Goal: Transaction & Acquisition: Purchase product/service

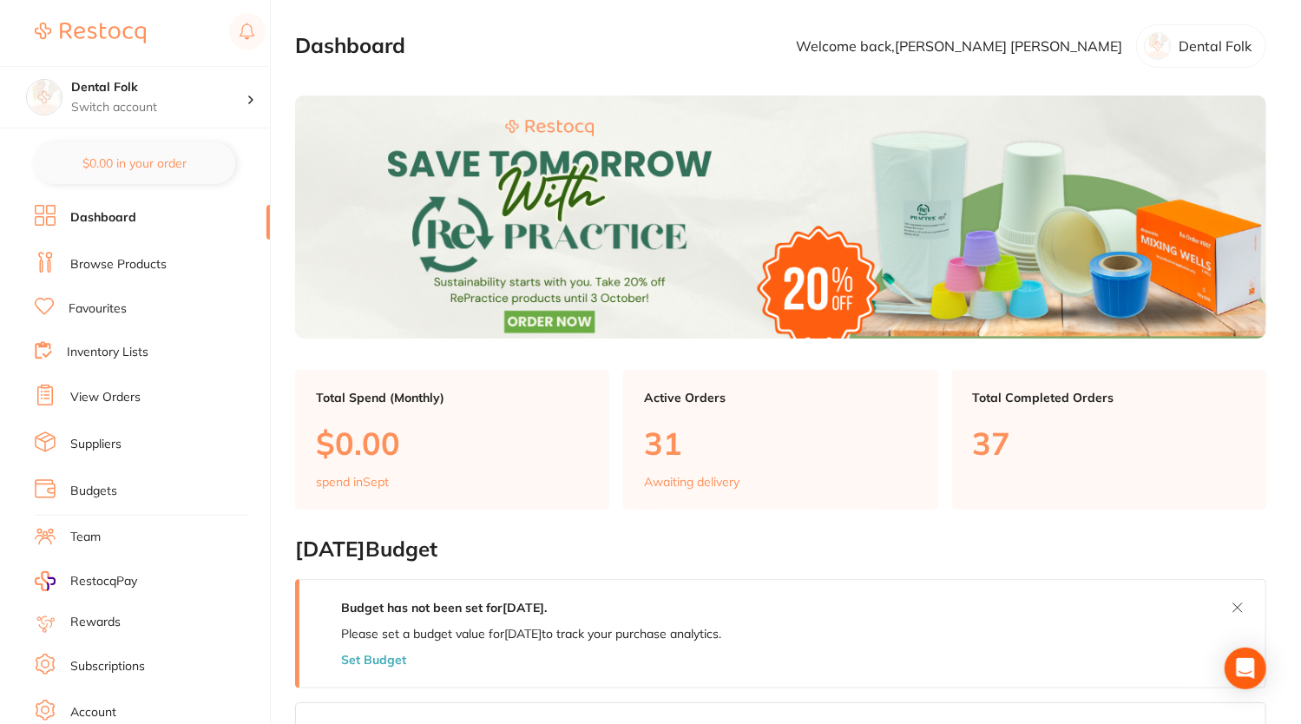
click at [116, 274] on li "Browse Products" at bounding box center [152, 265] width 235 height 26
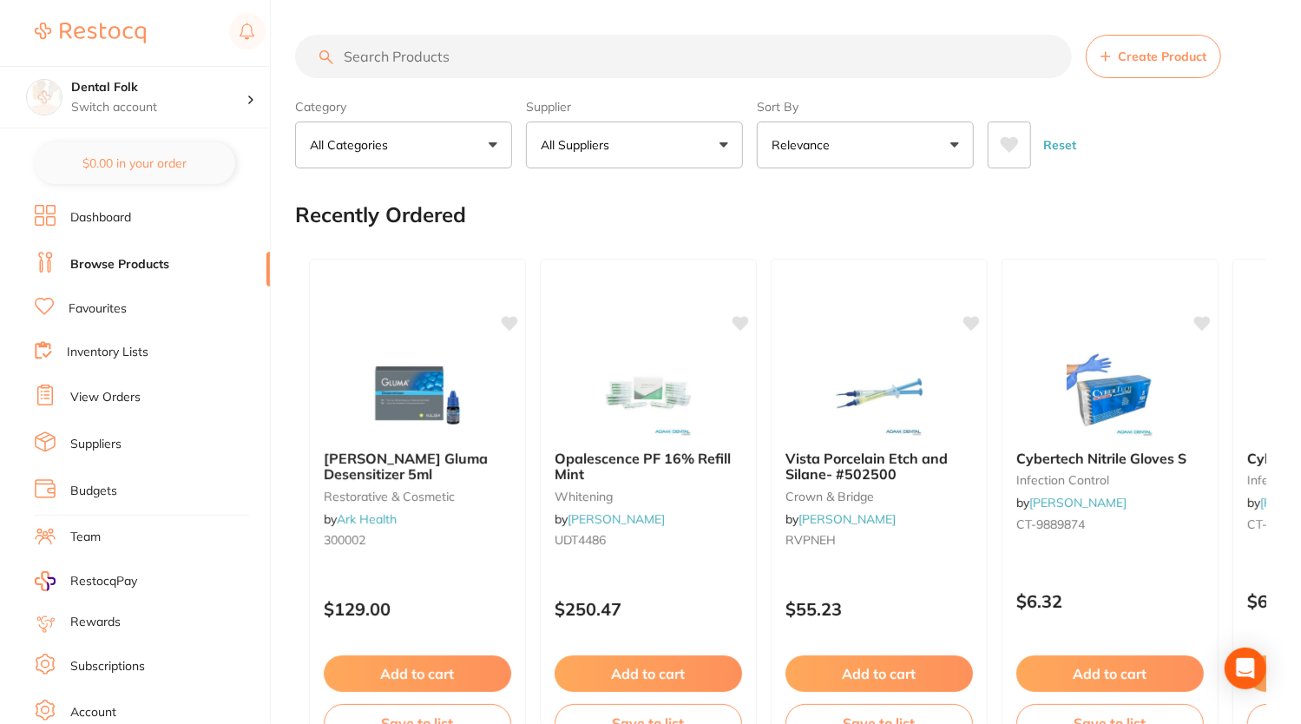
click at [423, 58] on input "search" at bounding box center [683, 56] width 777 height 43
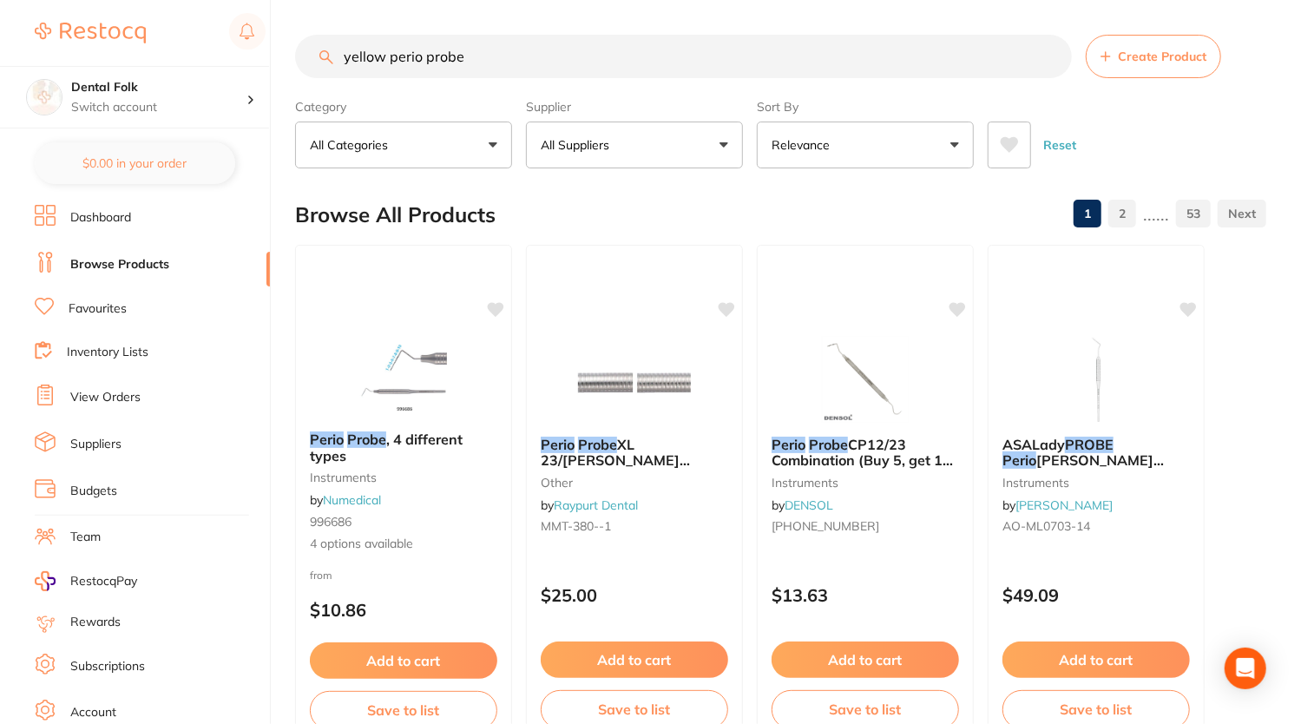
click at [500, 56] on input "yellow perio probe" at bounding box center [683, 56] width 777 height 43
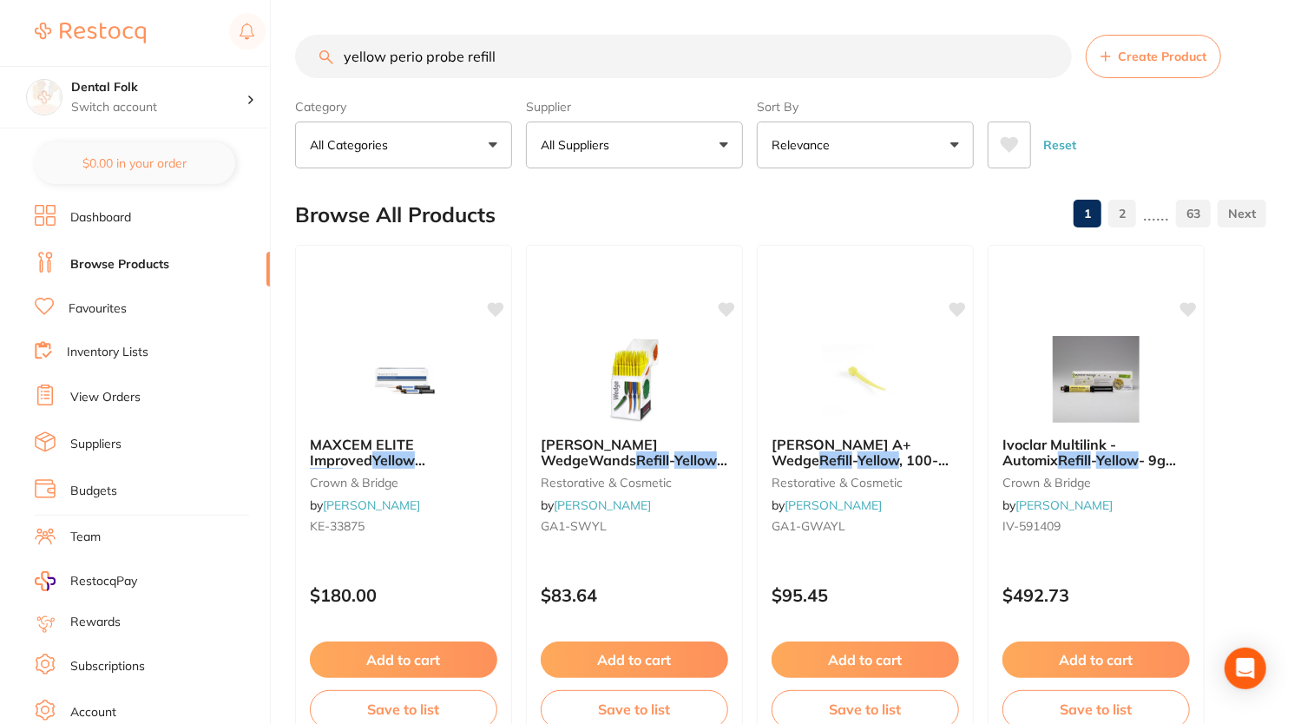
drag, startPoint x: 424, startPoint y: 56, endPoint x: 308, endPoint y: 49, distance: 116.5
click at [305, 57] on input "yellow perio probe refill" at bounding box center [683, 56] width 777 height 43
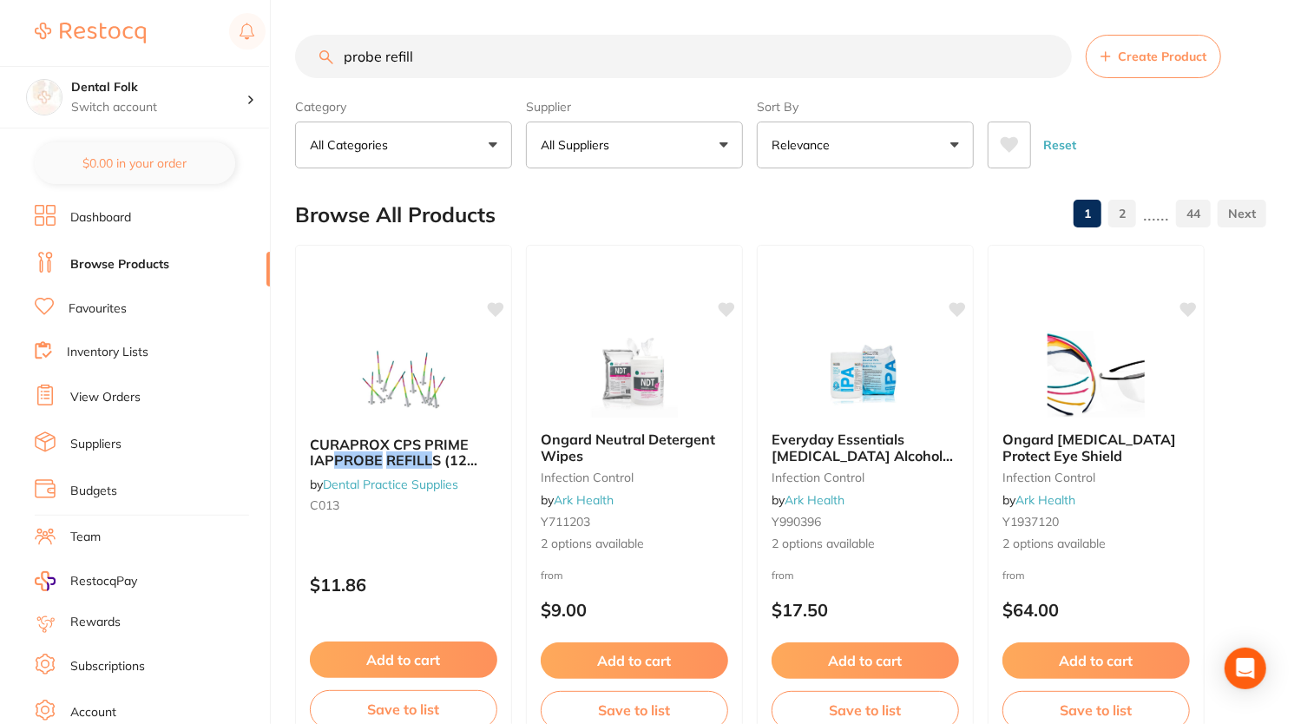
drag, startPoint x: 443, startPoint y: 60, endPoint x: 297, endPoint y: 65, distance: 145.9
click at [297, 65] on input "probe refill" at bounding box center [683, 56] width 777 height 43
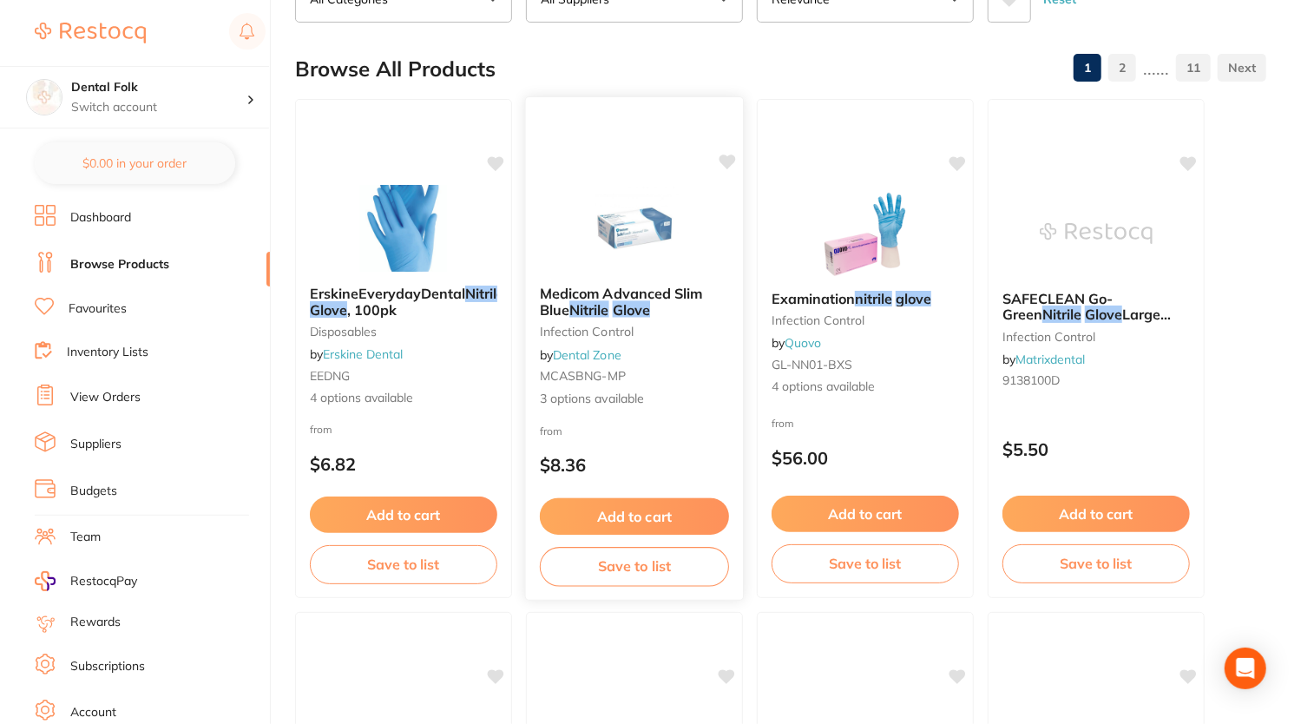
scroll to position [174, 0]
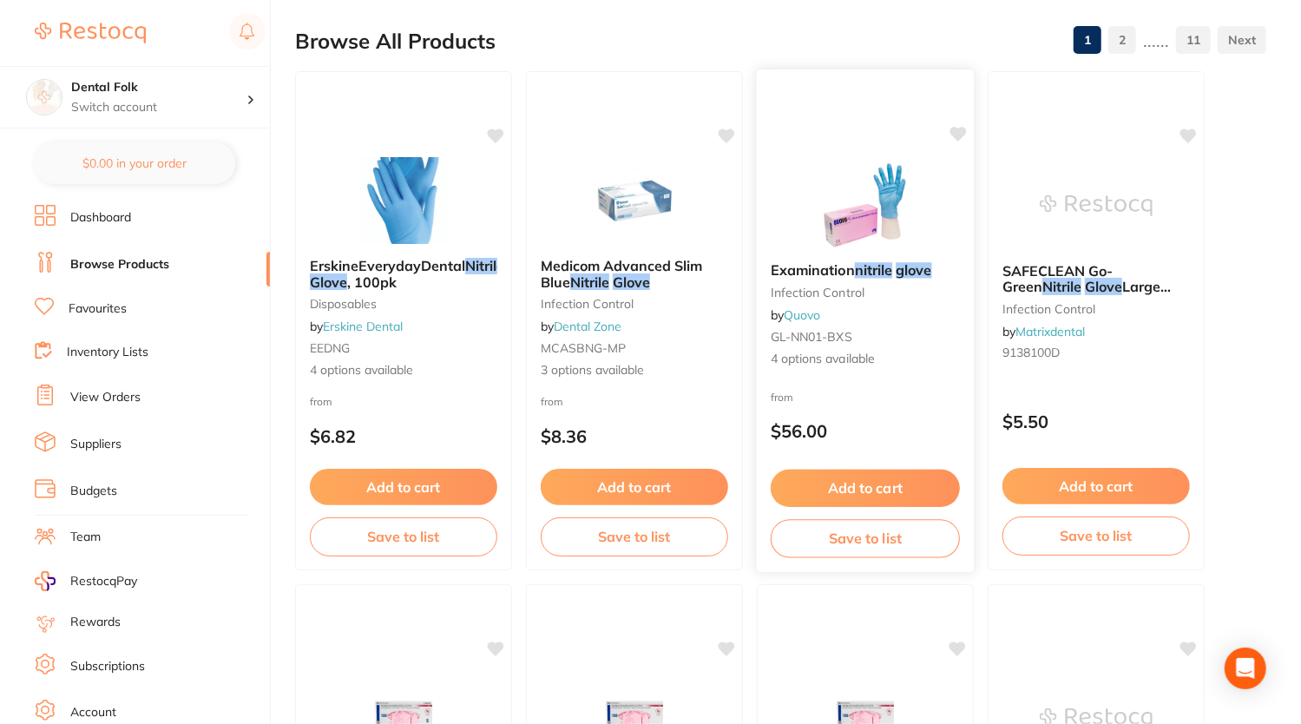
click at [930, 270] on em "glove" at bounding box center [913, 269] width 36 height 17
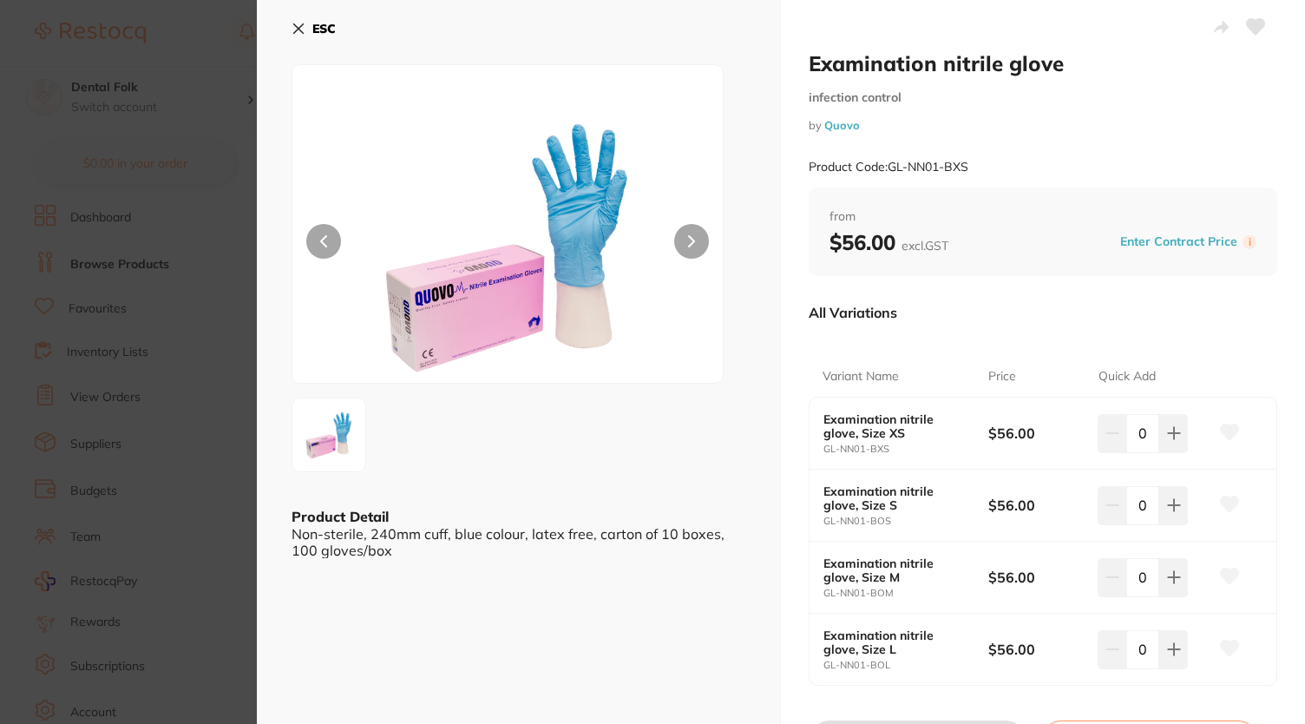
click at [300, 32] on icon at bounding box center [299, 29] width 14 height 14
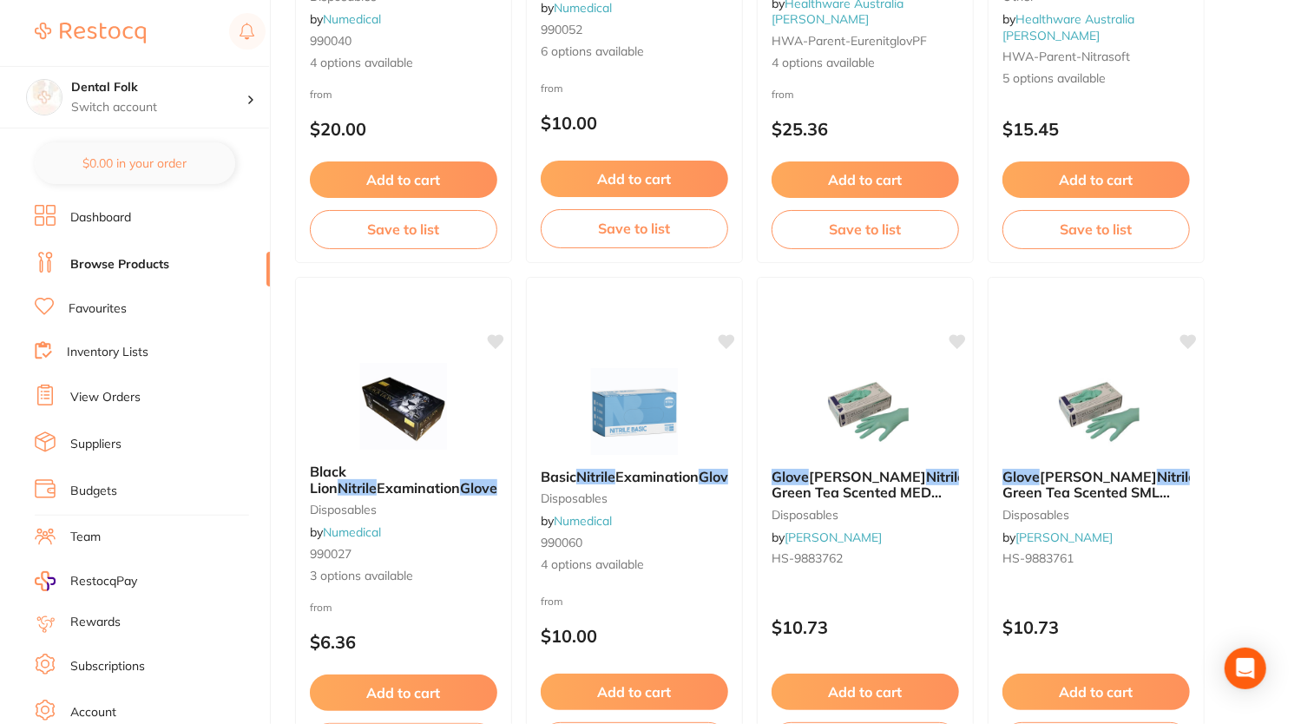
scroll to position [3297, 0]
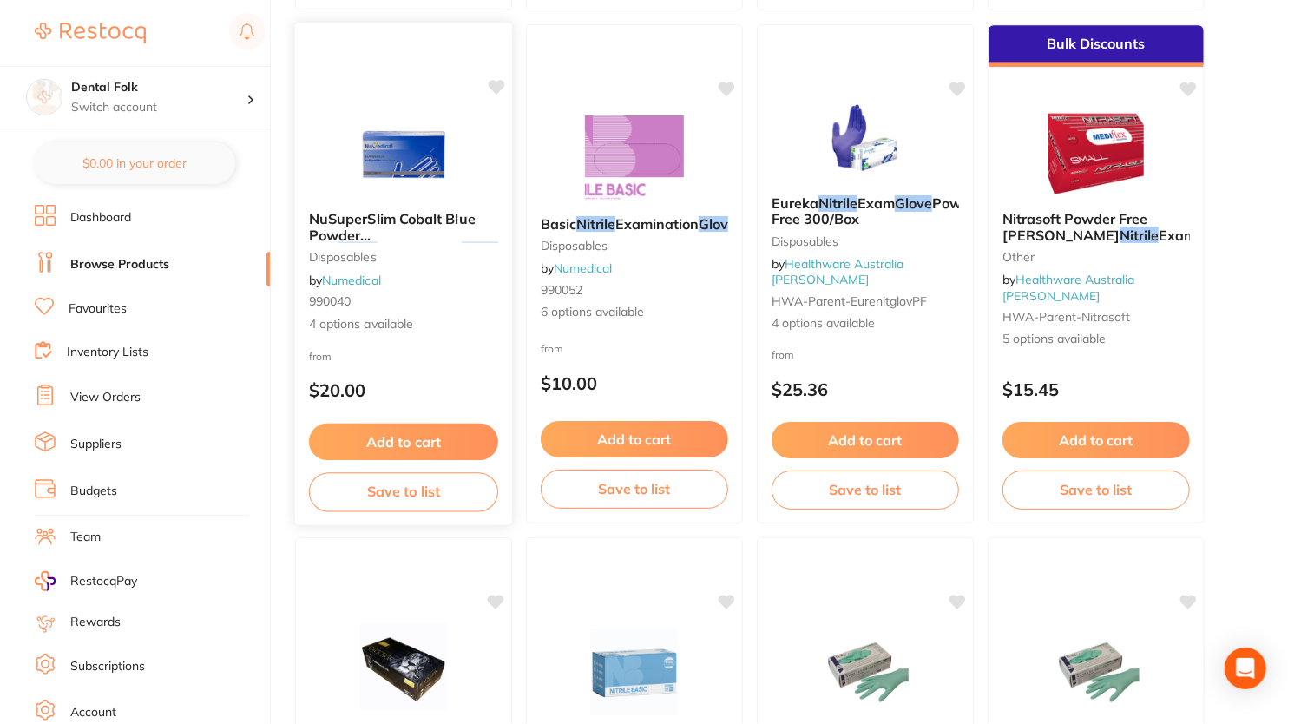
click at [413, 215] on span "NuSuperSlim Cobalt Blue Powder Free" at bounding box center [392, 234] width 167 height 49
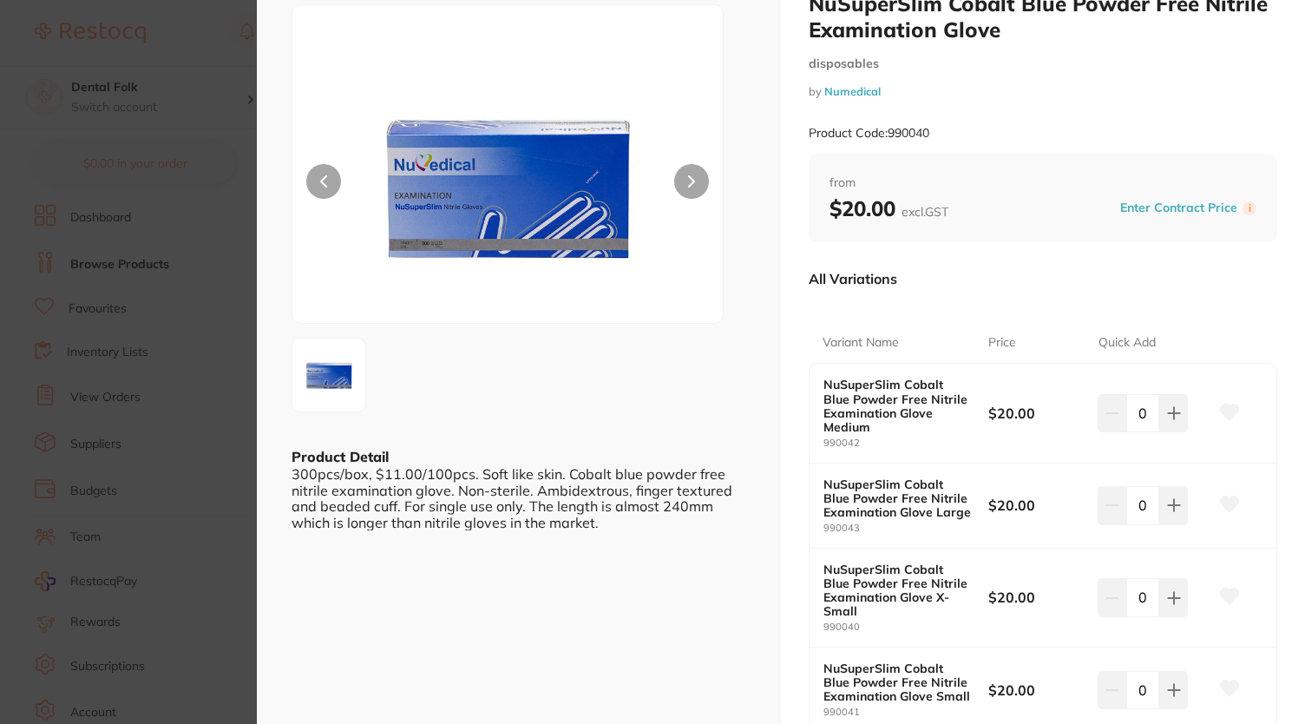
scroll to position [87, 0]
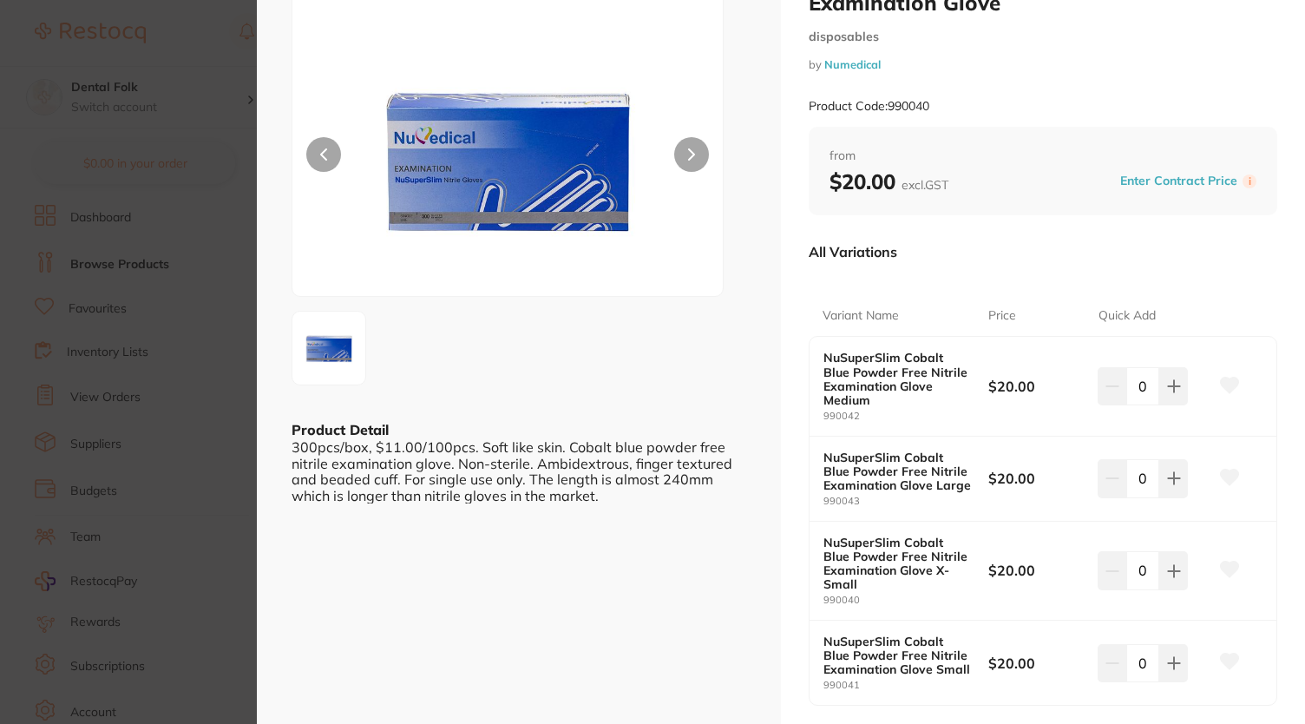
click at [238, 51] on section "NuSuperSlim Cobalt Blue Powder Free Nitrile Examination Glove disposables by Nu…" at bounding box center [652, 362] width 1305 height 724
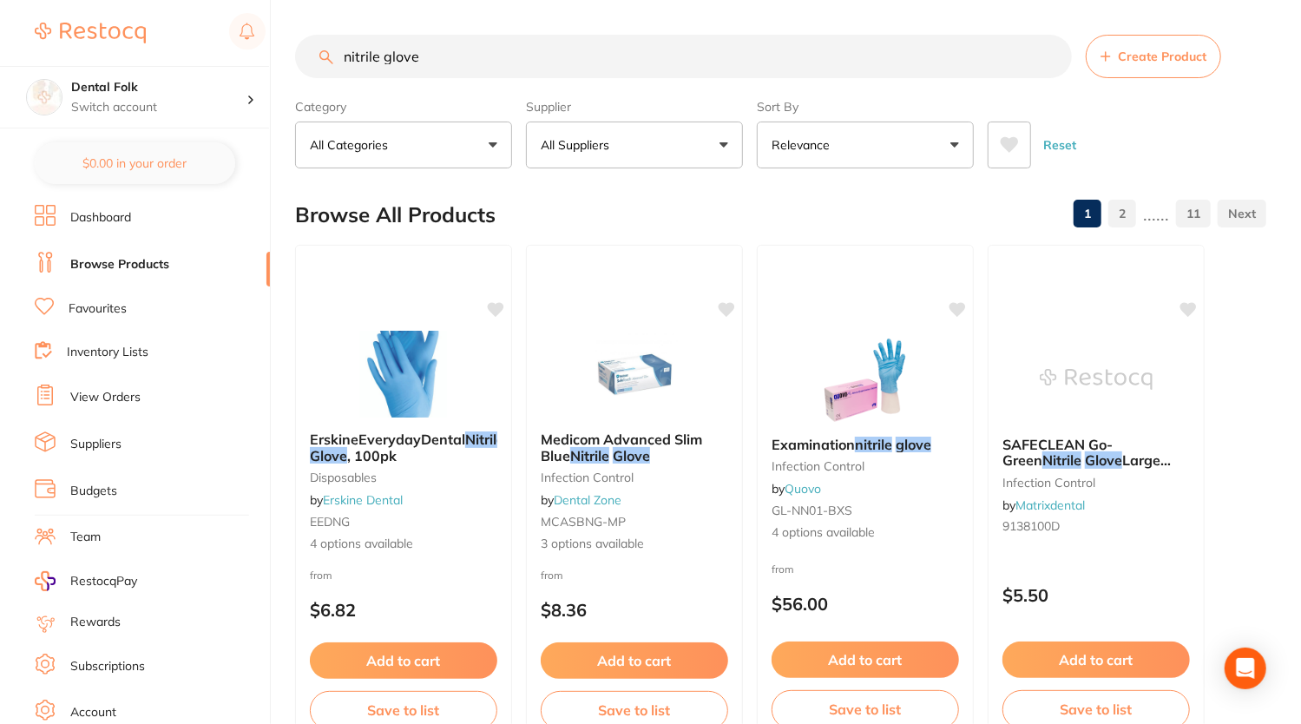
drag, startPoint x: 502, startPoint y: 65, endPoint x: 368, endPoint y: 8, distance: 145.4
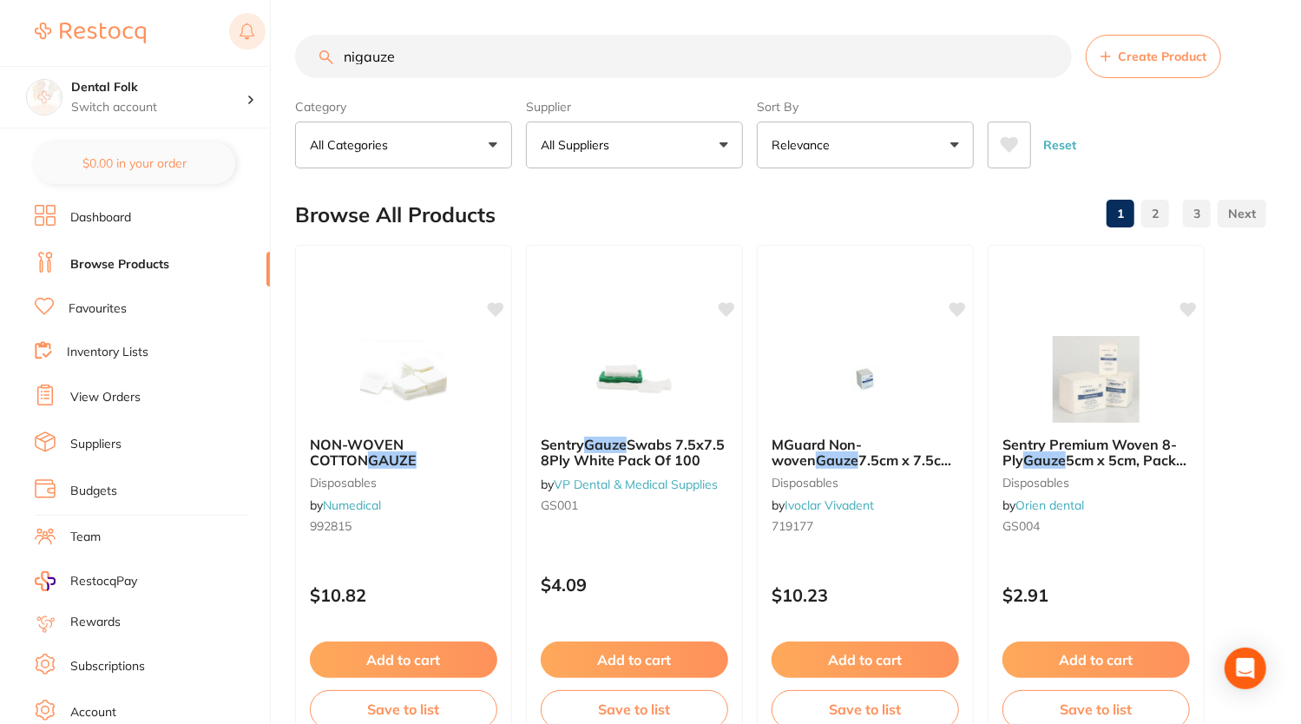
drag, startPoint x: 448, startPoint y: 59, endPoint x: 259, endPoint y: 49, distance: 189.4
click at [259, 49] on div "$1,283.79 Dental Folk Switch account Dental Folk $0.00 in your order Dashboard …" at bounding box center [650, 362] width 1301 height 724
click at [361, 55] on input "nigauze" at bounding box center [683, 56] width 777 height 43
click at [358, 56] on input "nigauze" at bounding box center [683, 56] width 777 height 43
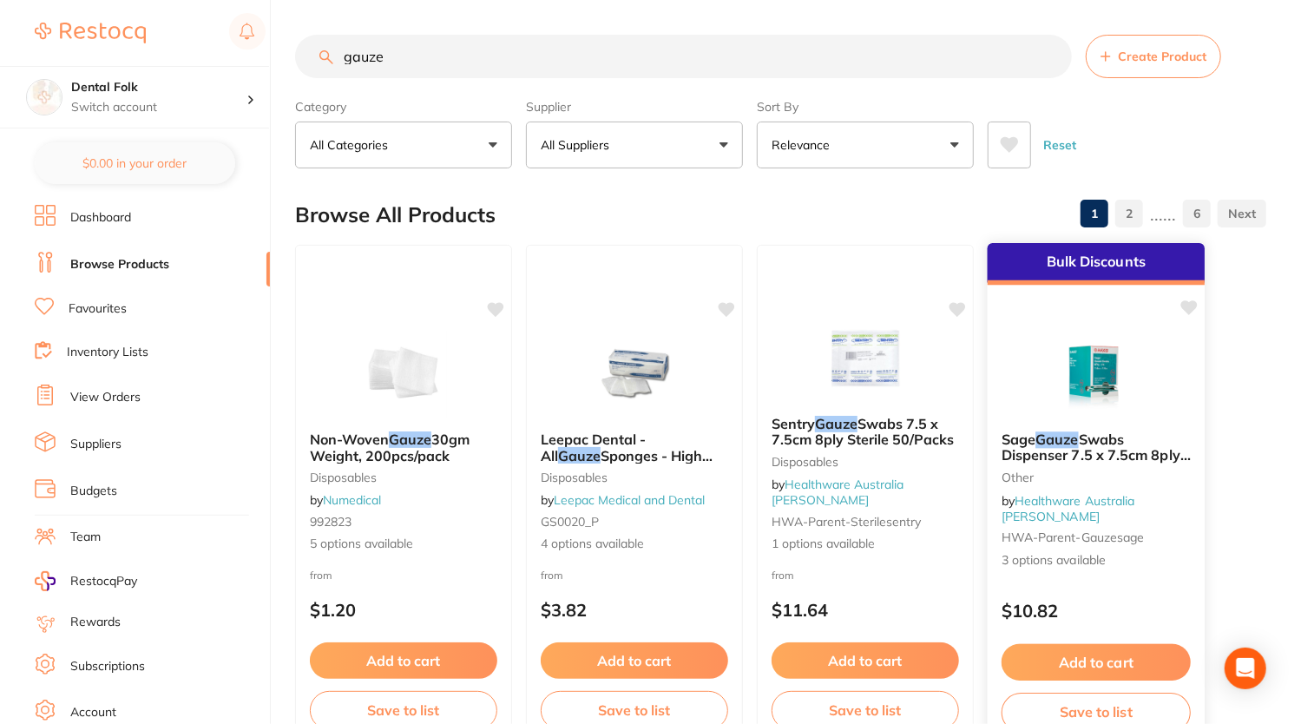
type input "gauze"
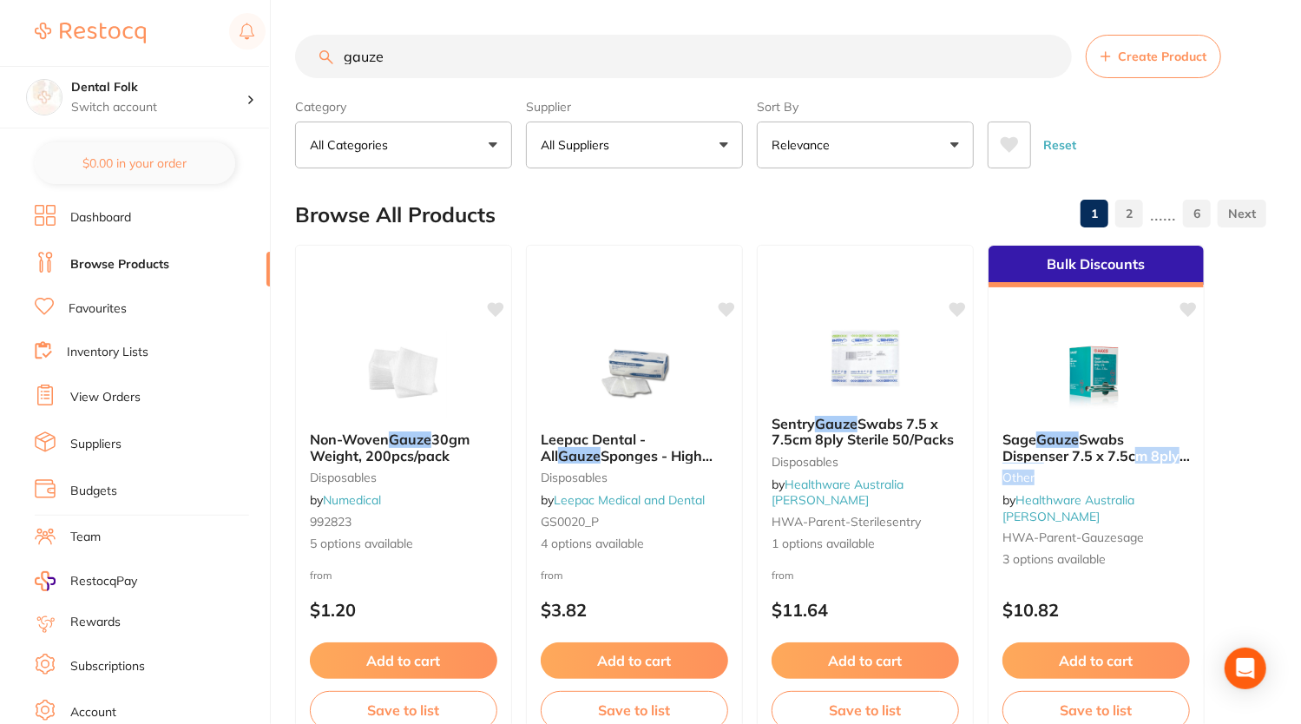
click at [1126, 468] on div "Sage Gauze Swabs Dispenser 7.5 x 7.5cm 8ply Sterile other by Healthware Austral…" at bounding box center [1095, 499] width 215 height 164
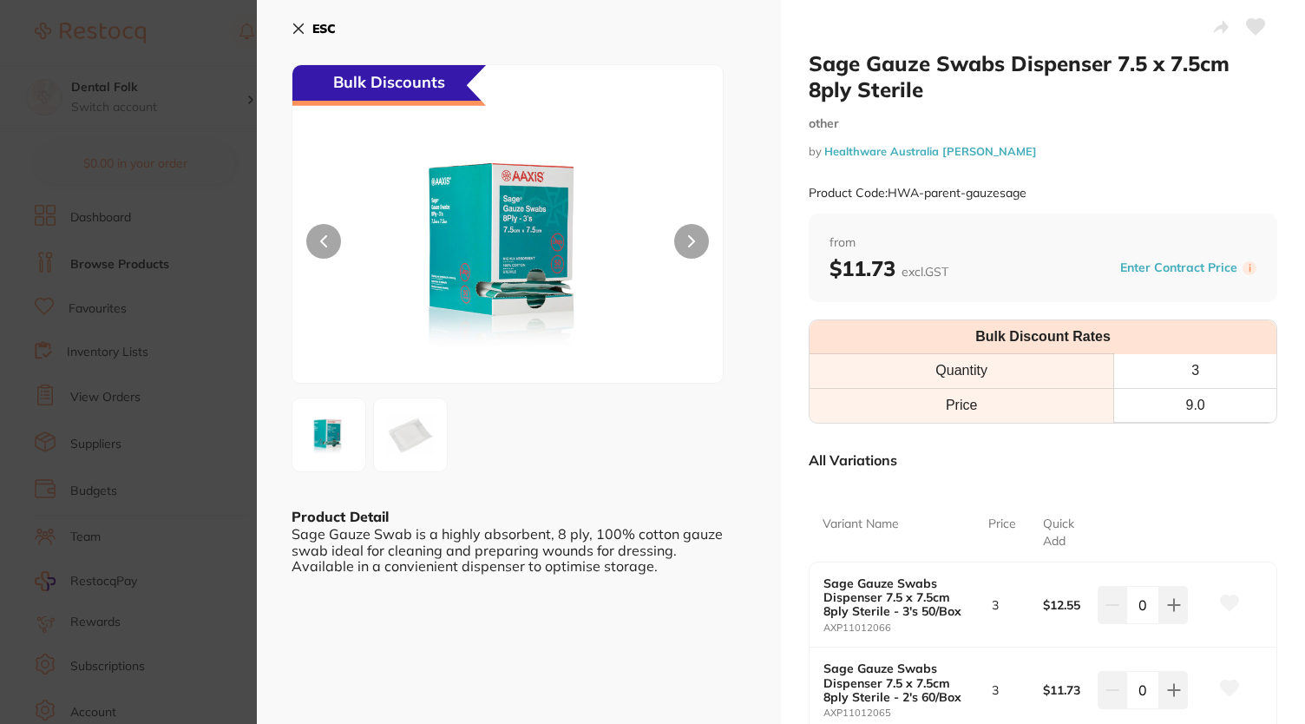
click at [213, 122] on section "Sage Gauze Swabs Dispenser 7.5 x 7.5cm 8ply Sterile other by Healthware Austral…" at bounding box center [652, 362] width 1305 height 724
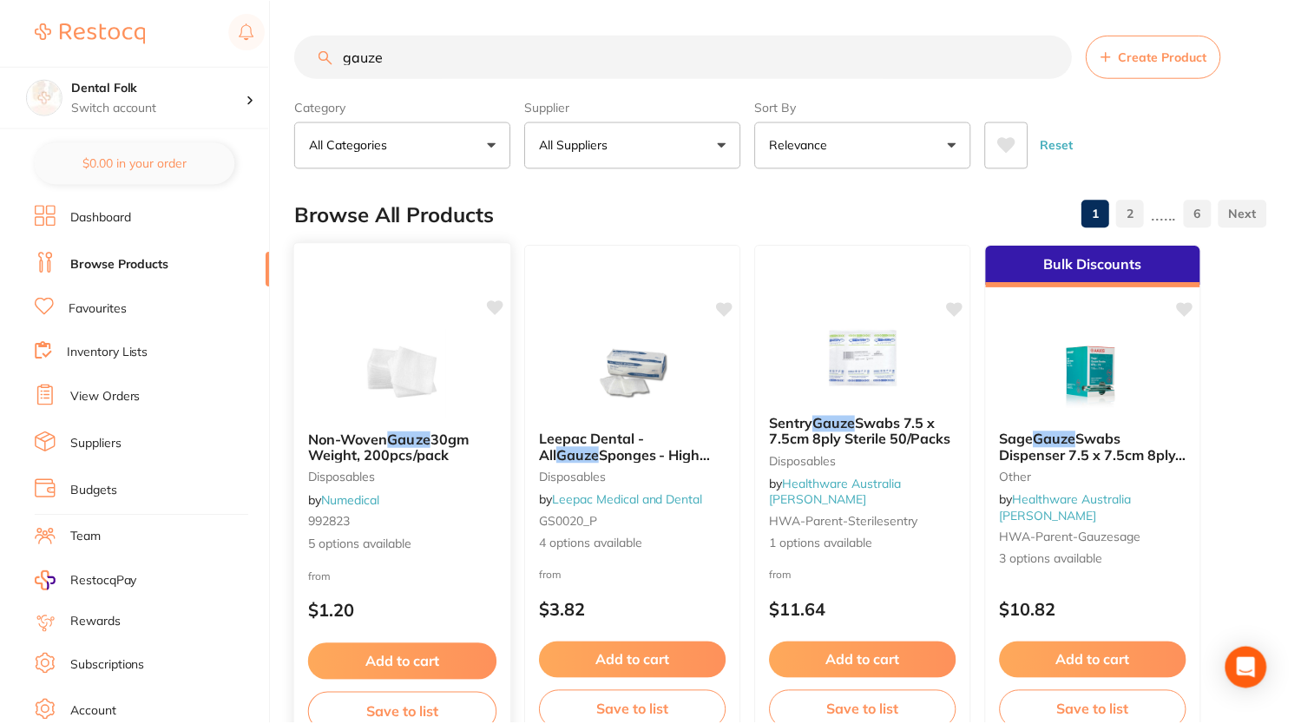
scroll to position [2, 0]
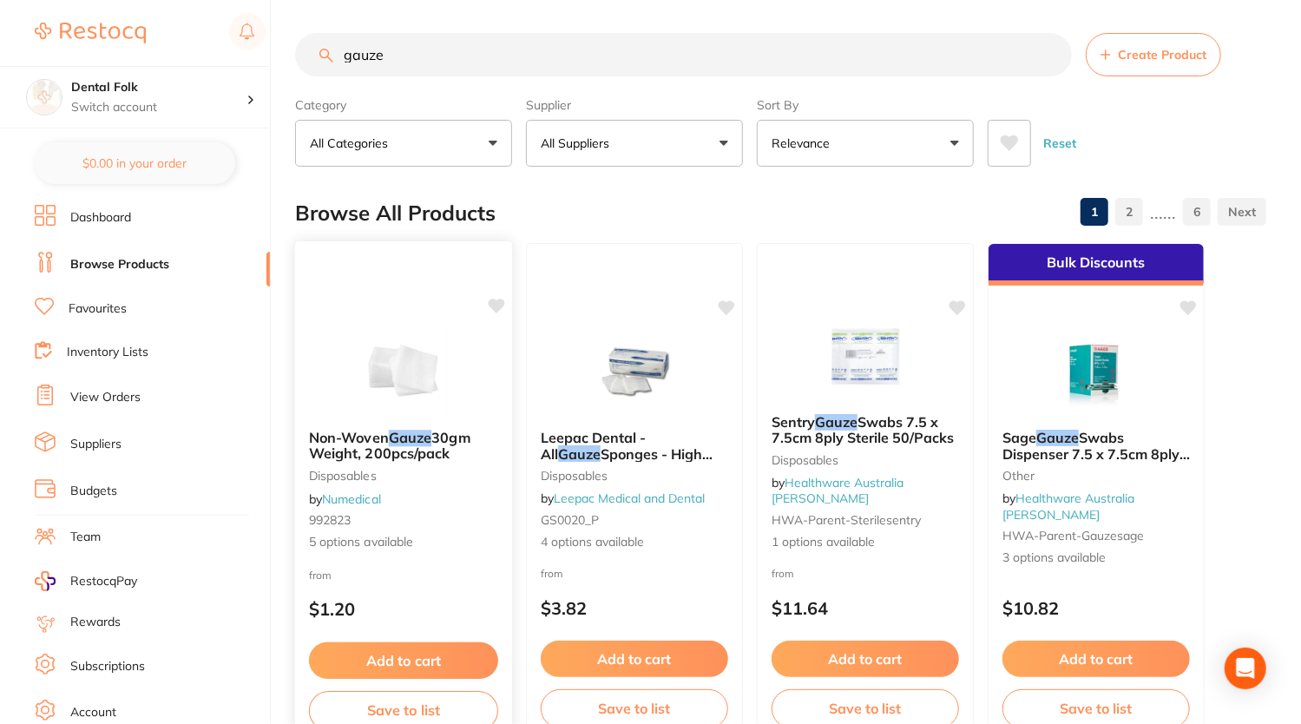
click at [427, 532] on div "Non-Woven Gauze 30gm Weight, 200pcs/pack disposables by Numedical 992823 5 opti…" at bounding box center [403, 491] width 217 height 150
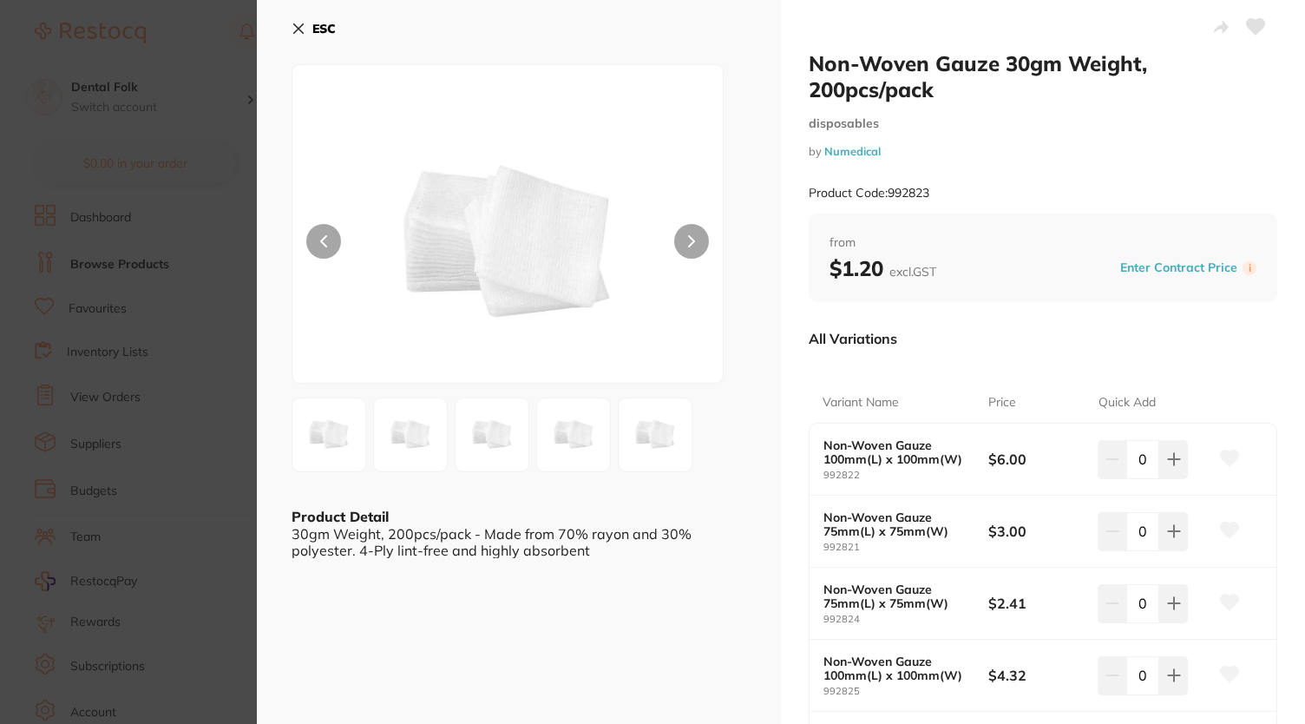
scroll to position [87, 0]
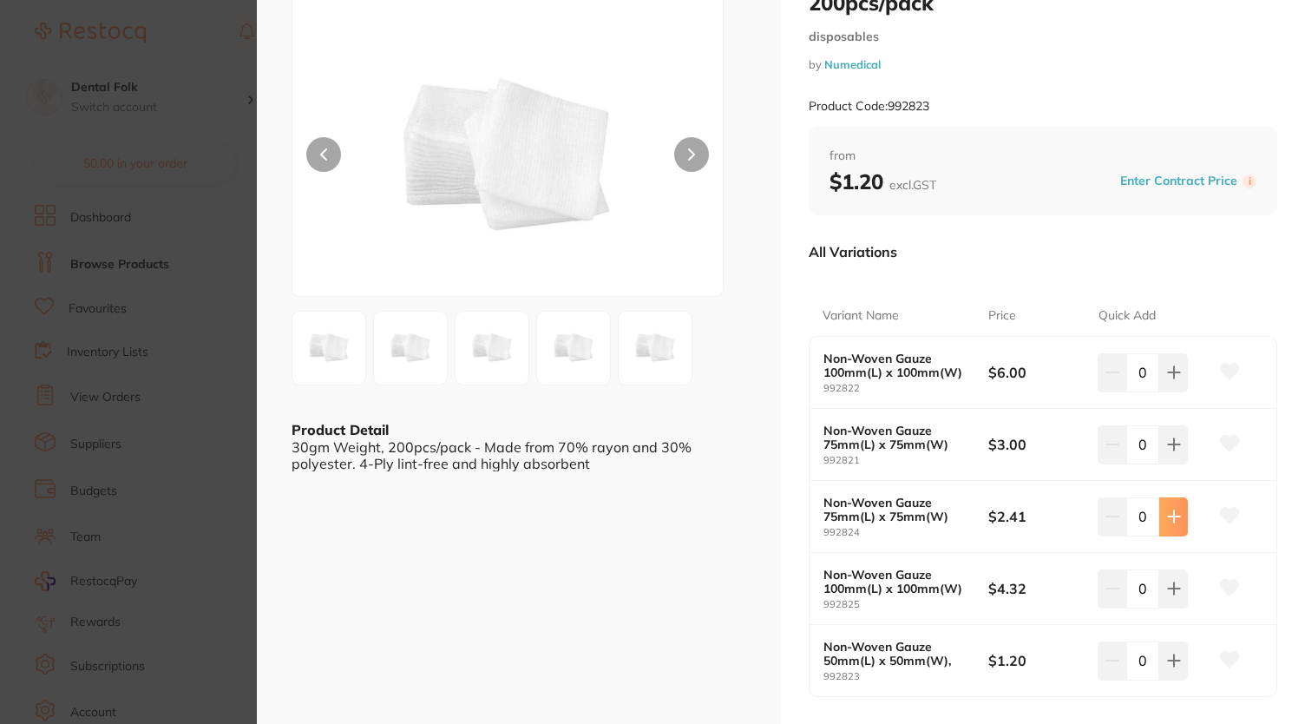
click at [1167, 514] on icon at bounding box center [1174, 516] width 14 height 14
type input "1"
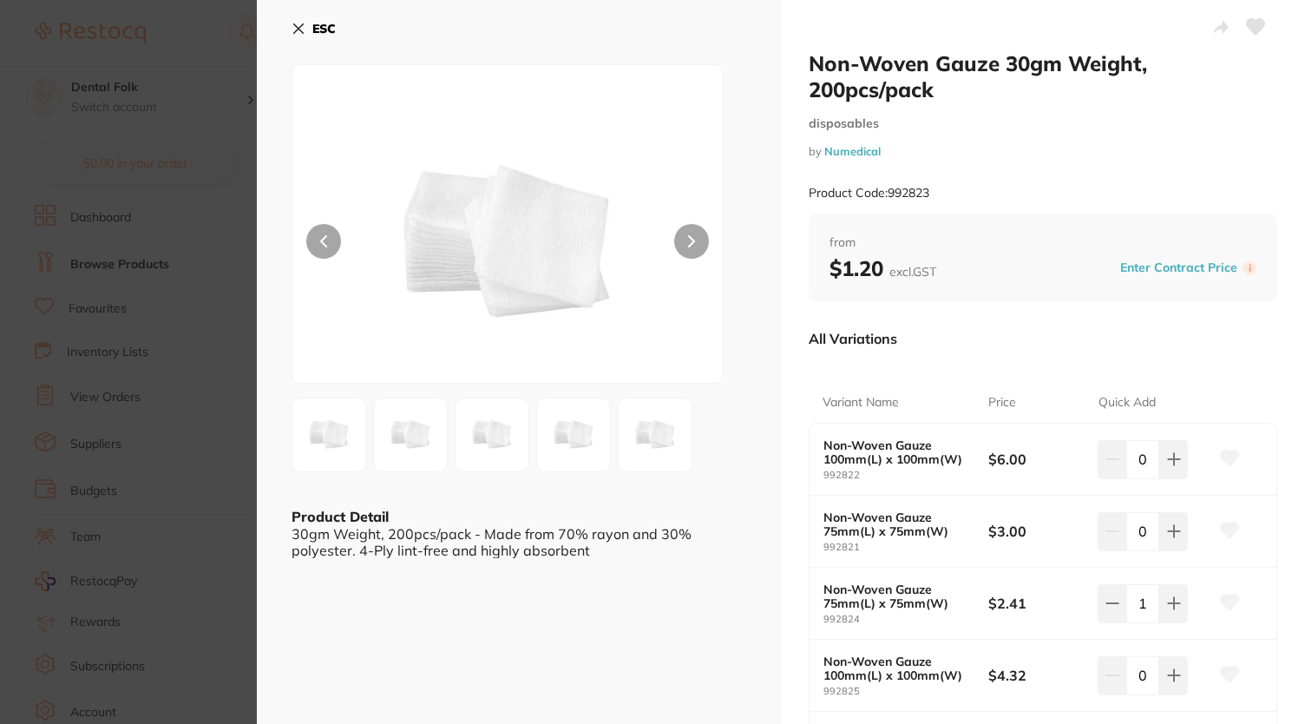
click at [1112, 529] on div "0" at bounding box center [1143, 531] width 90 height 38
click at [1162, 541] on button at bounding box center [1173, 531] width 29 height 38
click at [1119, 538] on button at bounding box center [1112, 531] width 29 height 38
type input "50"
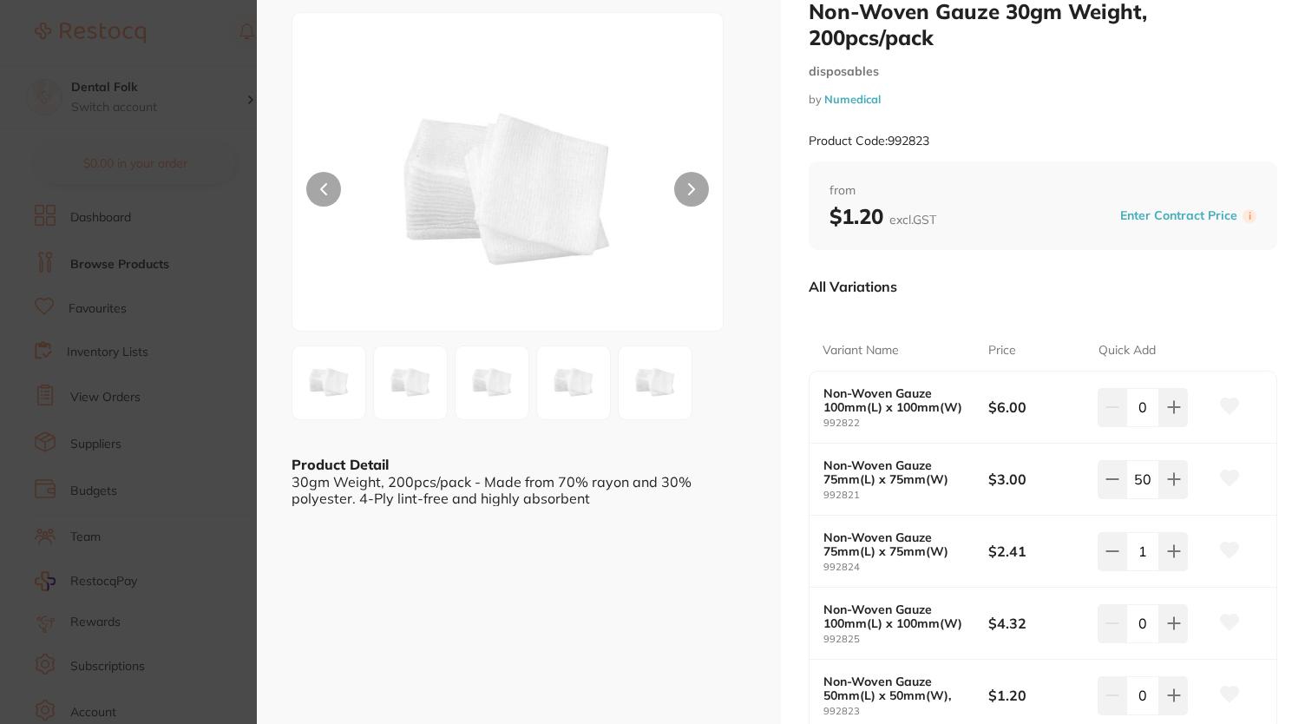
scroll to position [260, 0]
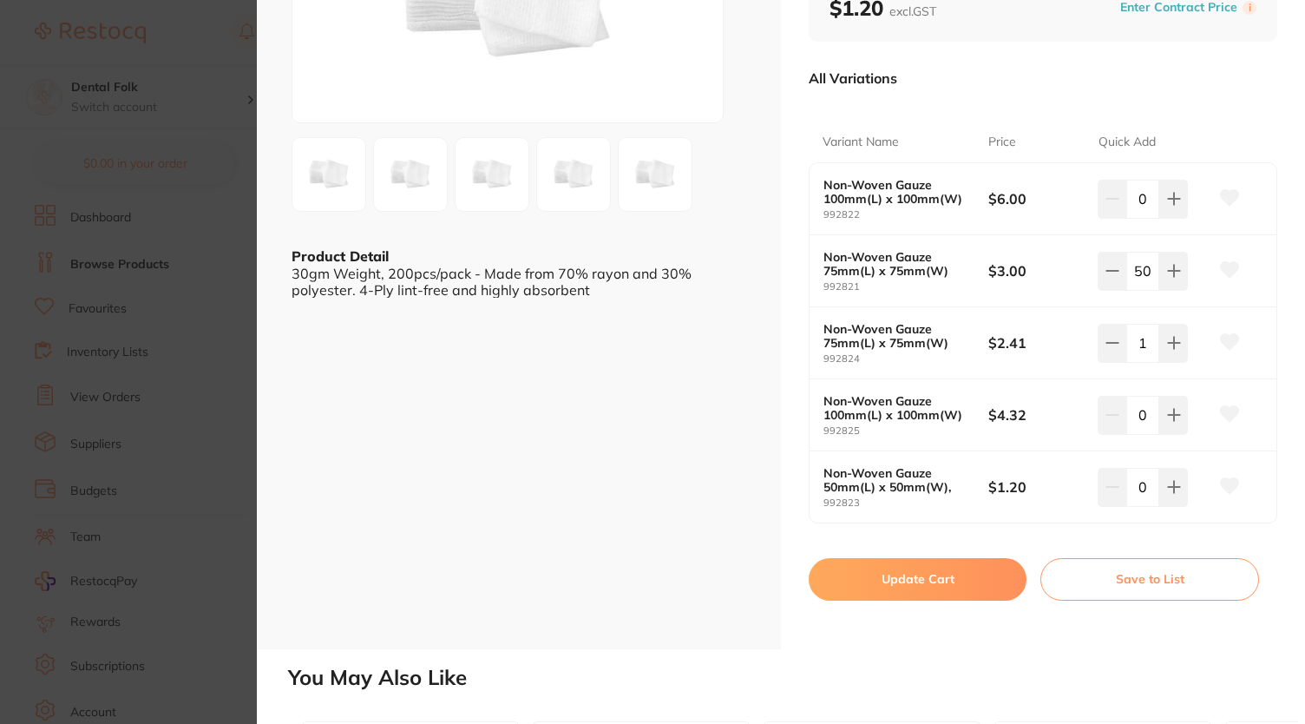
drag, startPoint x: 1149, startPoint y: 273, endPoint x: 1125, endPoint y: 275, distance: 24.4
click at [1126, 275] on input "50" at bounding box center [1142, 271] width 33 height 38
click at [921, 588] on button "Update Cart" at bounding box center [918, 579] width 218 height 42
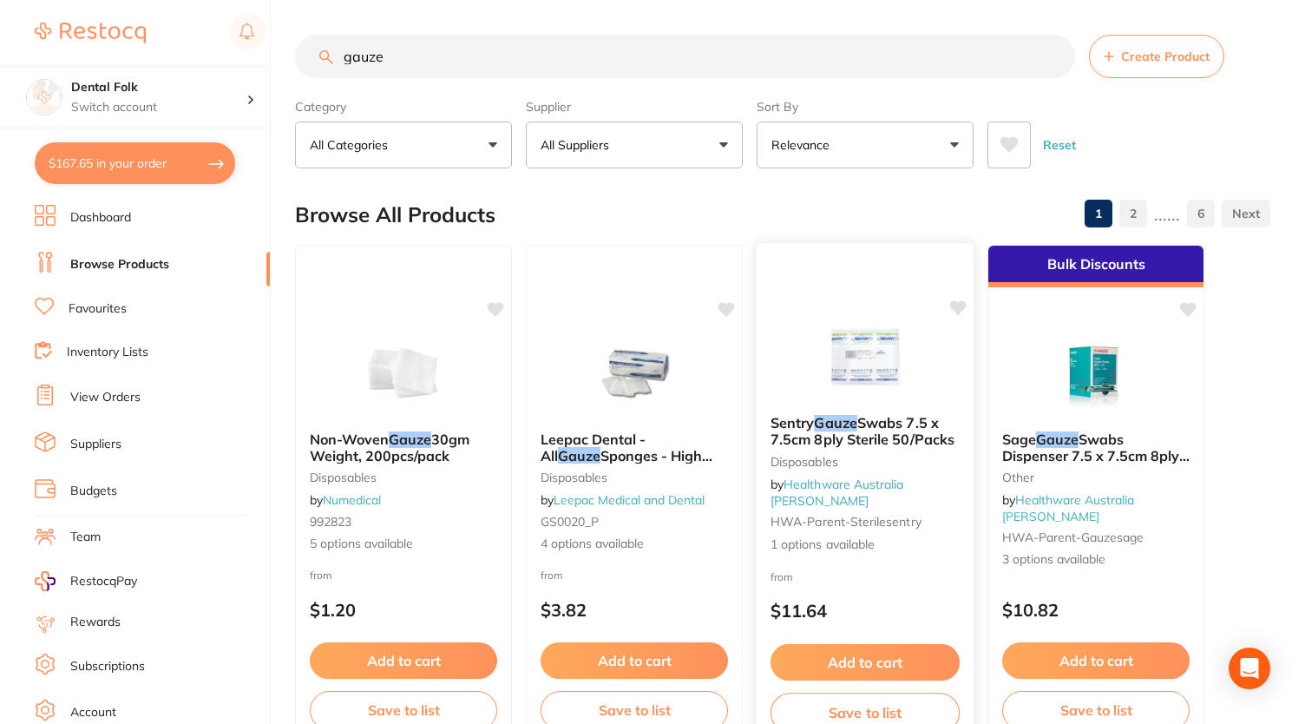
checkbox input "false"
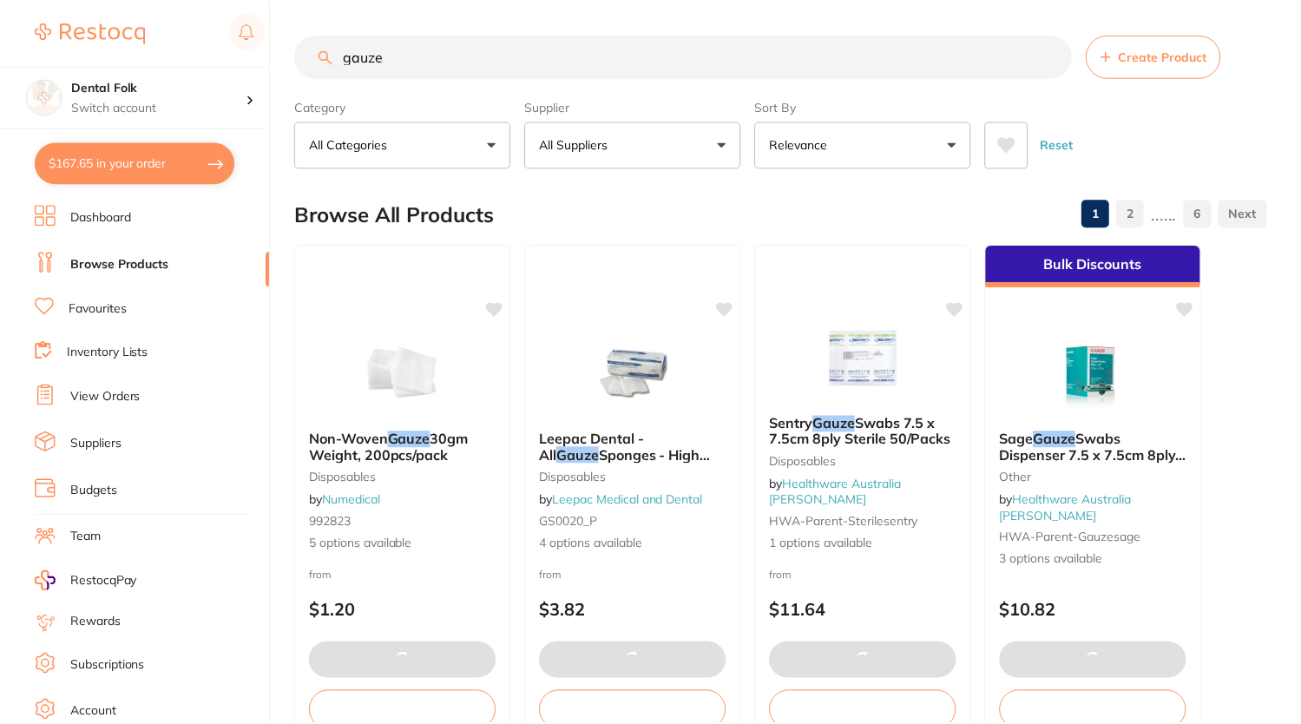
scroll to position [2, 0]
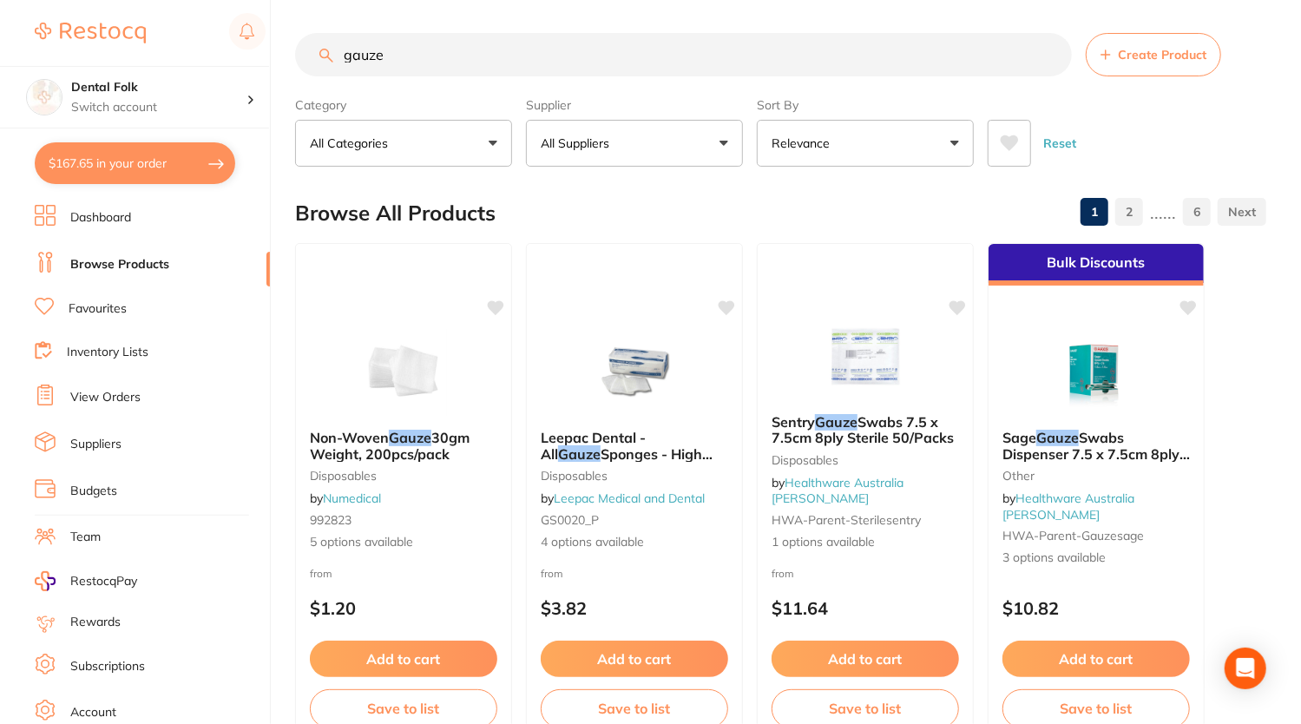
drag, startPoint x: 443, startPoint y: 60, endPoint x: 329, endPoint y: 57, distance: 114.6
click at [329, 57] on div "gauze Create Product" at bounding box center [780, 54] width 971 height 43
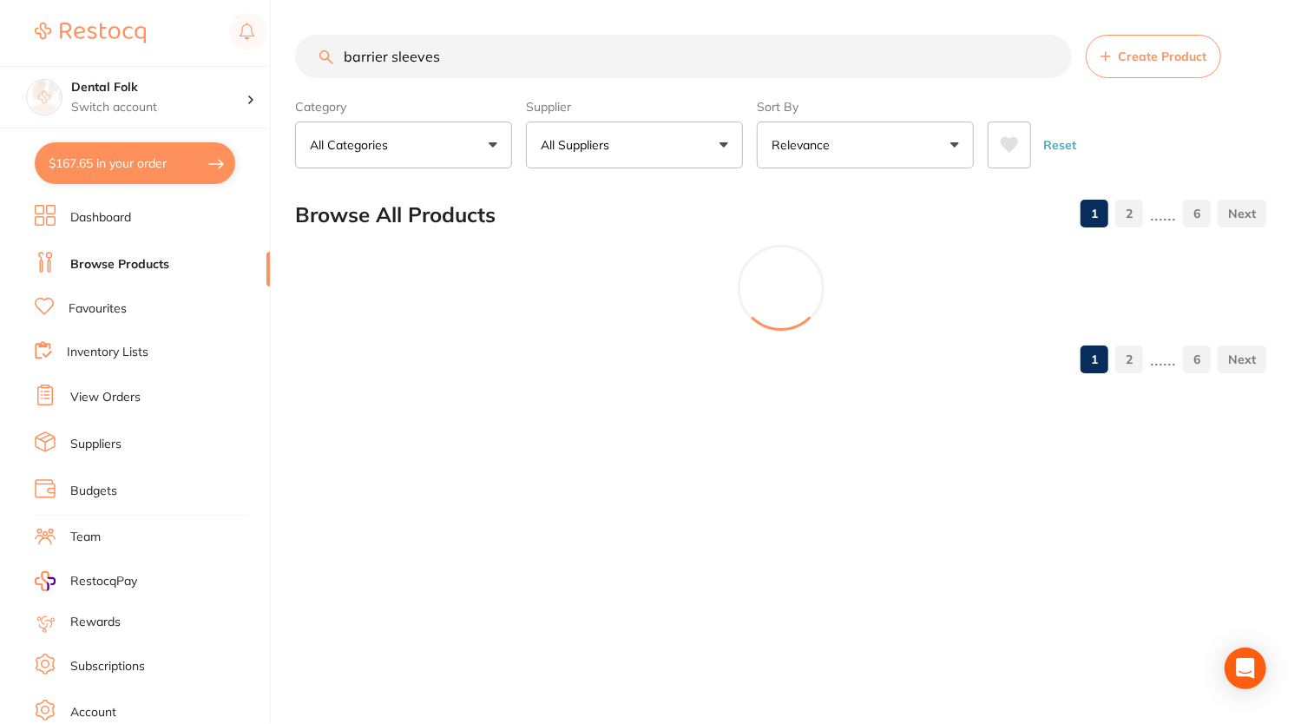
scroll to position [0, 0]
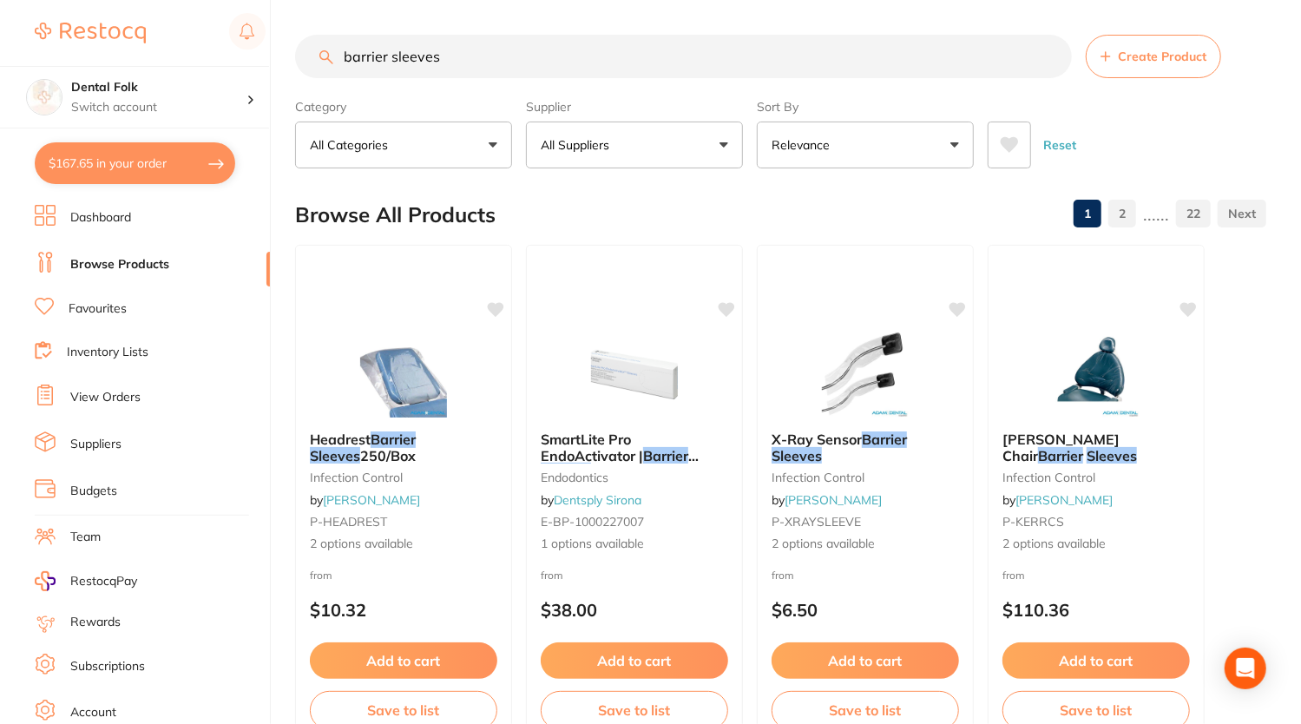
click at [344, 62] on input "barrier sleeves" at bounding box center [683, 56] width 777 height 43
type input "2 xray barrier sleeves"
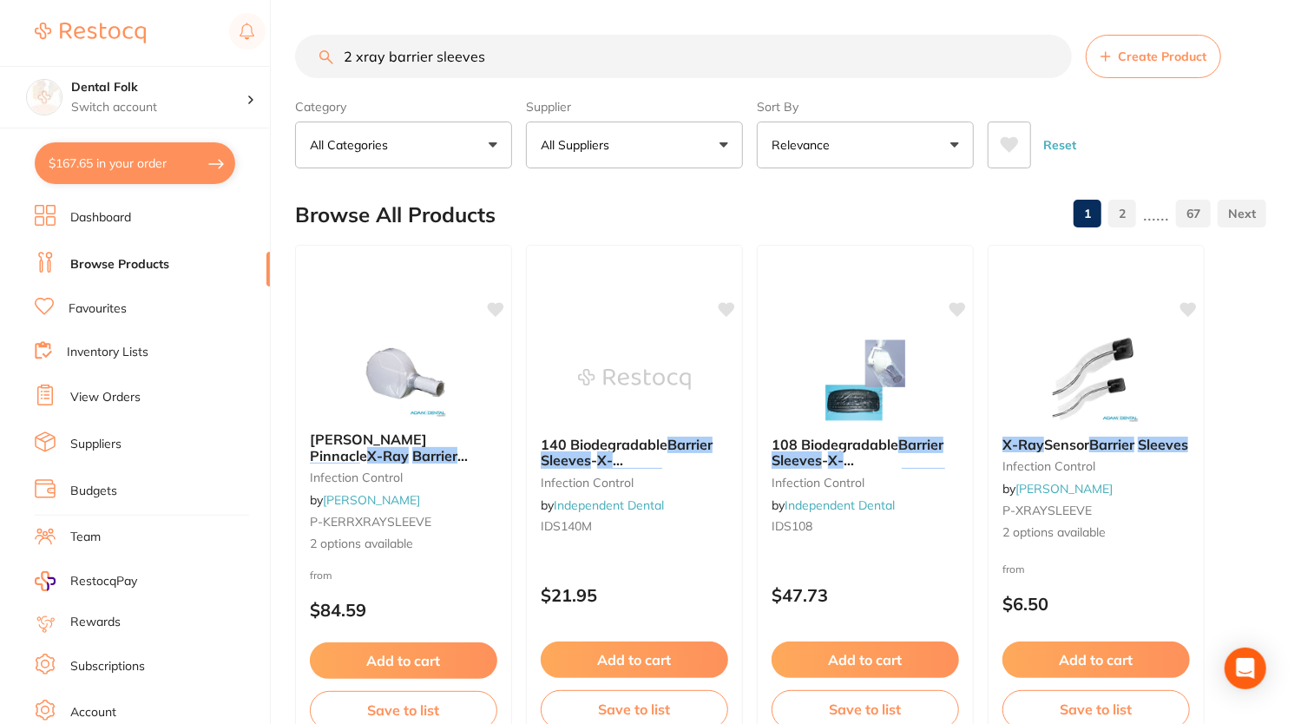
click at [673, 147] on button "All Suppliers" at bounding box center [634, 144] width 217 height 47
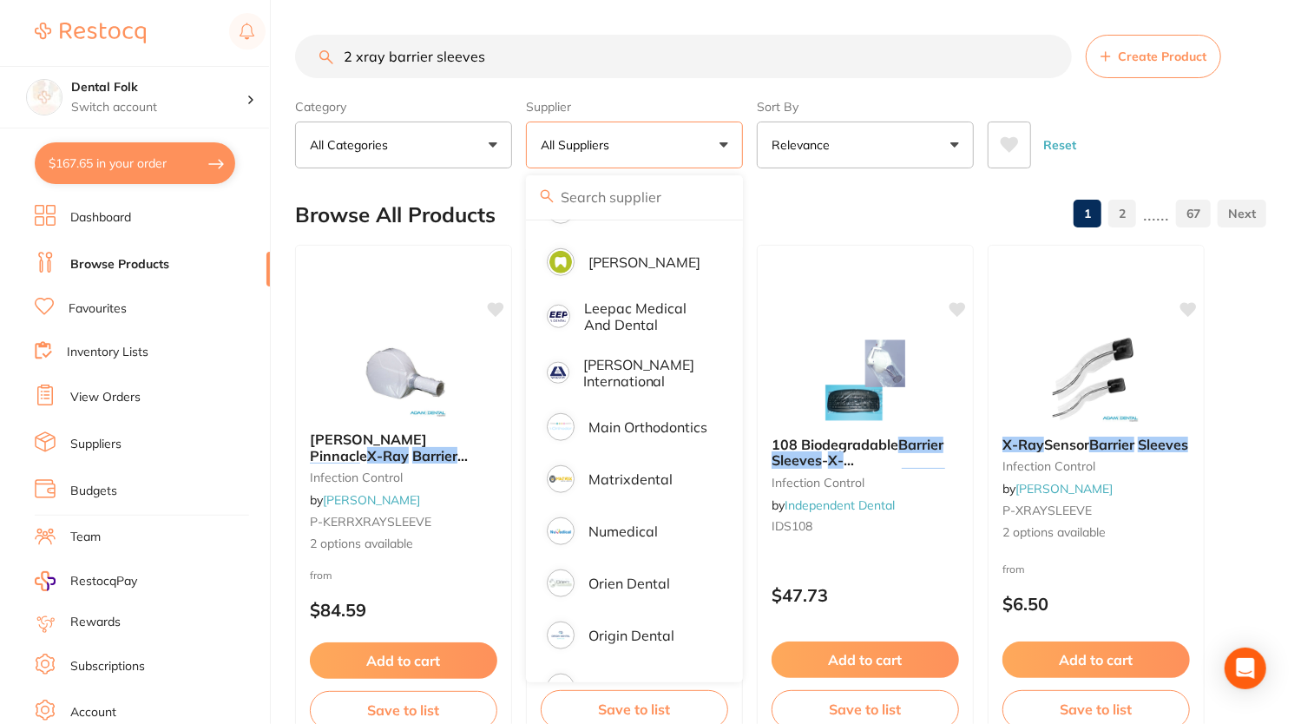
scroll to position [1041, 0]
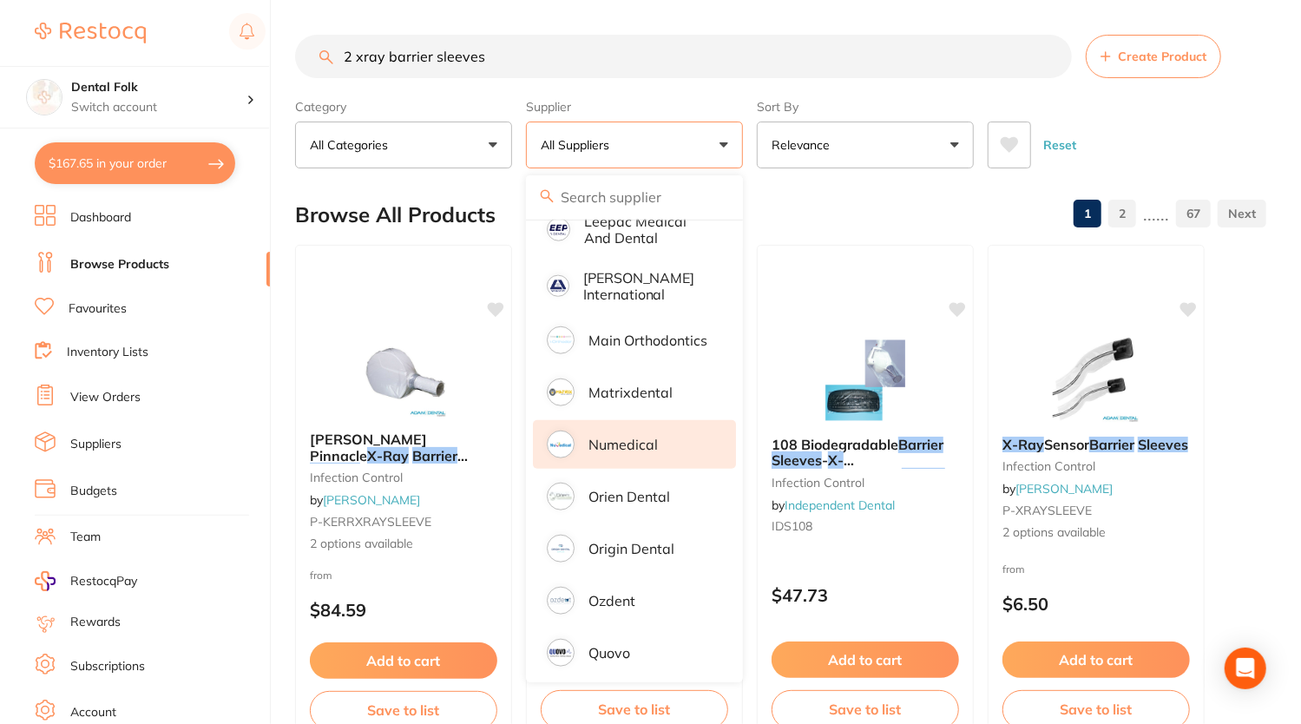
click at [670, 420] on li "Numedical" at bounding box center [634, 444] width 203 height 49
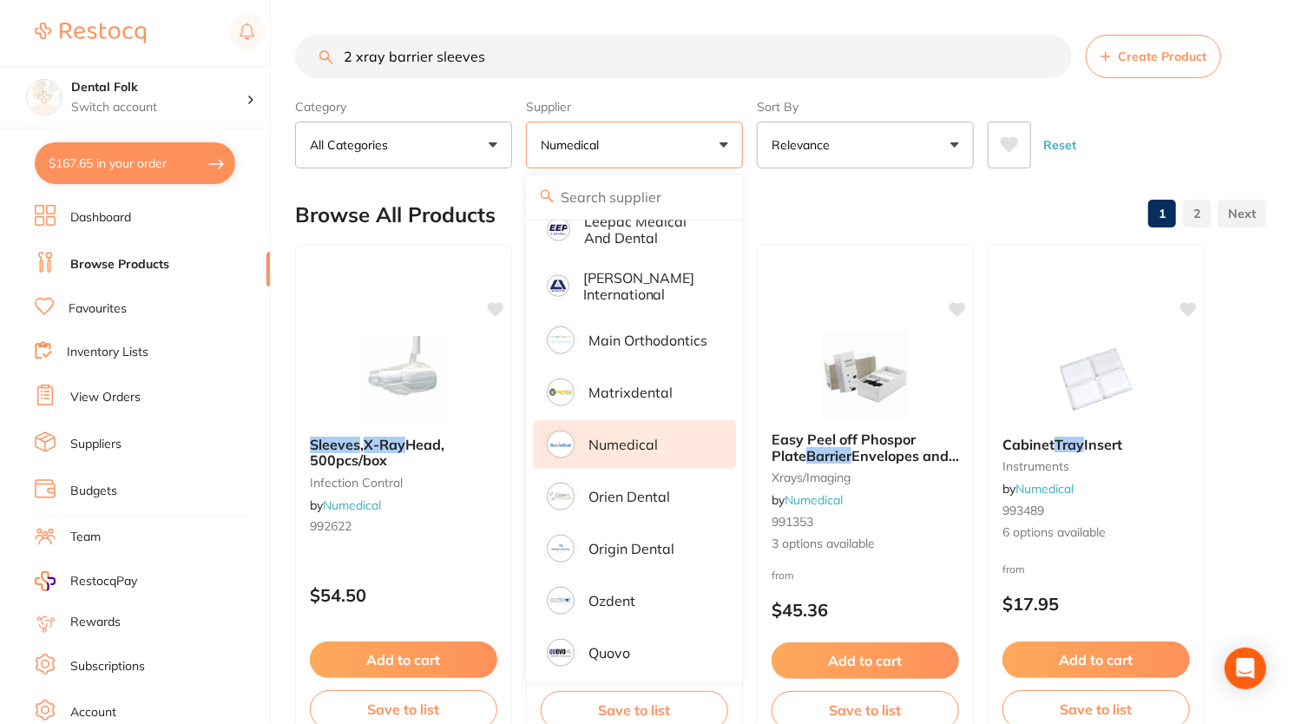
click at [1184, 141] on div "Reset" at bounding box center [1119, 138] width 265 height 61
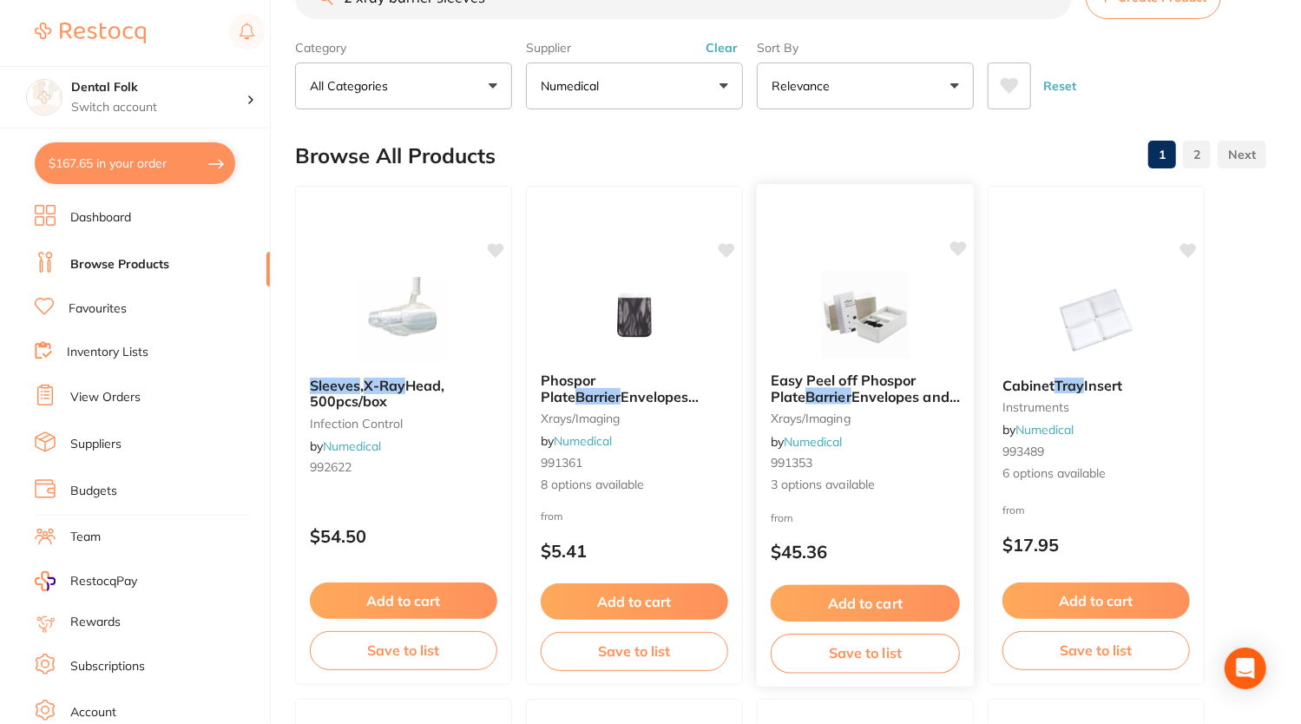
scroll to position [87, 0]
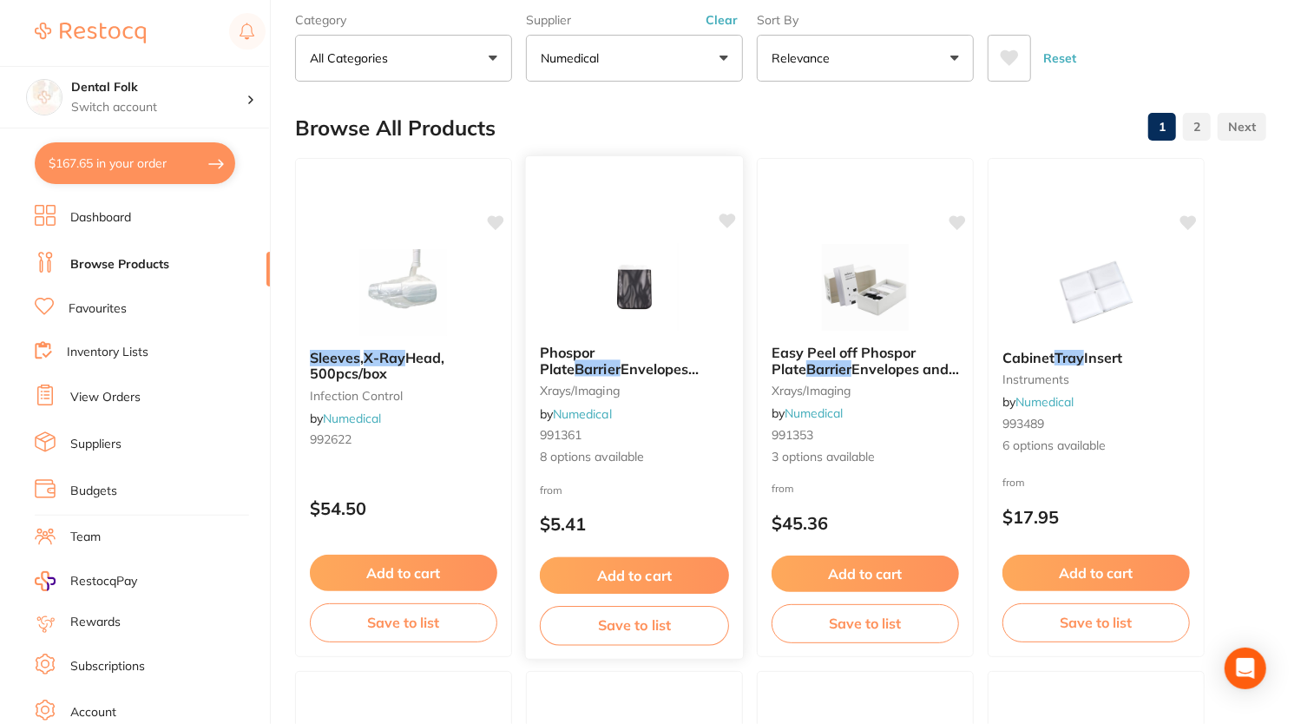
click at [591, 269] on img at bounding box center [634, 287] width 114 height 88
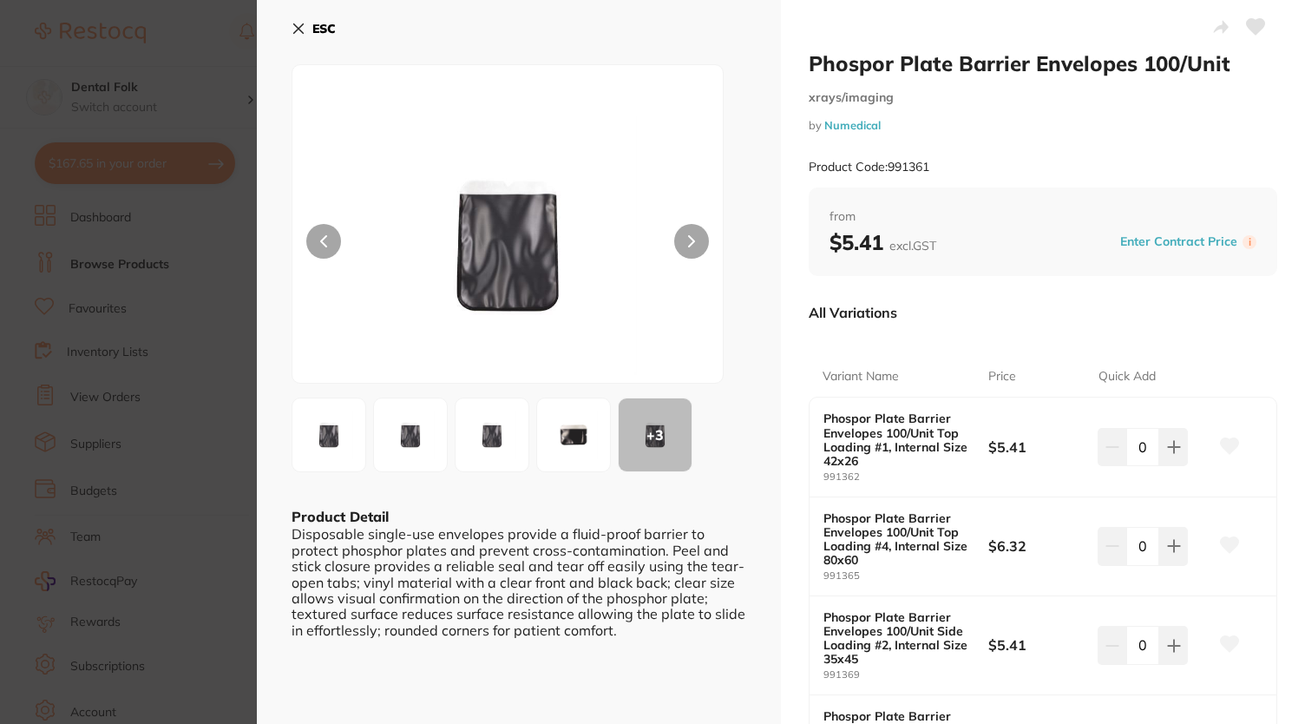
click at [421, 443] on img at bounding box center [410, 434] width 62 height 62
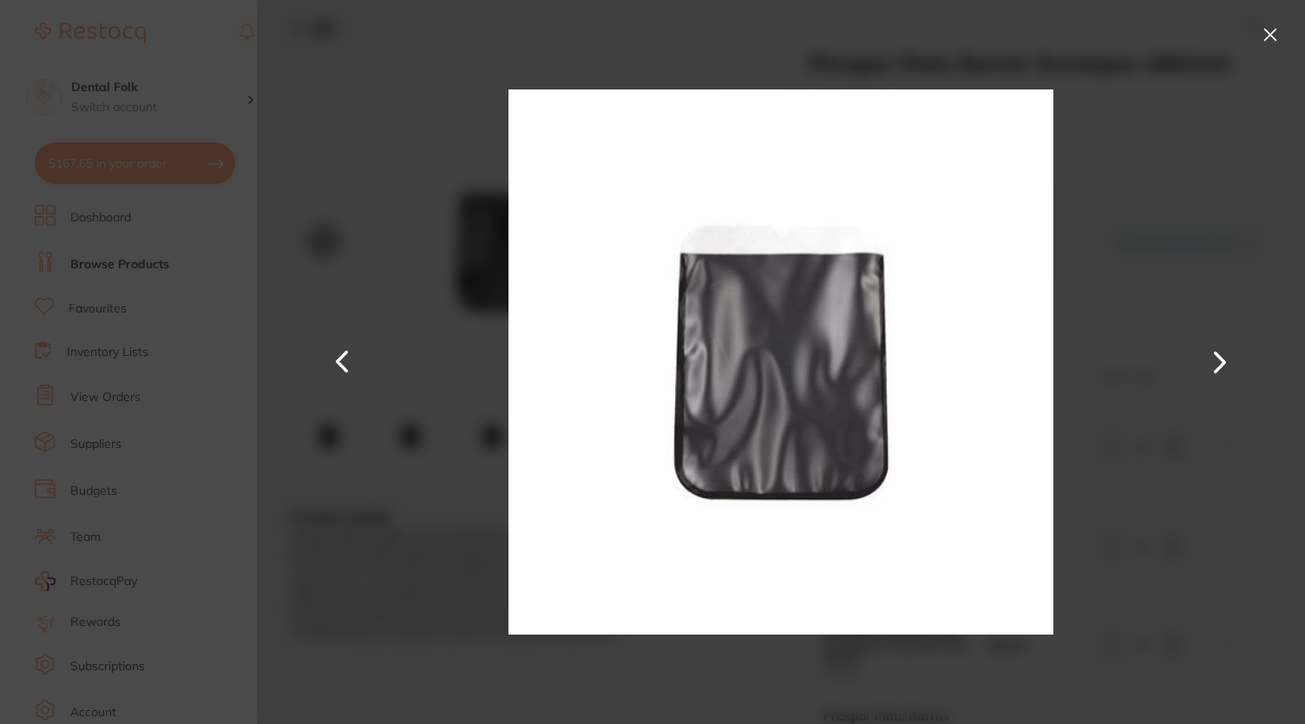
click at [1272, 41] on button at bounding box center [1270, 35] width 28 height 28
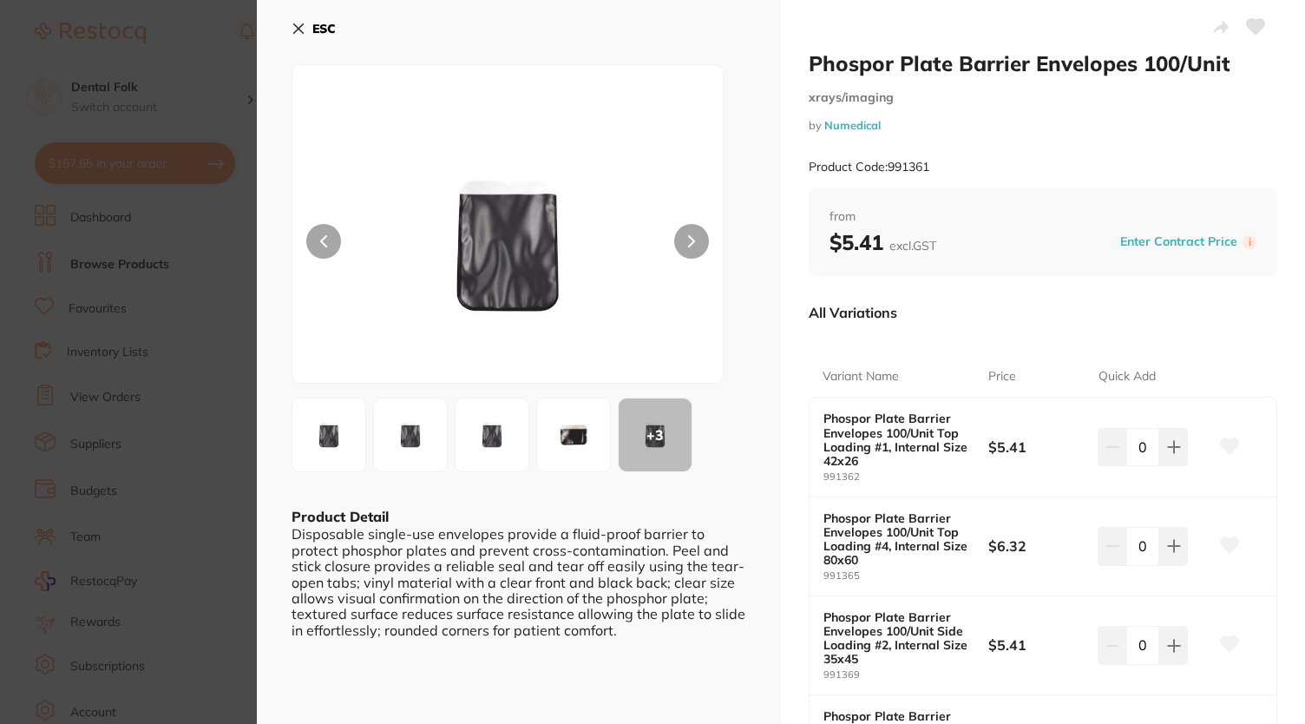
scroll to position [260, 0]
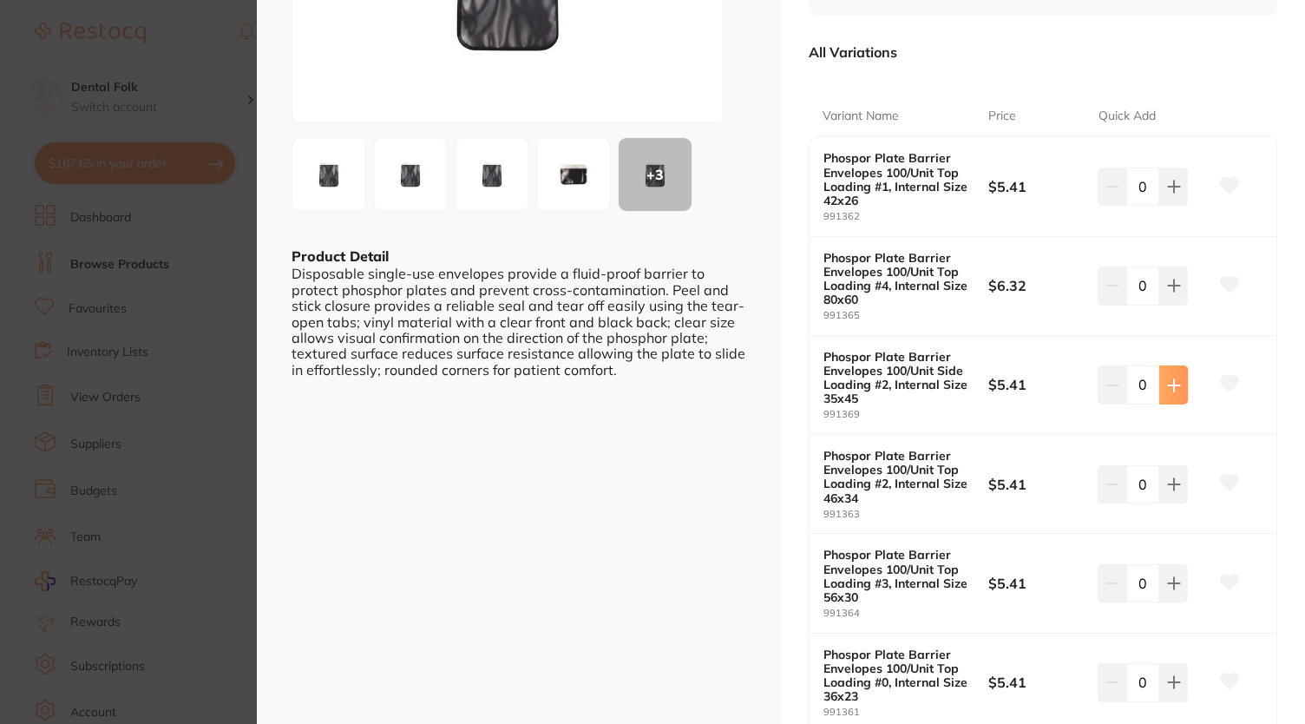
click at [1168, 381] on icon at bounding box center [1174, 385] width 14 height 14
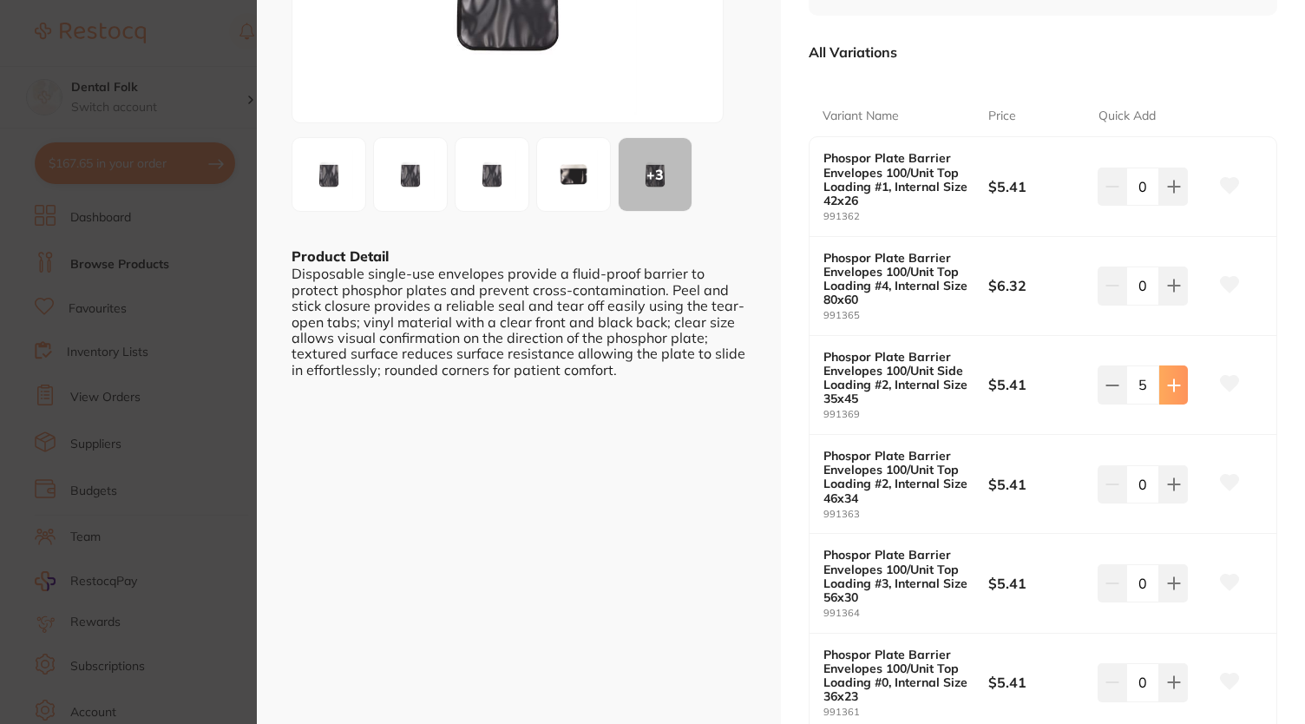
click at [1168, 381] on icon at bounding box center [1174, 385] width 14 height 14
type input "8"
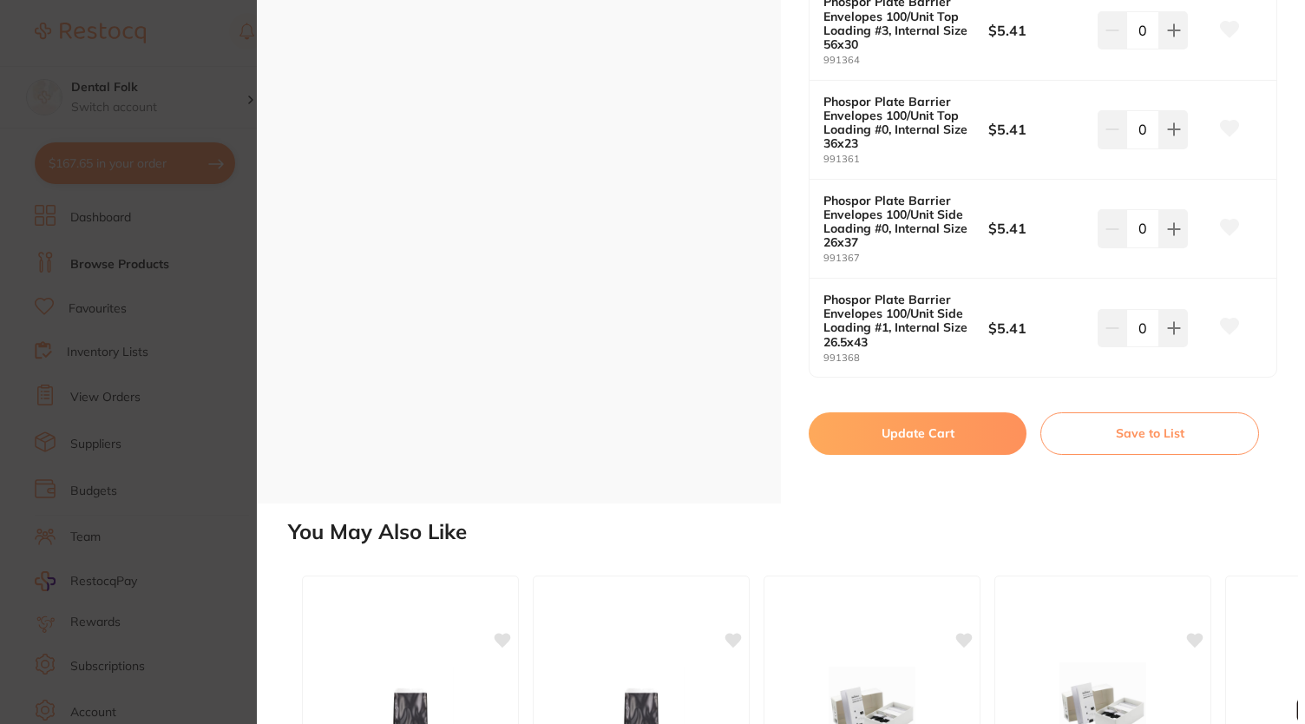
scroll to position [868, 0]
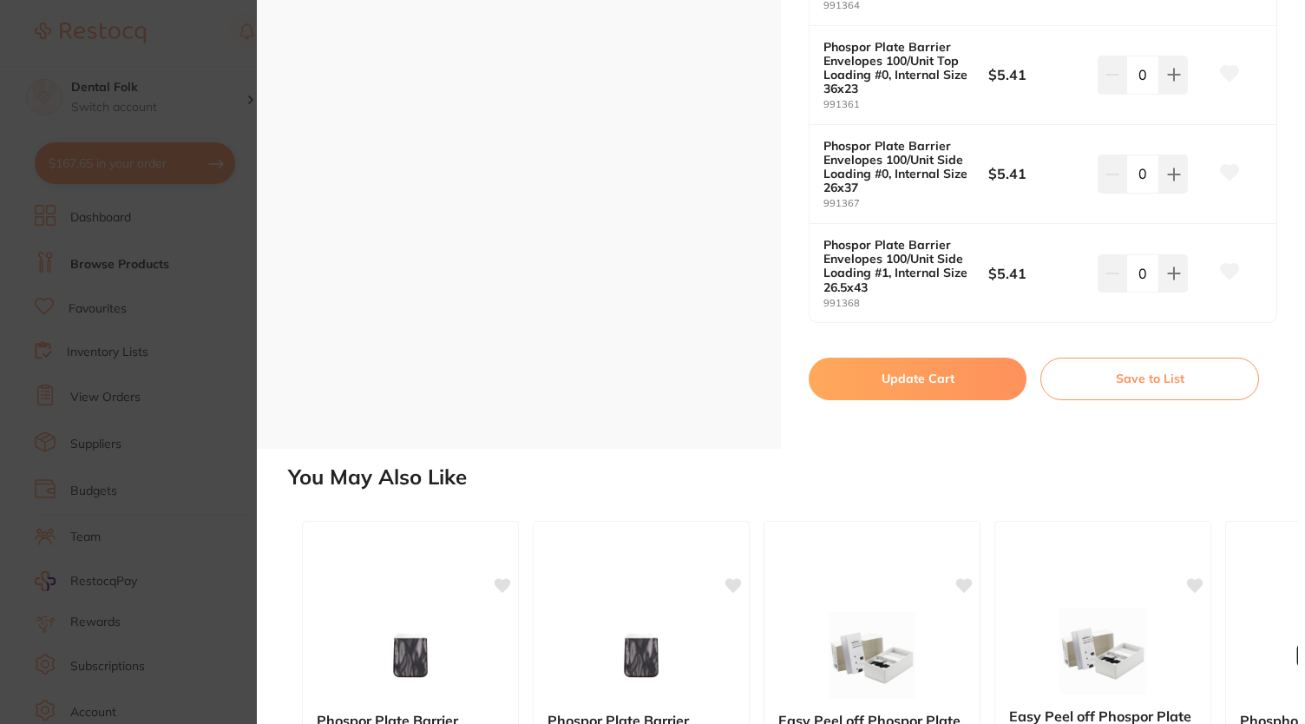
click at [939, 388] on button "Update Cart" at bounding box center [918, 378] width 218 height 42
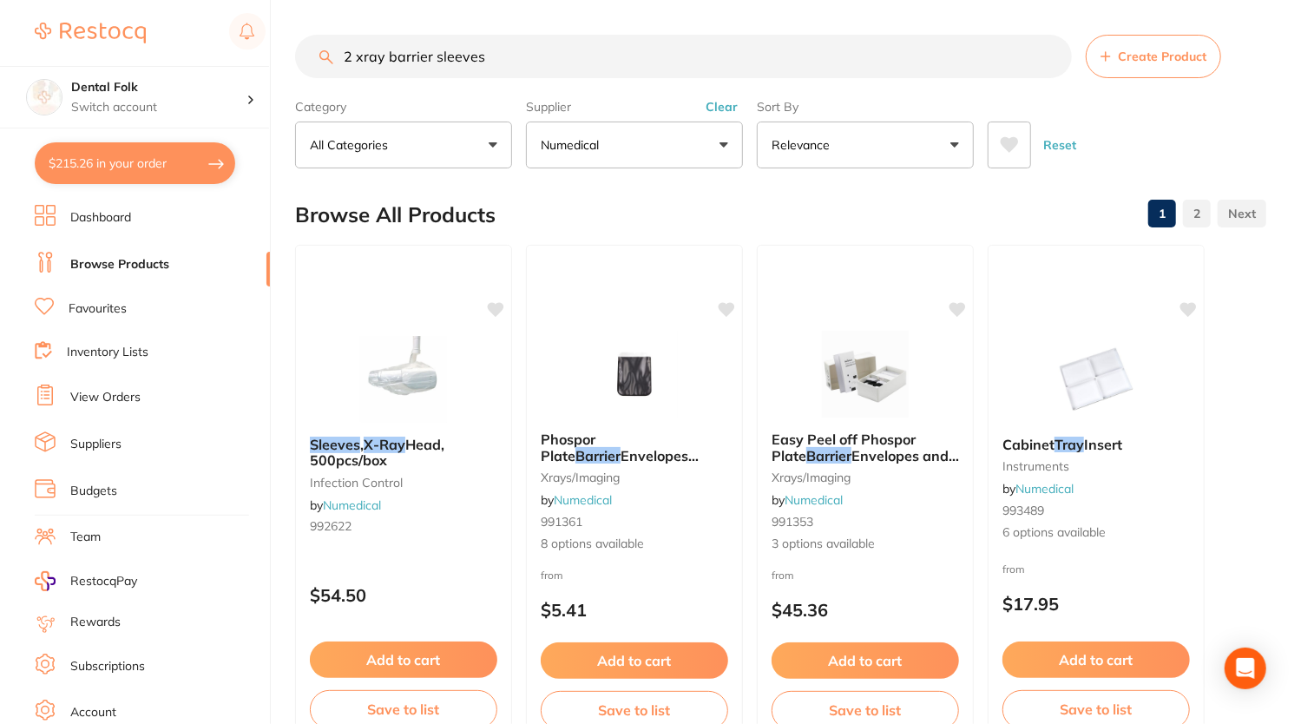
click at [639, 164] on button "Numedical" at bounding box center [634, 144] width 217 height 47
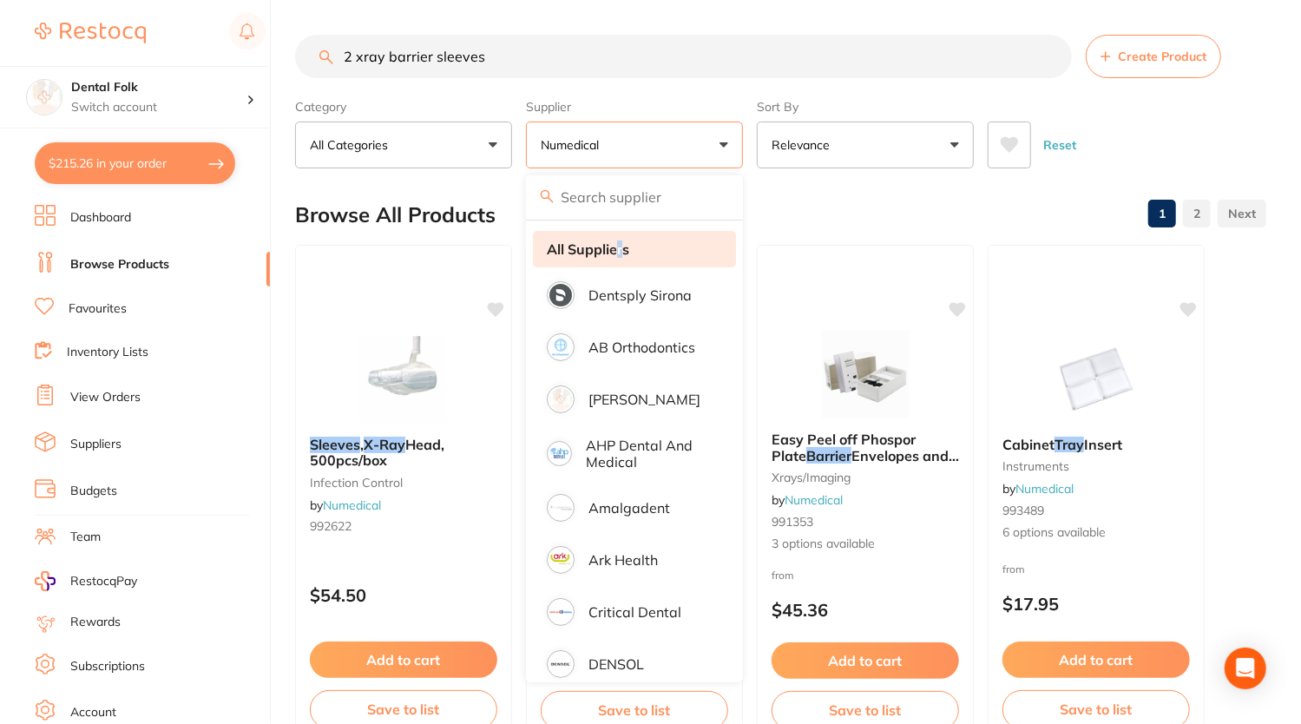
click at [620, 241] on strong "All Suppliers" at bounding box center [588, 249] width 82 height 16
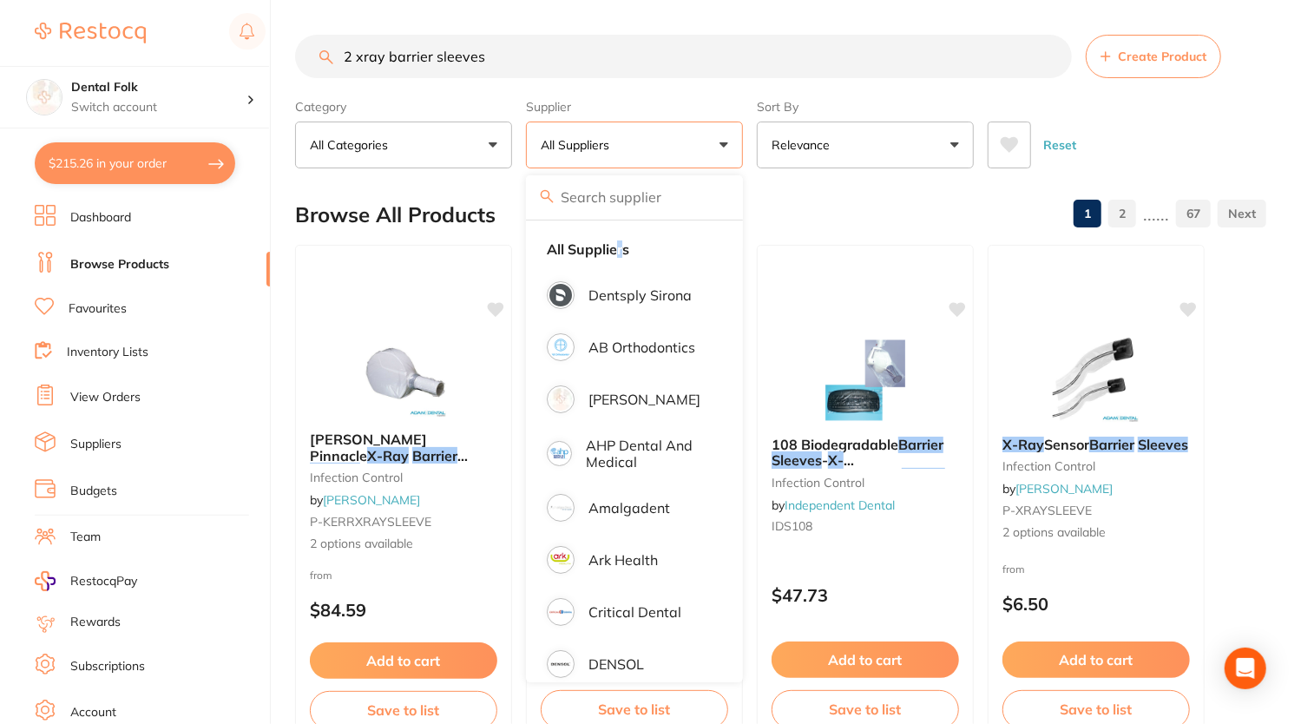
click at [857, 200] on div "Browse All Products 1 2 ...... 67" at bounding box center [780, 215] width 971 height 58
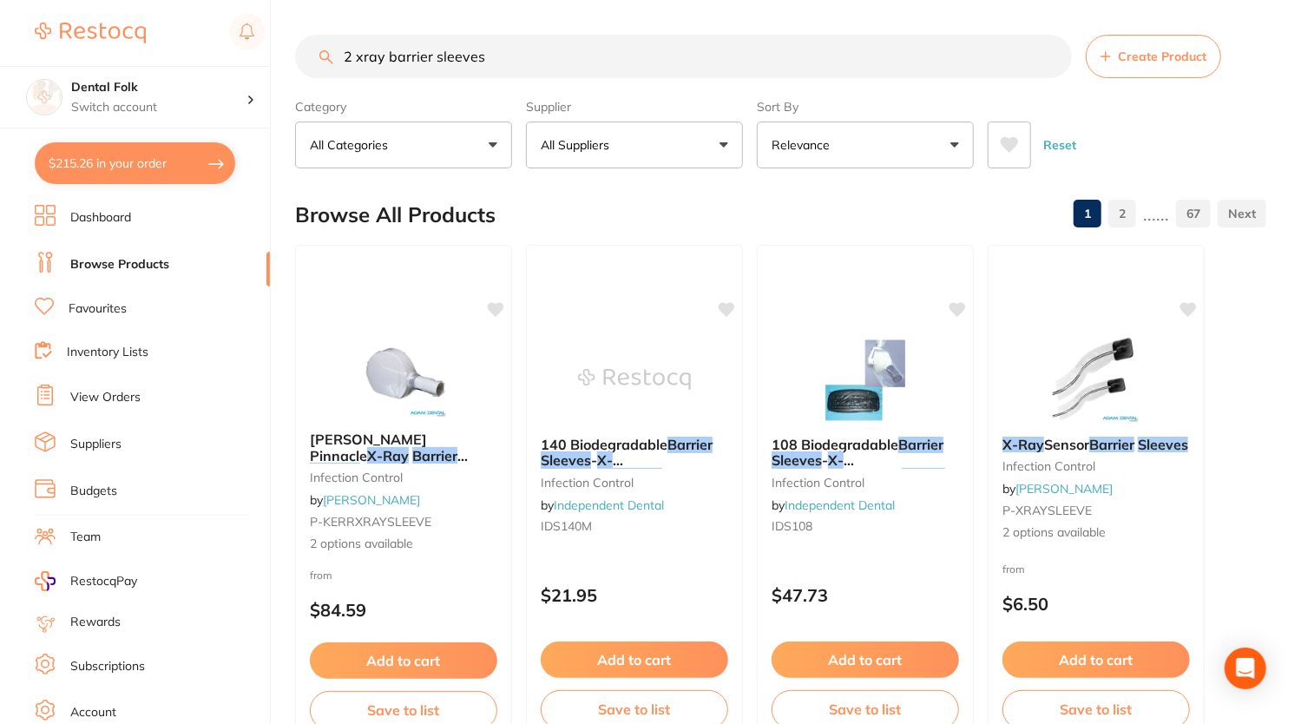
drag, startPoint x: 524, startPoint y: 64, endPoint x: 351, endPoint y: 37, distance: 175.6
click at [318, 45] on input "2 xray barrier sleeves" at bounding box center [683, 56] width 777 height 43
type input "triplex"
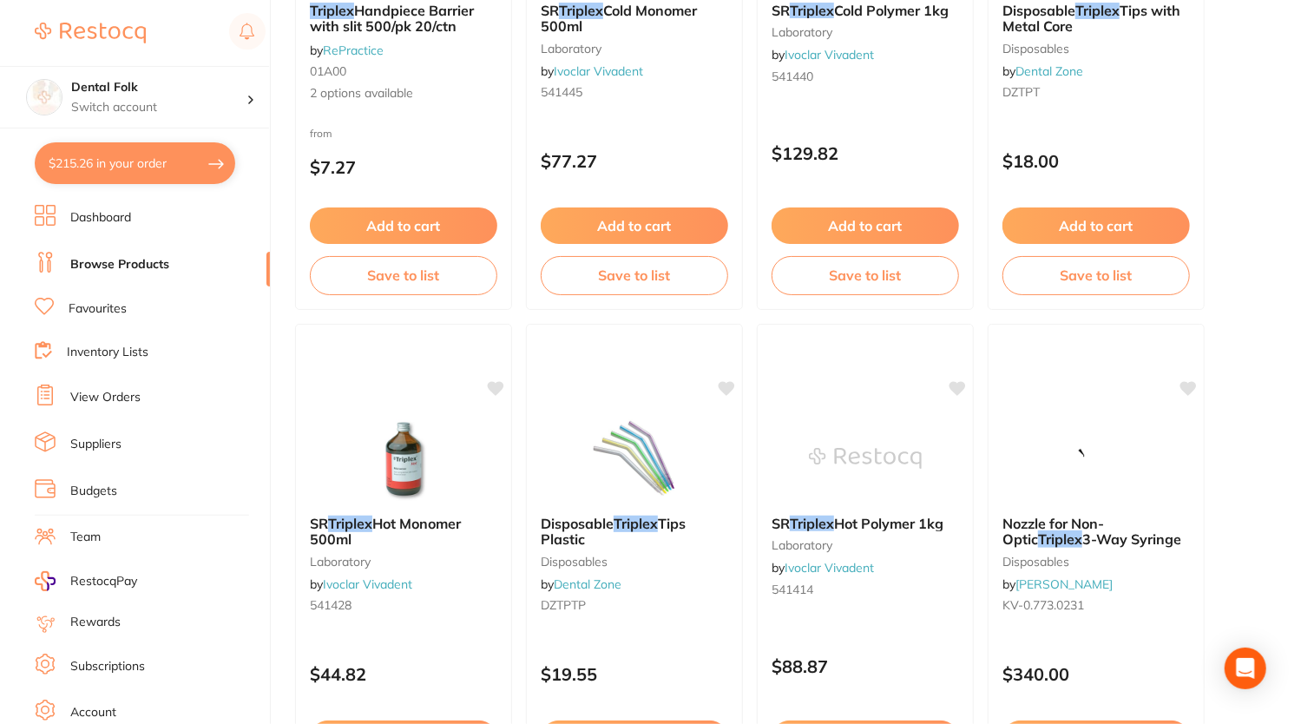
scroll to position [87, 0]
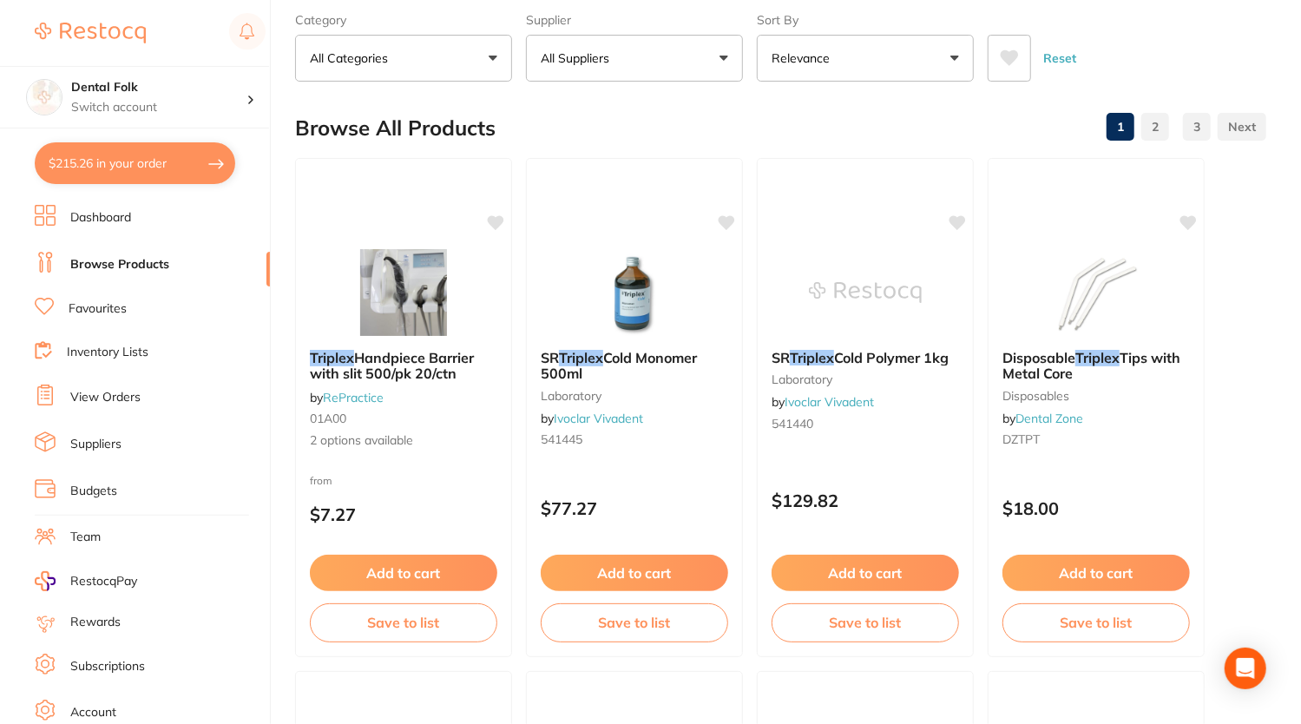
click at [104, 209] on link "Dashboard" at bounding box center [100, 217] width 61 height 17
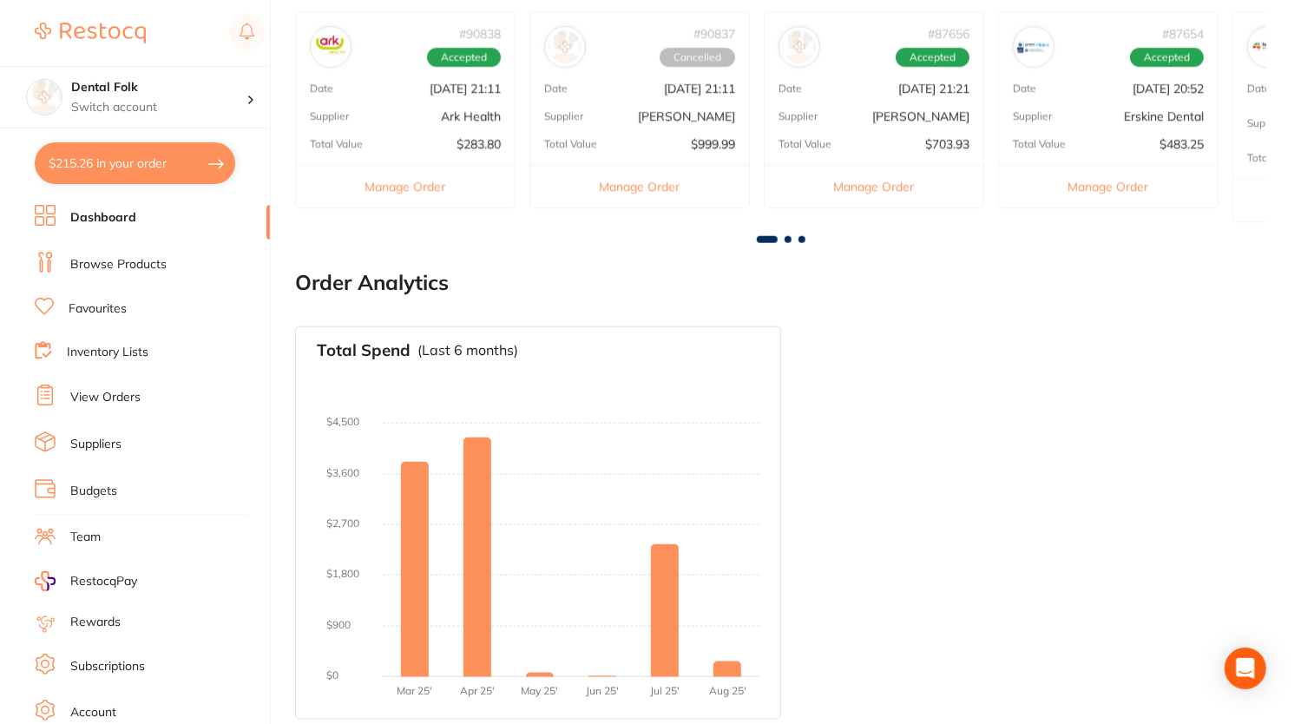
scroll to position [887, 0]
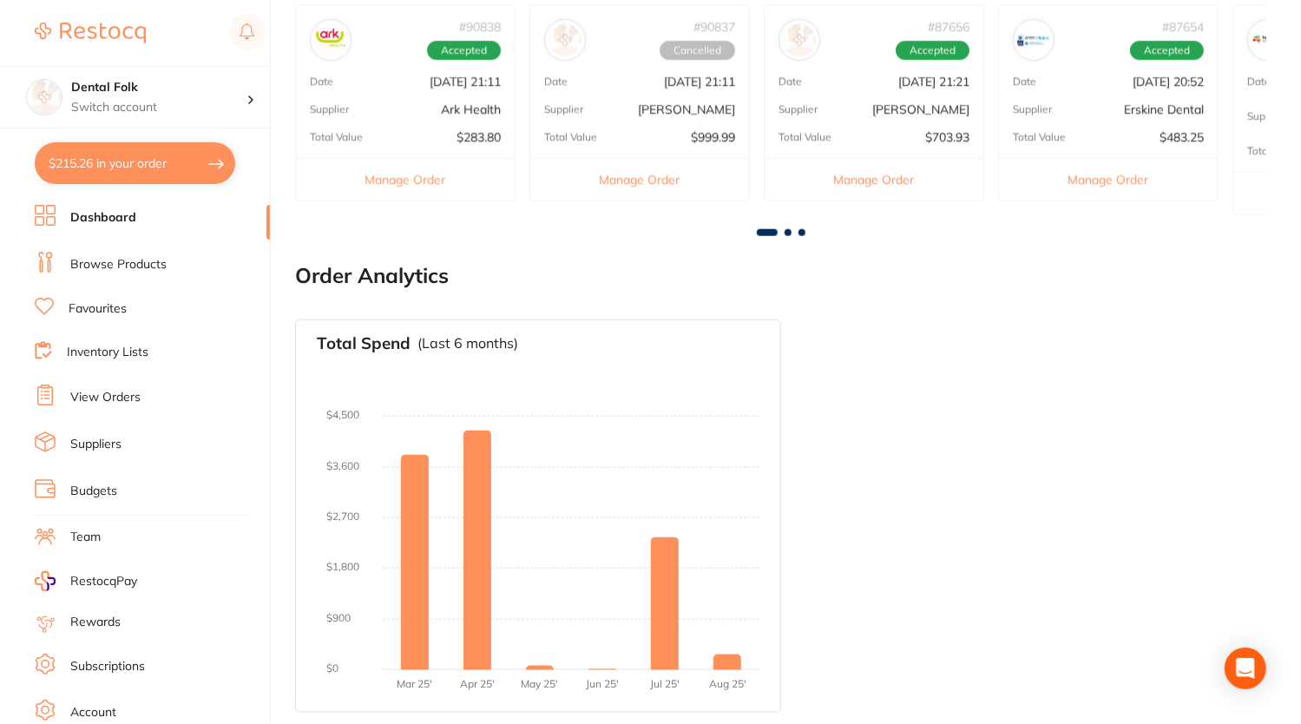
click at [135, 395] on link "View Orders" at bounding box center [105, 397] width 70 height 17
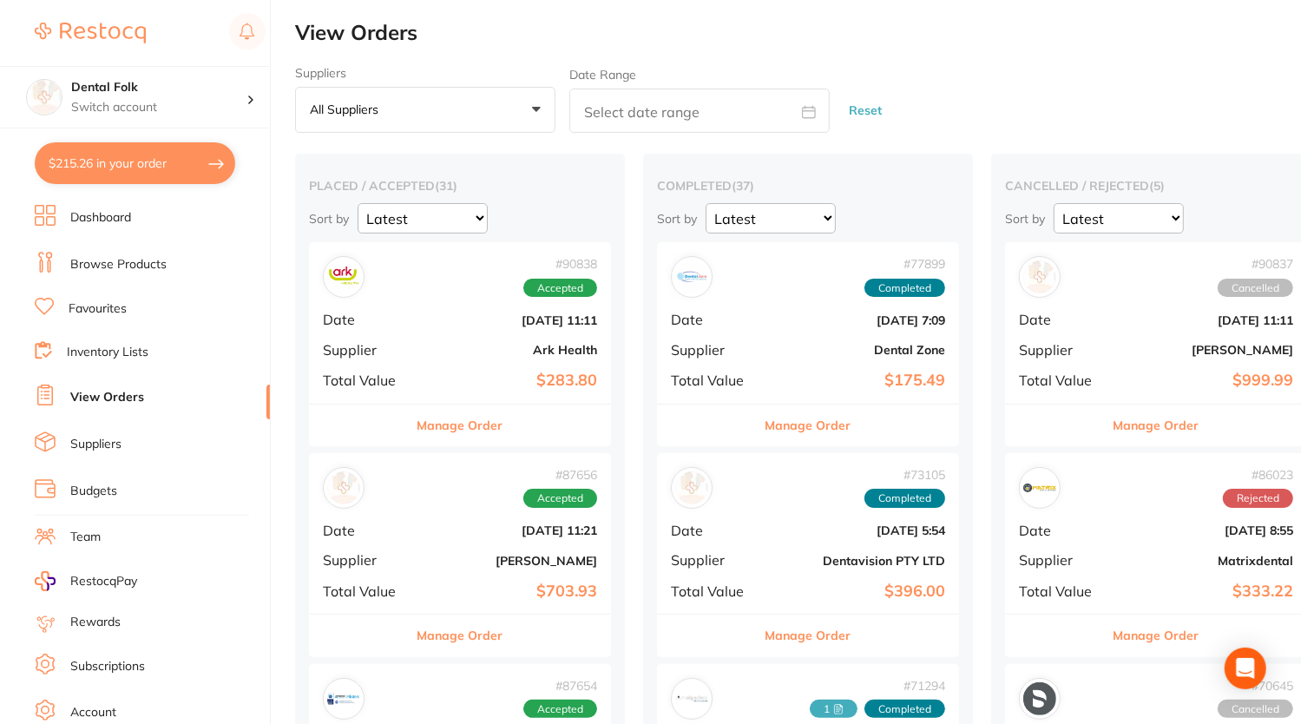
click at [128, 262] on link "Browse Products" at bounding box center [118, 264] width 96 height 17
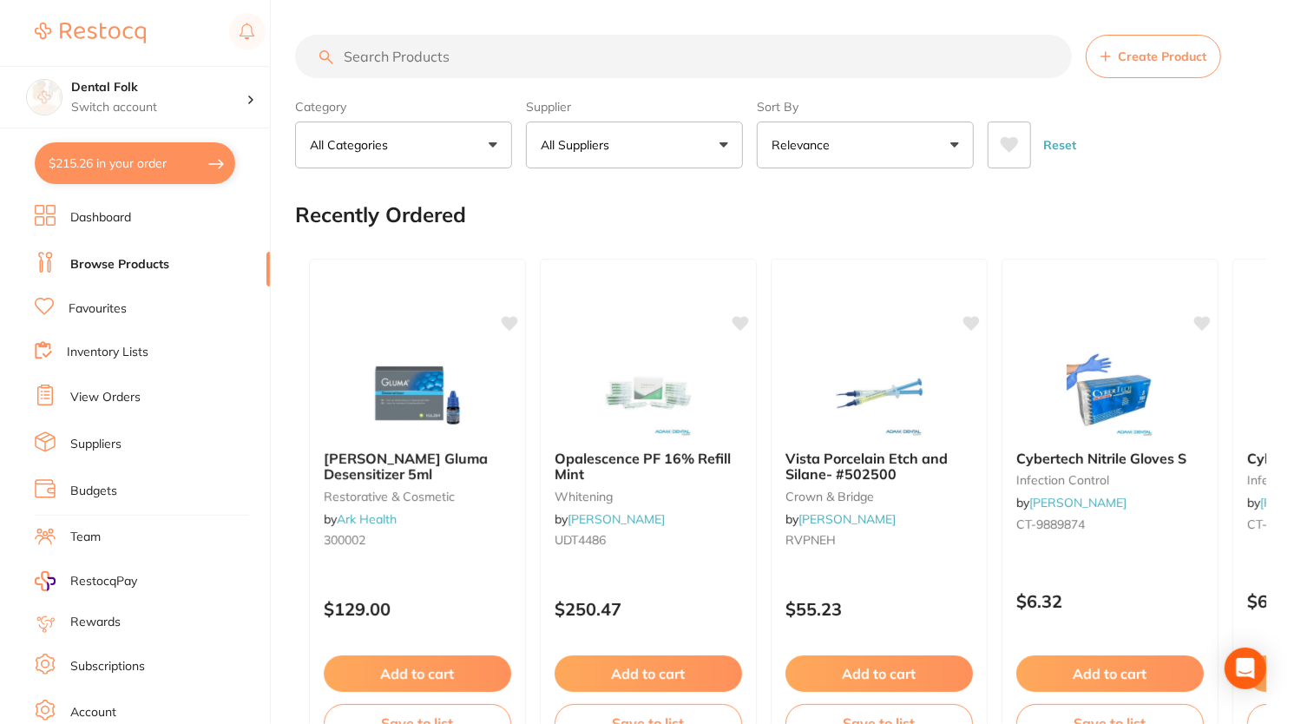
click at [623, 53] on input "search" at bounding box center [683, 56] width 777 height 43
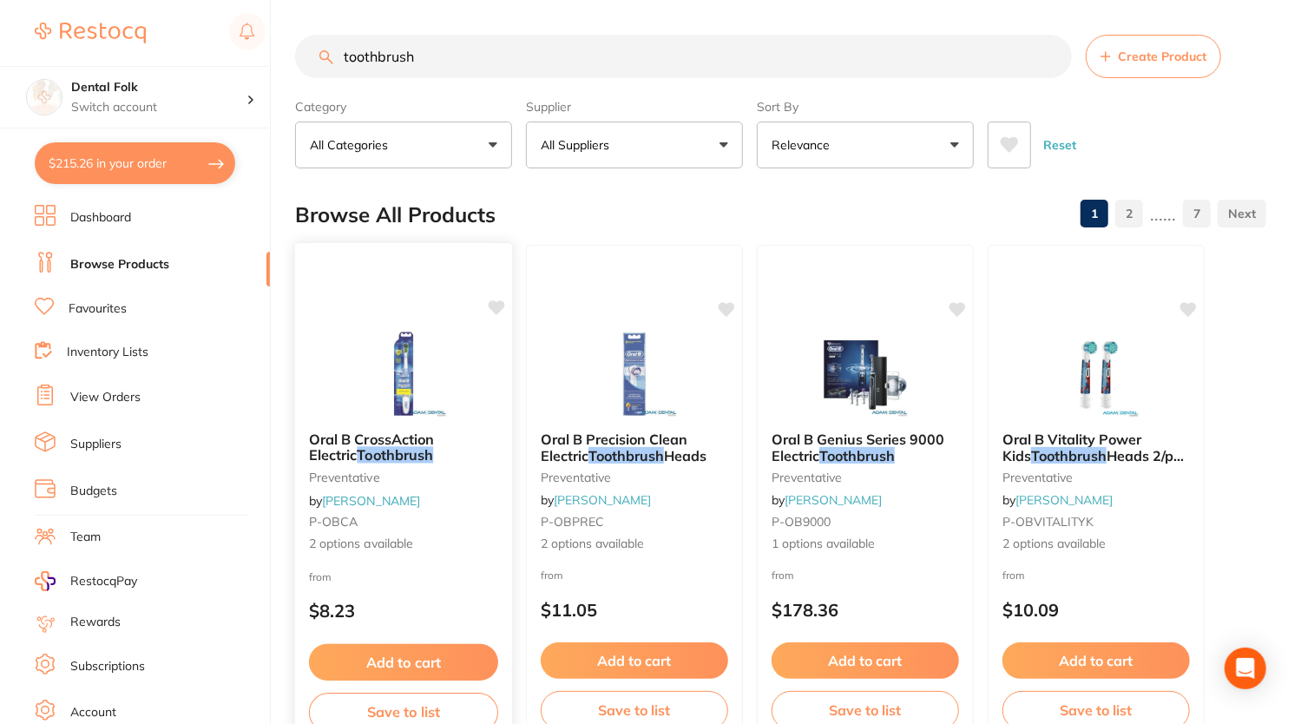
type input "toothbrush"
click at [415, 433] on span "Oral B CrossAction Electric" at bounding box center [371, 447] width 125 height 34
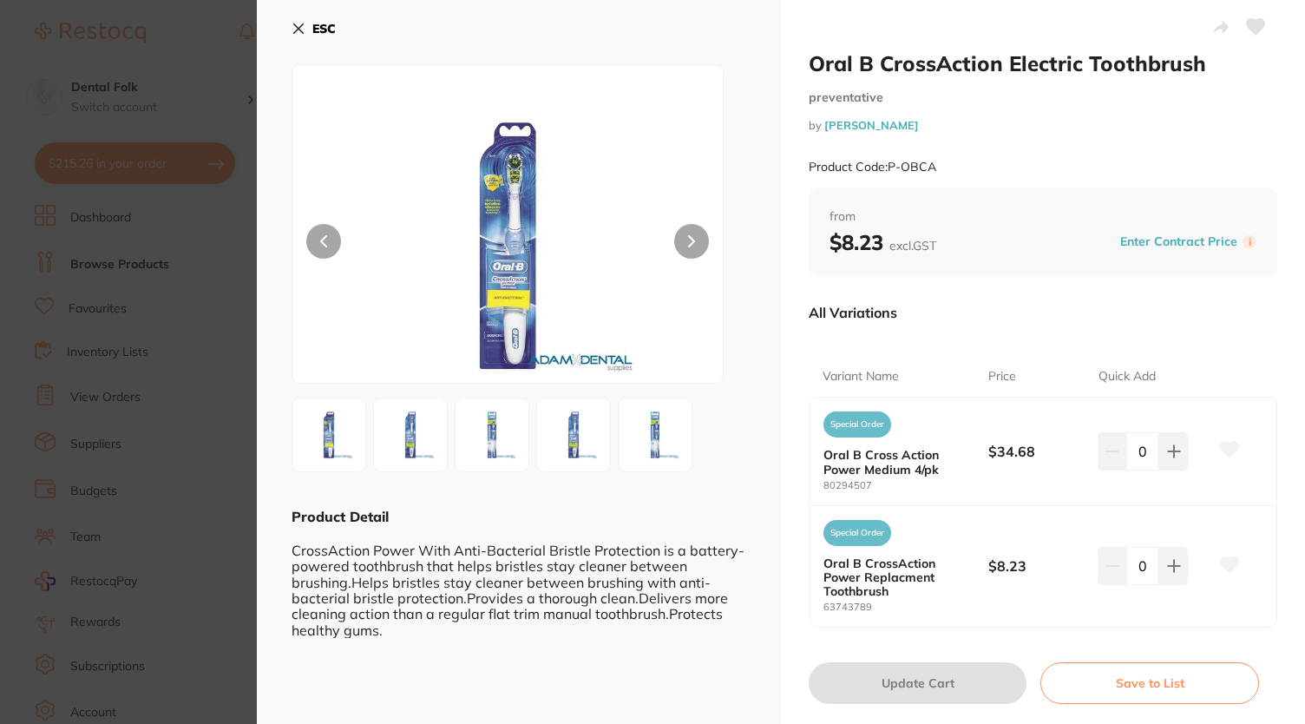
click at [578, 425] on img at bounding box center [573, 434] width 62 height 62
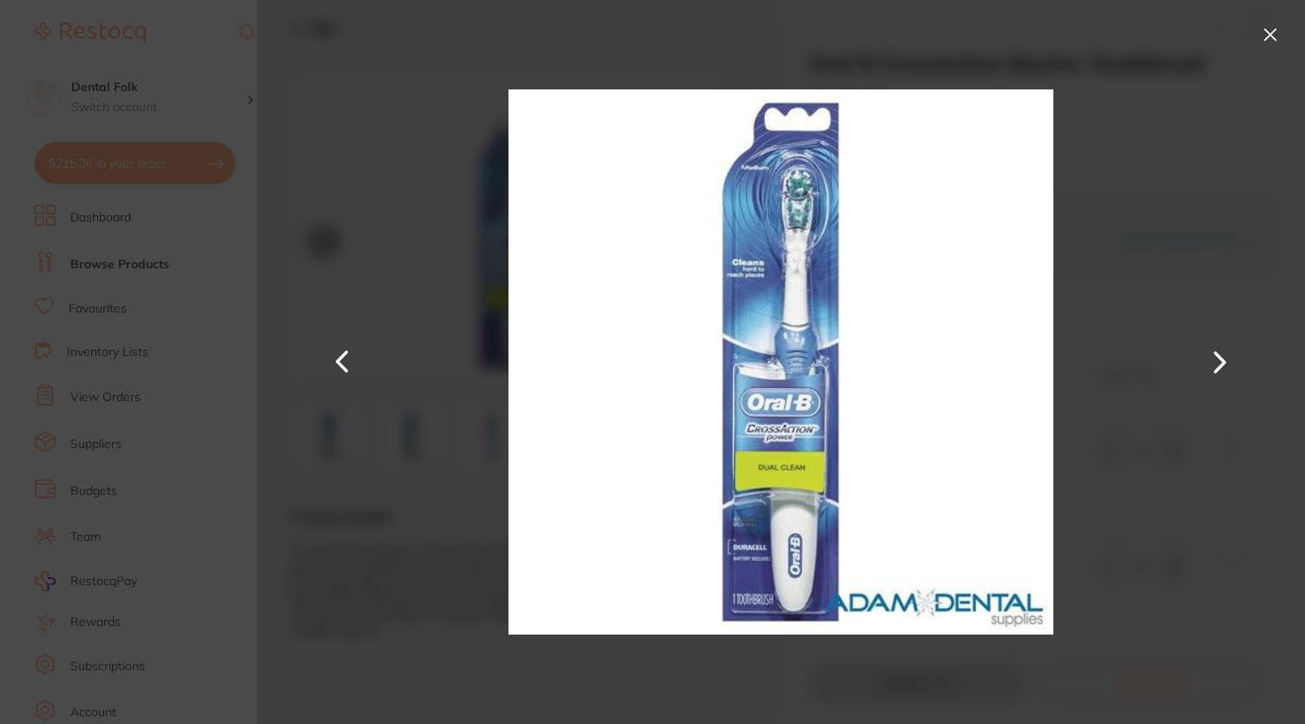
click at [1269, 34] on button at bounding box center [1270, 35] width 28 height 28
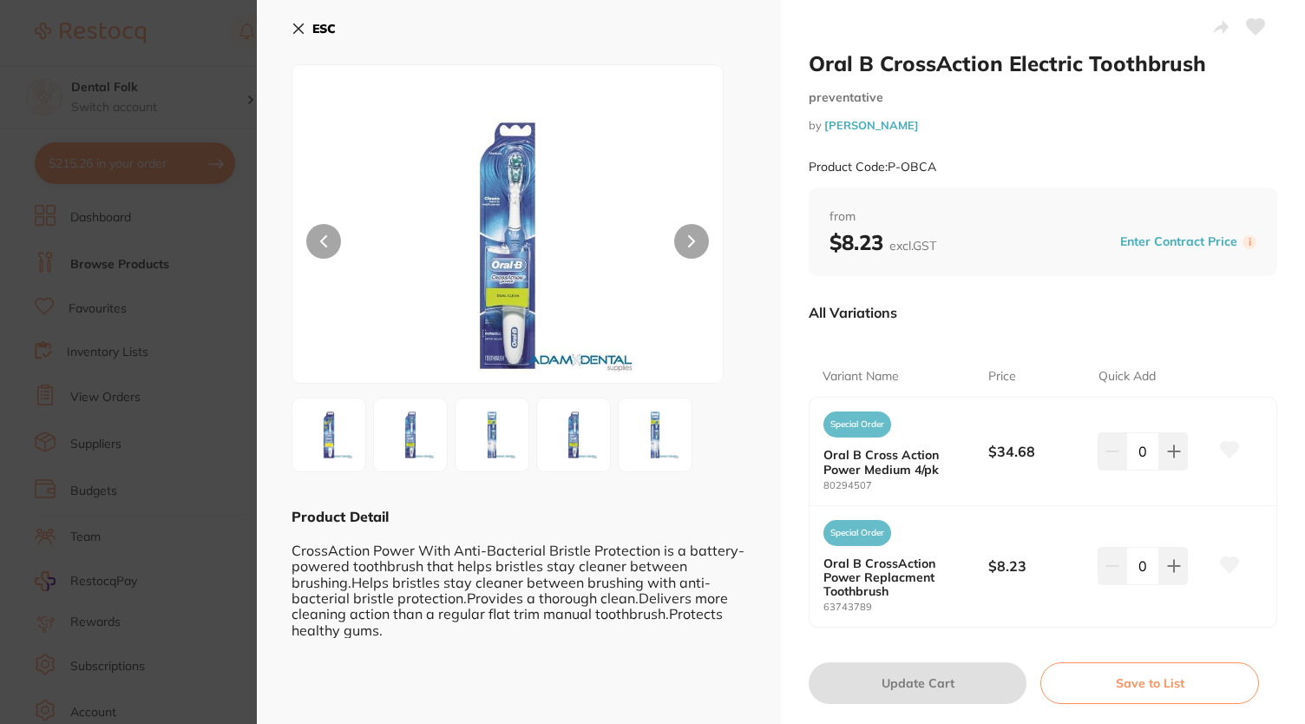
click at [647, 416] on img at bounding box center [655, 434] width 62 height 62
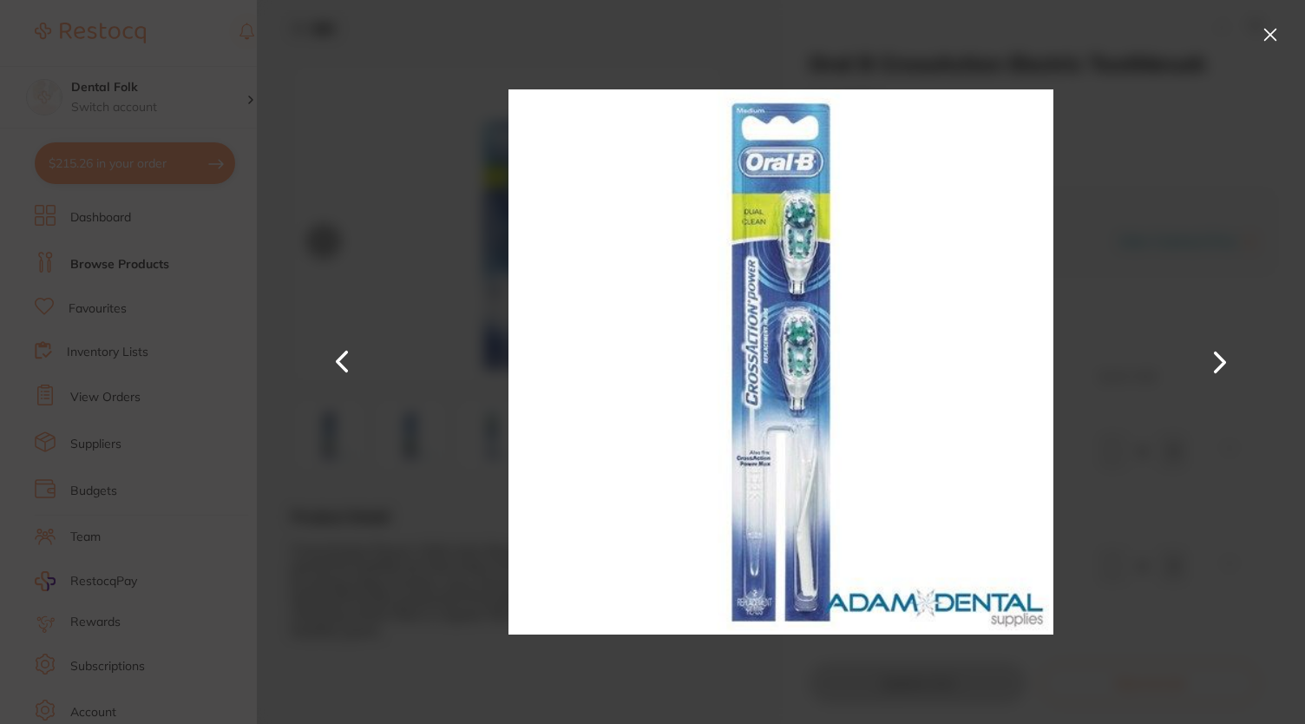
click at [1269, 29] on button at bounding box center [1270, 35] width 28 height 28
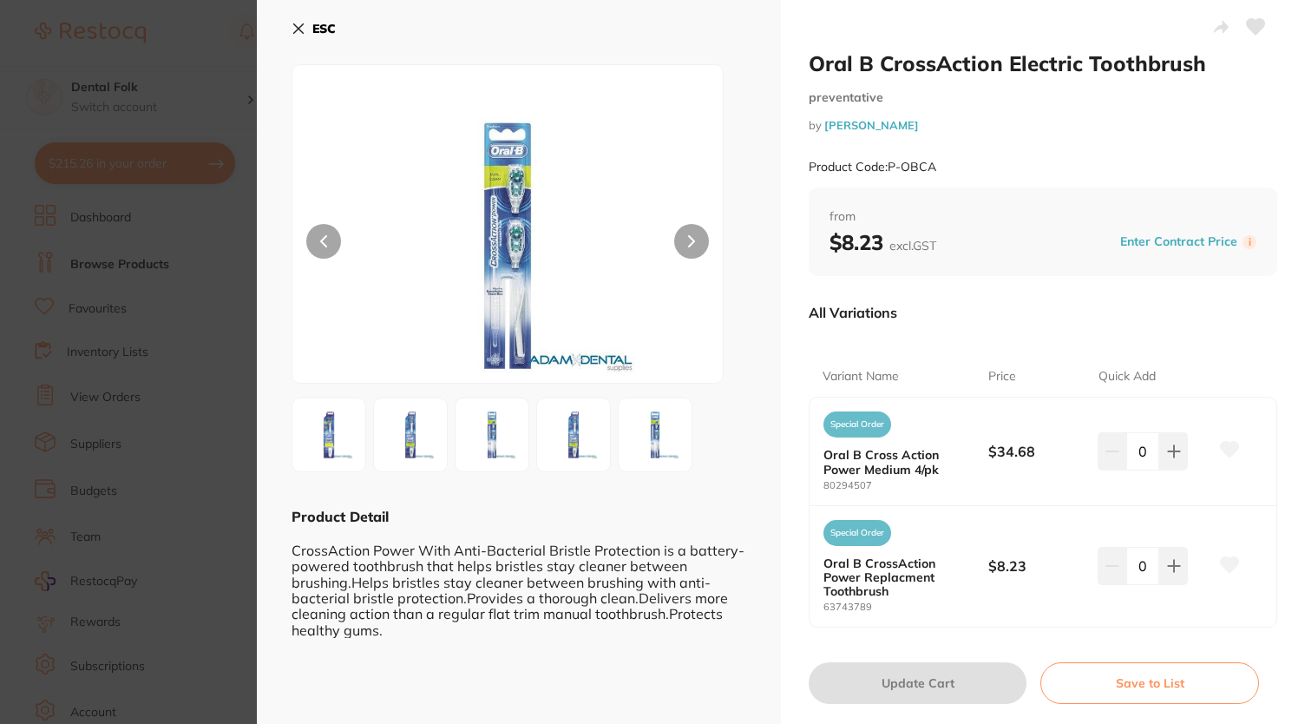
click at [311, 440] on img at bounding box center [329, 434] width 62 height 62
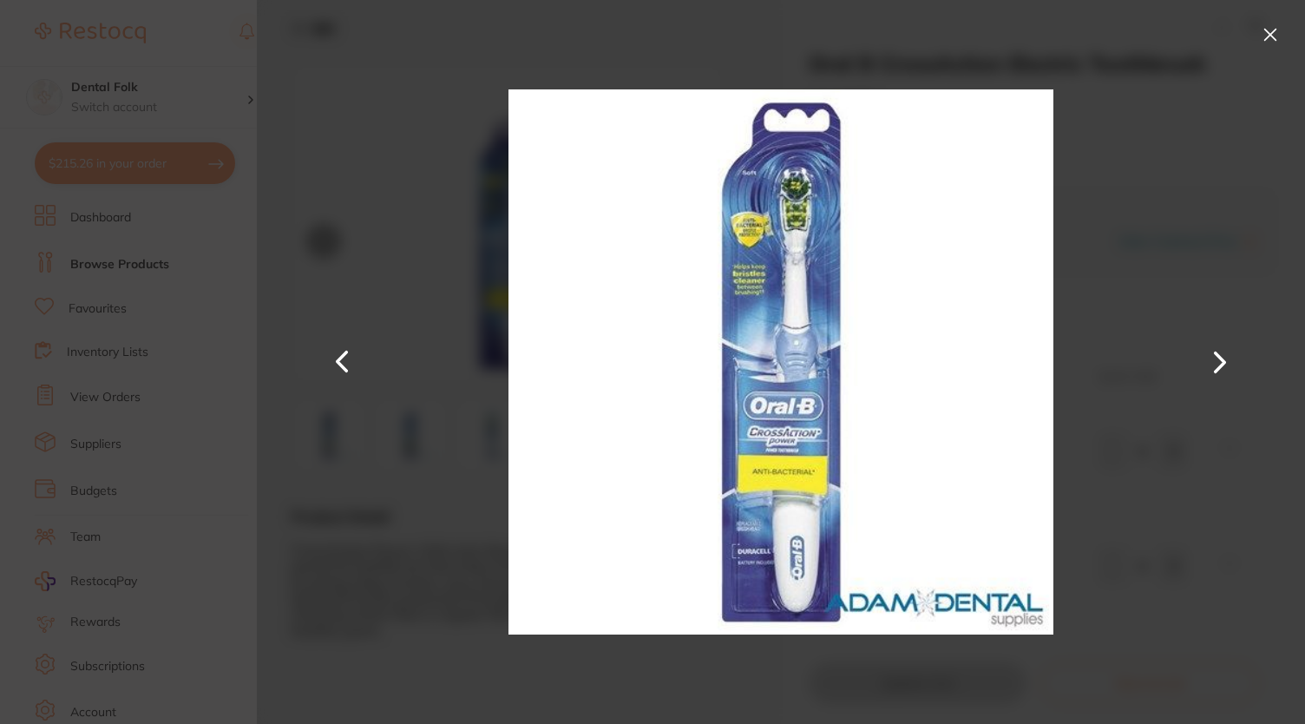
click at [1271, 39] on button at bounding box center [1270, 35] width 28 height 28
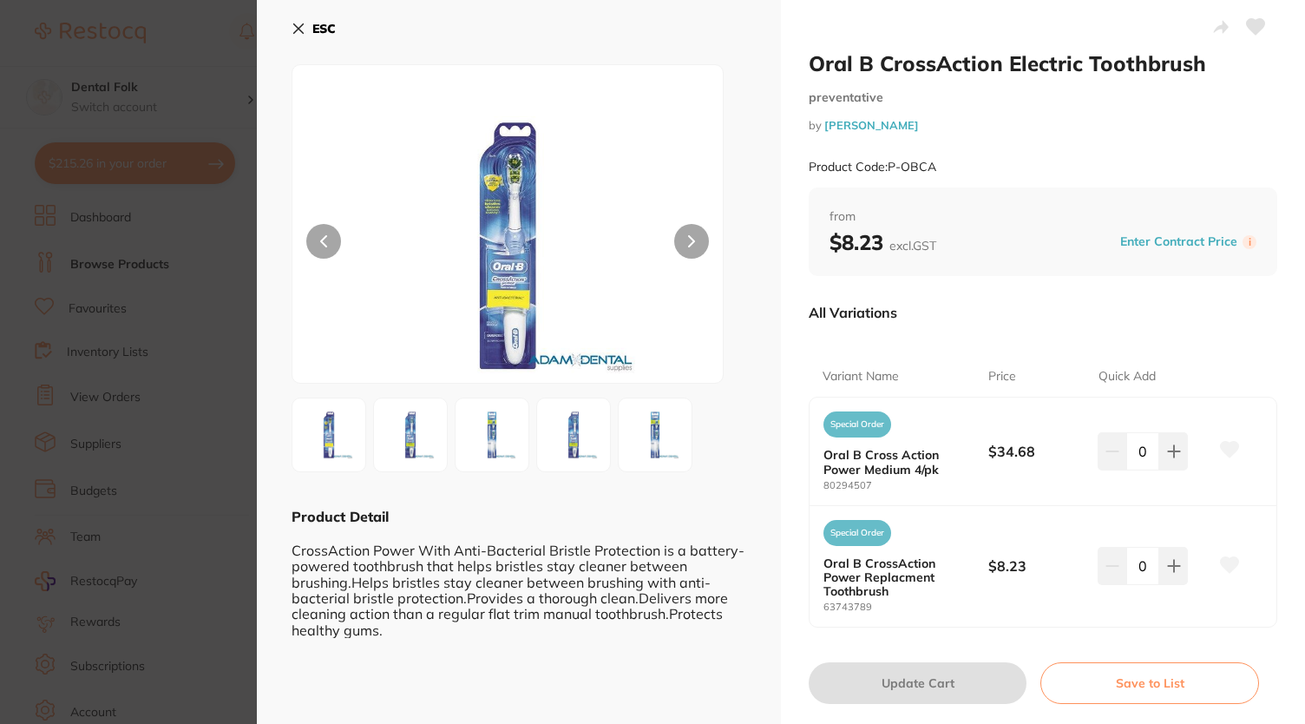
drag, startPoint x: 305, startPoint y: 28, endPoint x: 293, endPoint y: 60, distance: 34.3
click at [305, 29] on button "ESC" at bounding box center [314, 29] width 44 height 30
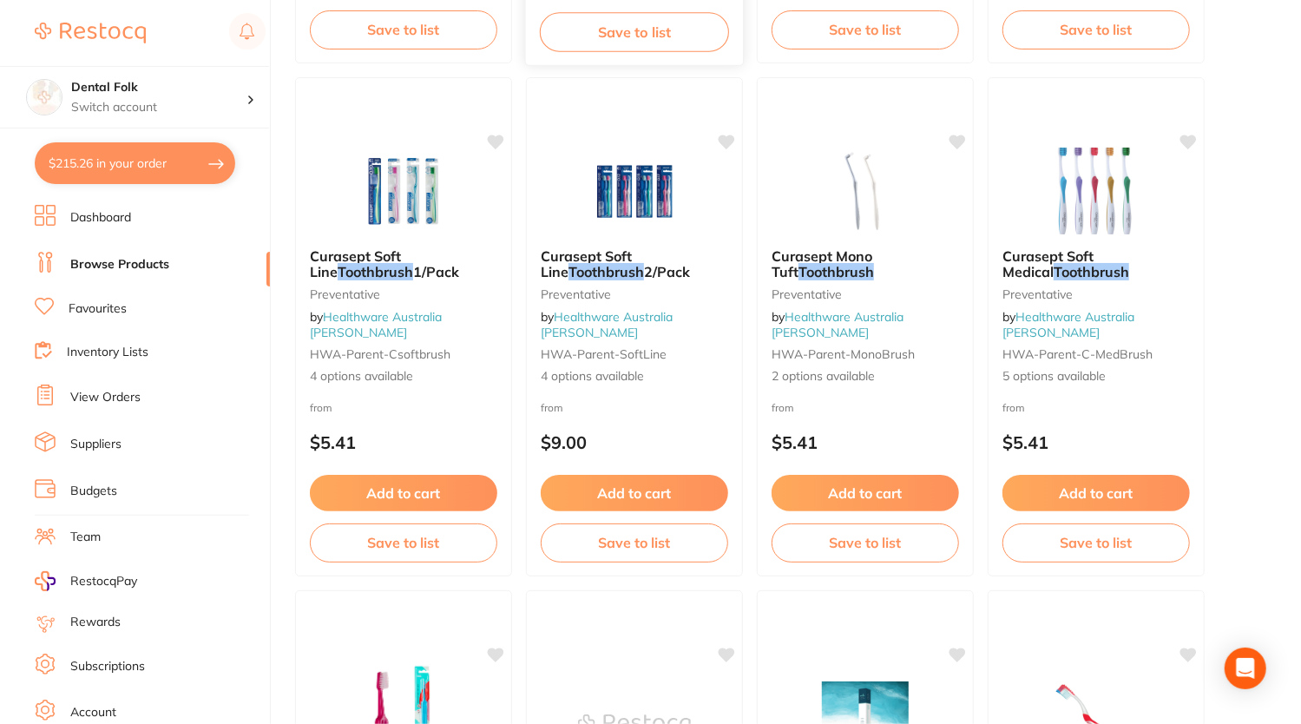
scroll to position [1220, 0]
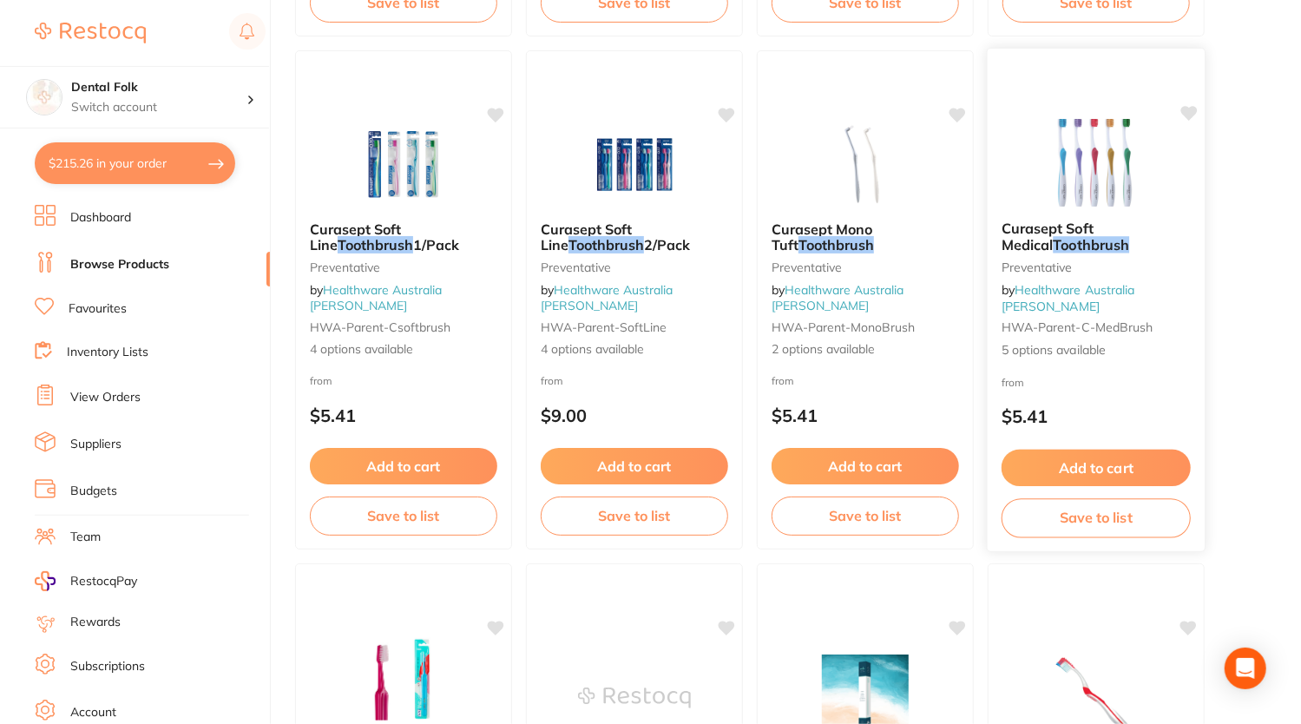
click at [1053, 253] on em "Toothbrush" at bounding box center [1091, 244] width 76 height 17
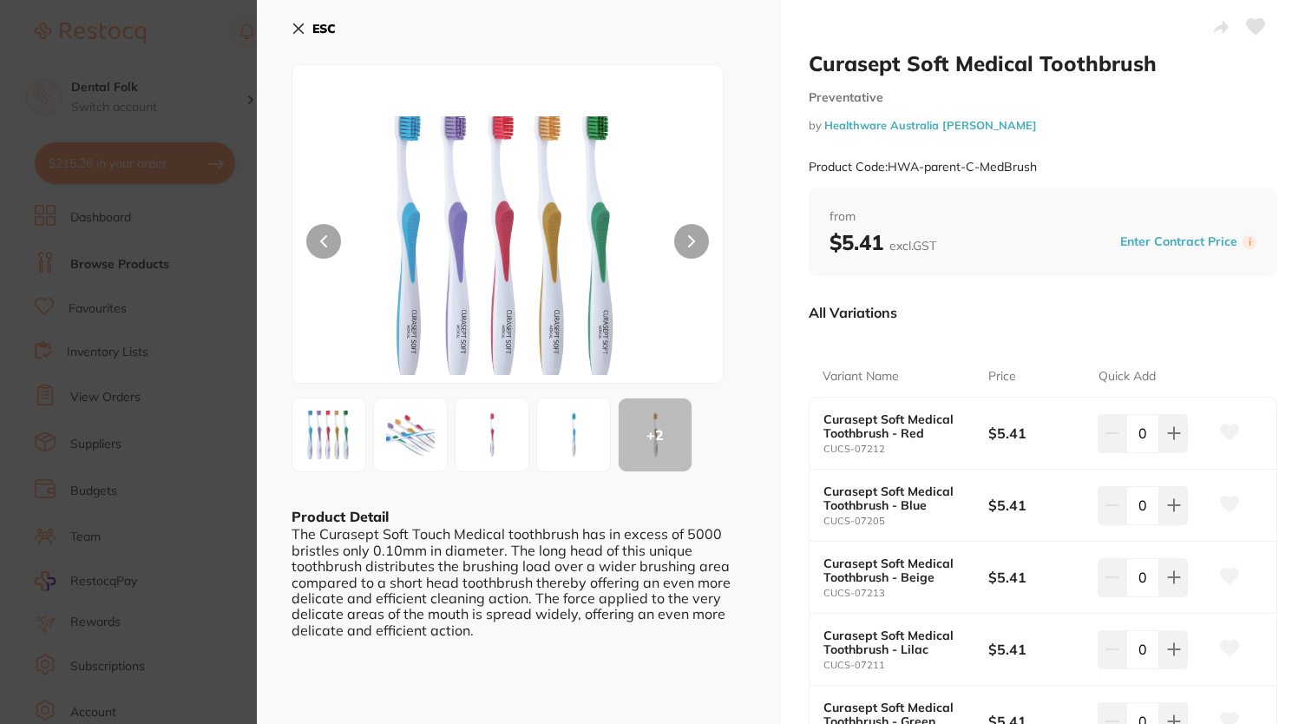
click at [298, 23] on icon at bounding box center [299, 29] width 14 height 14
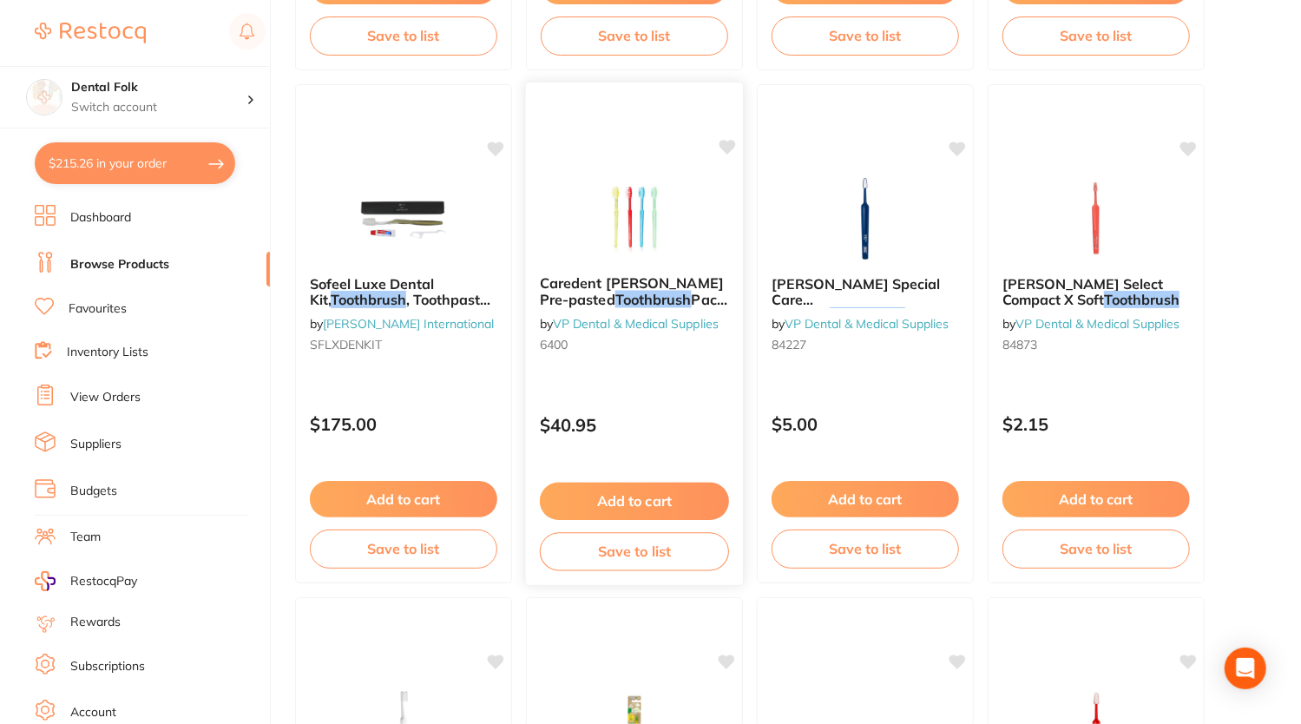
scroll to position [4778, 0]
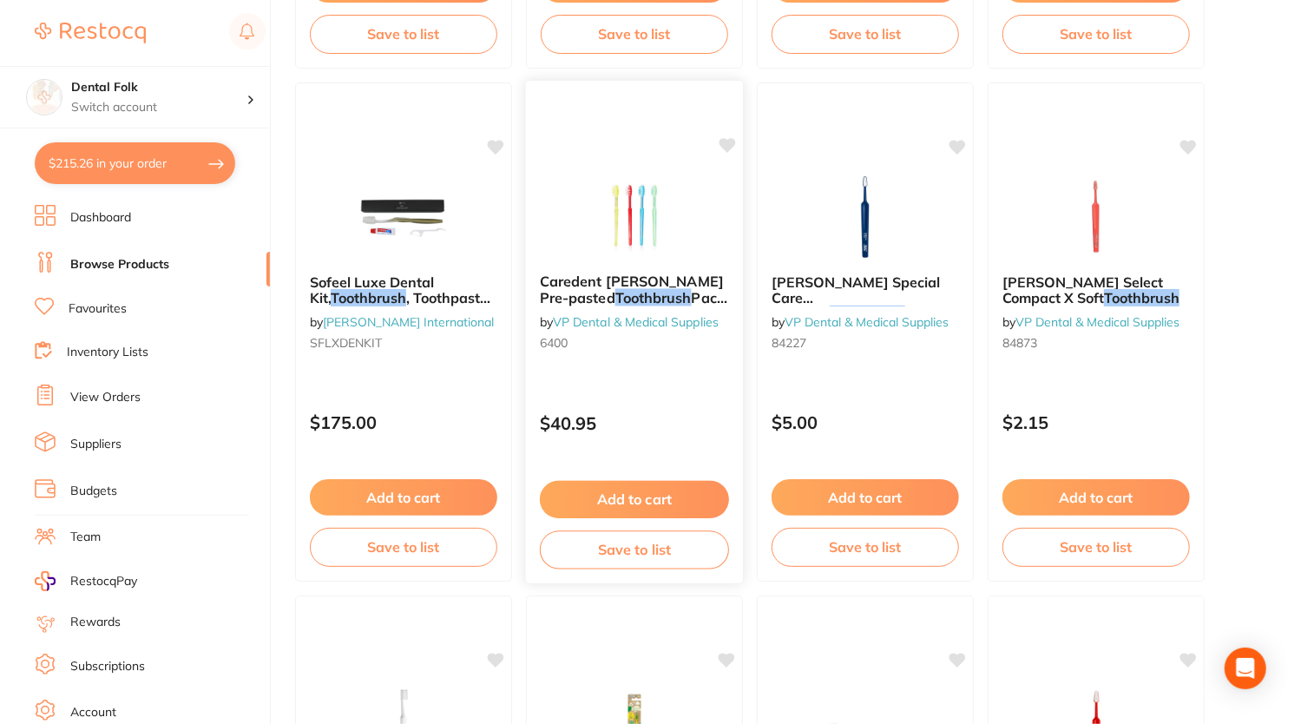
click at [639, 289] on em "Toothbrush" at bounding box center [653, 297] width 76 height 17
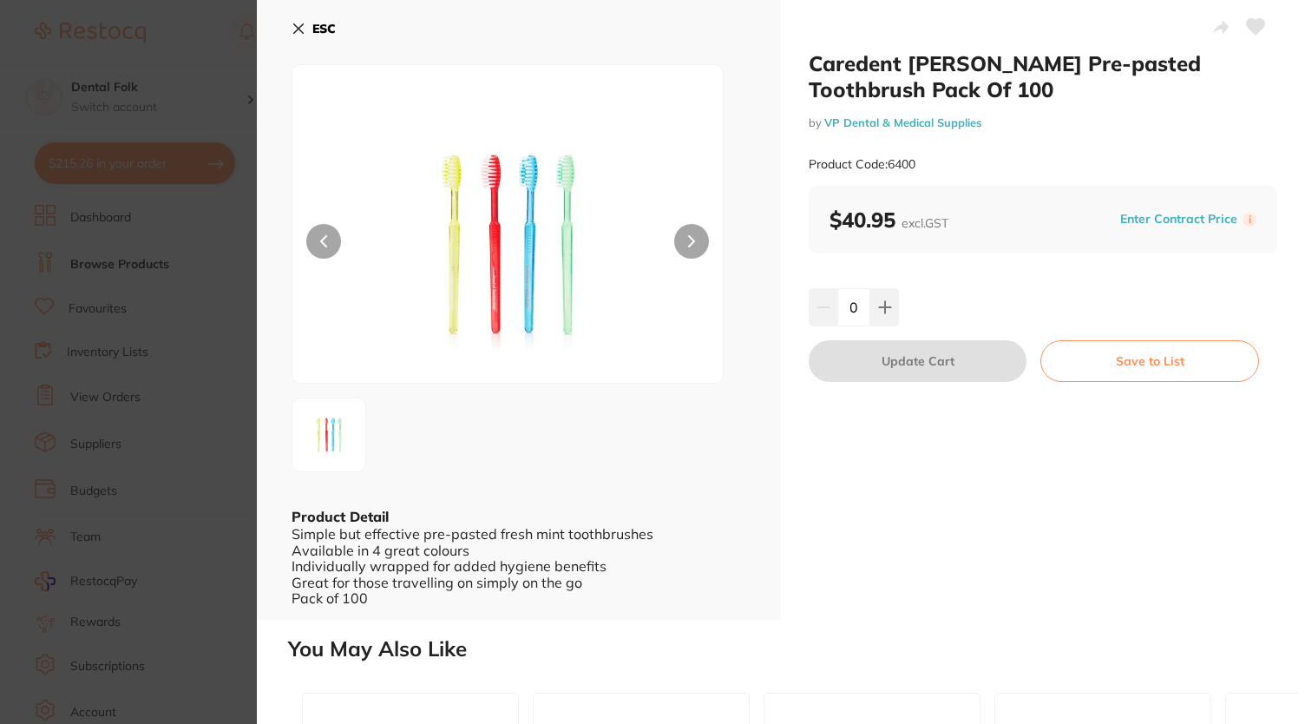
click at [692, 235] on icon at bounding box center [691, 241] width 7 height 12
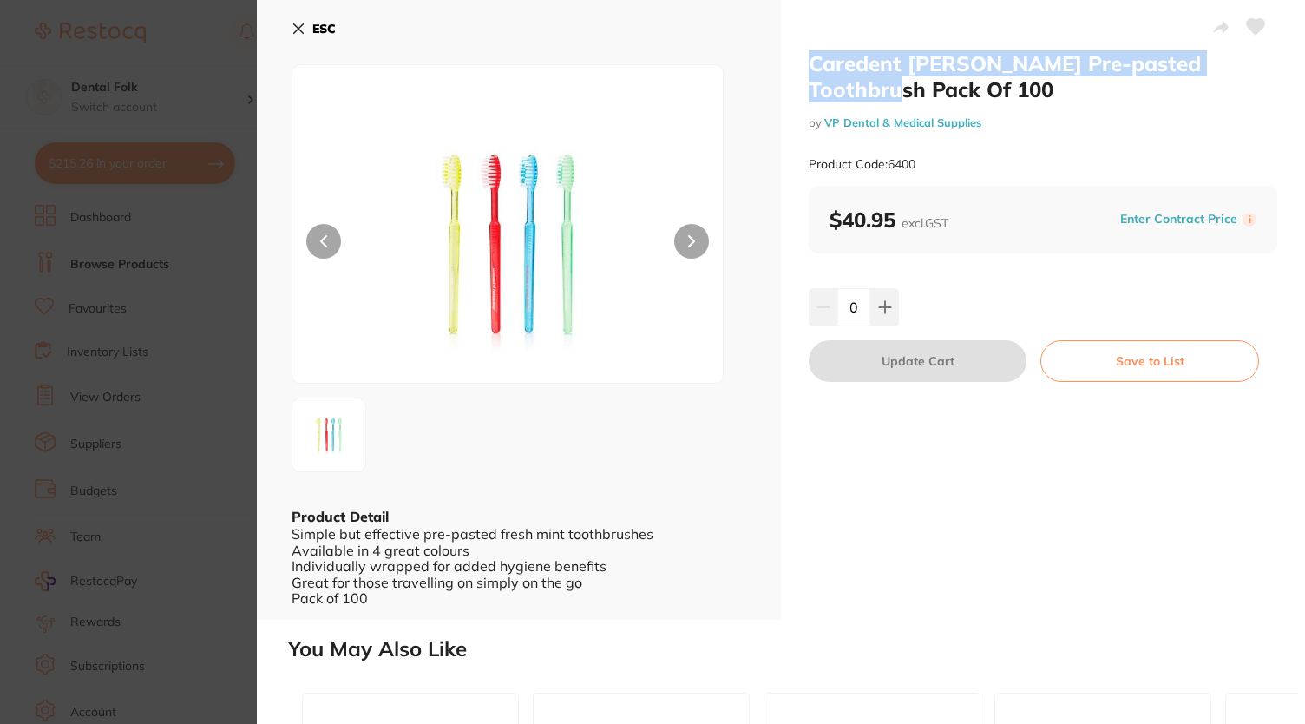
drag, startPoint x: 811, startPoint y: 73, endPoint x: 1275, endPoint y: 62, distance: 463.5
click at [1275, 62] on div "Caredent [PERSON_NAME] Pre-pasted Toothbrush Pack Of 100 by VP Dental & Medical…" at bounding box center [1043, 310] width 524 height 620
copy h2 "Caredent [PERSON_NAME] Pre-pasted Toothbrush"
click at [685, 243] on button at bounding box center [691, 241] width 35 height 35
copy h2 "Caredent [PERSON_NAME] Pre-pasted Toothbrush"
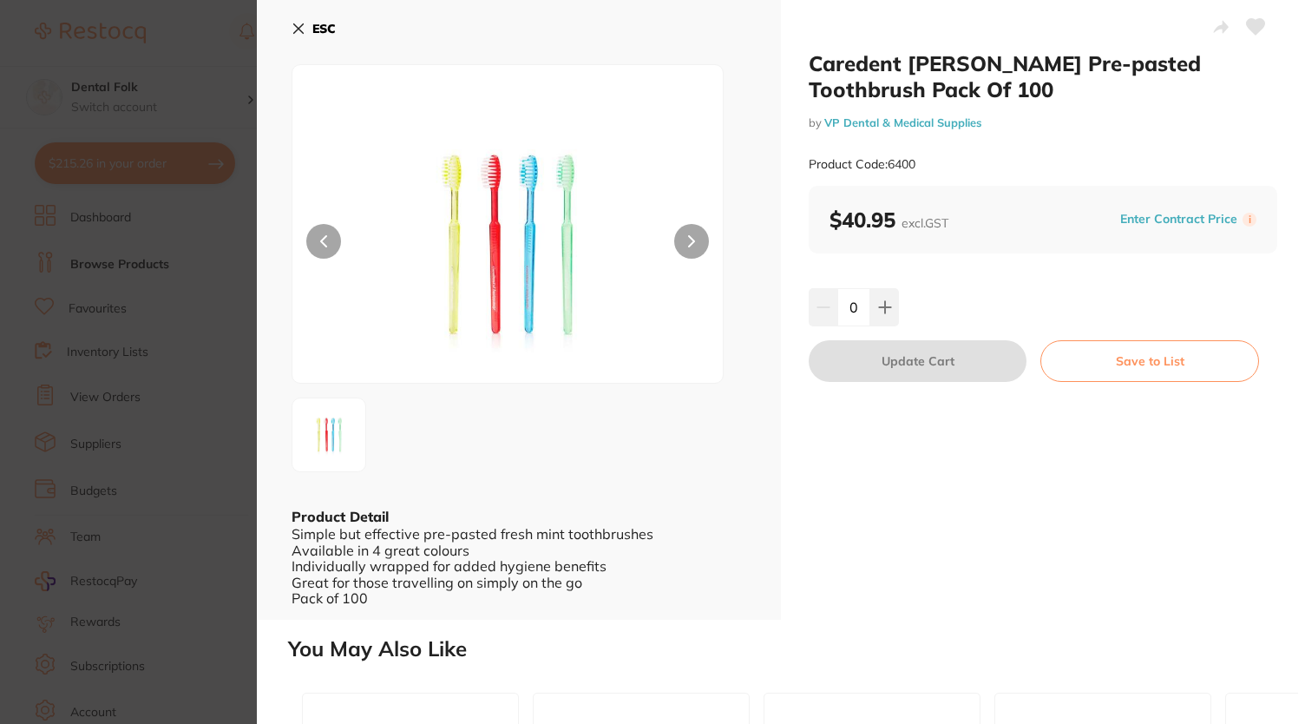
click at [937, 82] on h2 "Caredent [PERSON_NAME] Pre-pasted Toothbrush Pack Of 100" at bounding box center [1043, 76] width 469 height 52
click at [307, 21] on button "ESC" at bounding box center [314, 29] width 44 height 30
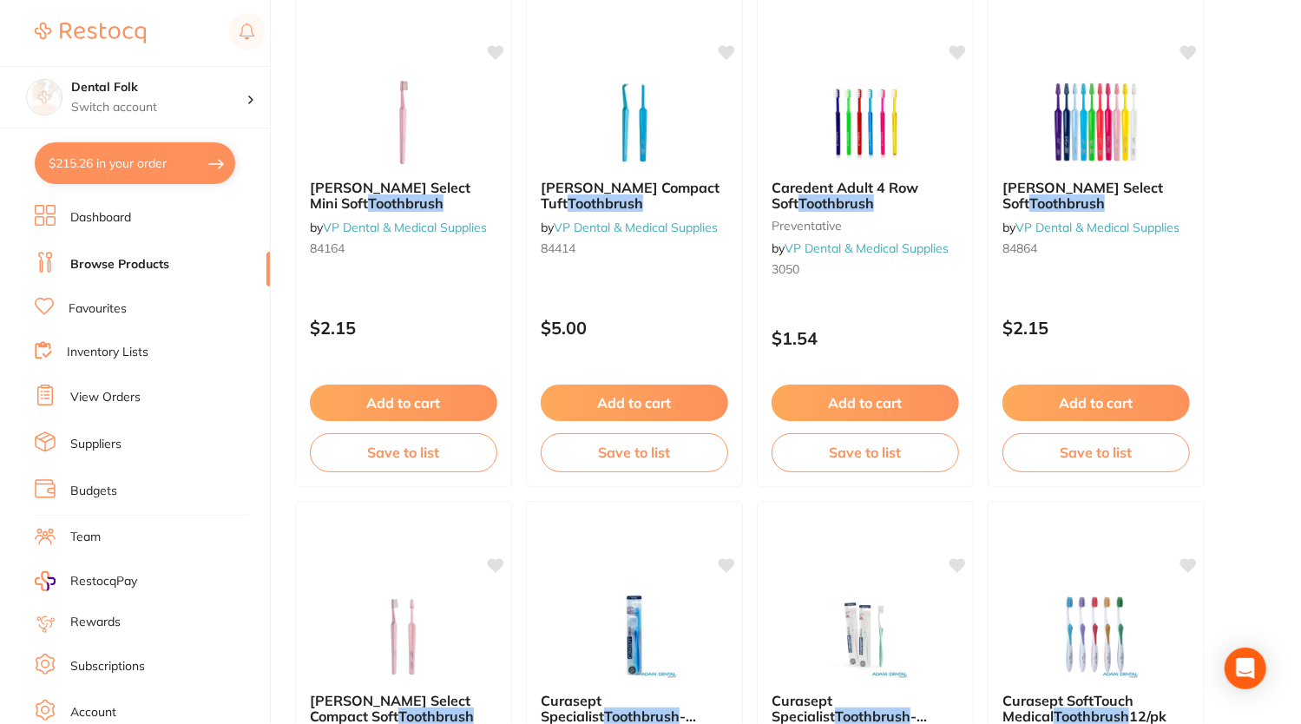
scroll to position [5906, 0]
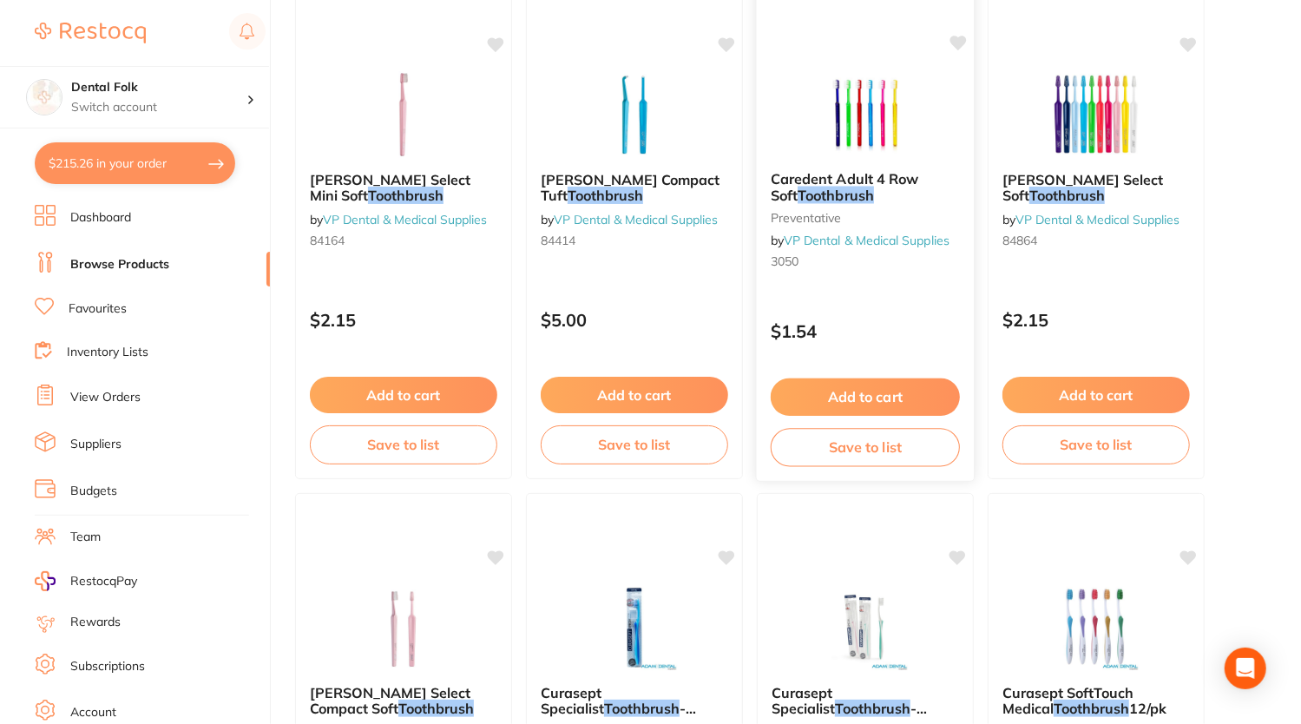
click at [840, 180] on span "Caredent Adult 4 Row Soft" at bounding box center [845, 187] width 148 height 34
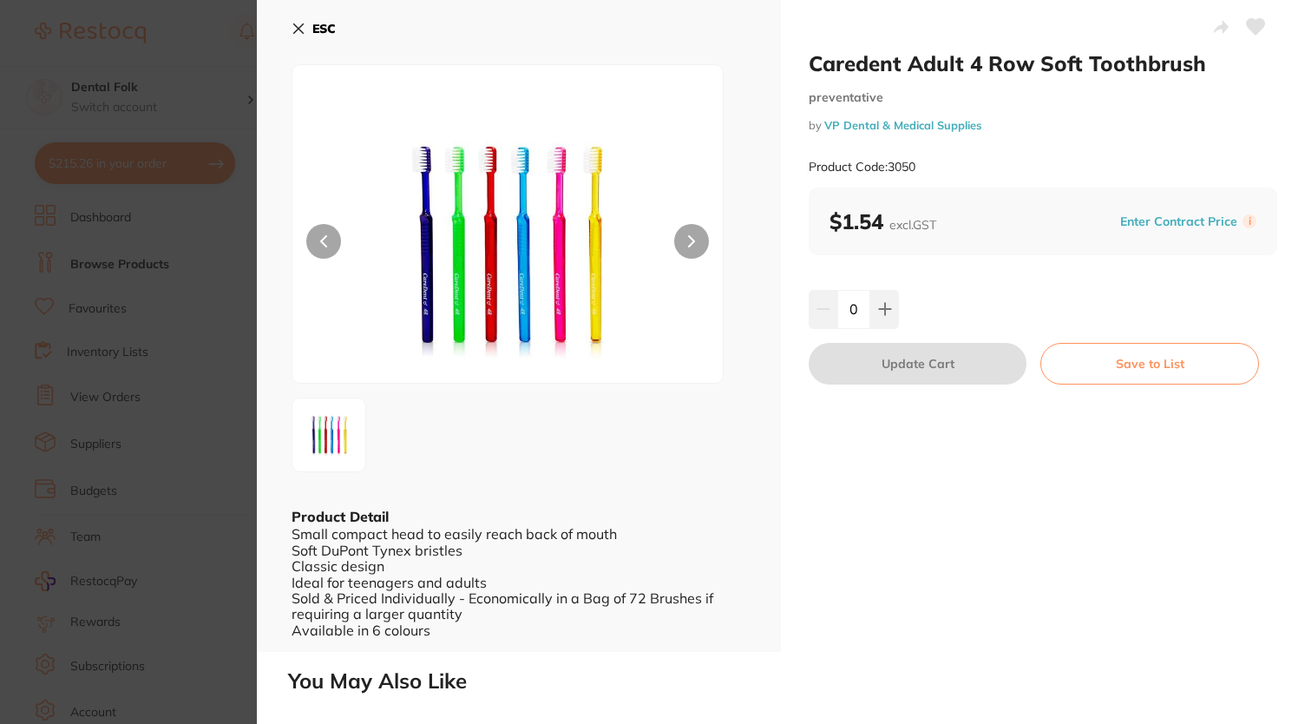
click at [302, 25] on icon at bounding box center [299, 29] width 10 height 10
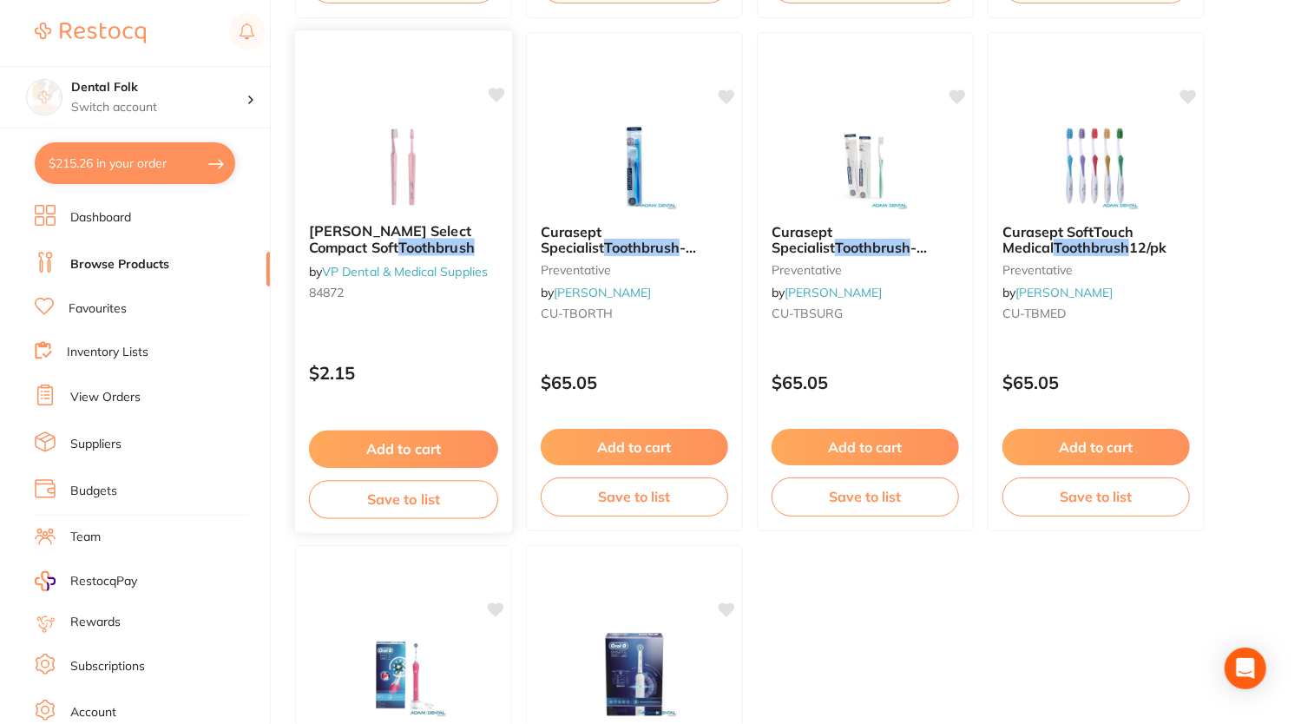
scroll to position [6339, 0]
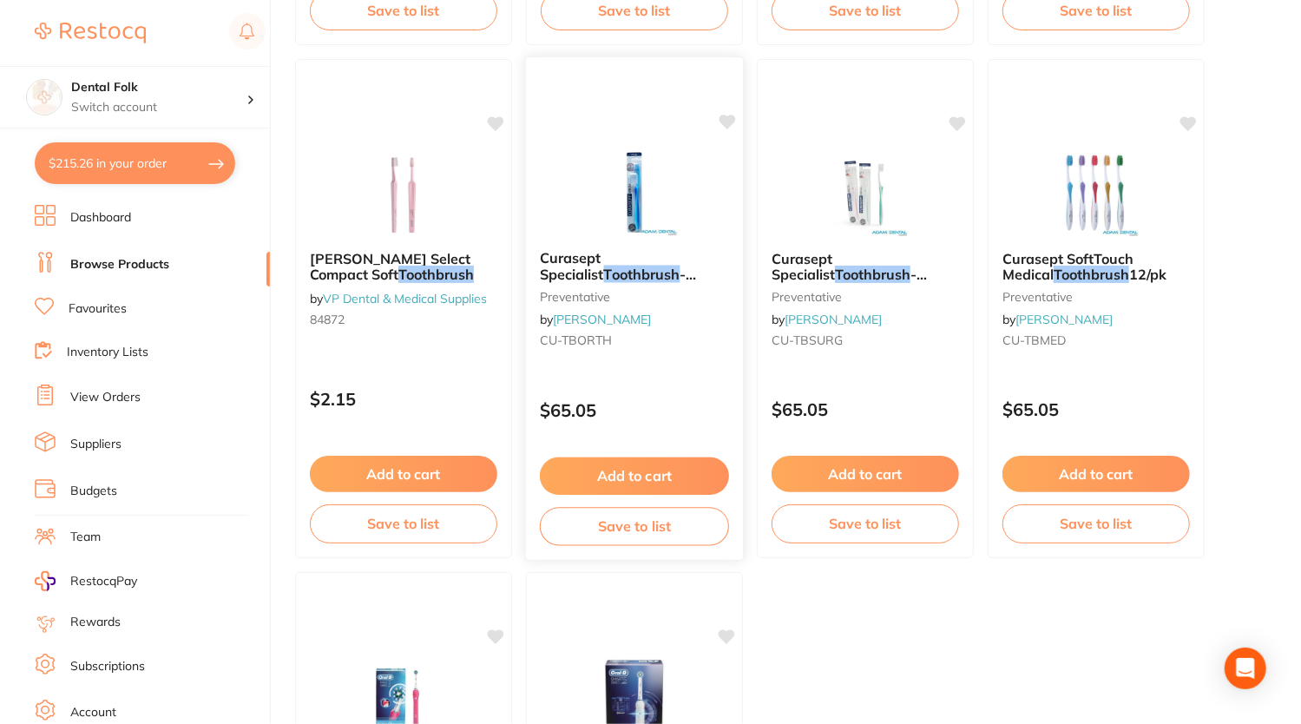
click at [620, 266] on span "- Orthodontics 12/pk" at bounding box center [618, 283] width 157 height 34
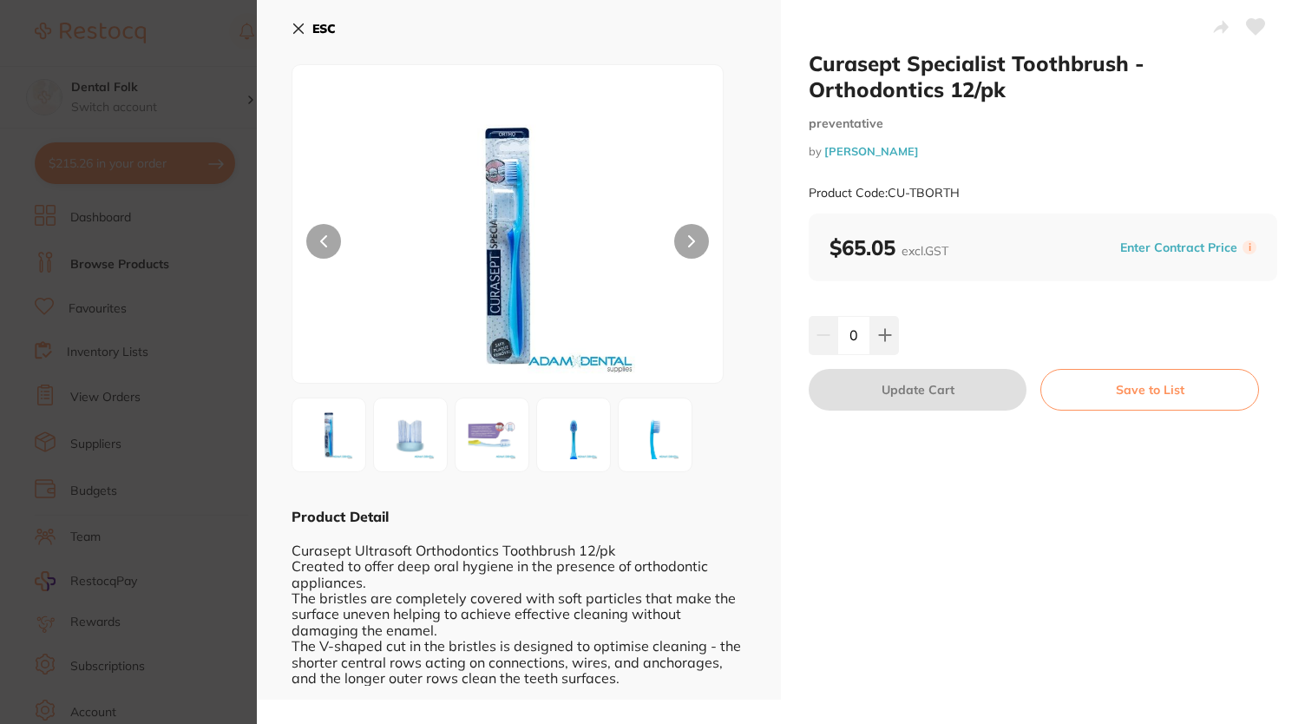
click at [310, 36] on button "ESC" at bounding box center [314, 29] width 44 height 30
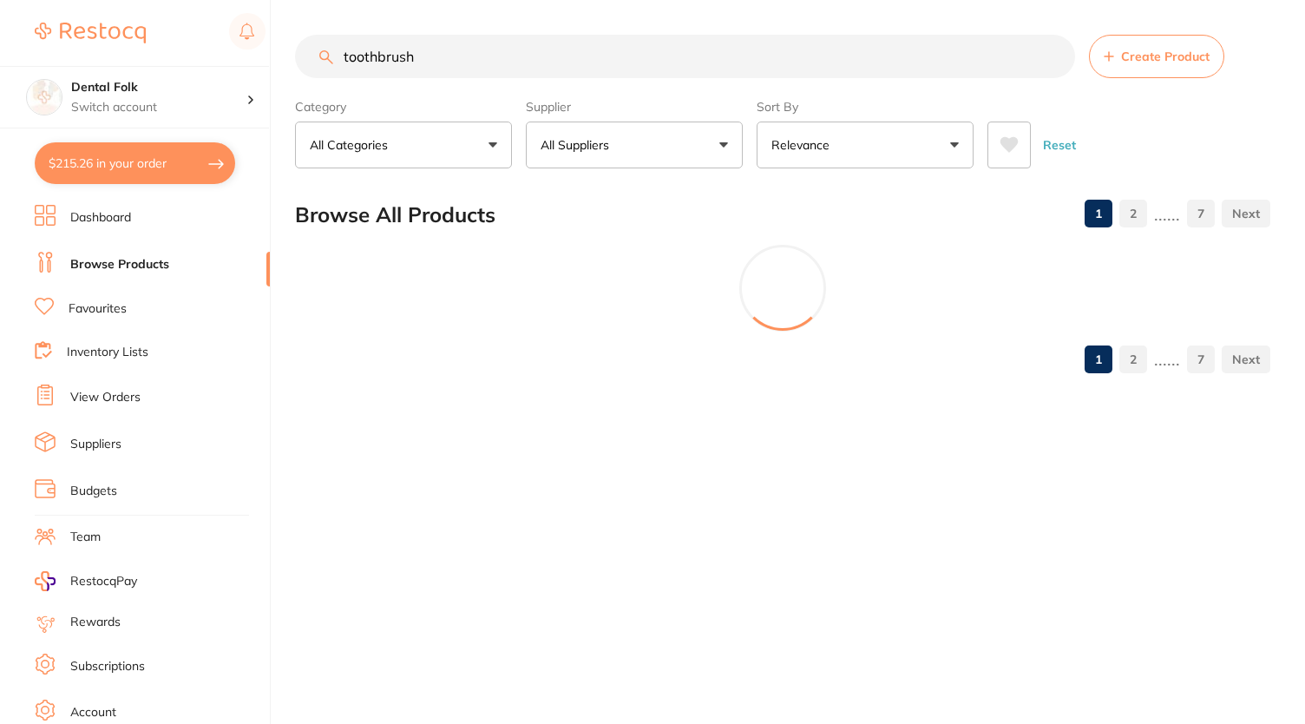
click at [302, 32] on main "toothbrush Create Product Category All Categories All Categories disposables ed…" at bounding box center [800, 211] width 1010 height 422
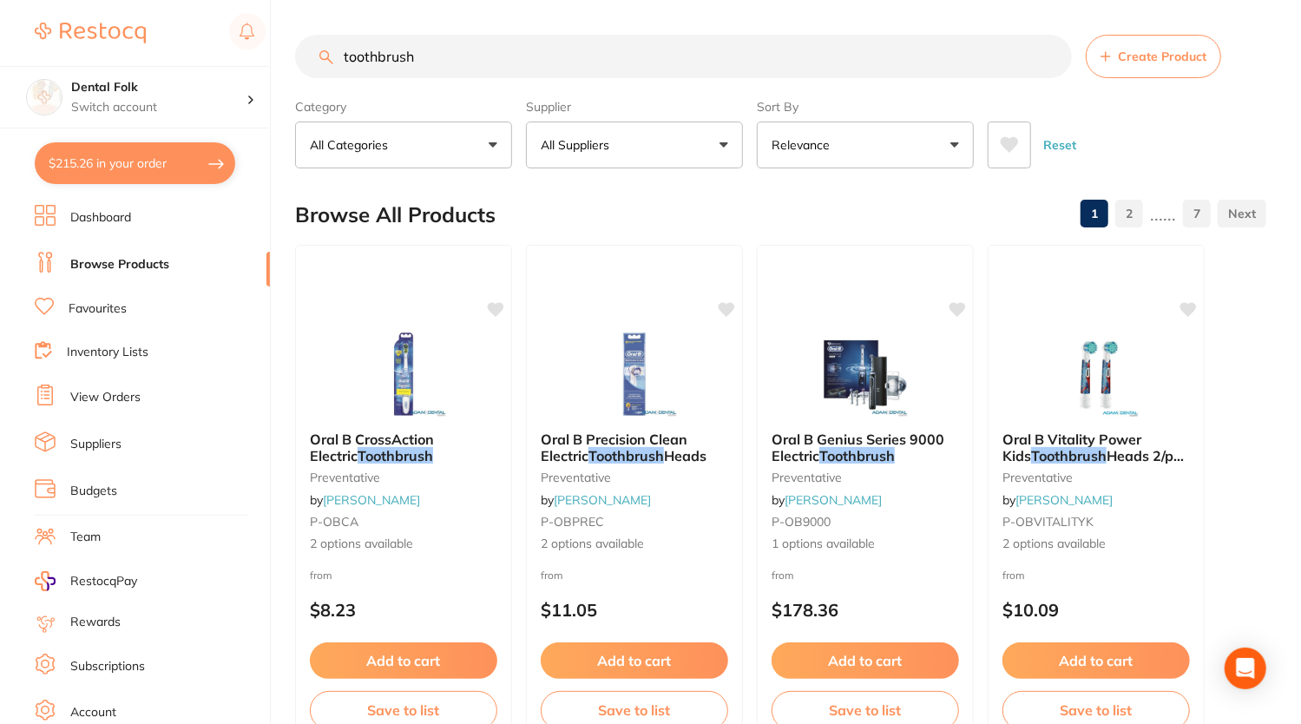
click at [450, 53] on input "toothbrush" at bounding box center [683, 56] width 777 height 43
drag, startPoint x: 450, startPoint y: 53, endPoint x: 333, endPoint y: 15, distance: 123.2
click at [321, 39] on input "toothbrush" at bounding box center [683, 56] width 777 height 43
paste input "Caredent [PERSON_NAME] Pre-pasted T"
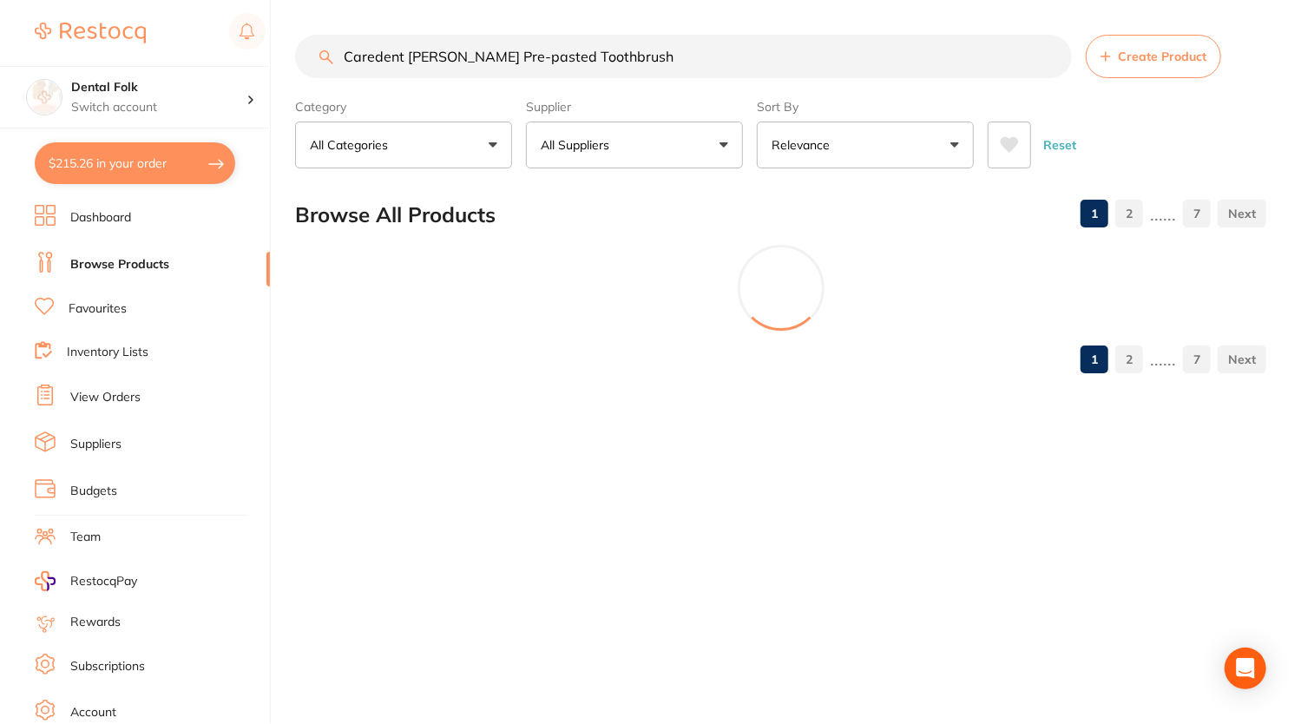
type input "Caredent [PERSON_NAME] Pre-pasted Toothbrush"
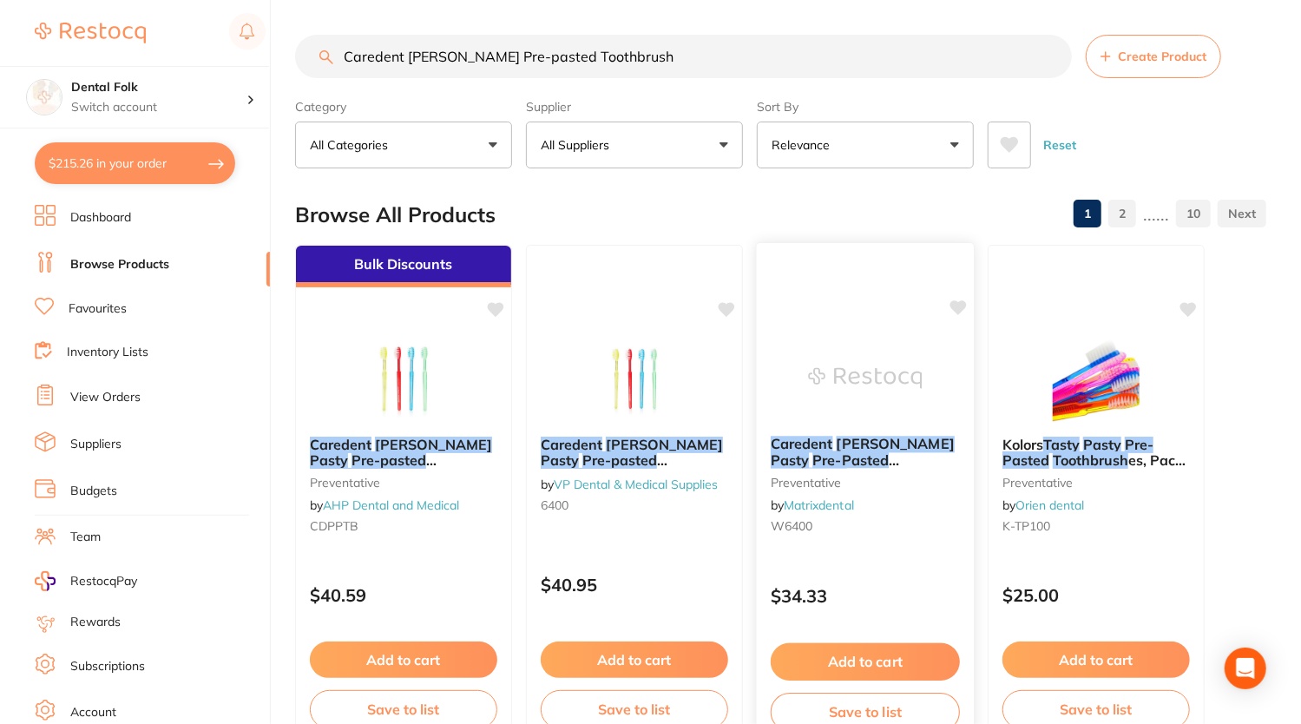
click at [858, 443] on em "[PERSON_NAME]" at bounding box center [895, 443] width 118 height 17
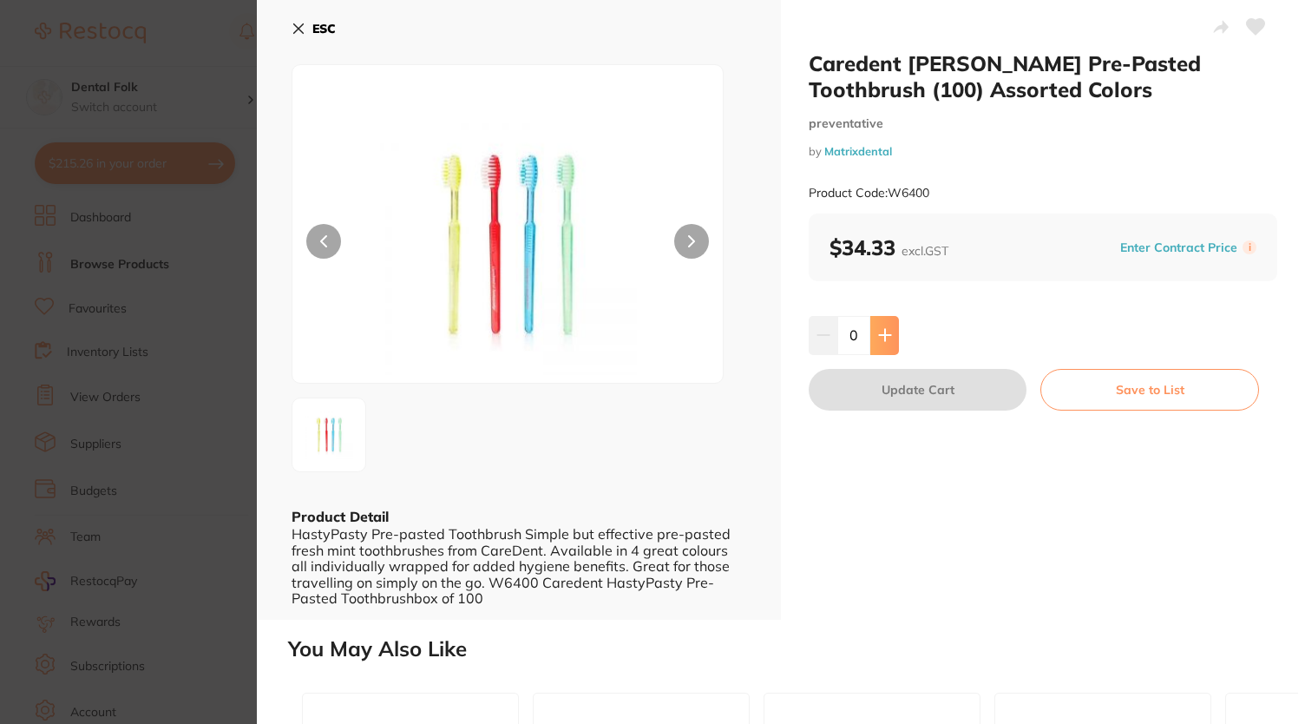
click at [890, 335] on button at bounding box center [884, 335] width 29 height 38
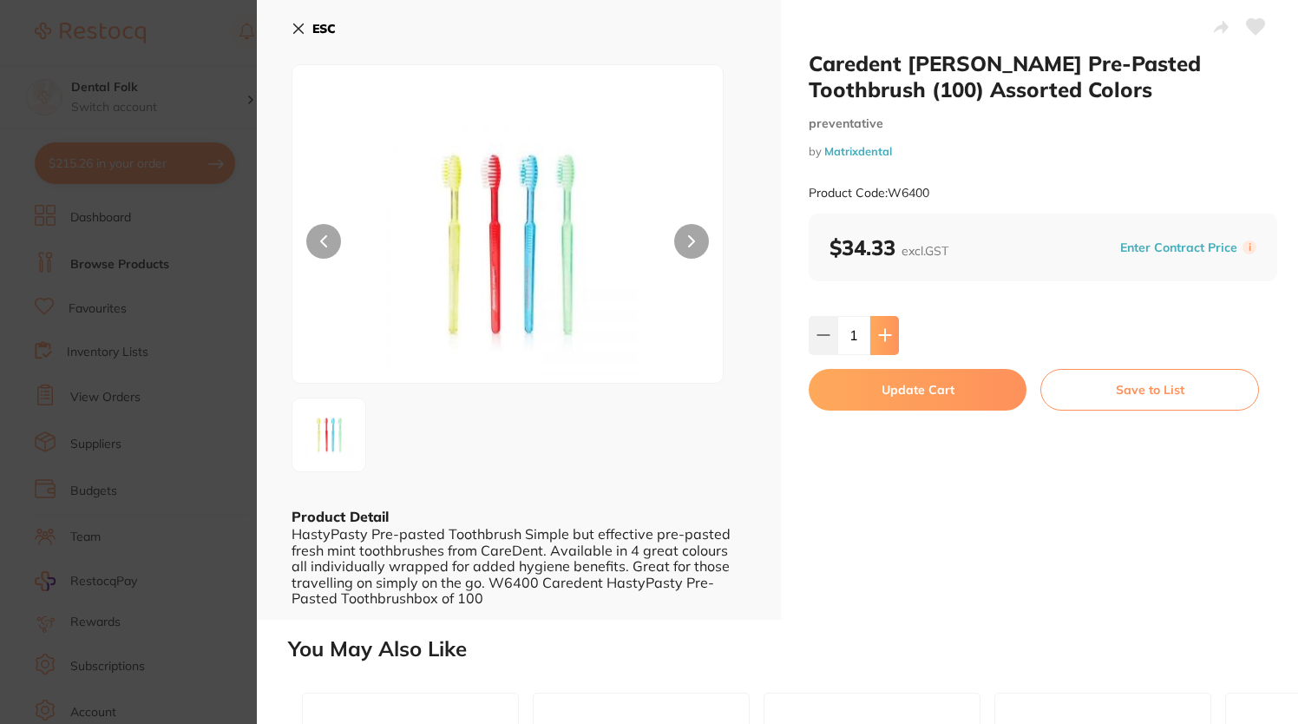
type input "1"
click at [948, 530] on div "Caredent [PERSON_NAME] Pre-Pasted Toothbrush (100) Assorted Colors preventative…" at bounding box center [1043, 310] width 524 height 620
click at [935, 390] on button "Update Cart" at bounding box center [918, 390] width 218 height 42
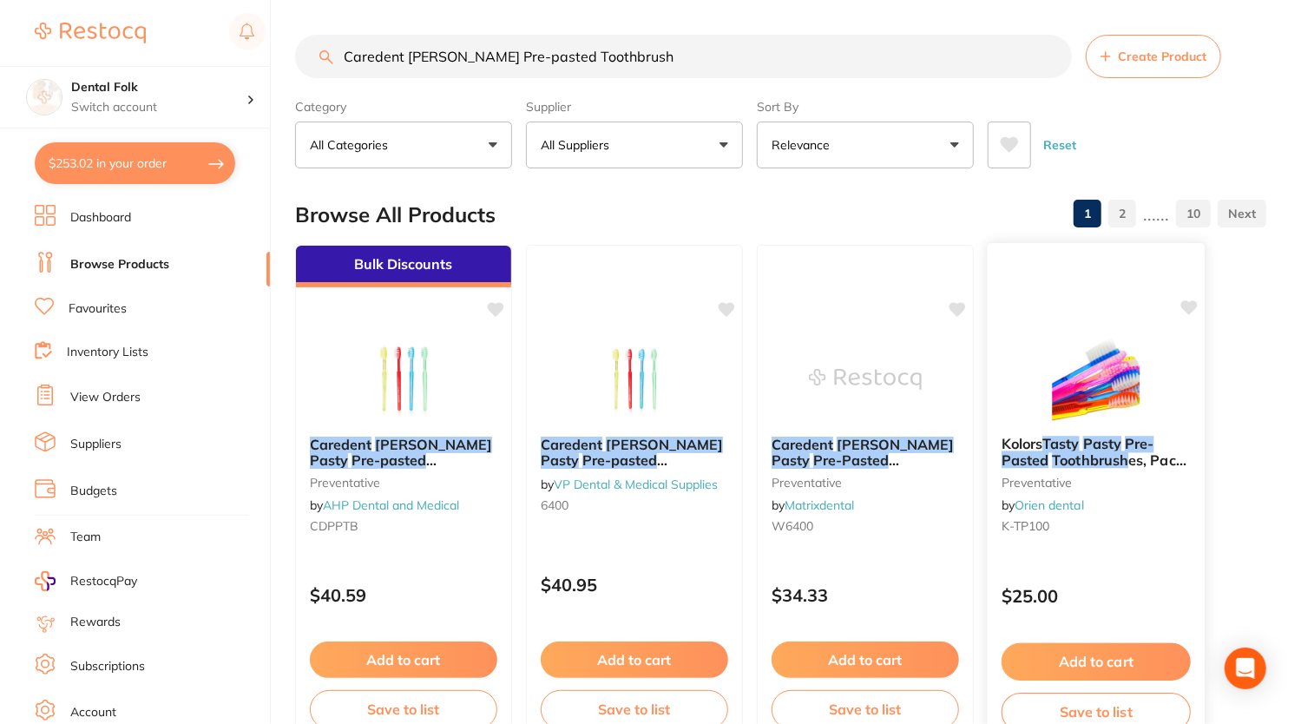
click at [1085, 334] on img at bounding box center [1096, 378] width 114 height 88
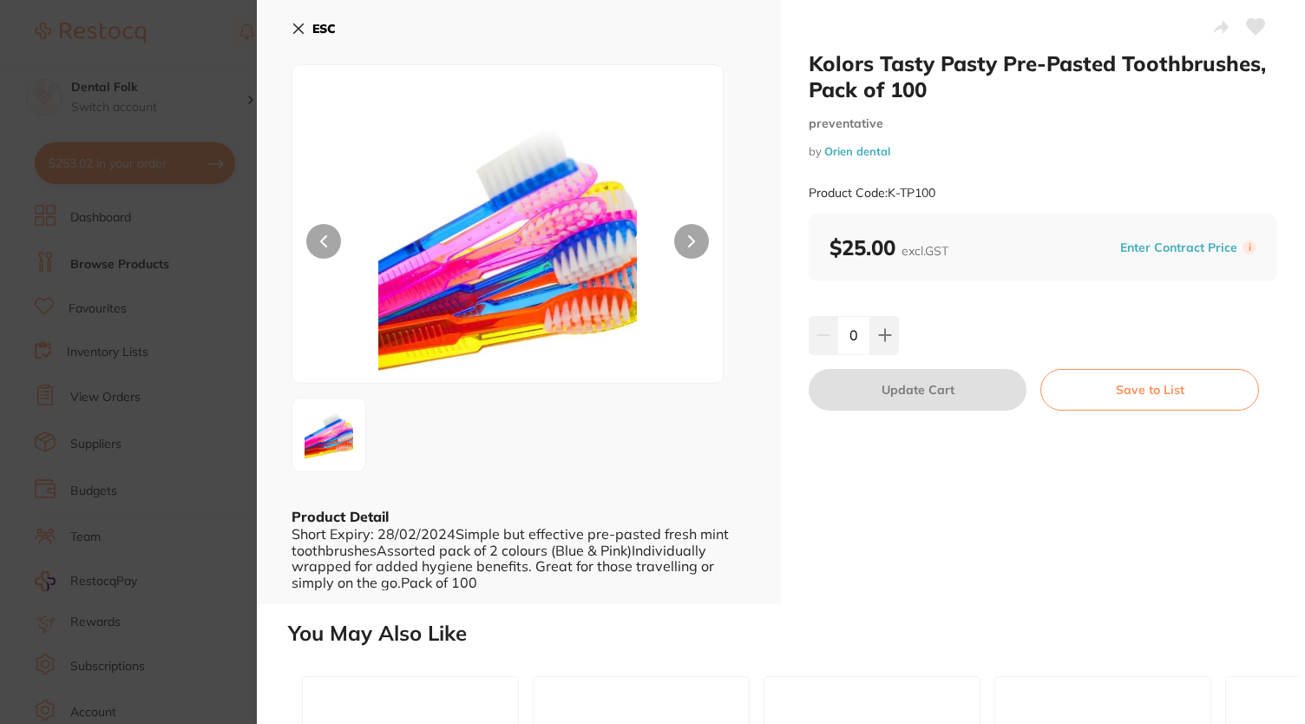
click at [312, 30] on button "ESC" at bounding box center [314, 29] width 44 height 30
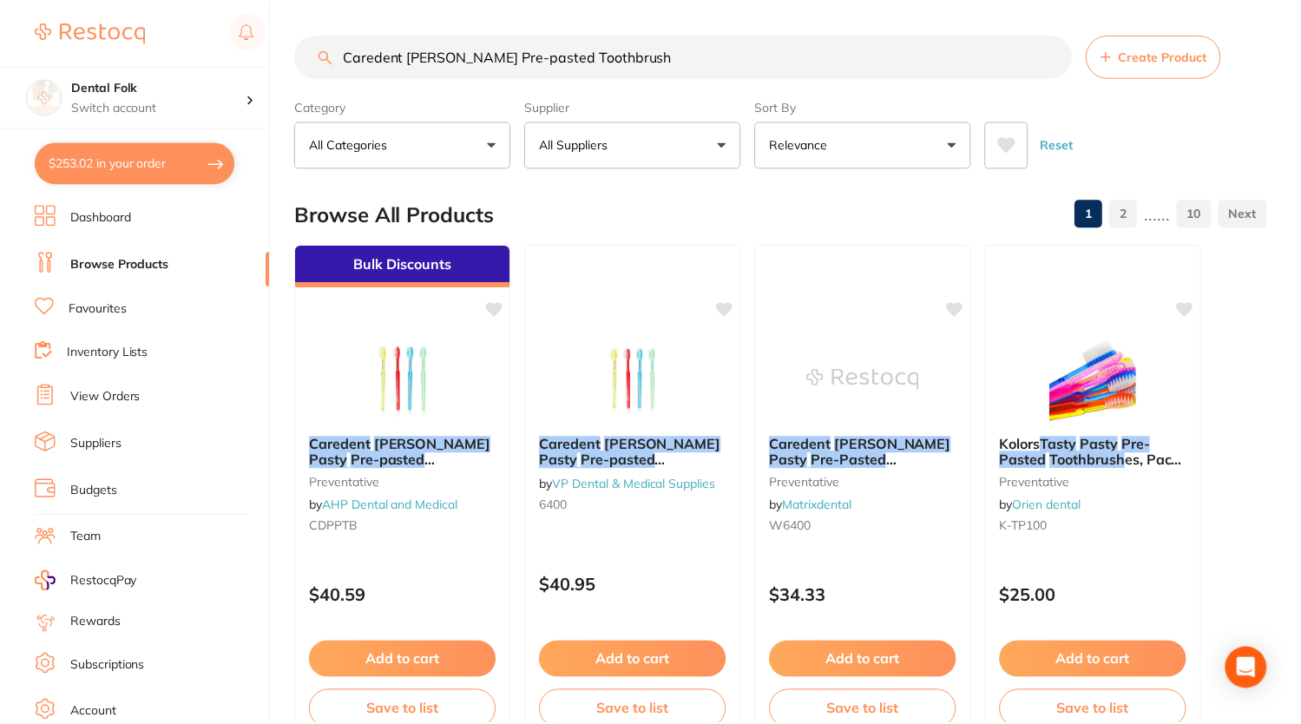
scroll to position [8, 0]
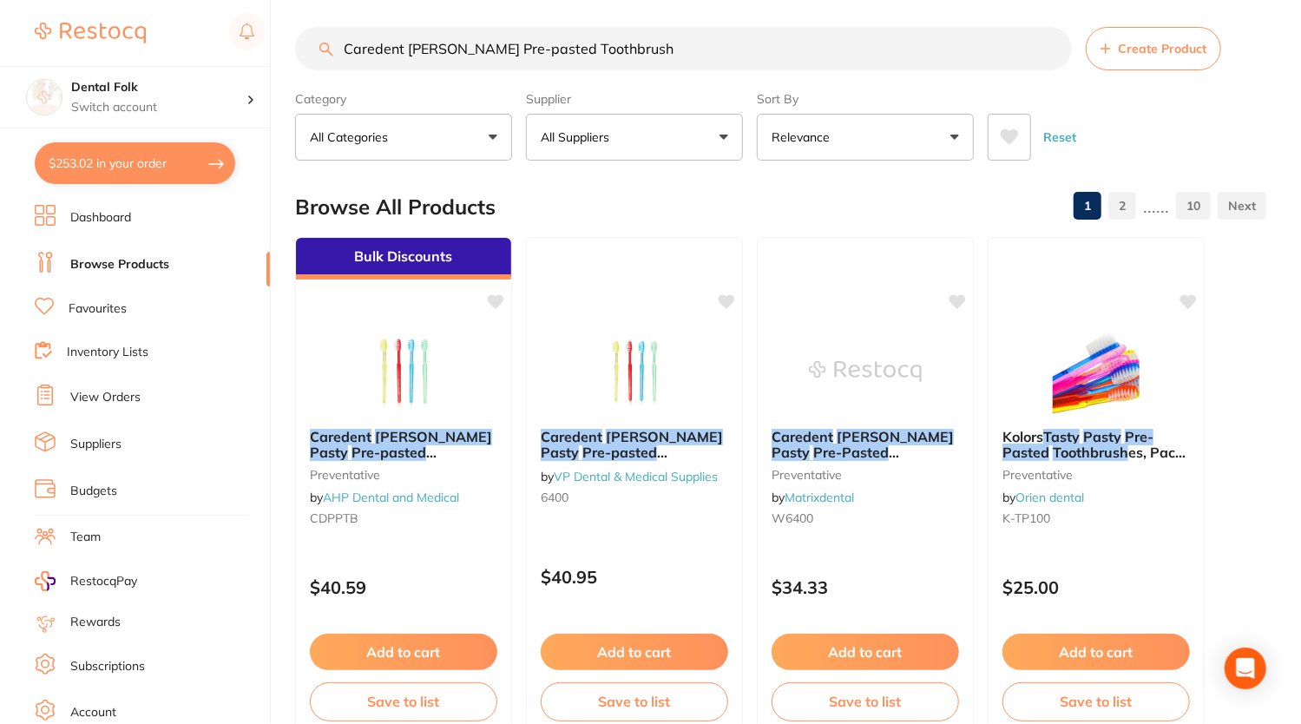
drag, startPoint x: 653, startPoint y: 36, endPoint x: 384, endPoint y: 6, distance: 270.6
type input "C"
type input "assistina twin service oil"
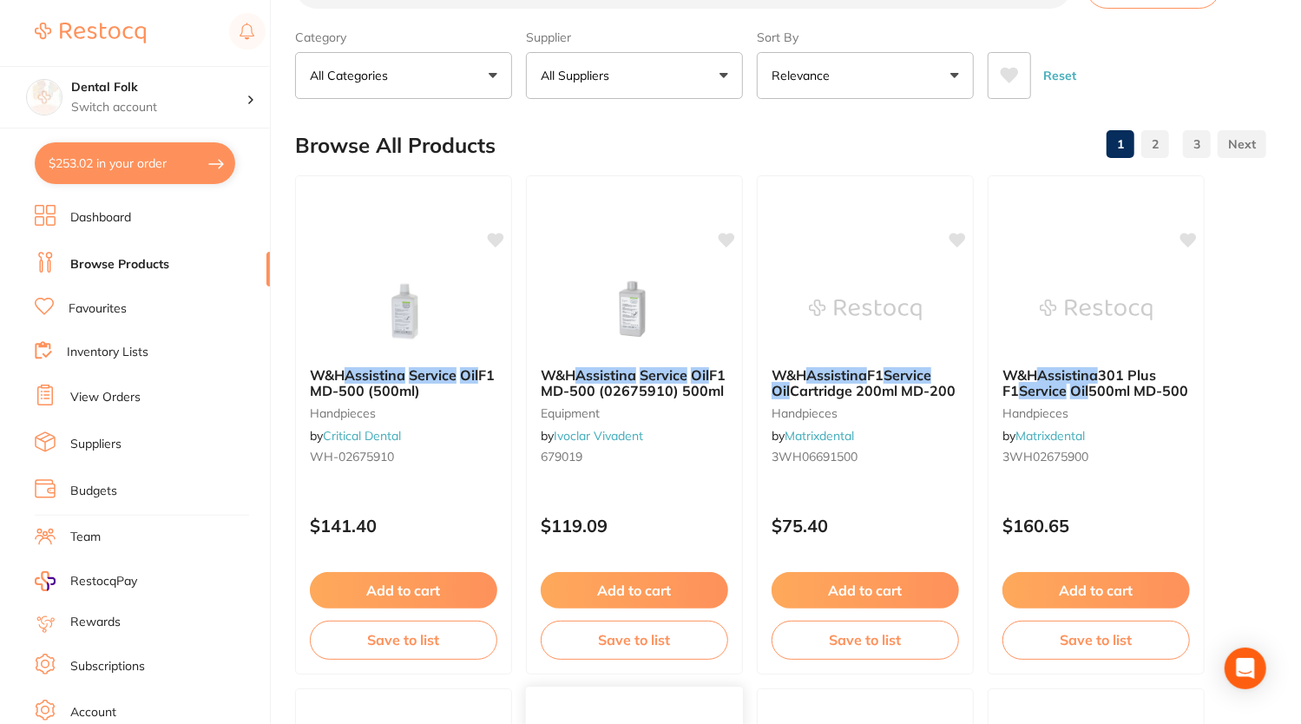
scroll to position [0, 0]
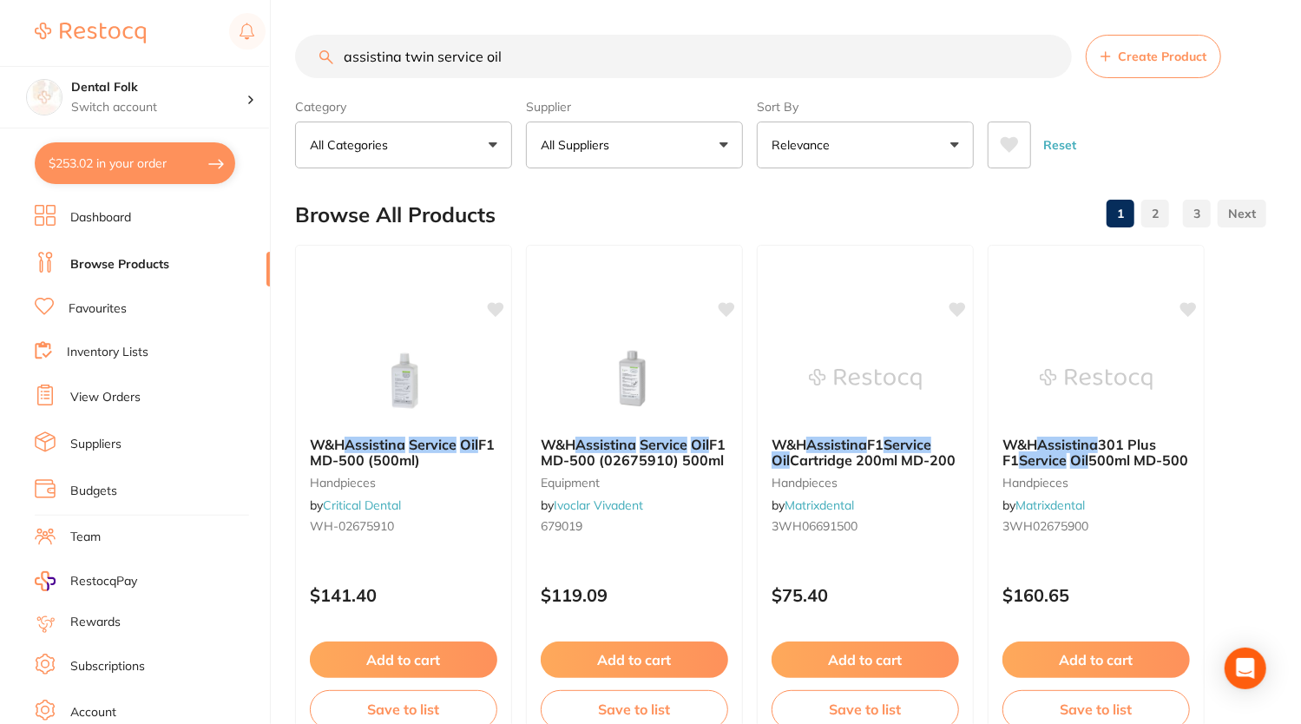
click at [729, 135] on button "All Suppliers" at bounding box center [634, 144] width 217 height 47
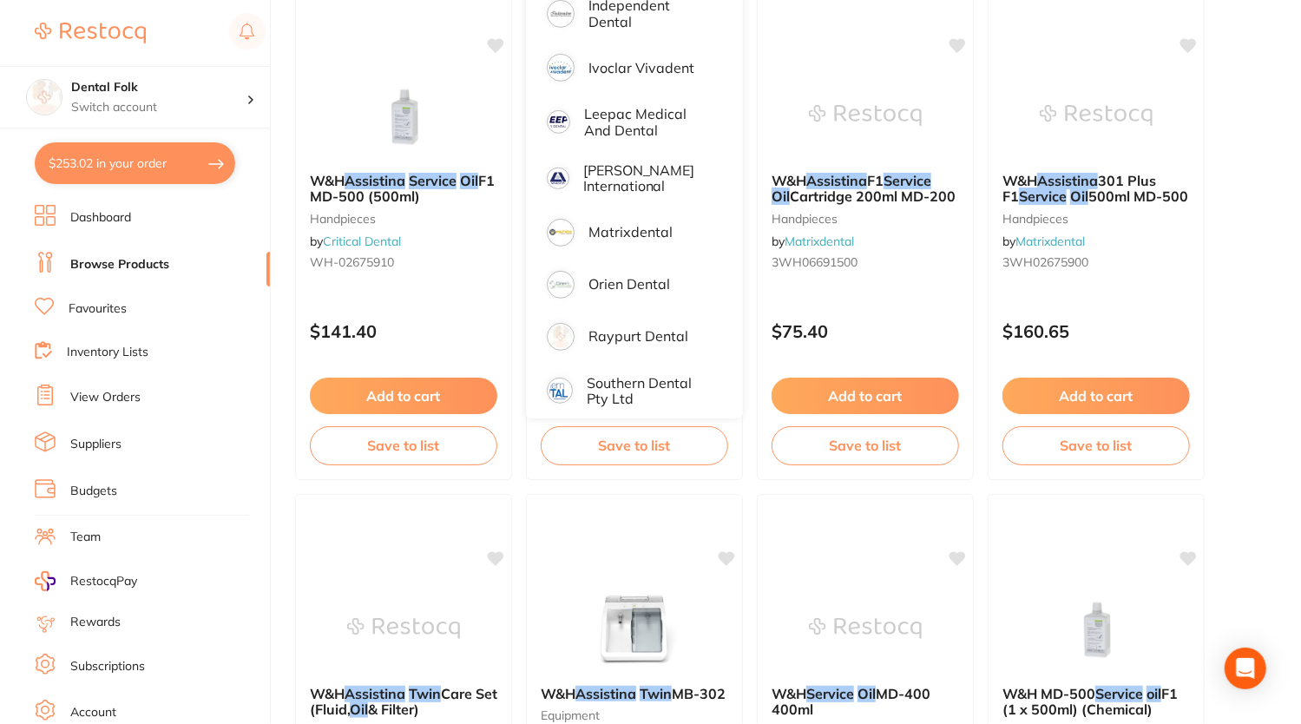
scroll to position [434, 0]
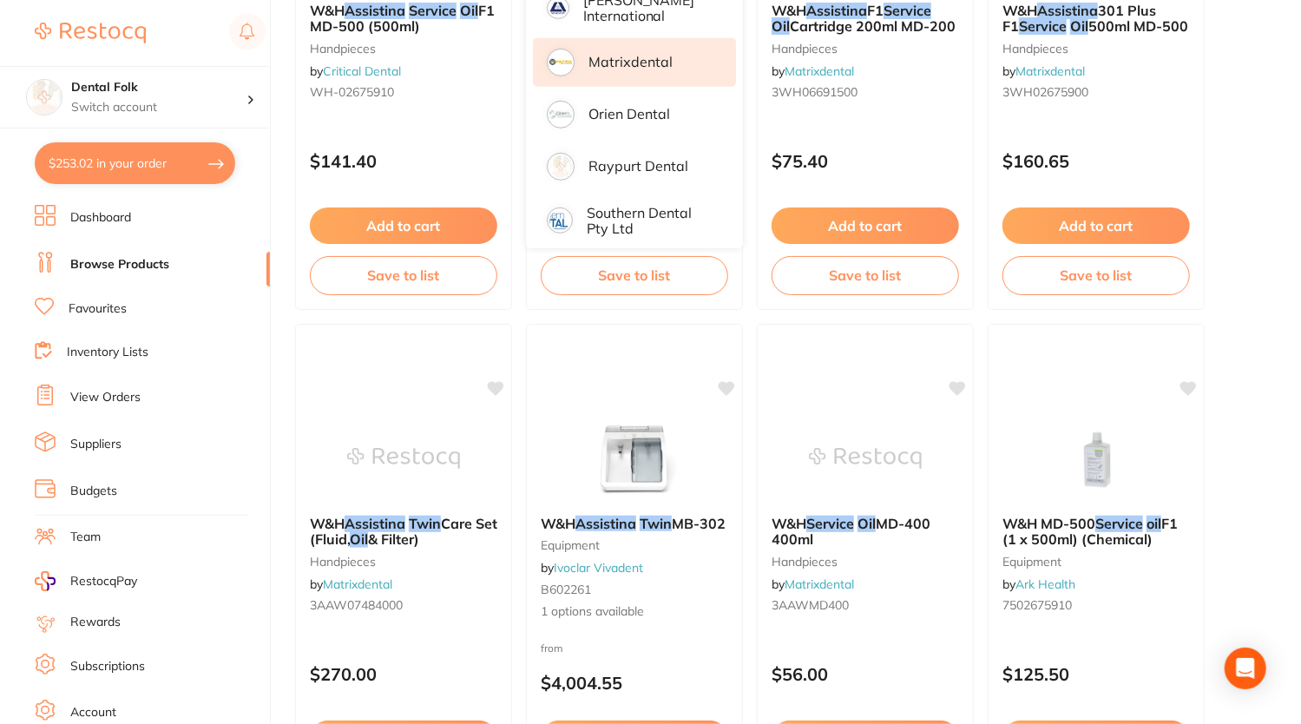
click at [677, 63] on li "Matrixdental" at bounding box center [634, 62] width 203 height 49
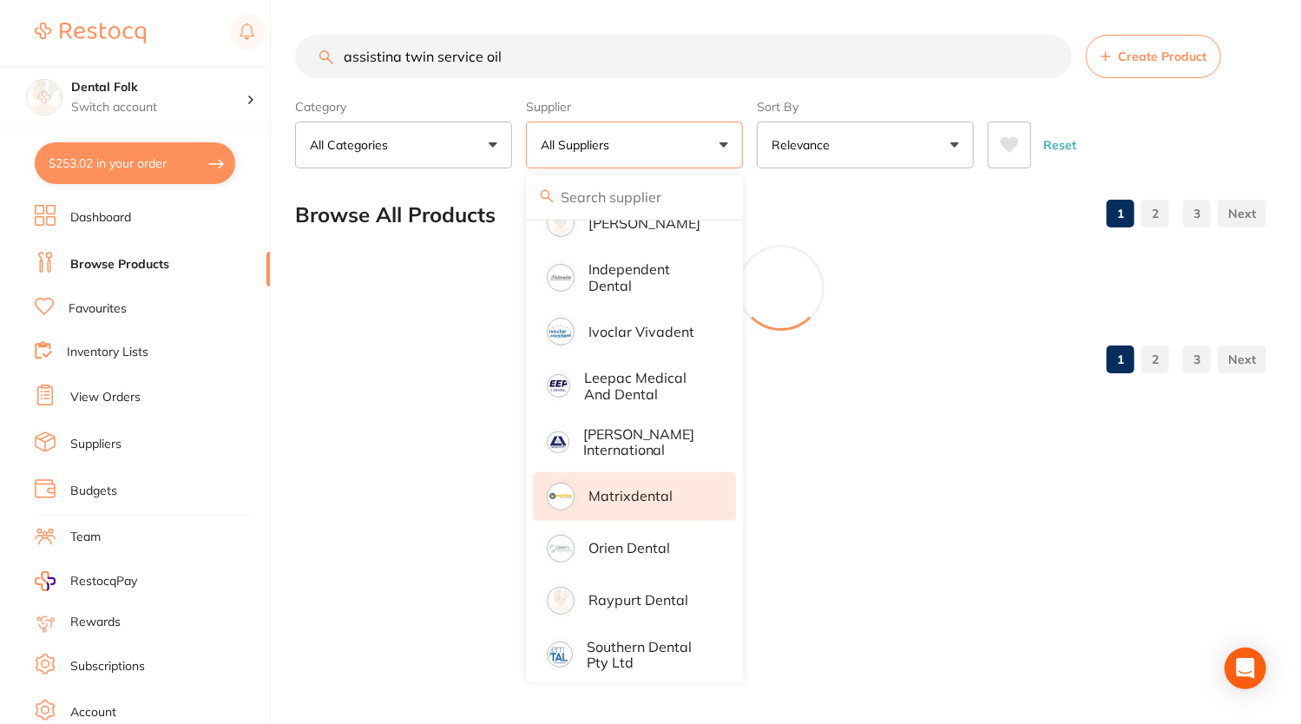
scroll to position [0, 0]
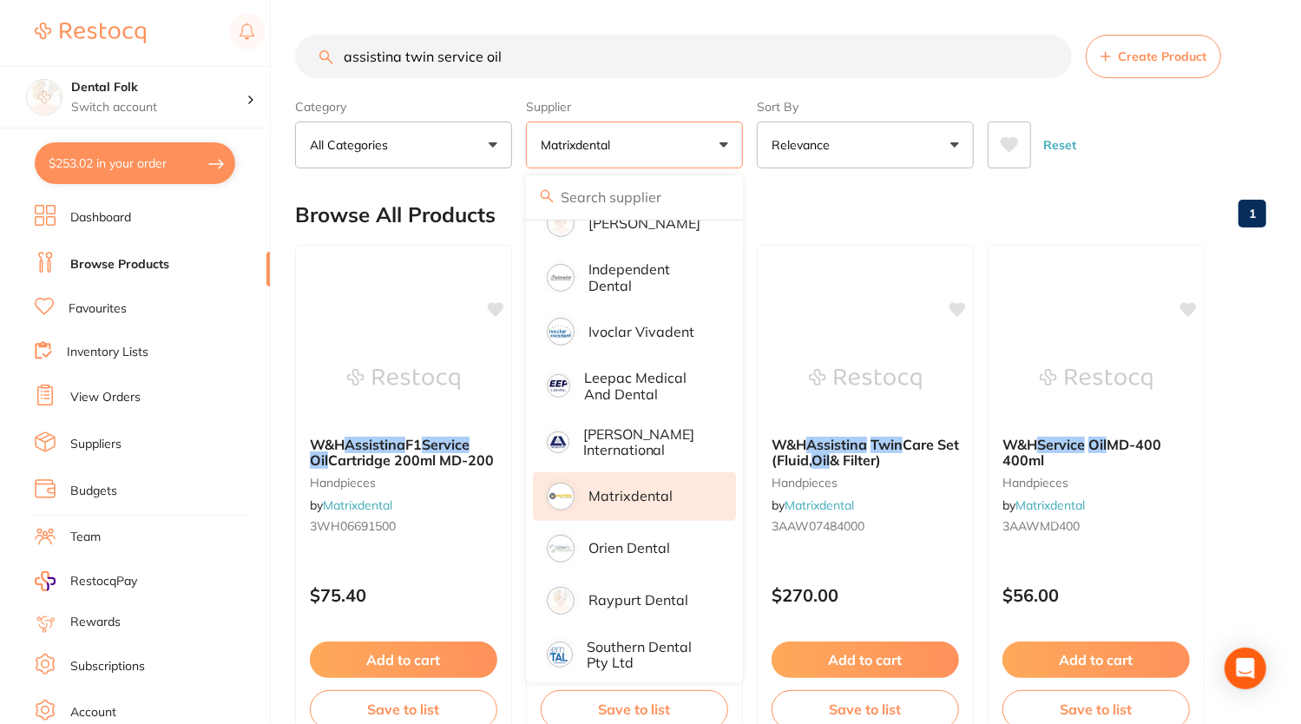
click at [1040, 106] on div "Category All Categories All Categories equipment handpieces instruments Clear C…" at bounding box center [780, 130] width 971 height 76
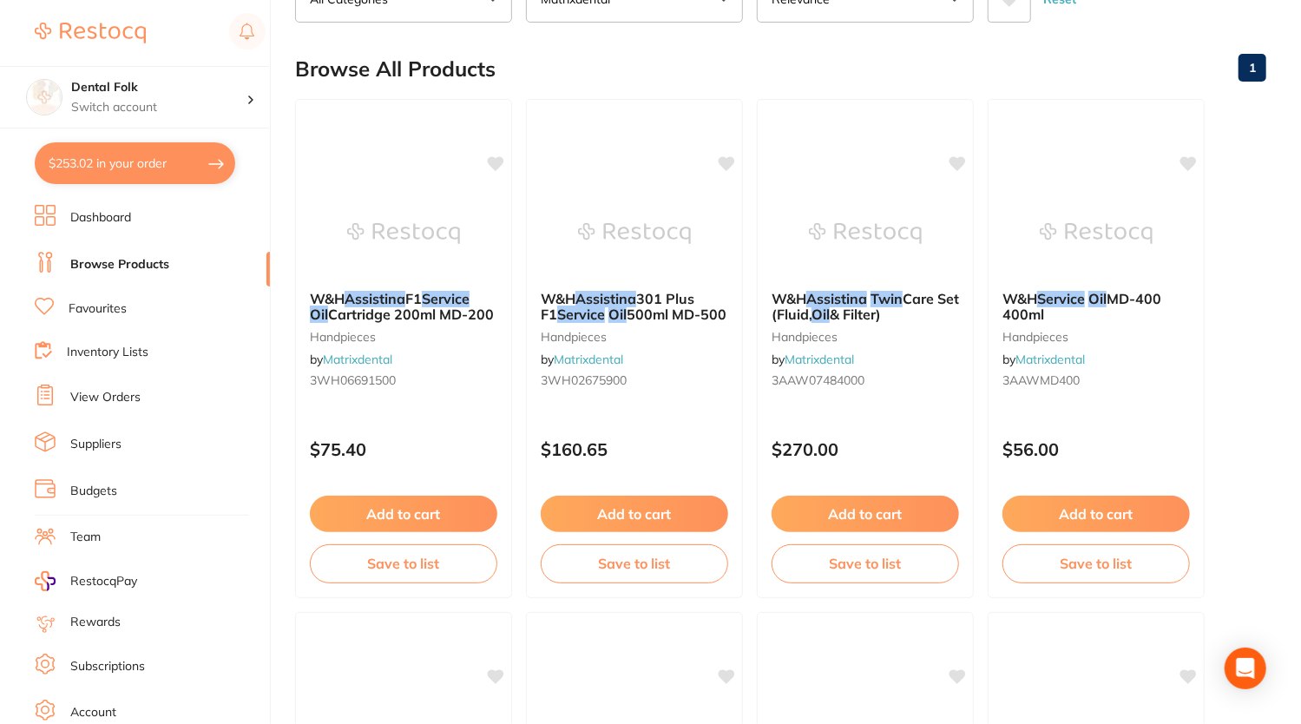
scroll to position [174, 0]
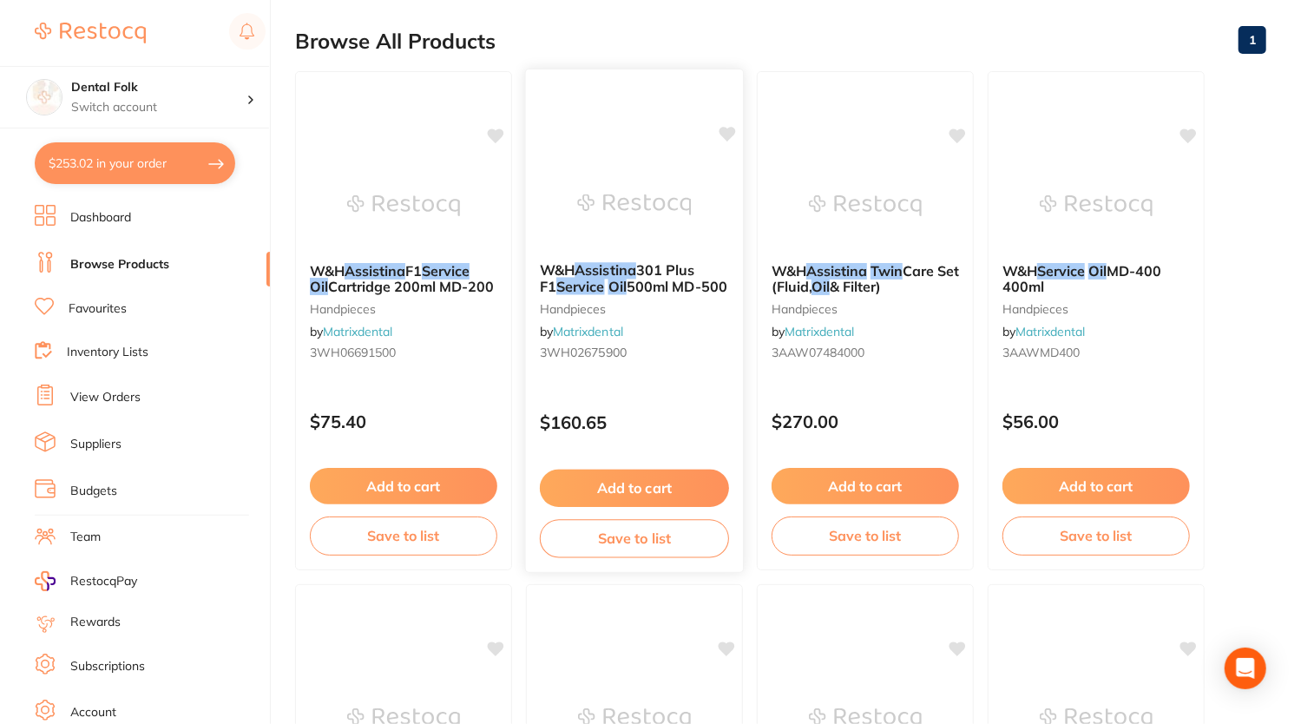
click at [626, 291] on span "500ml MD-500" at bounding box center [676, 286] width 101 height 17
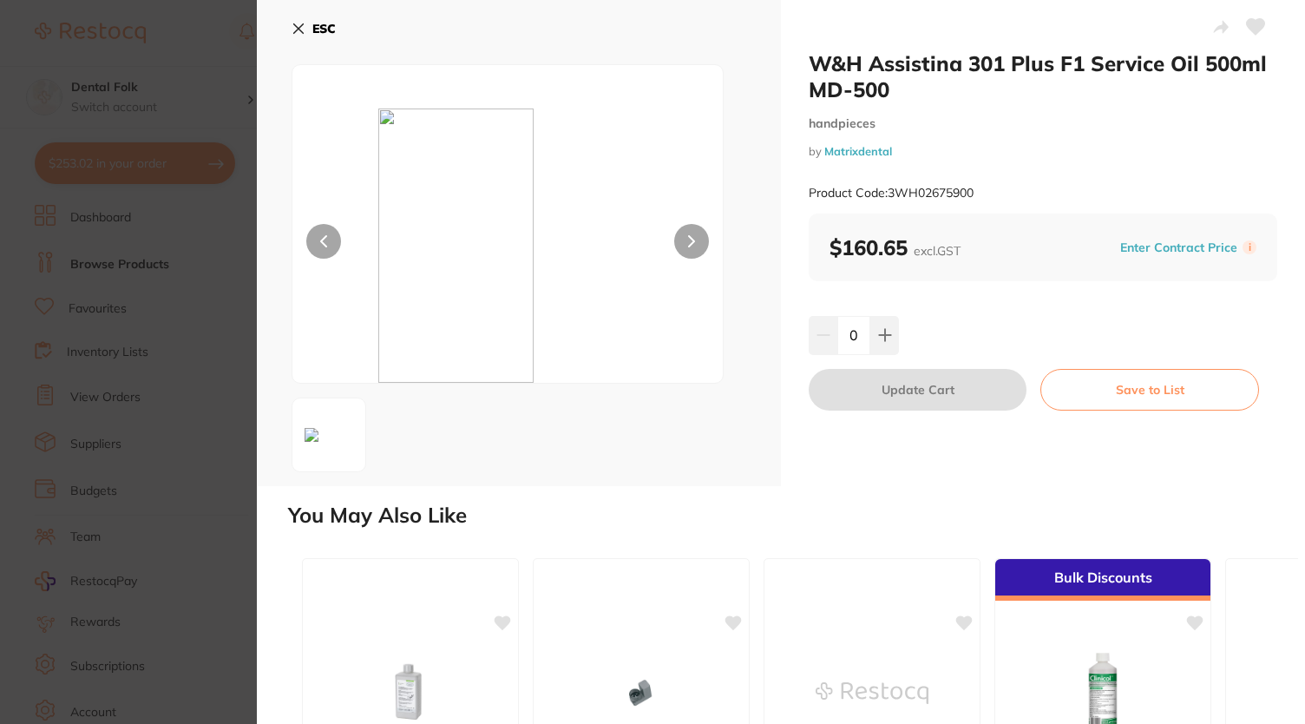
click at [302, 36] on button "ESC" at bounding box center [314, 29] width 44 height 30
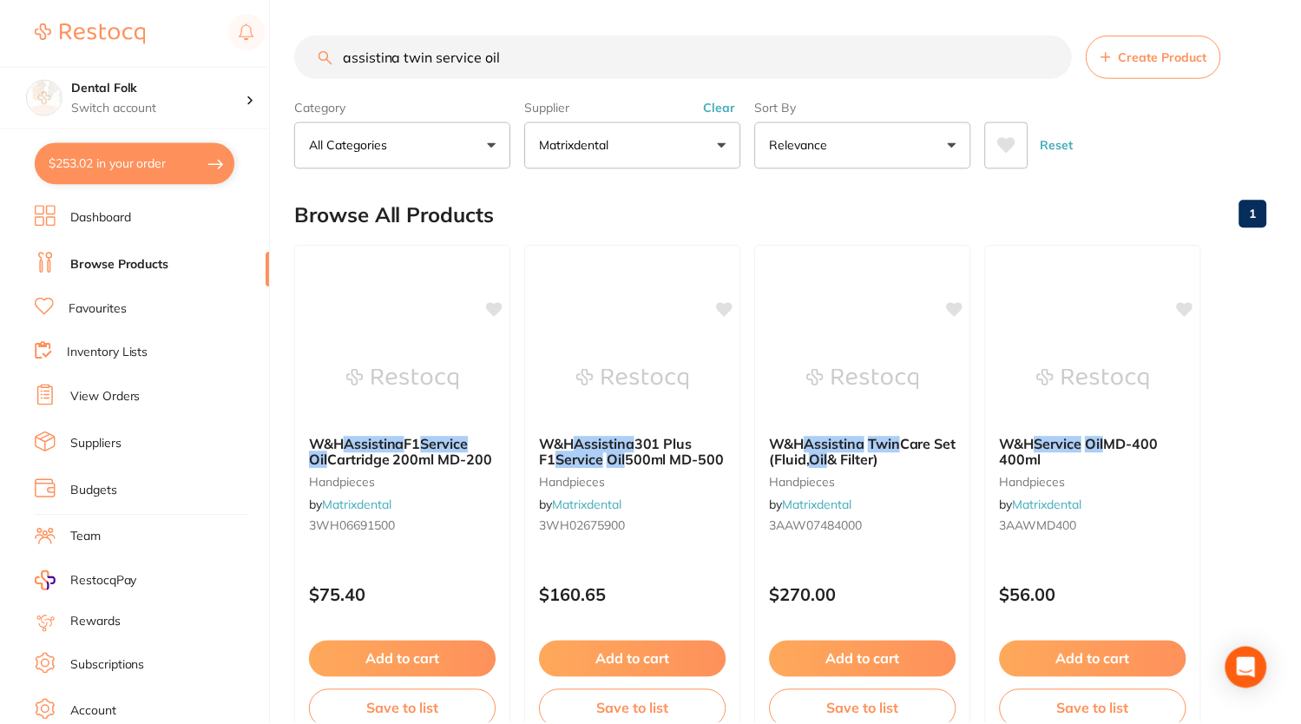
scroll to position [174, 0]
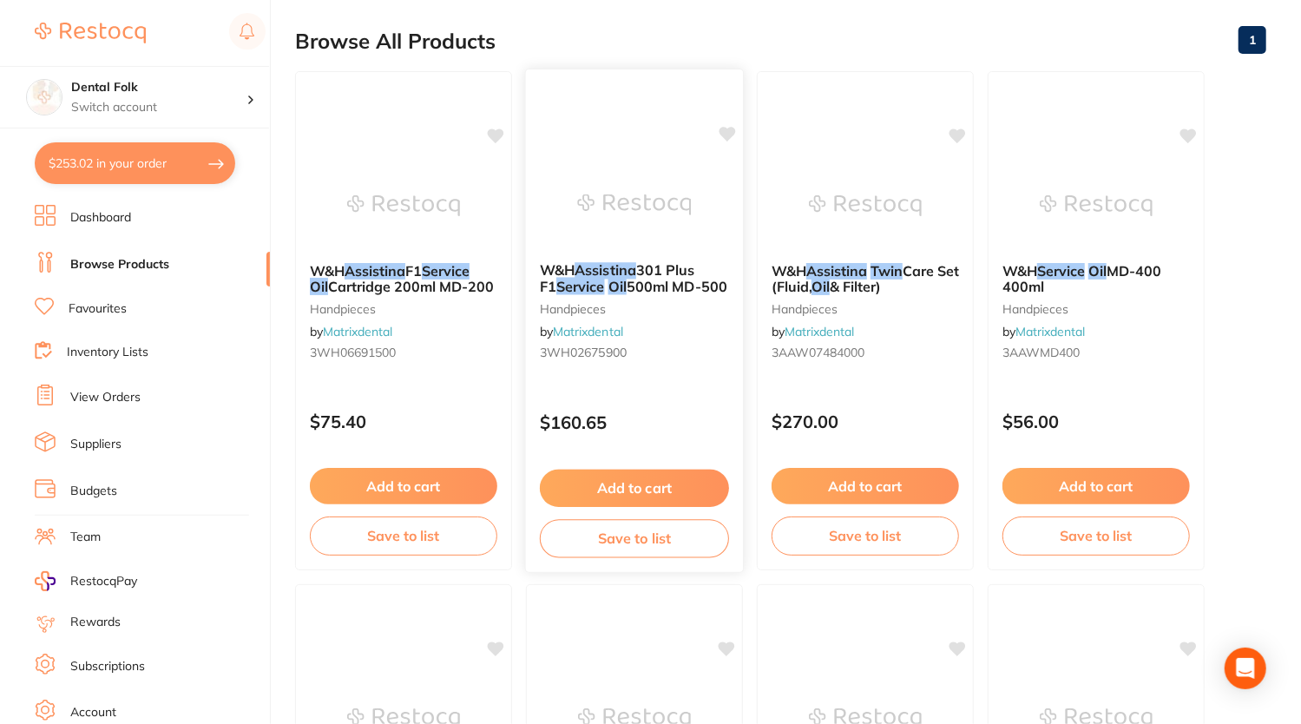
click at [608, 278] on em "Oil" at bounding box center [617, 286] width 18 height 17
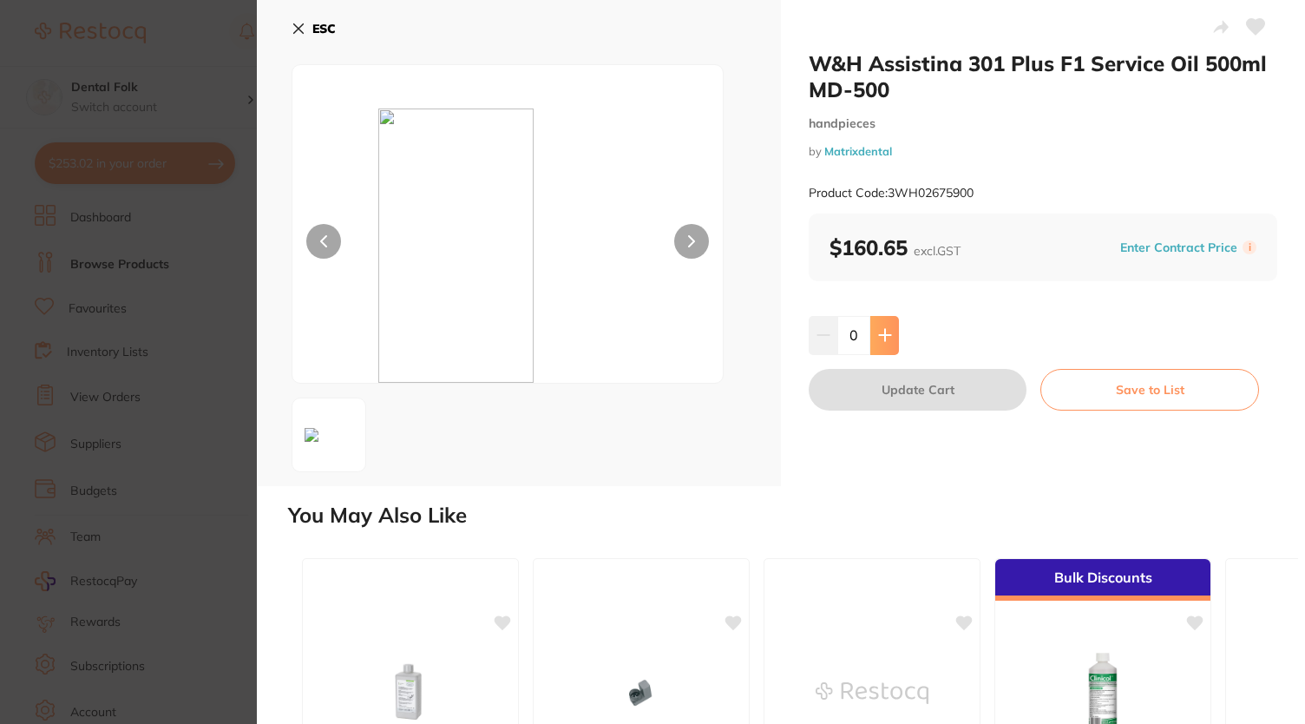
click at [887, 338] on icon at bounding box center [885, 335] width 14 height 14
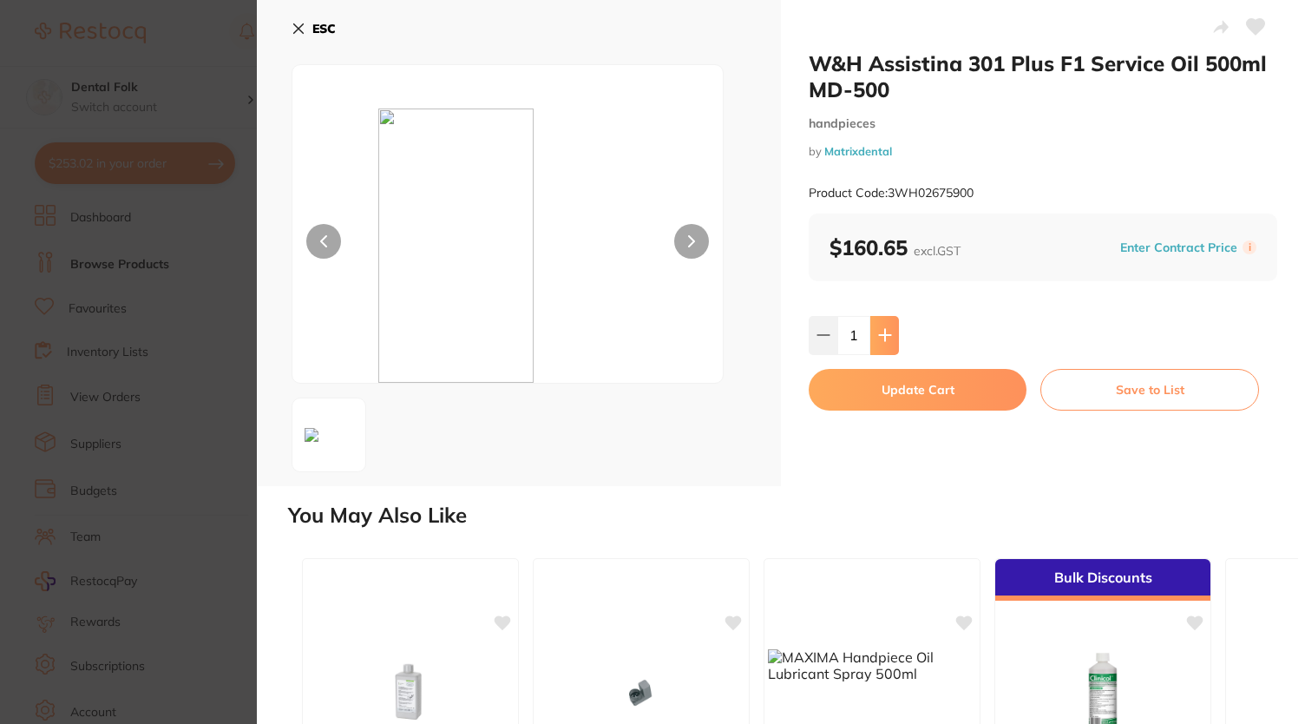
type input "1"
click at [938, 392] on button "Update Cart" at bounding box center [918, 390] width 218 height 42
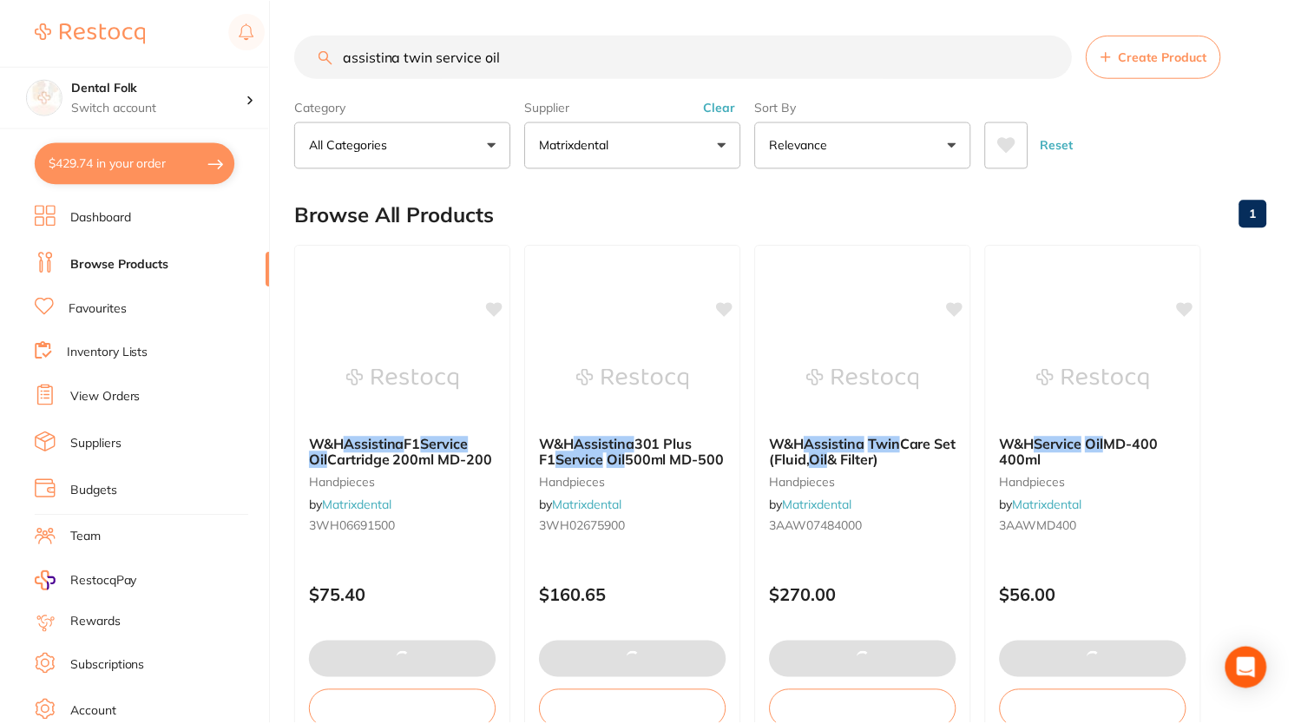
scroll to position [174, 0]
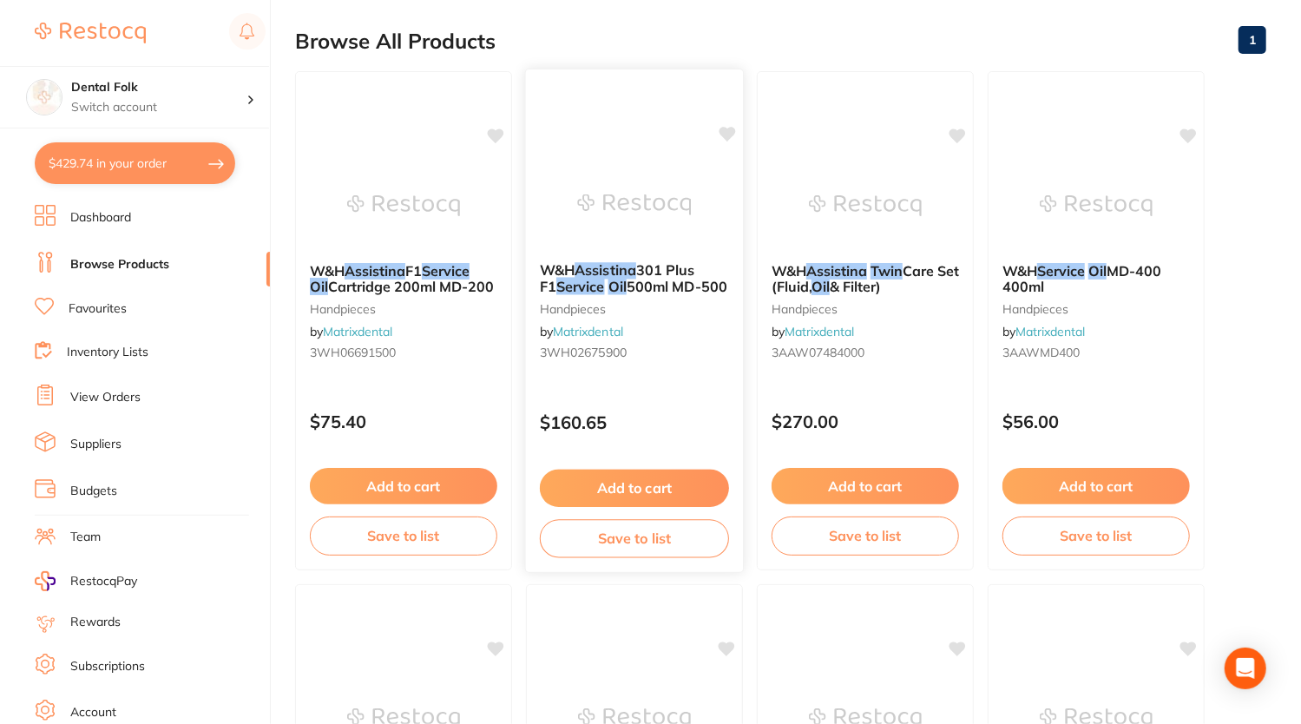
click at [635, 267] on em "Assistina" at bounding box center [605, 269] width 62 height 17
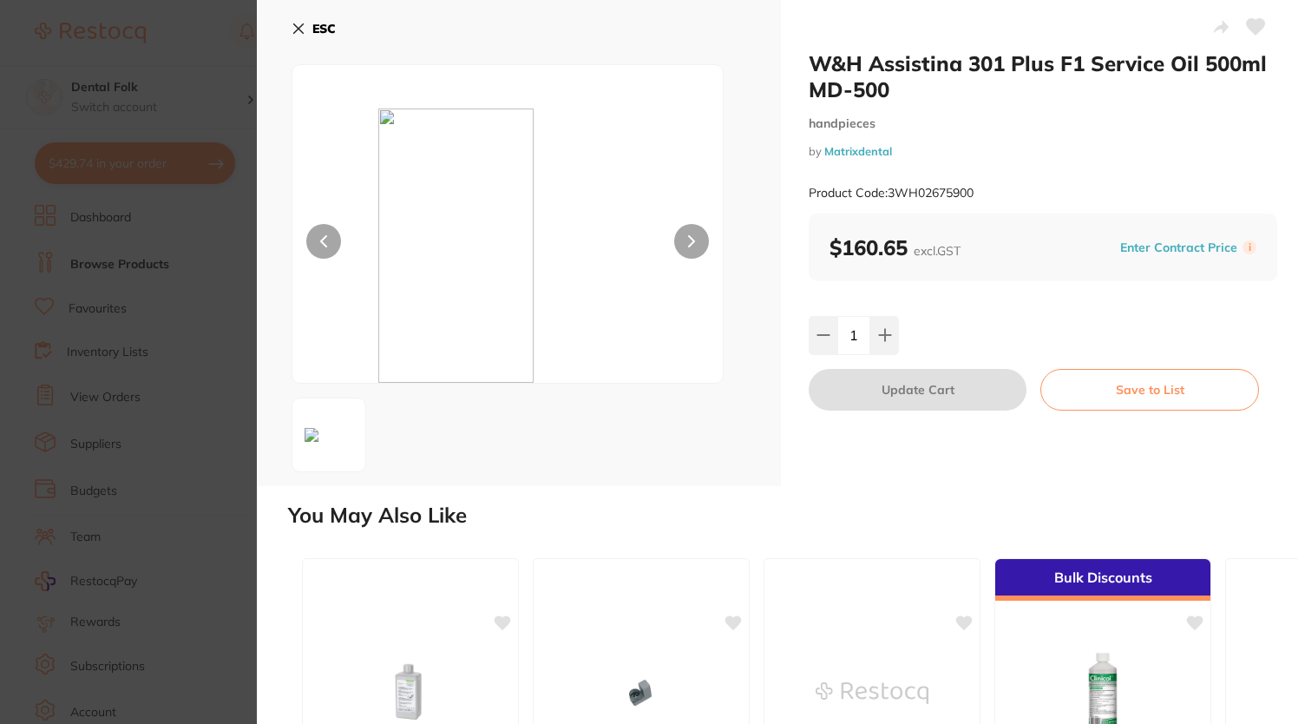
click at [292, 30] on icon at bounding box center [299, 29] width 14 height 14
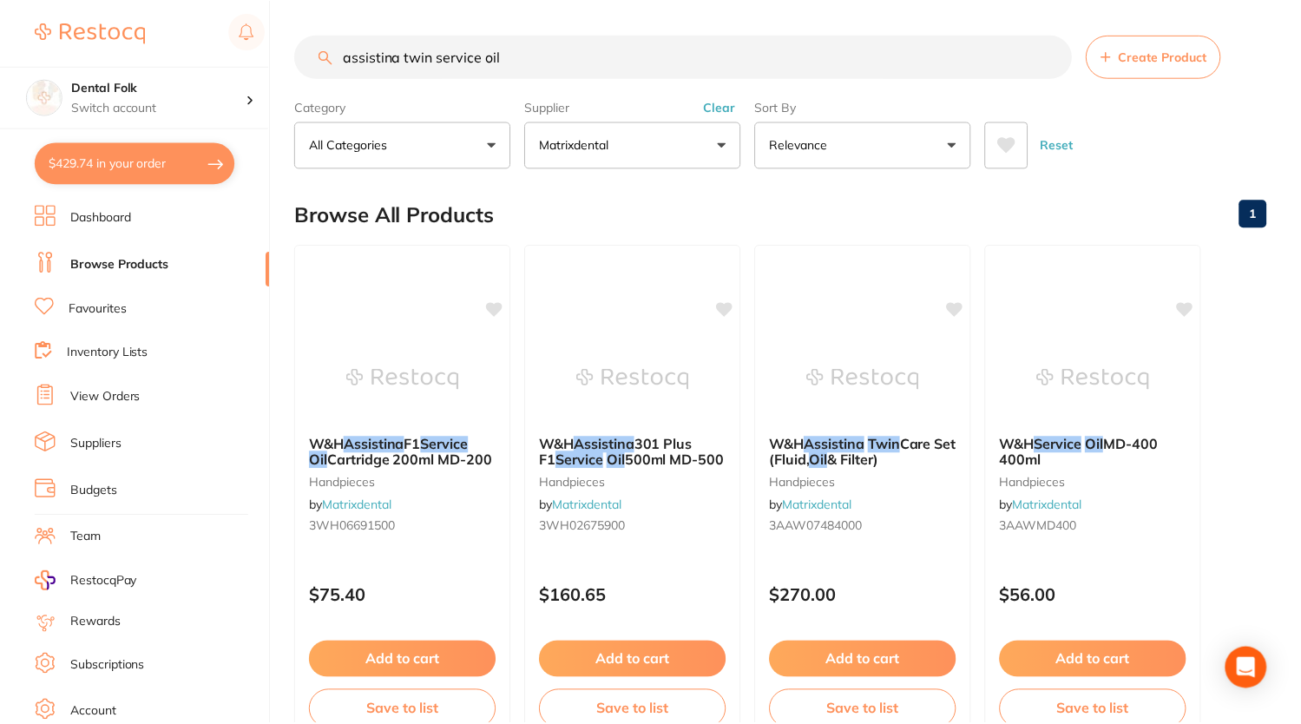
scroll to position [174, 0]
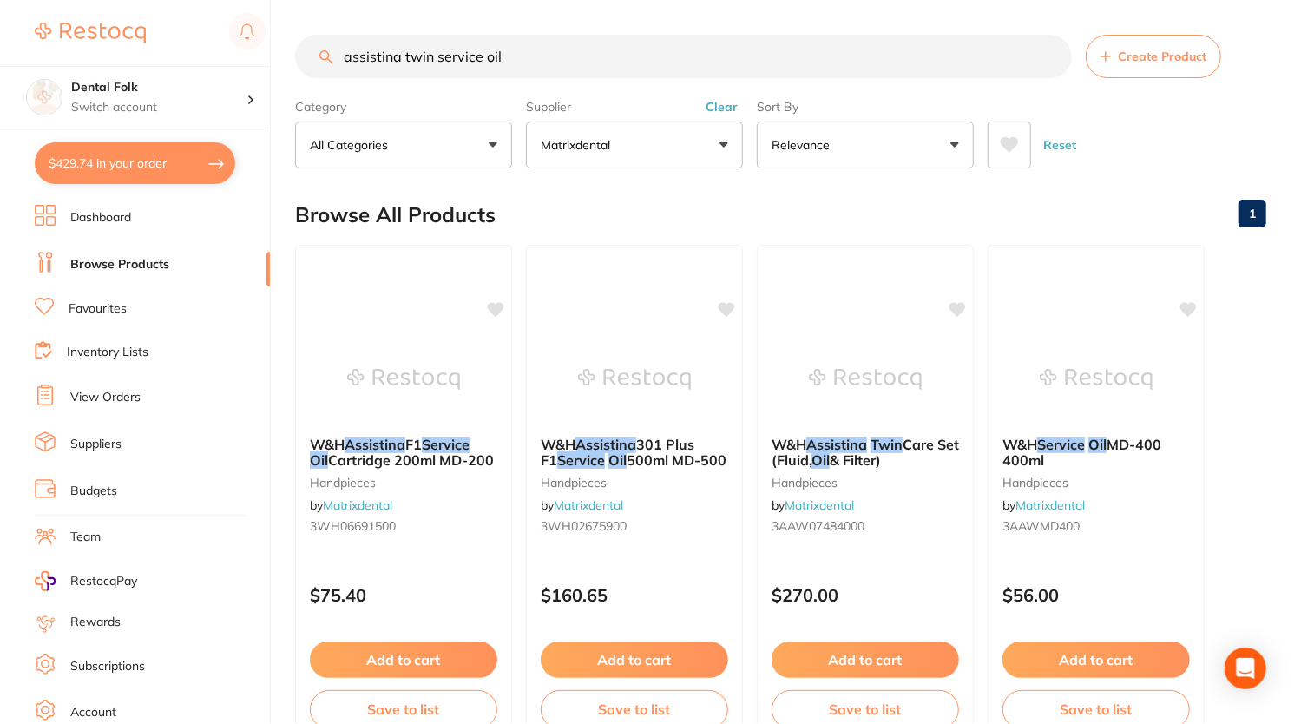
drag, startPoint x: 538, startPoint y: 39, endPoint x: 10, endPoint y: -69, distance: 538.4
click at [10, 0] on html "$429.74 Dental Folk Switch account Dental Folk $429.74 in your order Dashboard …" at bounding box center [650, 362] width 1301 height 724
type input "large dry tips"
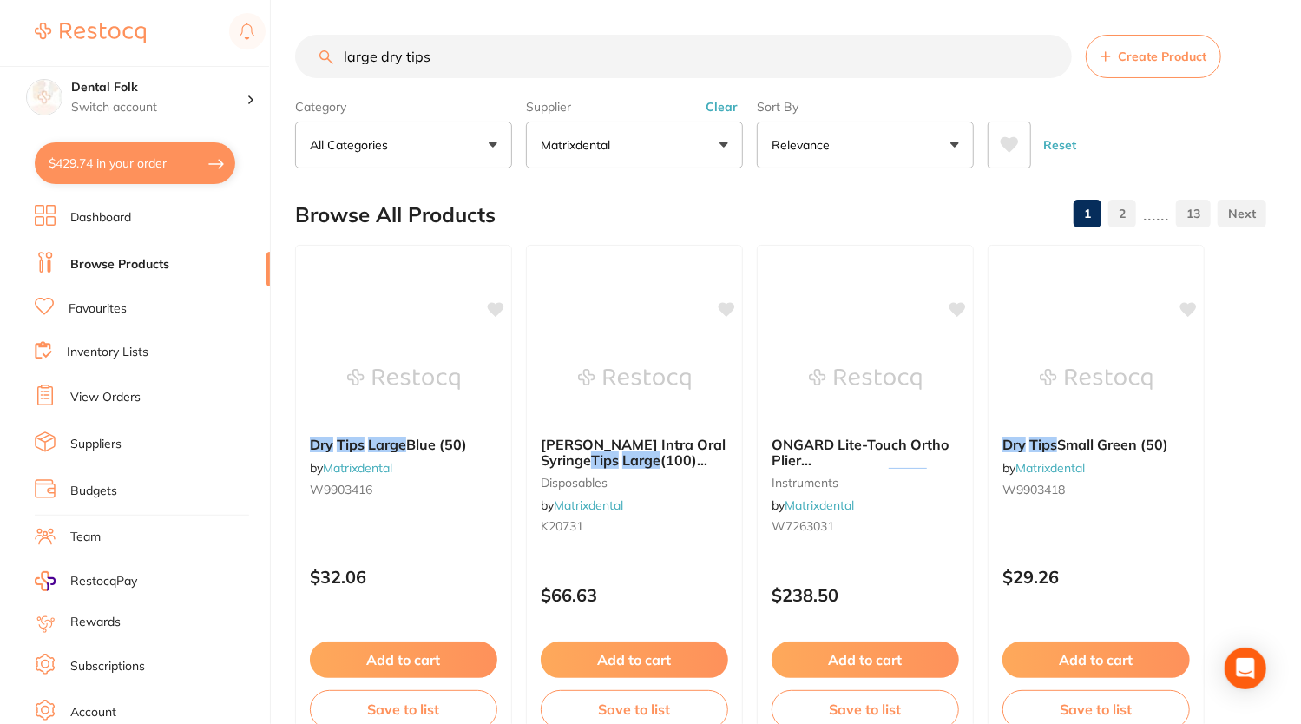
click at [656, 126] on button "Matrixdental" at bounding box center [634, 144] width 217 height 47
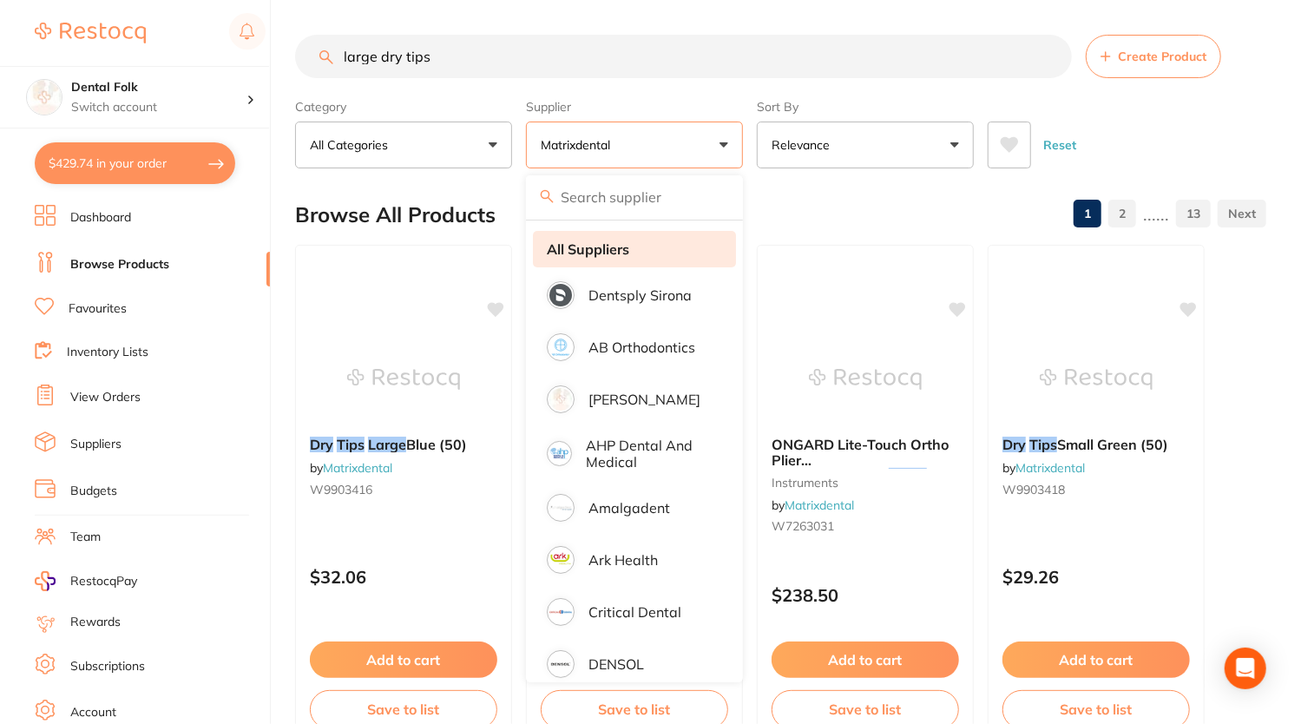
click at [633, 244] on li "All Suppliers" at bounding box center [634, 249] width 203 height 36
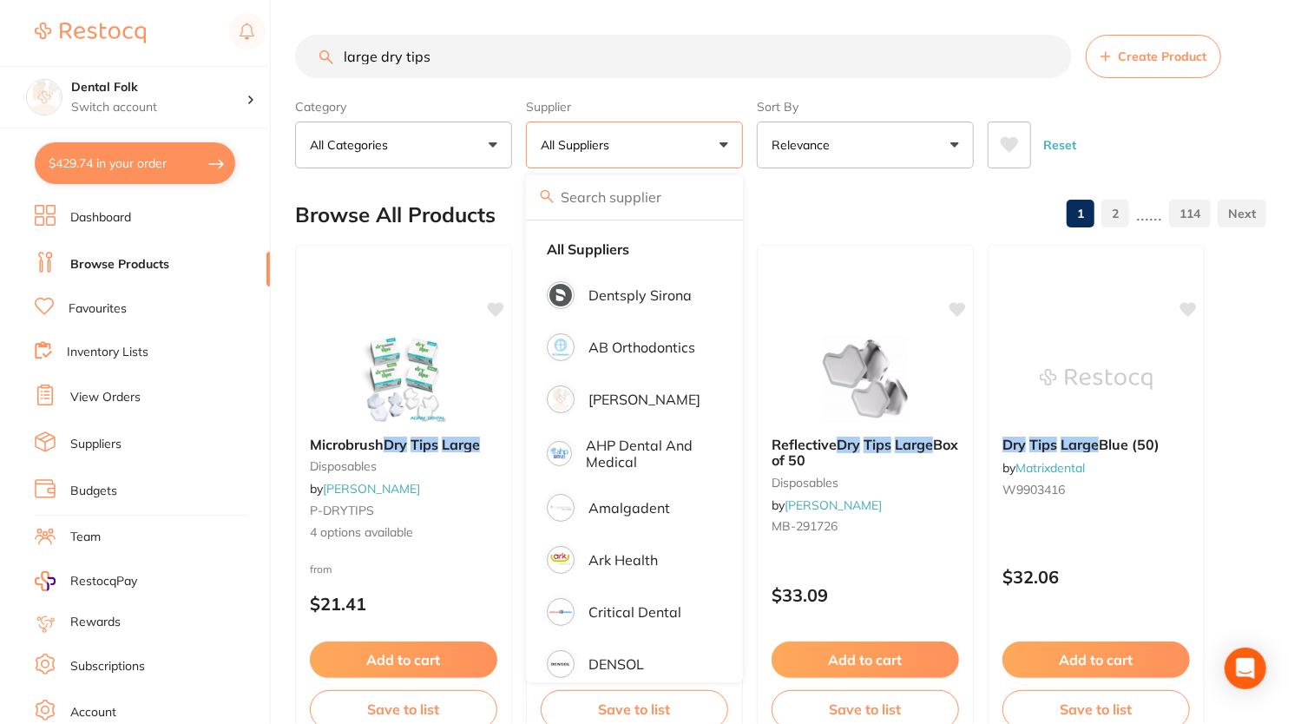
click at [772, 91] on section "large dry tips Create Product Category All Categories All Categories 3D Printin…" at bounding box center [780, 102] width 971 height 134
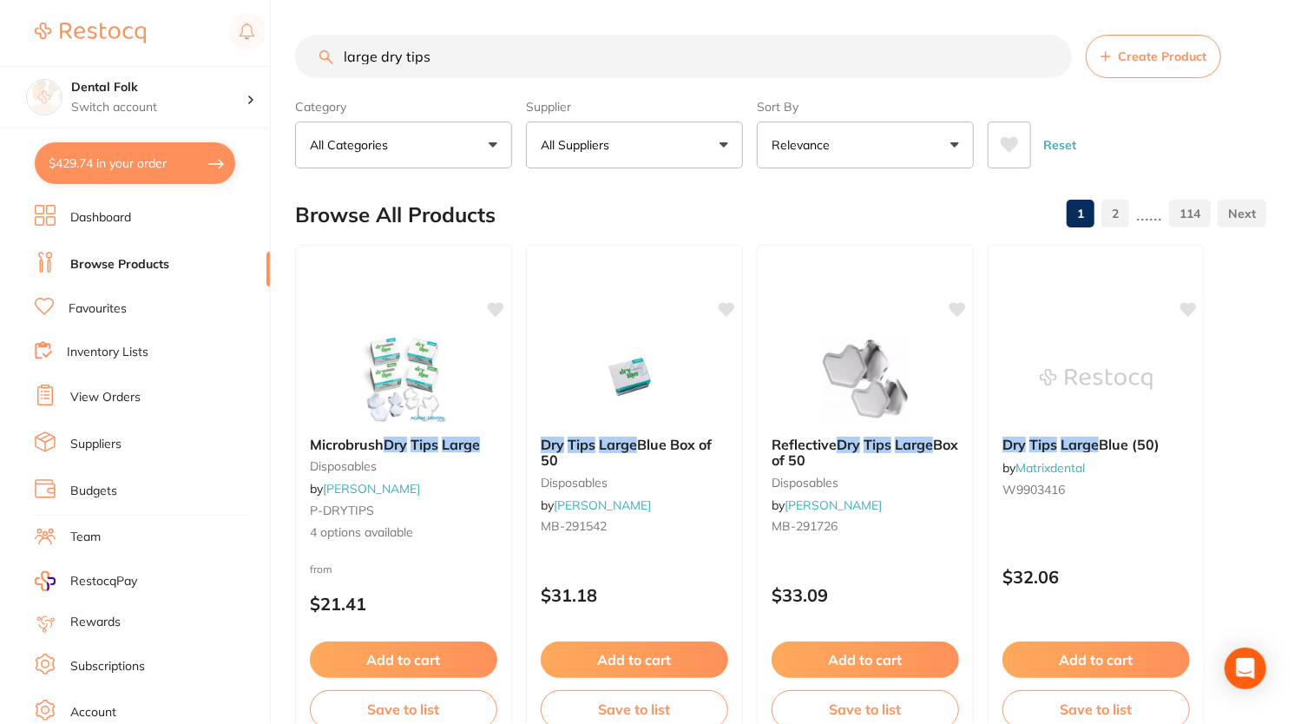
click at [173, 154] on button "$429.74 in your order" at bounding box center [135, 163] width 200 height 42
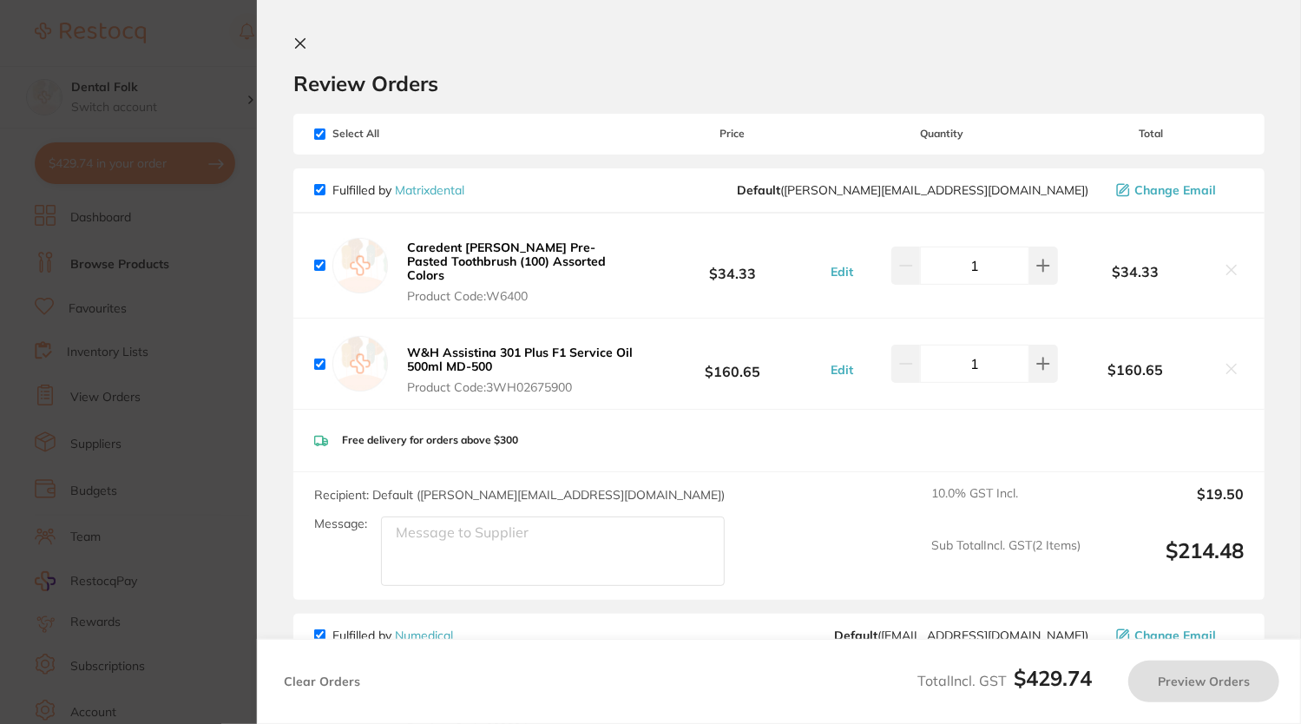
checkbox input "true"
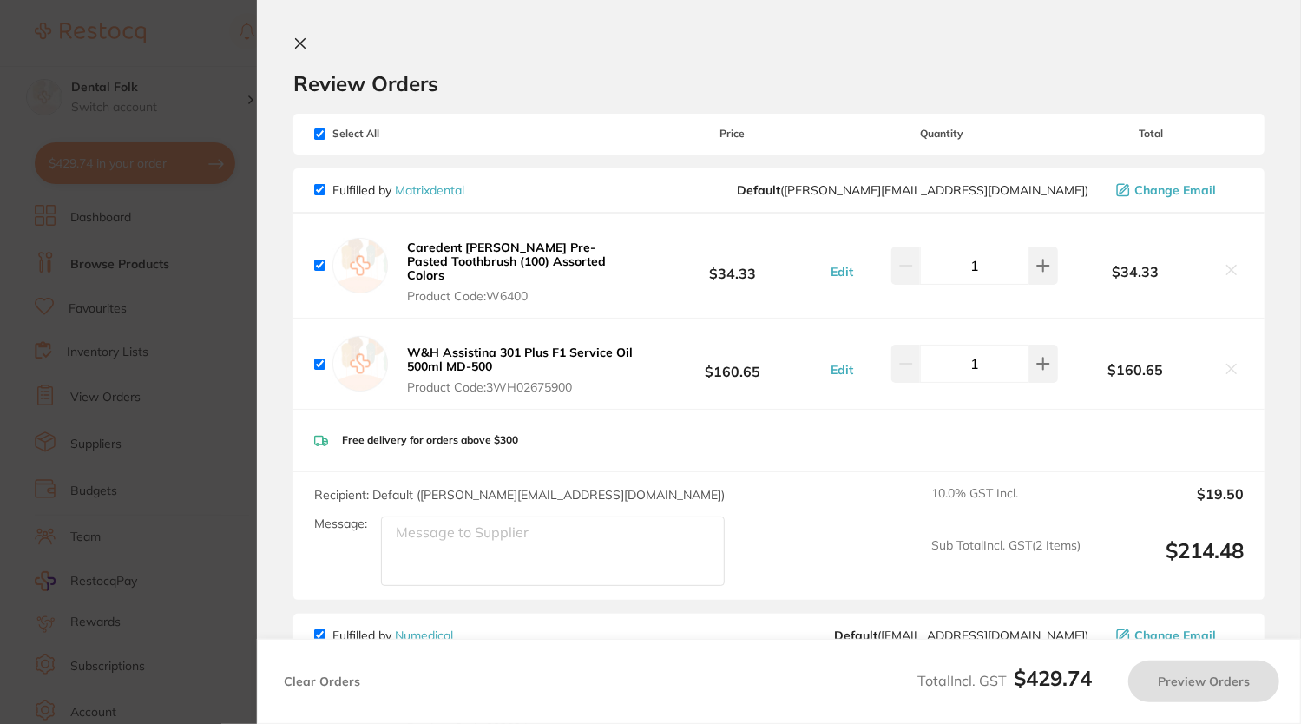
checkbox input "true"
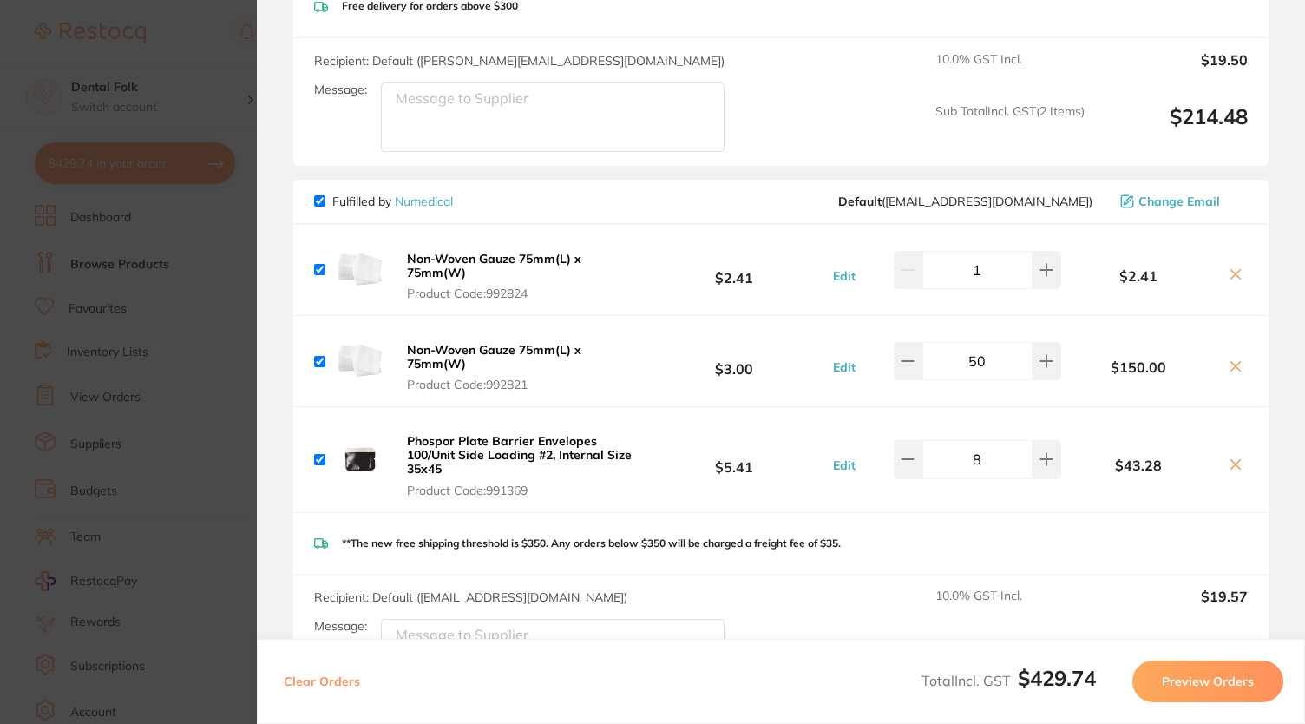
scroll to position [521, 0]
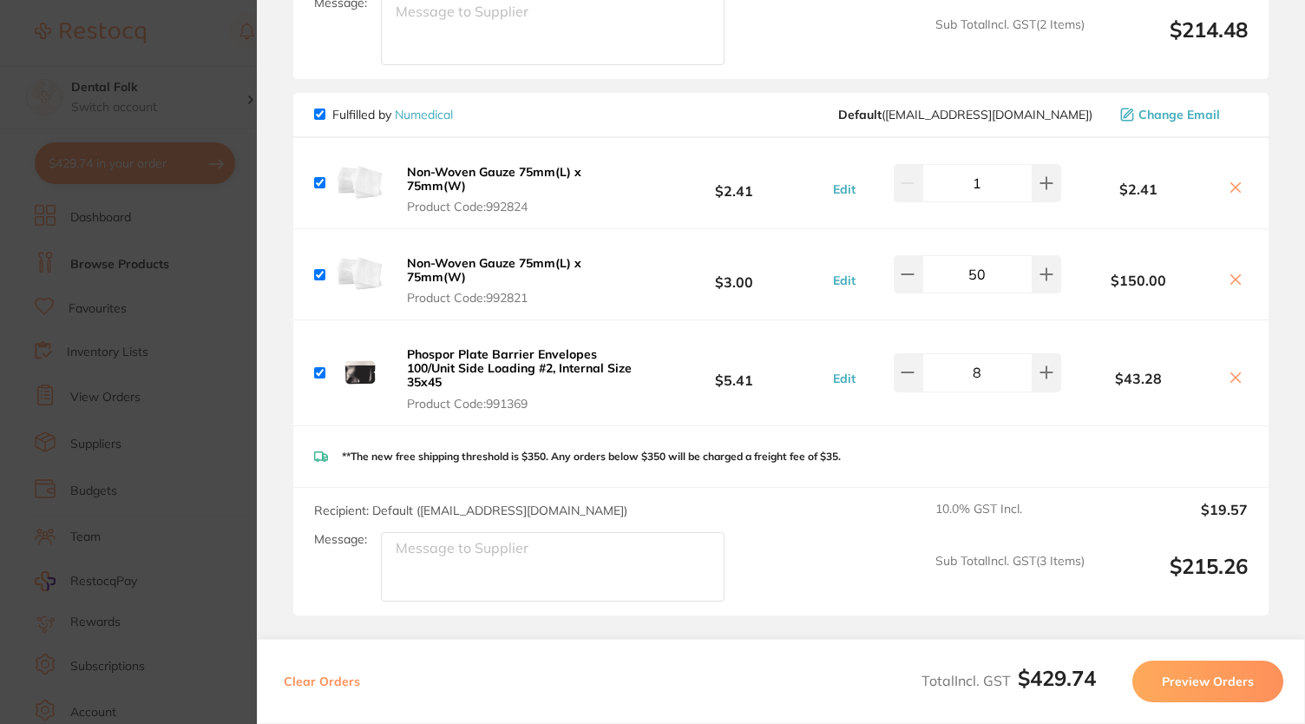
click at [1223, 180] on button at bounding box center [1235, 189] width 24 height 18
click at [1236, 180] on icon at bounding box center [1236, 187] width 14 height 14
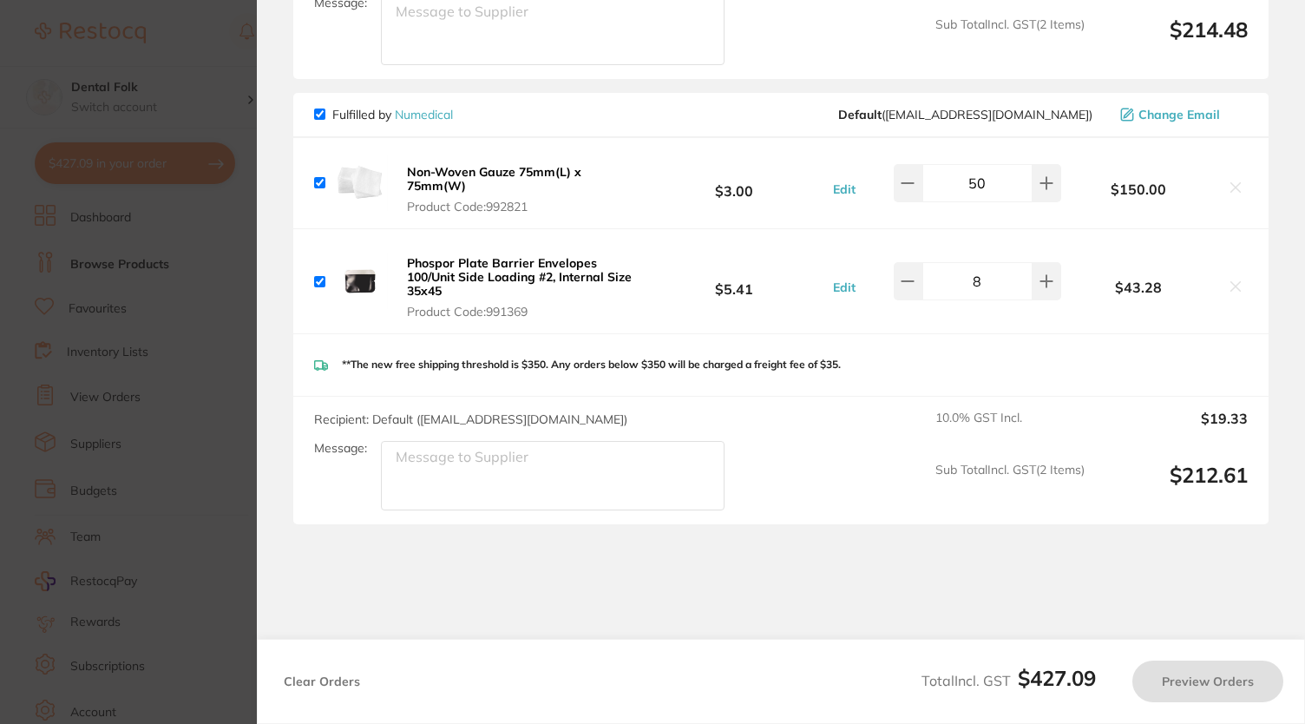
checkbox input "true"
click at [491, 164] on b "Non-Woven Gauze 75mm(L) x 75mm(W)" at bounding box center [494, 179] width 174 height 30
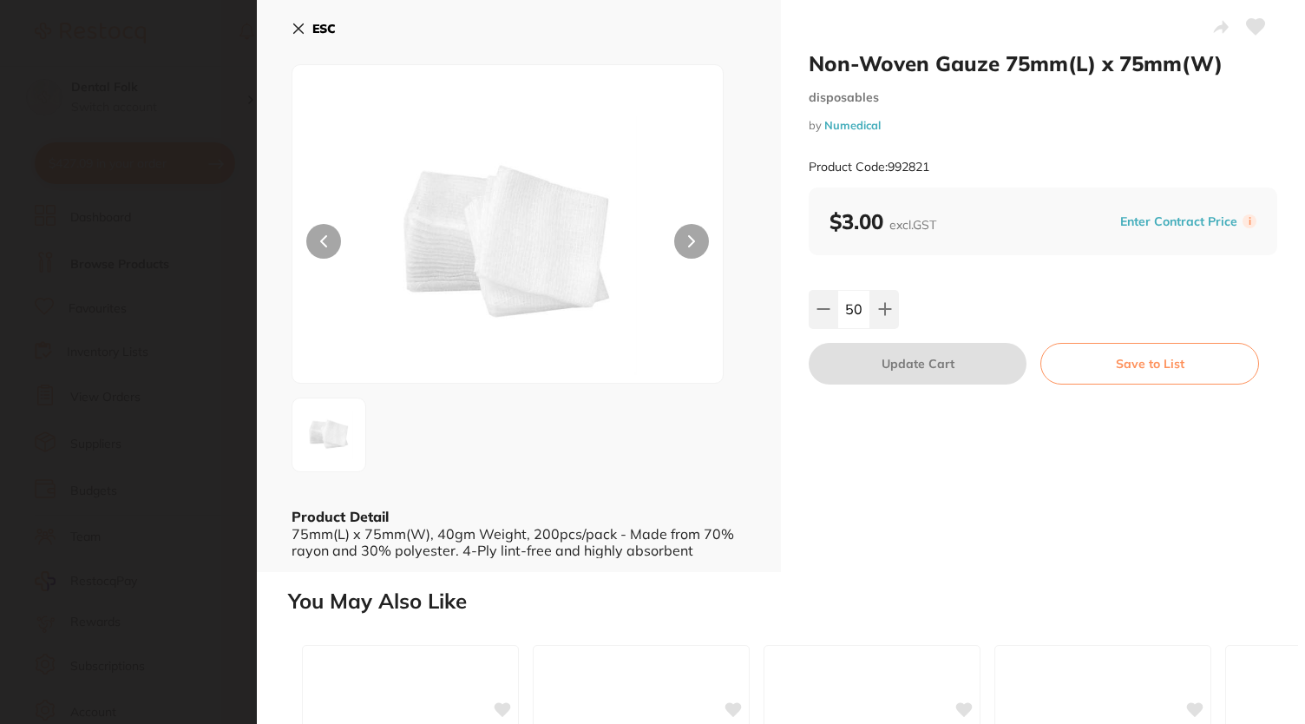
click at [296, 26] on icon at bounding box center [299, 29] width 10 height 10
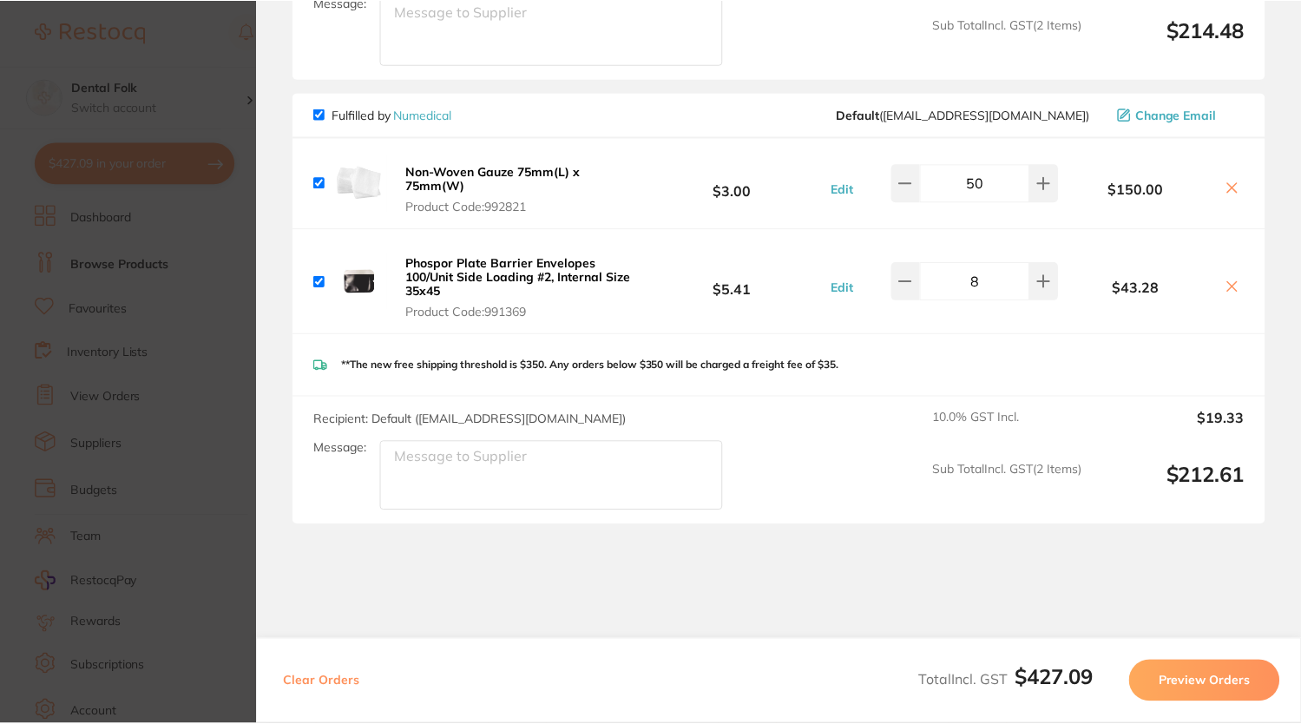
scroll to position [3, 0]
click at [512, 171] on button "Non-Woven Gauze 75mm(L) x 75mm(W) Product Code: 992821" at bounding box center [521, 189] width 238 height 50
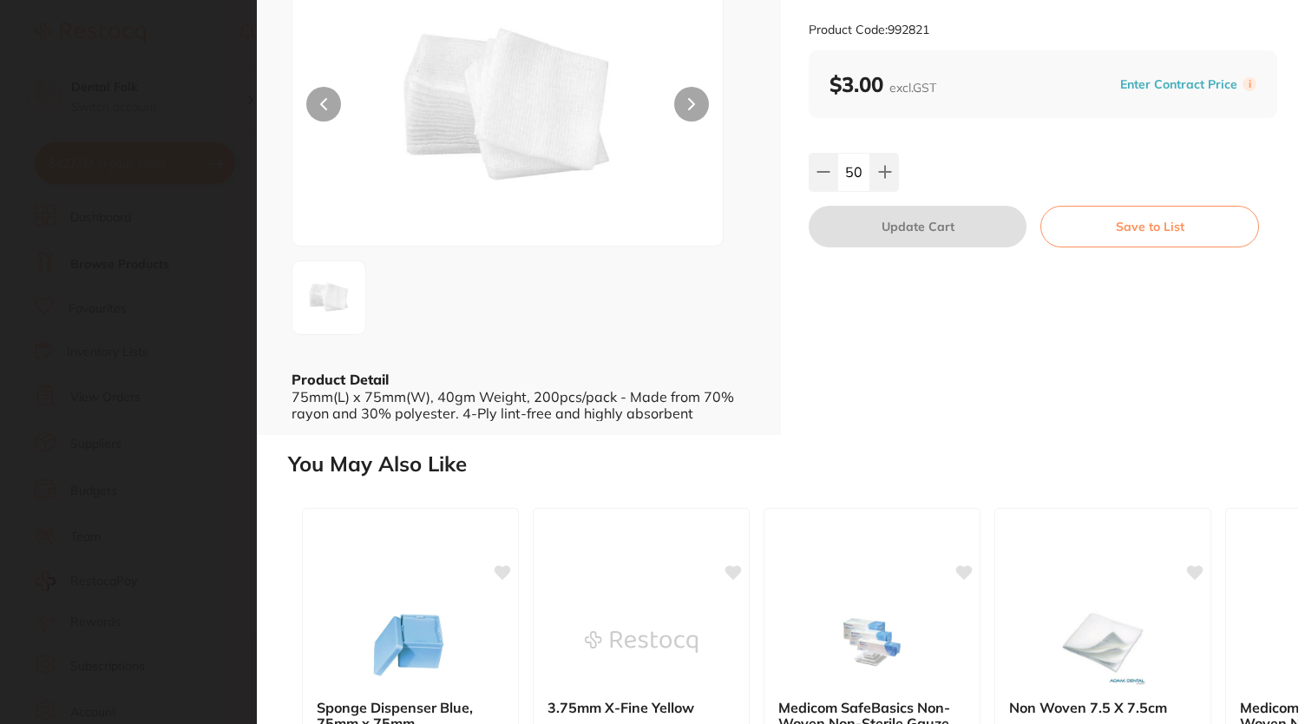
scroll to position [0, 0]
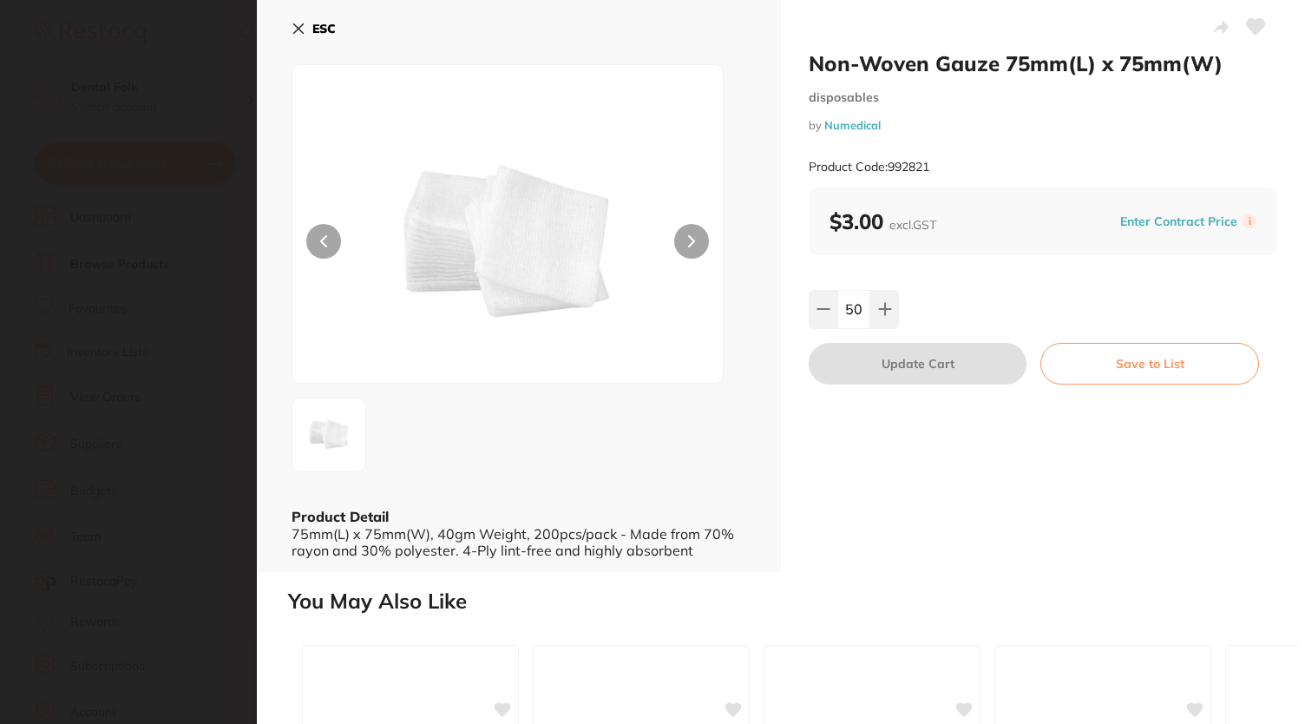
click at [309, 16] on button "ESC" at bounding box center [314, 29] width 44 height 30
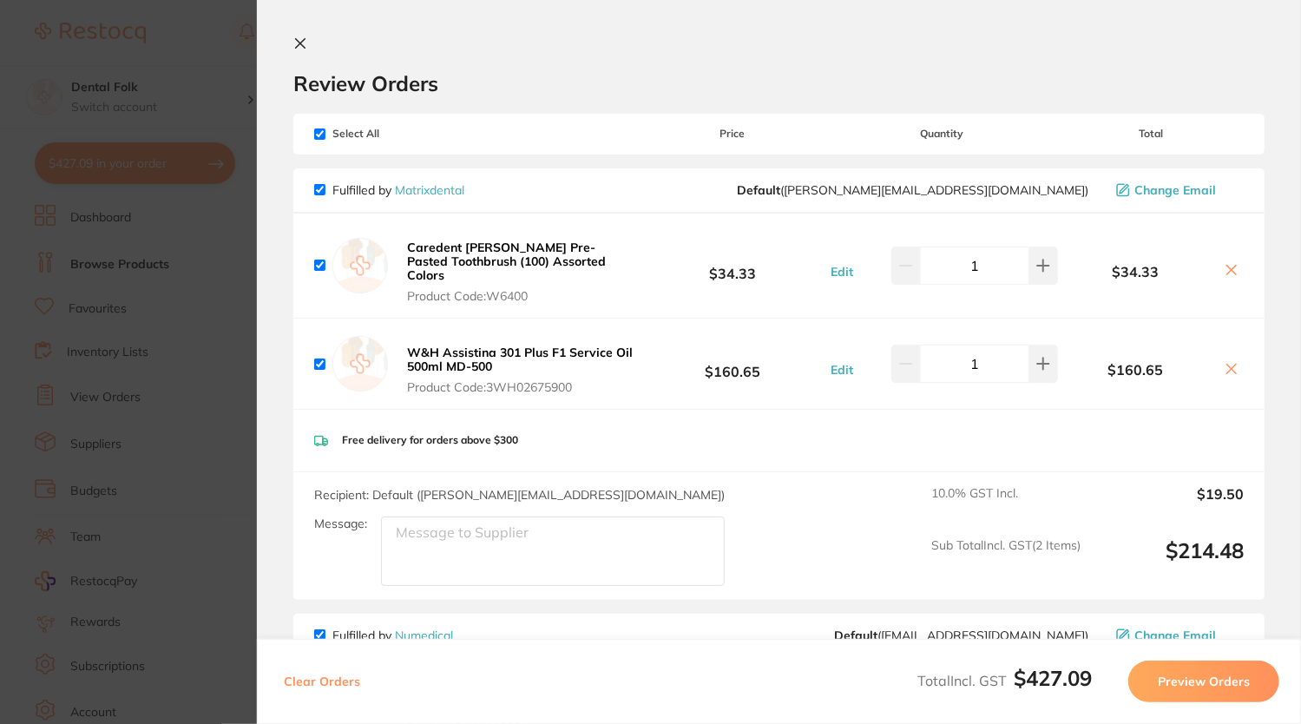
click at [213, 43] on section "Update RRP Set your pre negotiated price for this item. Item Agreed RRP (excl. …" at bounding box center [650, 362] width 1301 height 724
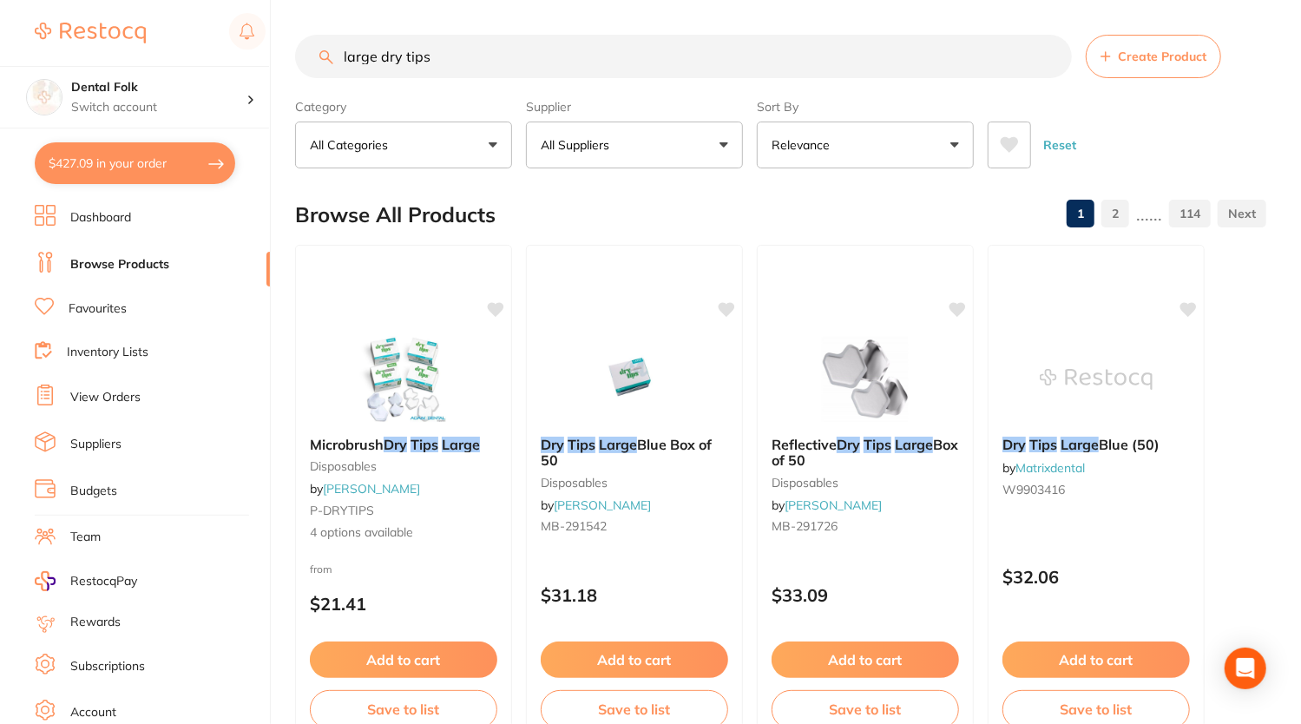
drag, startPoint x: 489, startPoint y: 61, endPoint x: 175, endPoint y: 36, distance: 315.1
click at [175, 39] on div "$427.09 Dental Folk Switch account Dental Folk $427.09 in your order Dashboard …" at bounding box center [650, 362] width 1301 height 724
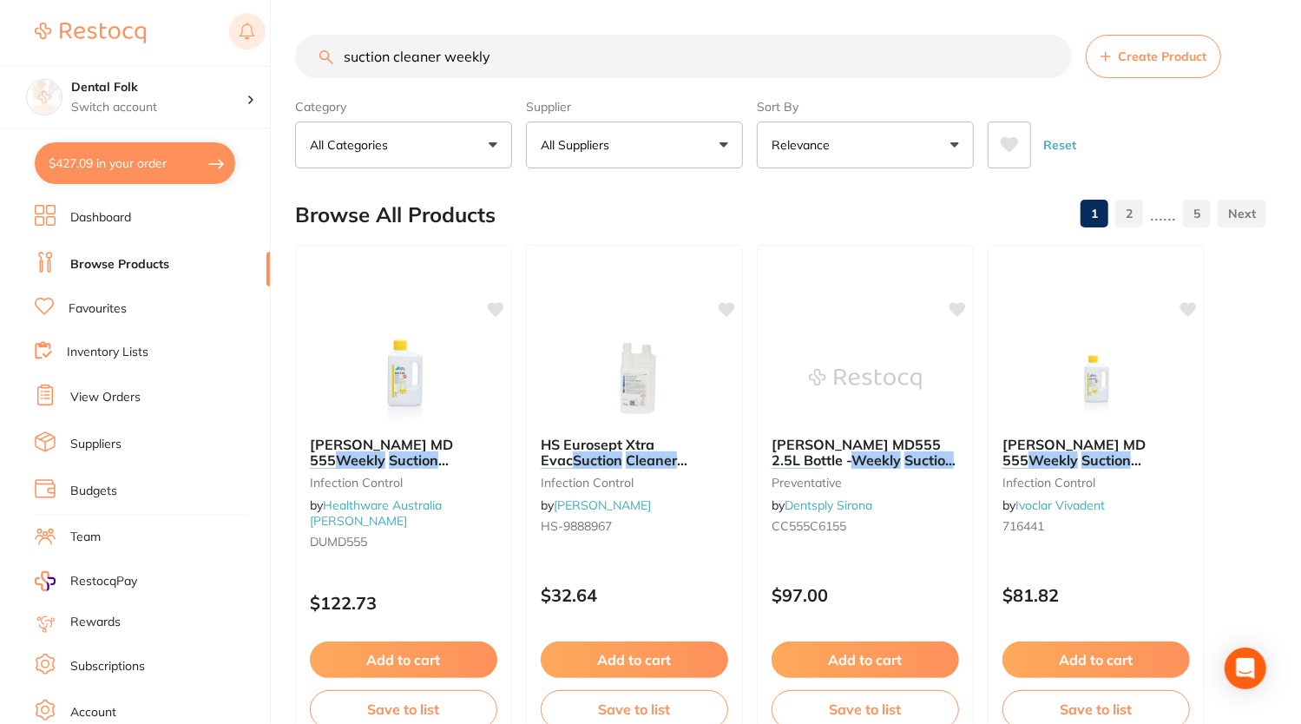
drag, startPoint x: 511, startPoint y: 55, endPoint x: 243, endPoint y: 42, distance: 268.4
click at [243, 42] on div "$427.09 Dental Folk Switch account Dental Folk $427.09 in your order Dashboard …" at bounding box center [650, 362] width 1301 height 724
type input "surgical drape kit"
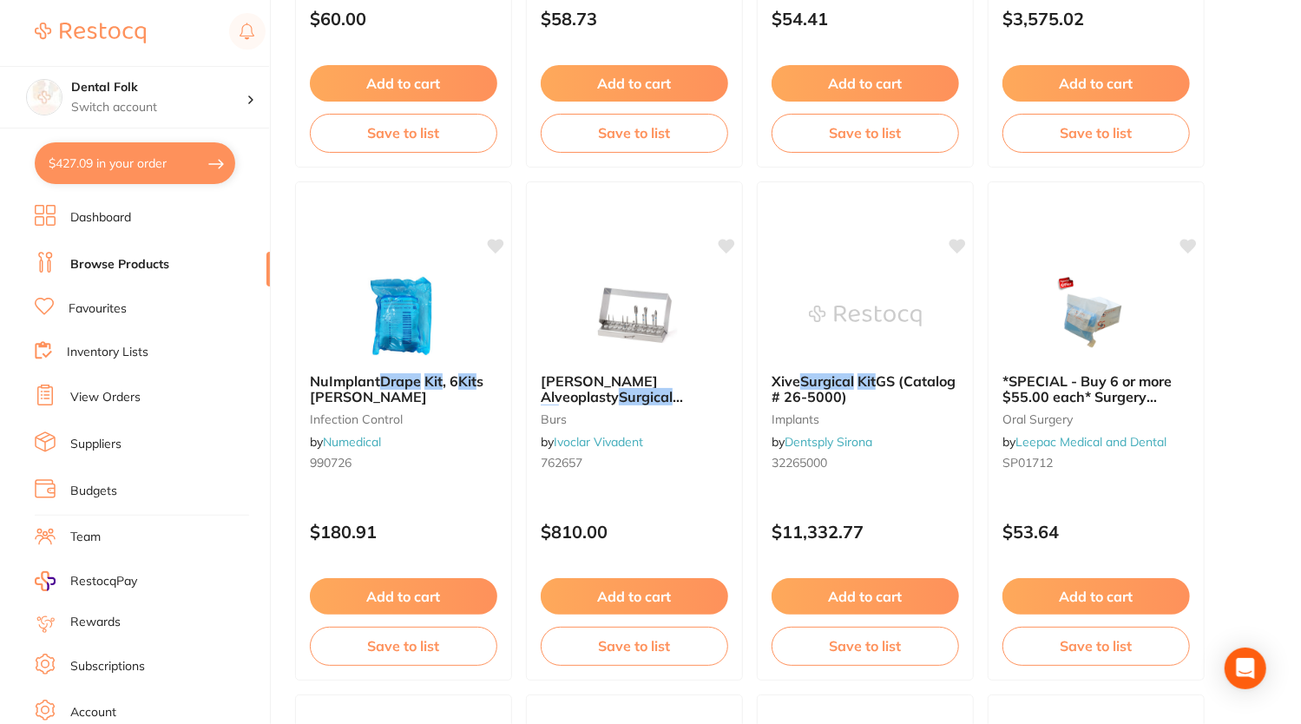
scroll to position [3211, 0]
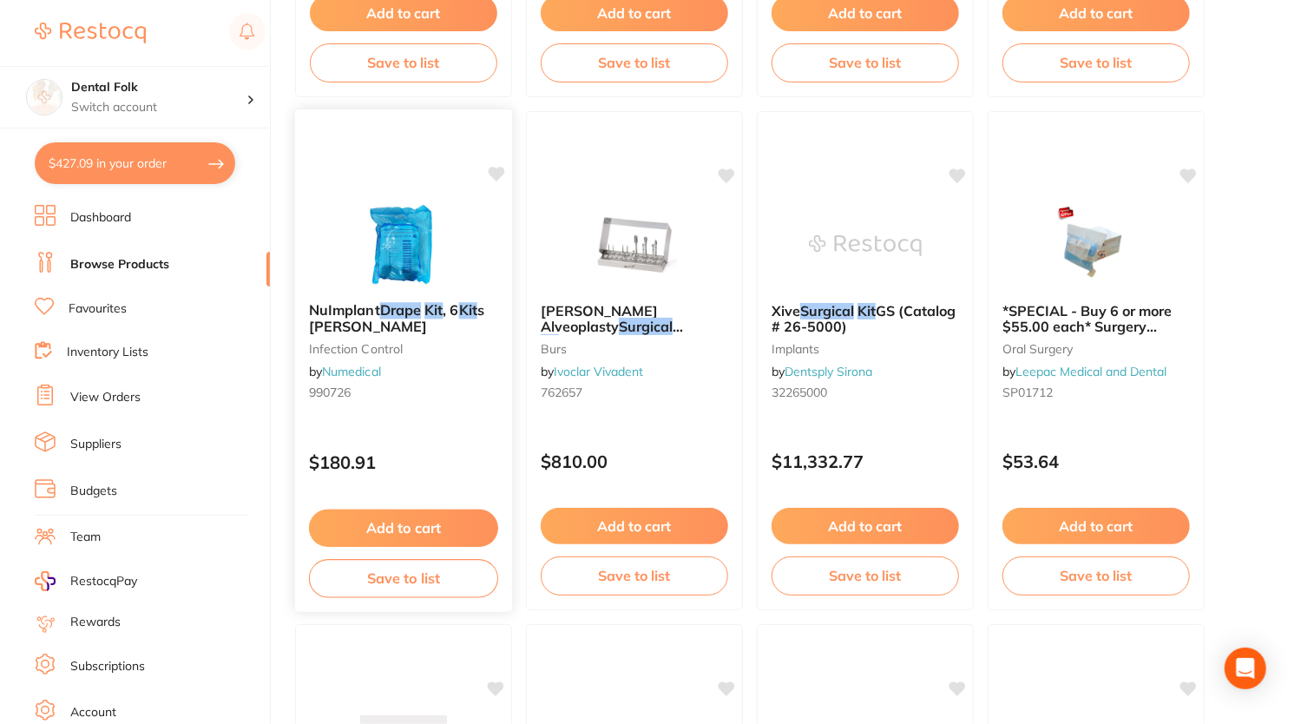
click at [390, 253] on img at bounding box center [403, 244] width 114 height 88
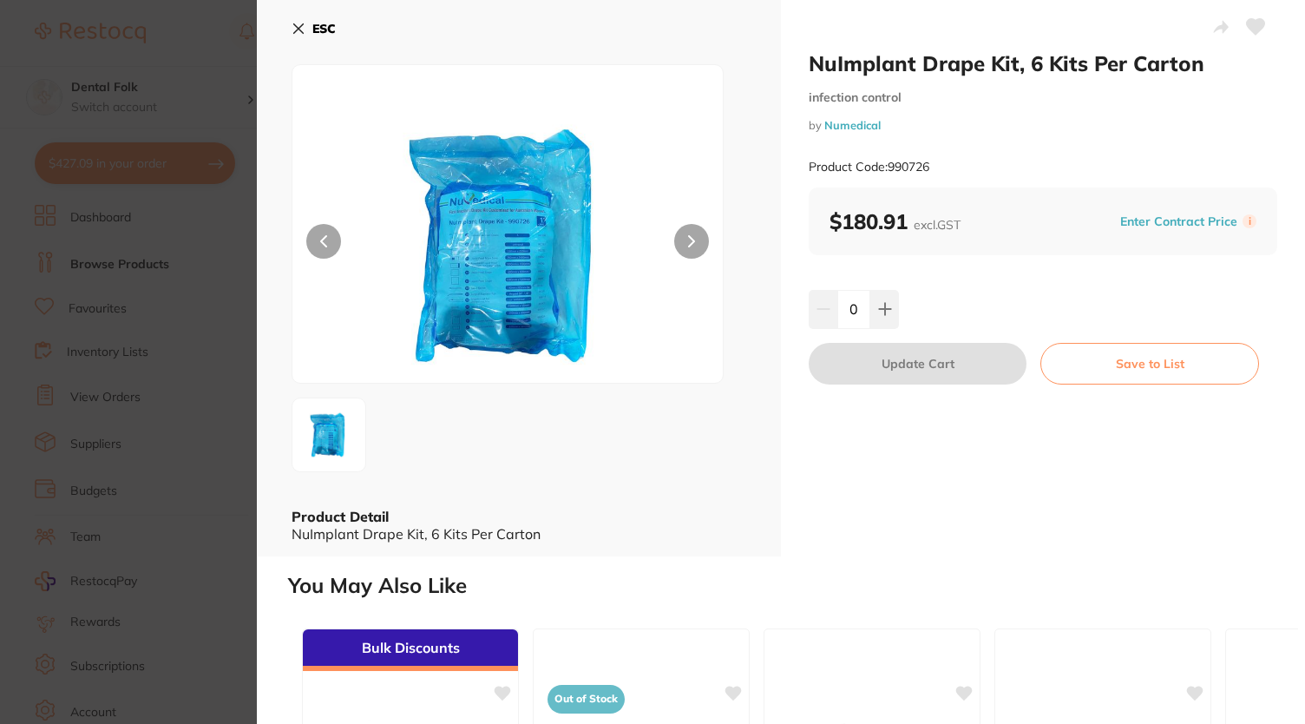
drag, startPoint x: 874, startPoint y: 307, endPoint x: 882, endPoint y: 363, distance: 56.1
click at [874, 307] on button at bounding box center [884, 309] width 29 height 38
type input "1"
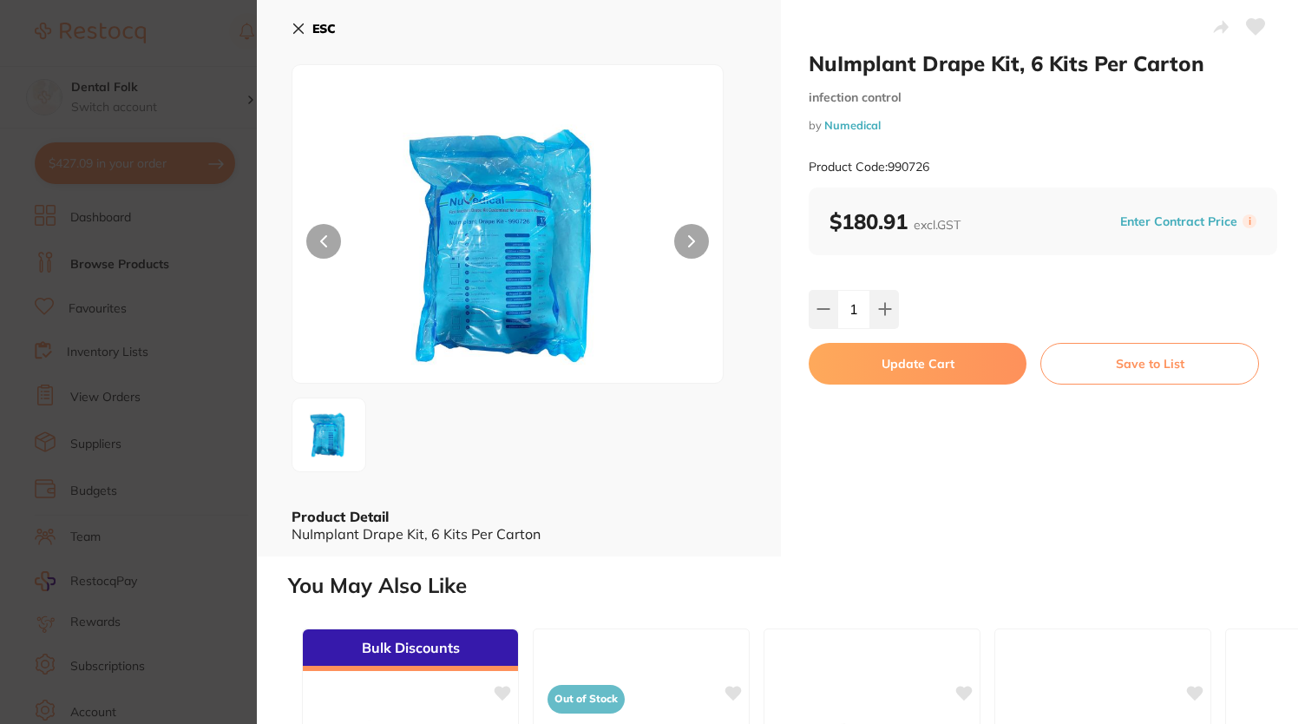
click at [889, 358] on button "Update Cart" at bounding box center [918, 364] width 218 height 42
checkbox input "false"
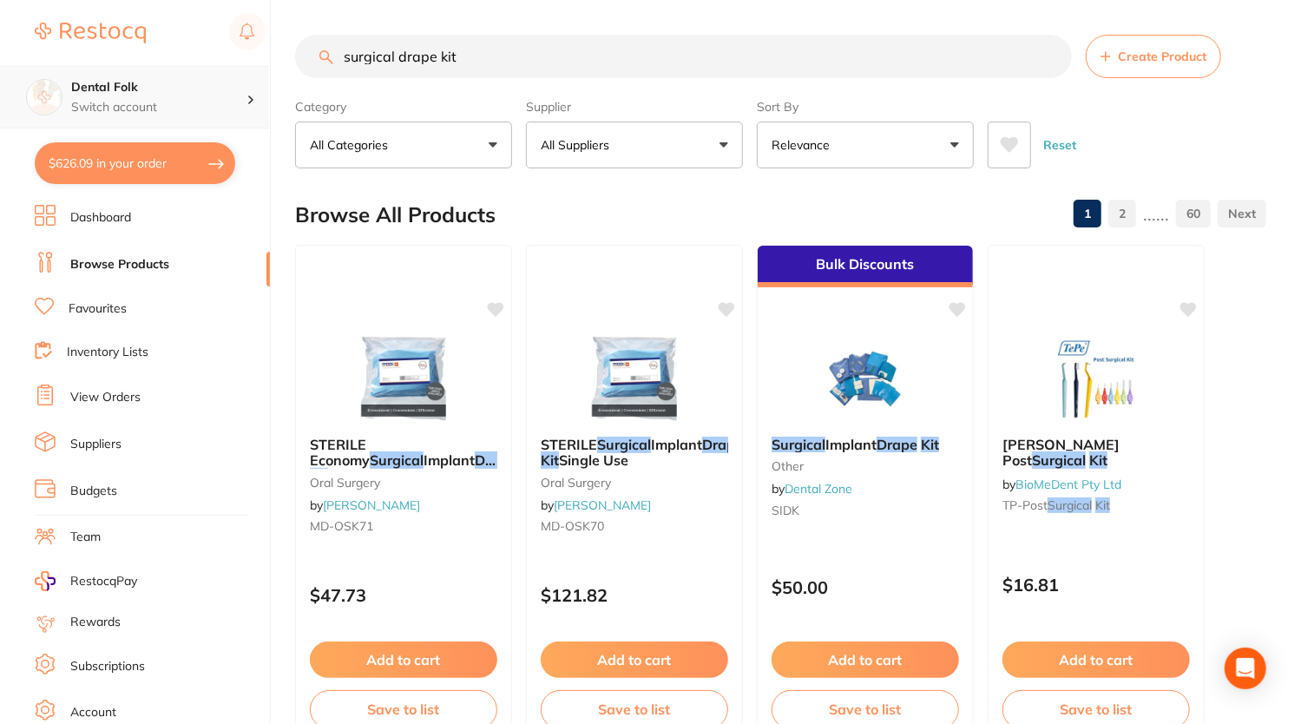
drag, startPoint x: 472, startPoint y: 66, endPoint x: 201, endPoint y: 65, distance: 270.7
click at [201, 65] on div "$626.09 Dental Folk Switch account Dental Folk $626.09 in your order Dashboard …" at bounding box center [650, 362] width 1301 height 724
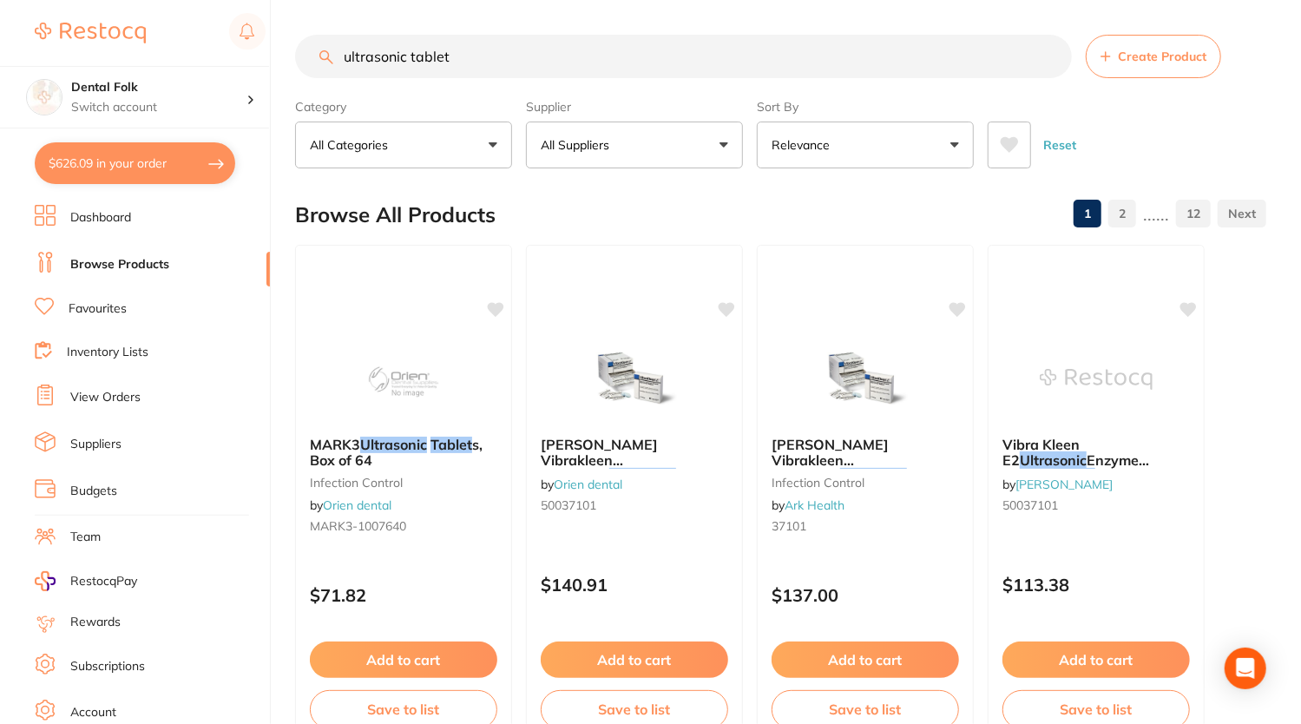
click at [411, 59] on input "ultrasonic tablet" at bounding box center [683, 56] width 777 height 43
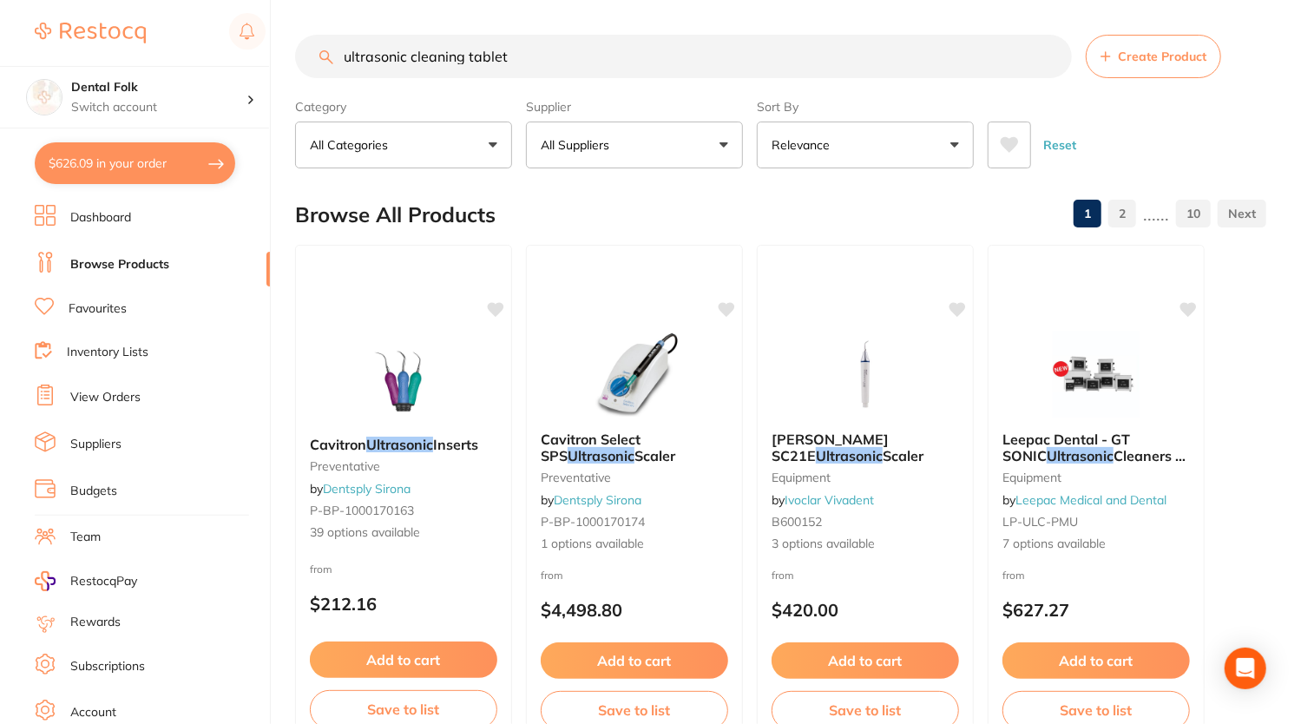
type input "ultrasonic cleaning tablet"
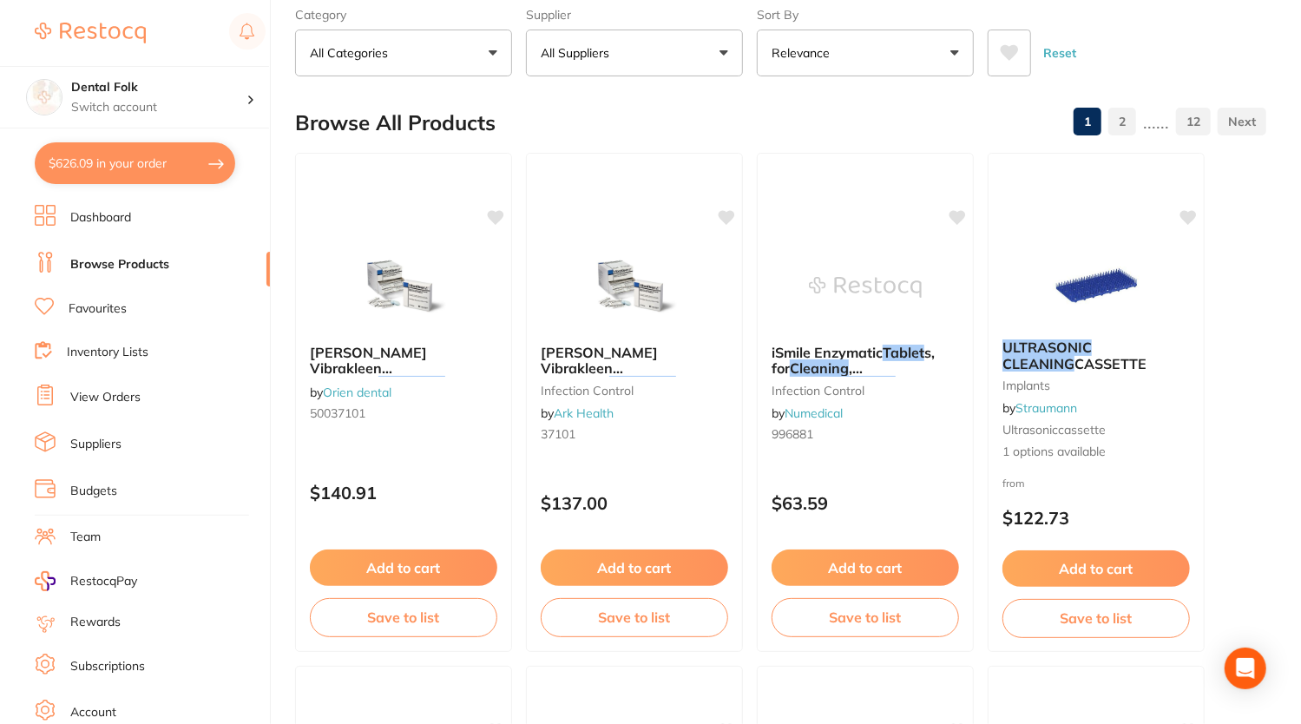
scroll to position [87, 0]
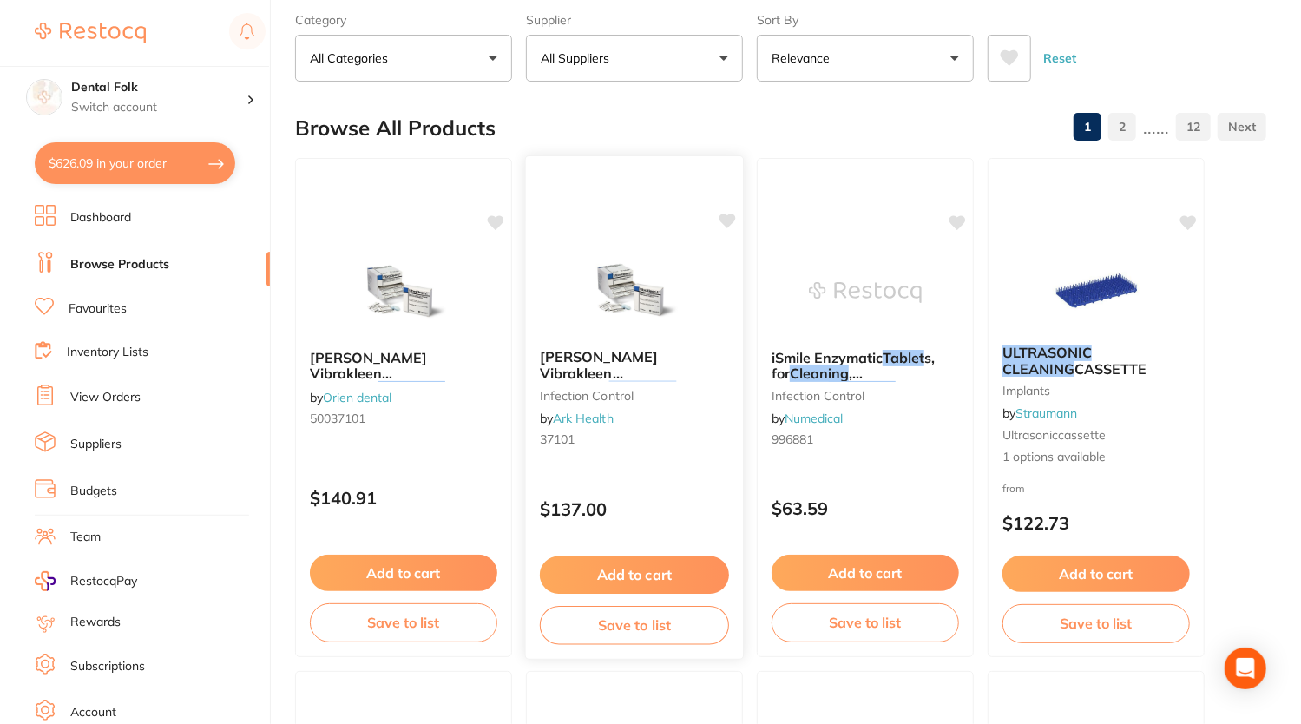
click at [616, 362] on span "Kulzer Vibrakleen Enzymatic" at bounding box center [599, 372] width 118 height 49
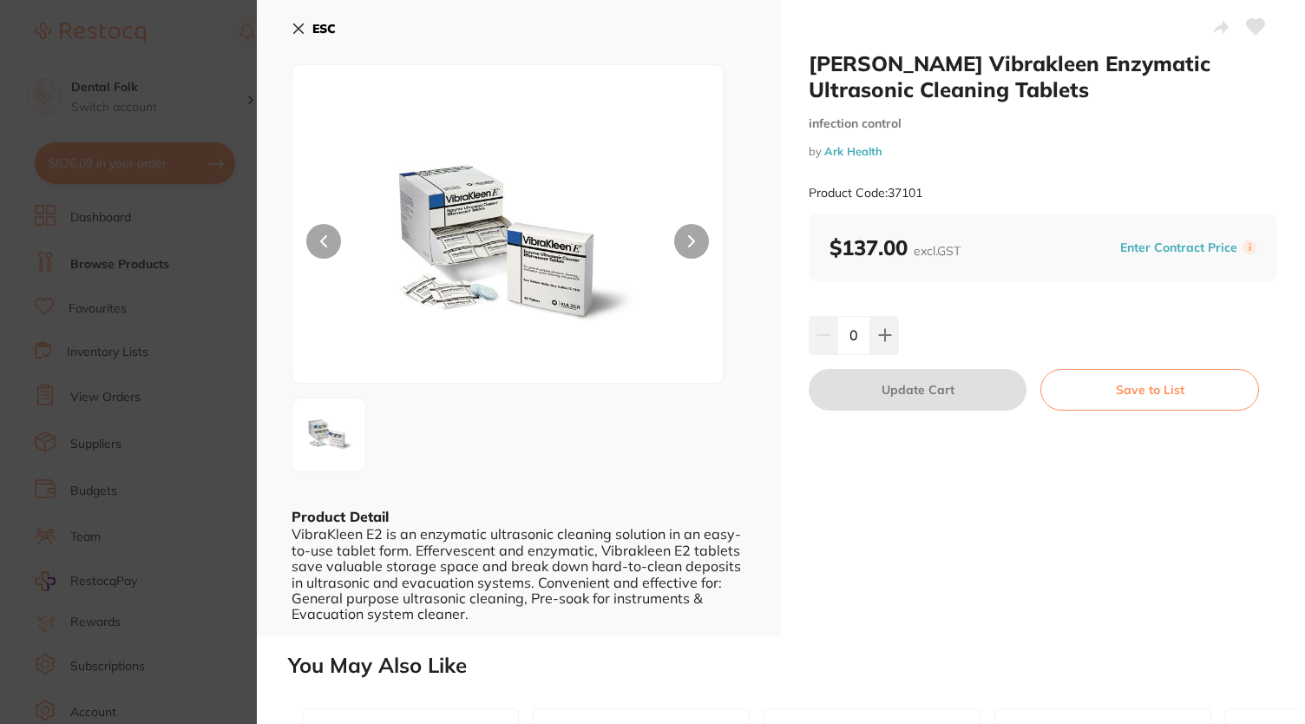
click at [296, 37] on button "ESC" at bounding box center [314, 29] width 44 height 30
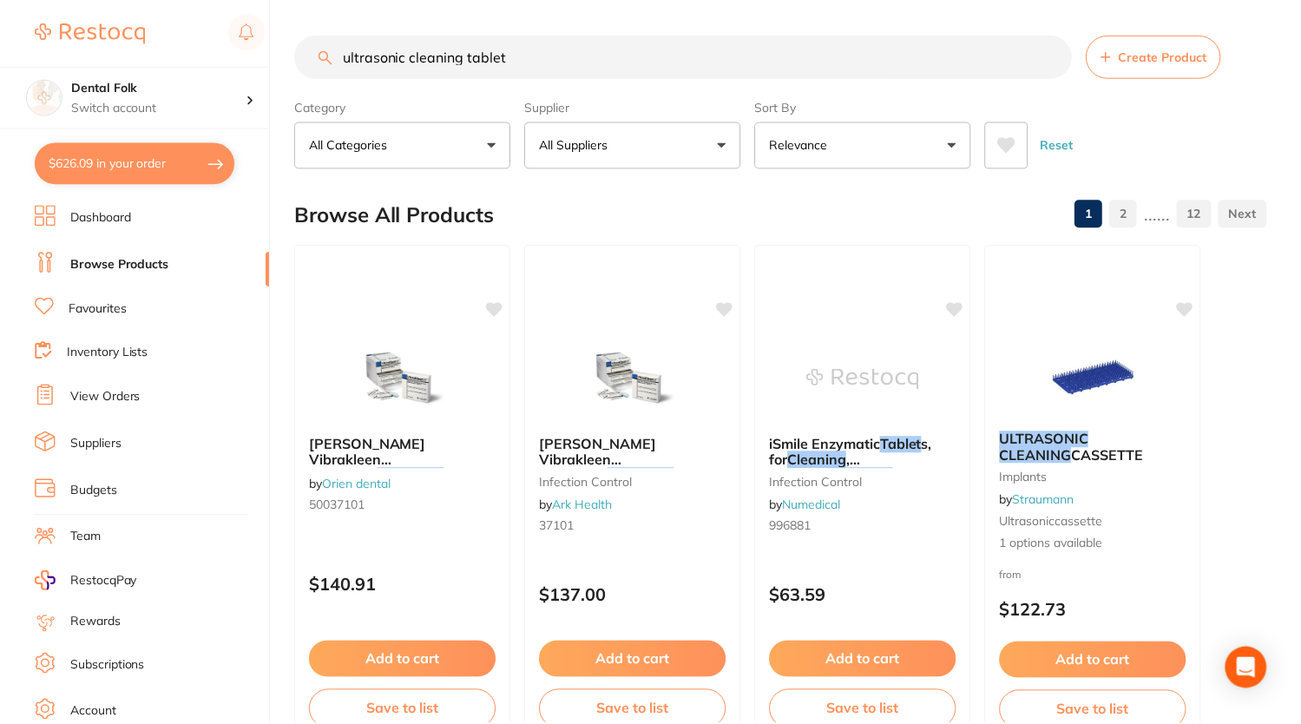
scroll to position [87, 0]
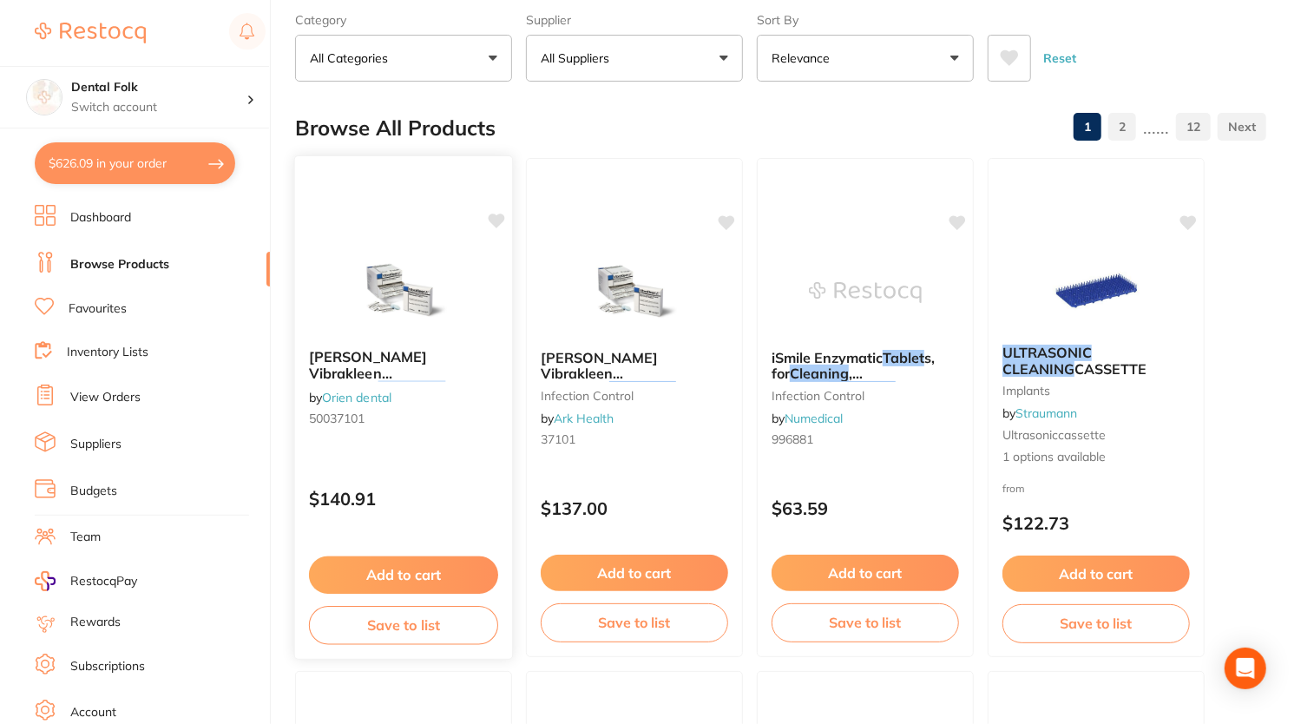
click at [363, 340] on div "Kulzer Vibrakleen Enzymatic Ultrasonic Cleaning Tablet s, Box of 80 by Orien de…" at bounding box center [403, 391] width 217 height 112
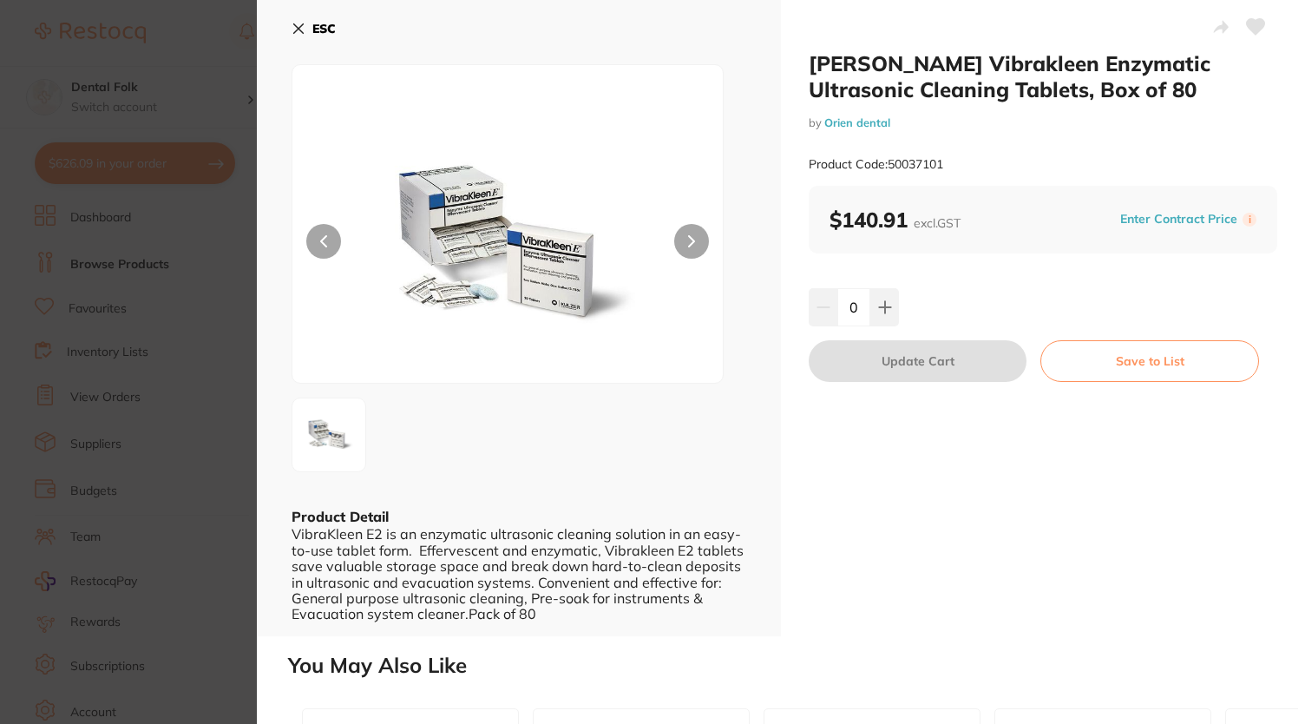
click at [311, 22] on button "ESC" at bounding box center [314, 29] width 44 height 30
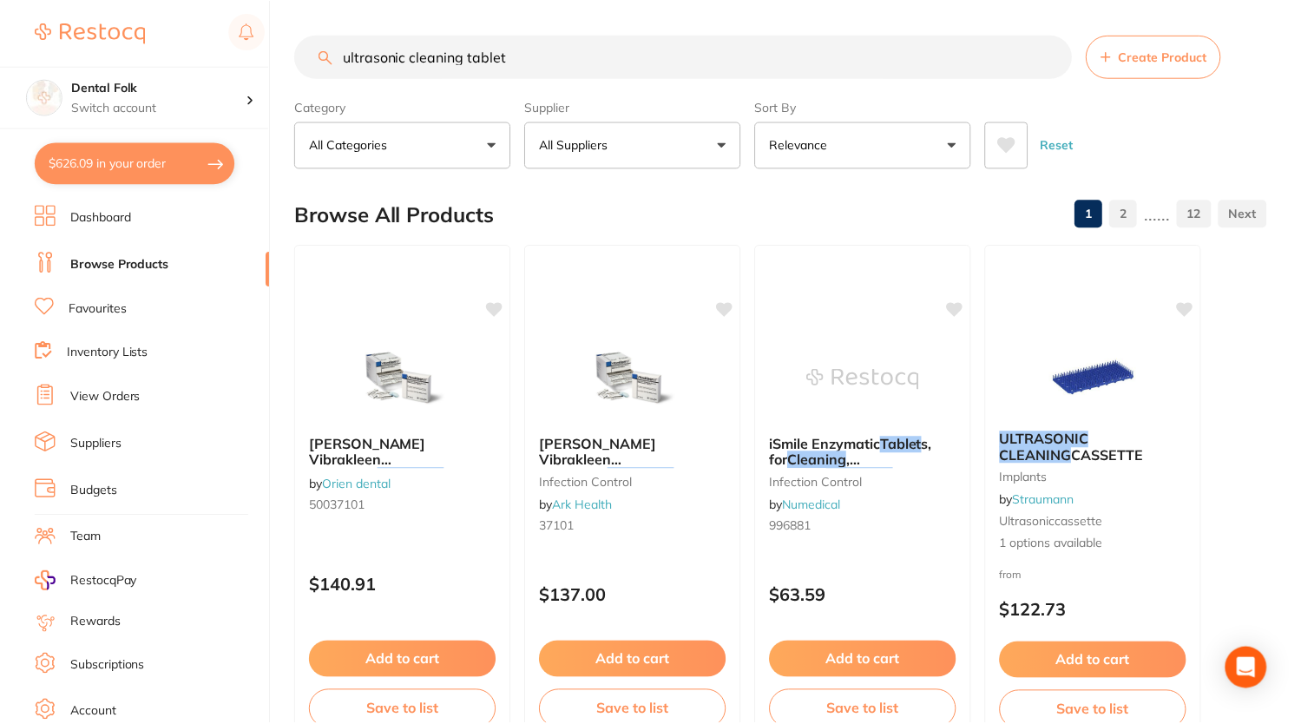
scroll to position [87, 0]
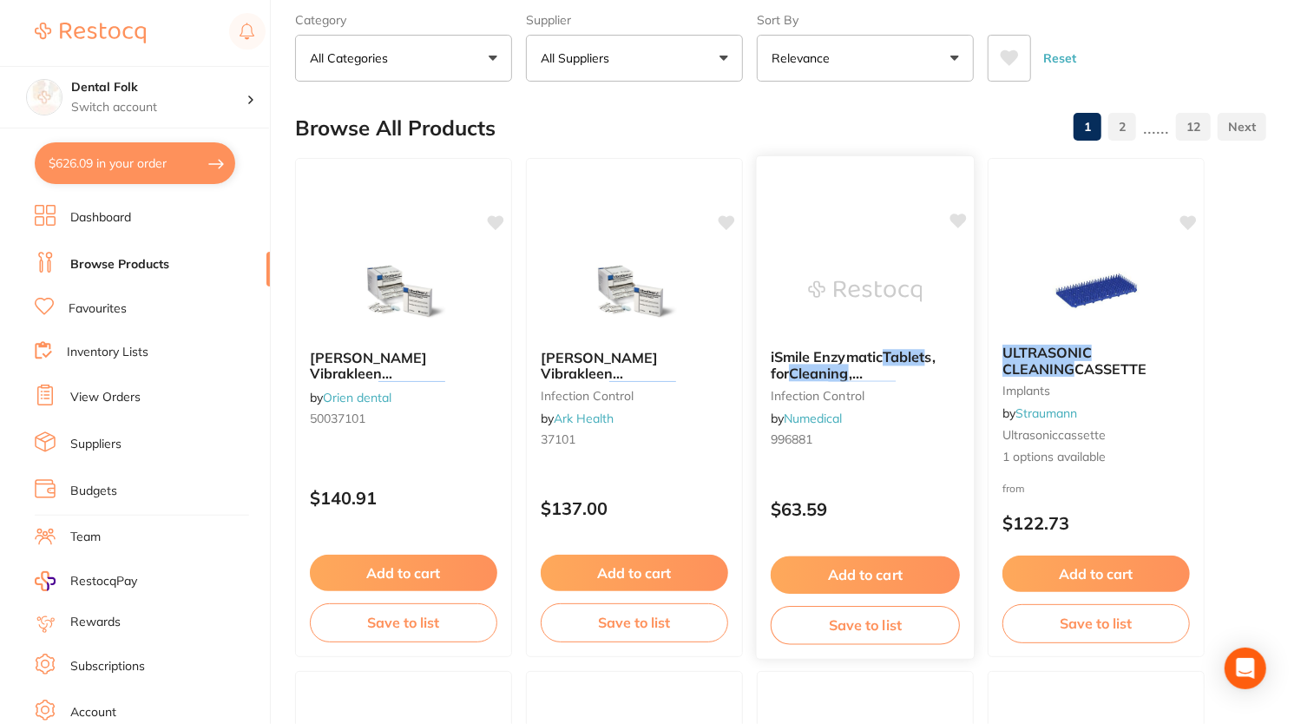
click at [922, 262] on div at bounding box center [865, 291] width 217 height 88
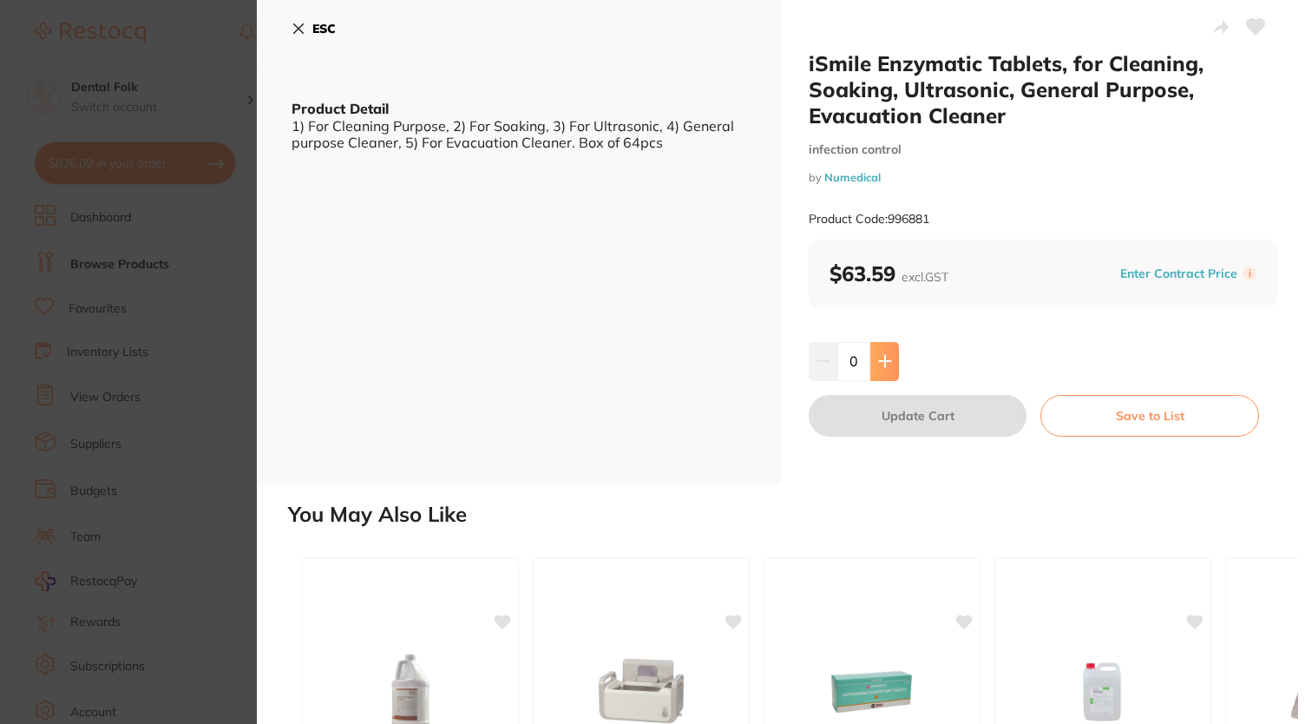
click at [878, 348] on button at bounding box center [884, 361] width 29 height 38
type input "1"
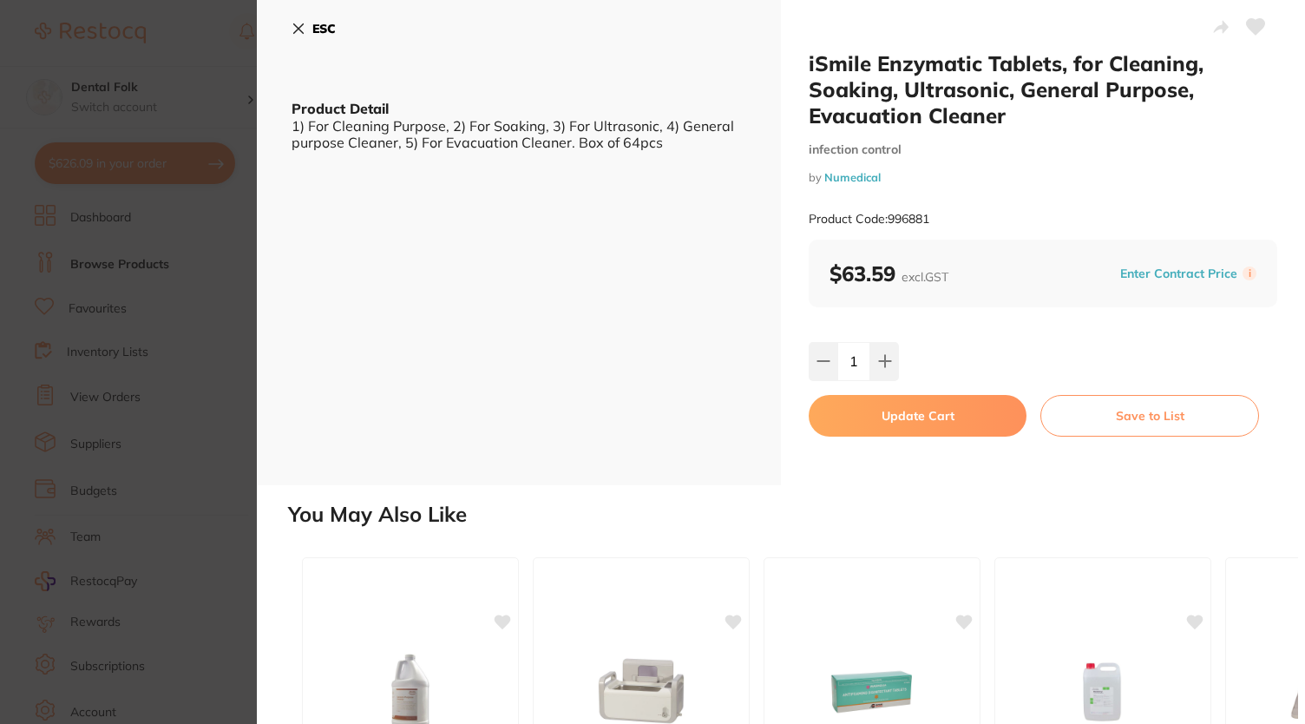
click at [902, 417] on button "Update Cart" at bounding box center [918, 416] width 218 height 42
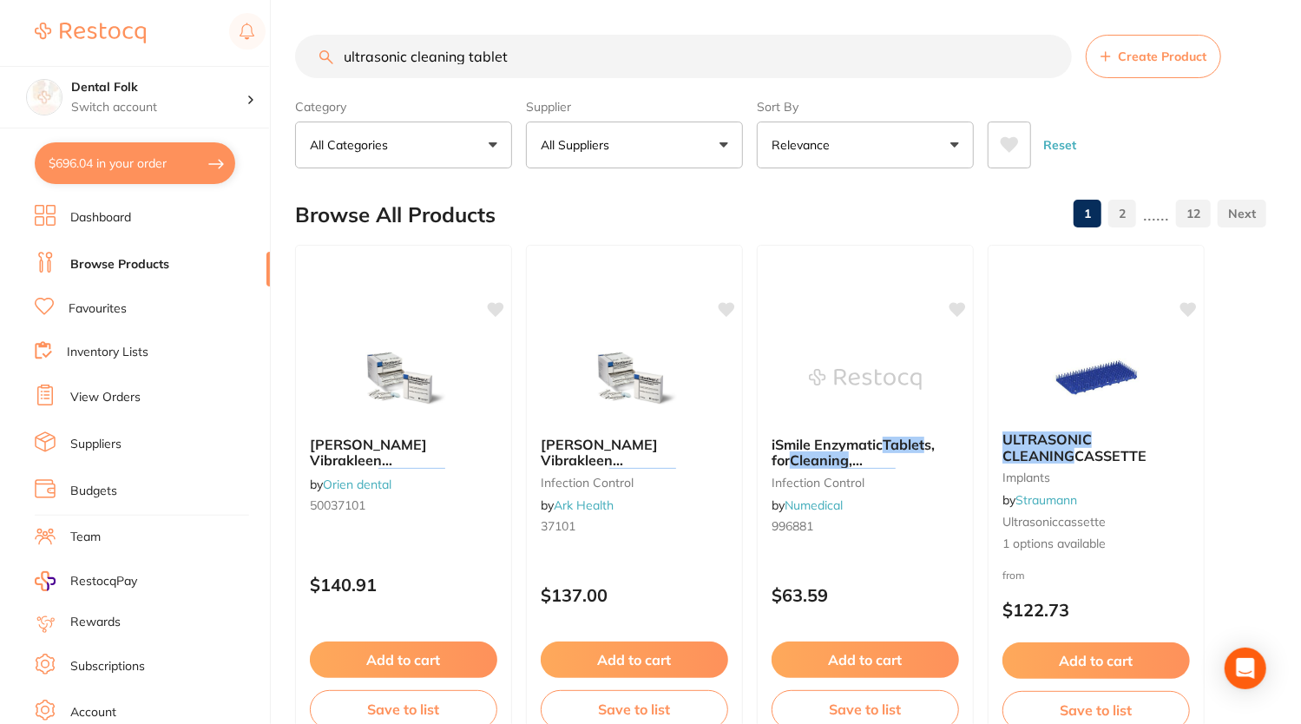
drag, startPoint x: 548, startPoint y: 48, endPoint x: 270, endPoint y: 49, distance: 278.5
click at [270, 49] on div "$696.04 Dental Folk Switch account Dental Folk $696.04 in your order Dashboard …" at bounding box center [650, 362] width 1301 height 724
type input "blue tablet"
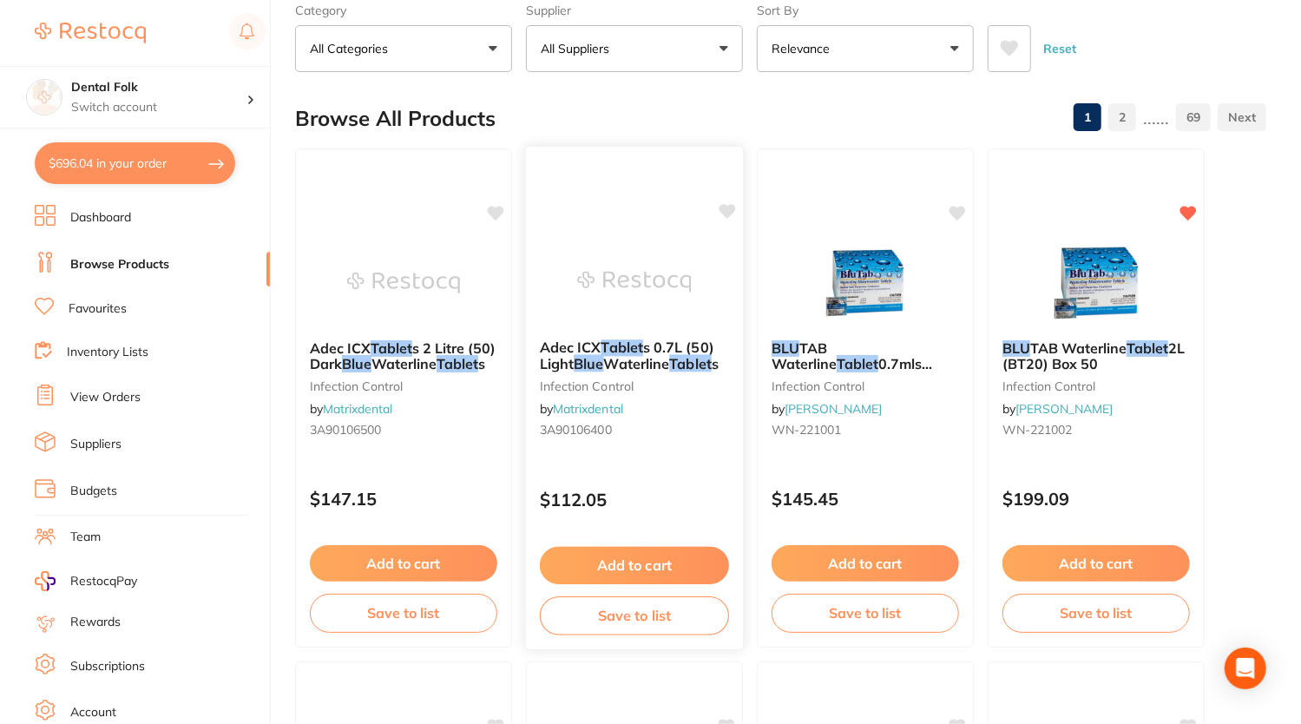
scroll to position [87, 0]
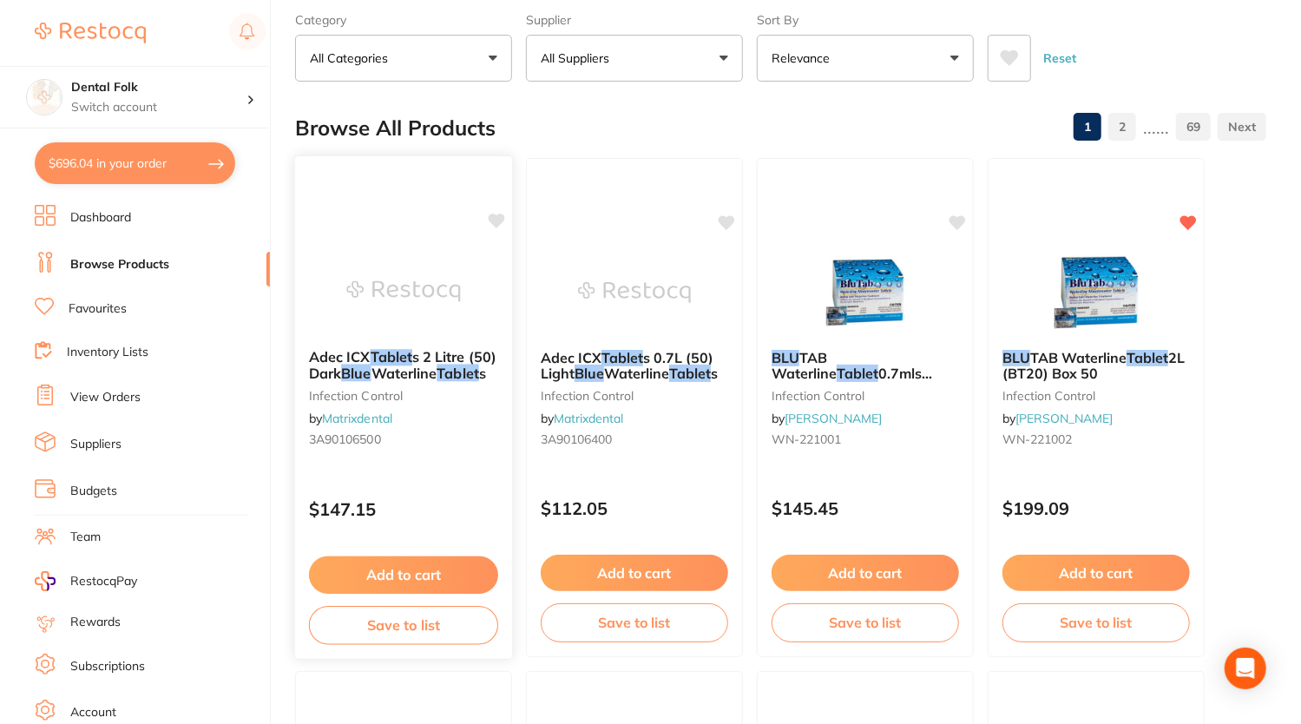
click at [406, 578] on button "Add to cart" at bounding box center [403, 574] width 189 height 37
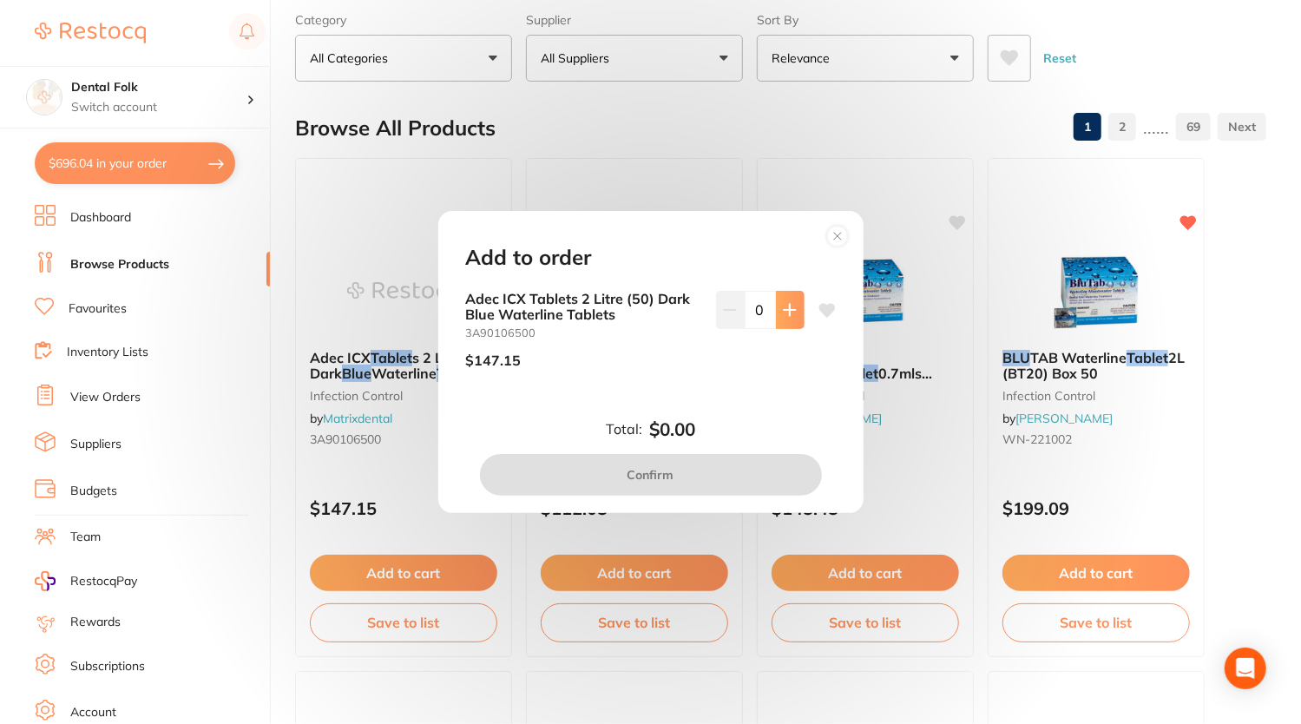
click at [778, 317] on button at bounding box center [790, 310] width 29 height 38
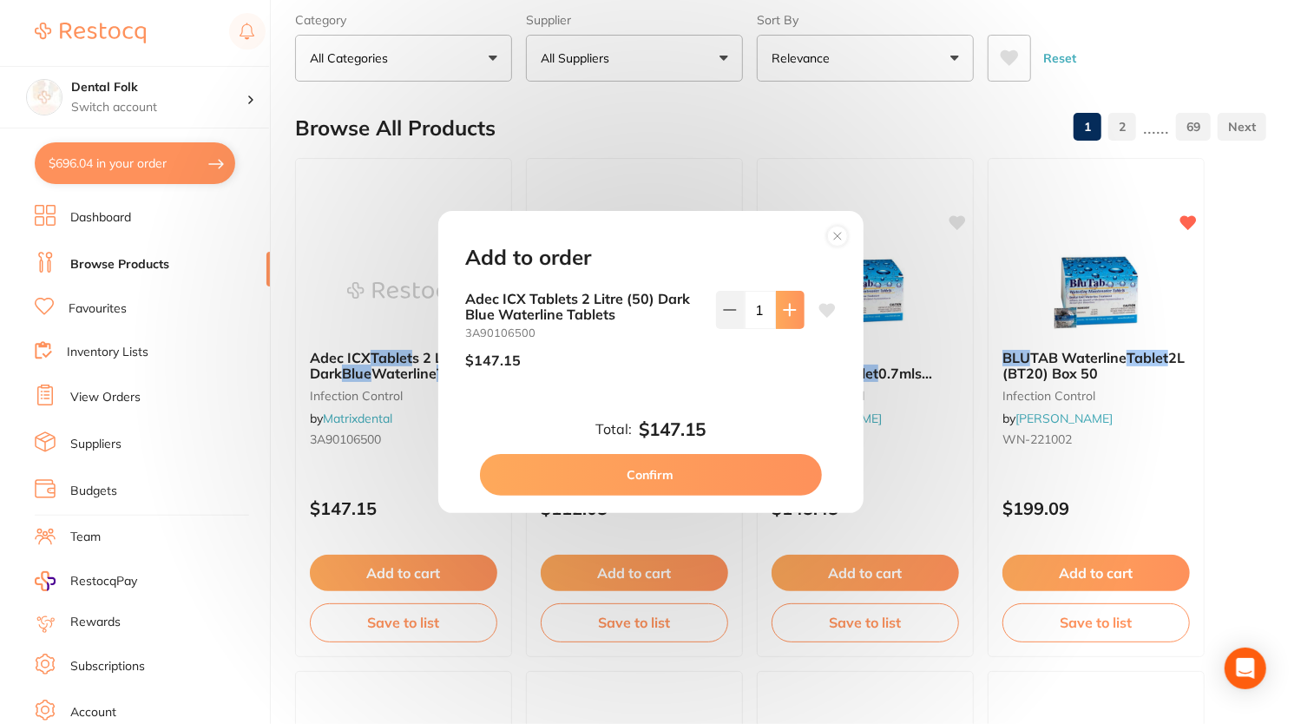
click at [786, 294] on button at bounding box center [790, 310] width 29 height 38
type input "2"
click at [738, 476] on button "Confirm" at bounding box center [651, 475] width 342 height 42
checkbox input "false"
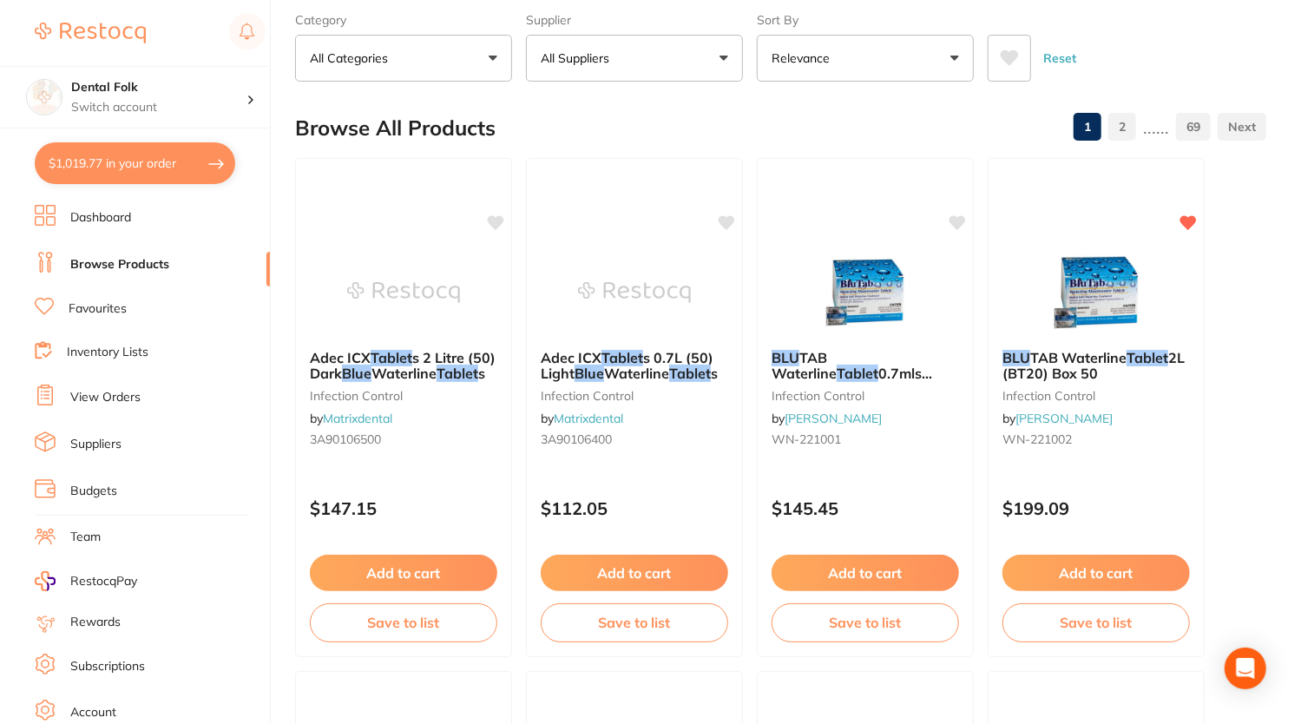
scroll to position [0, 0]
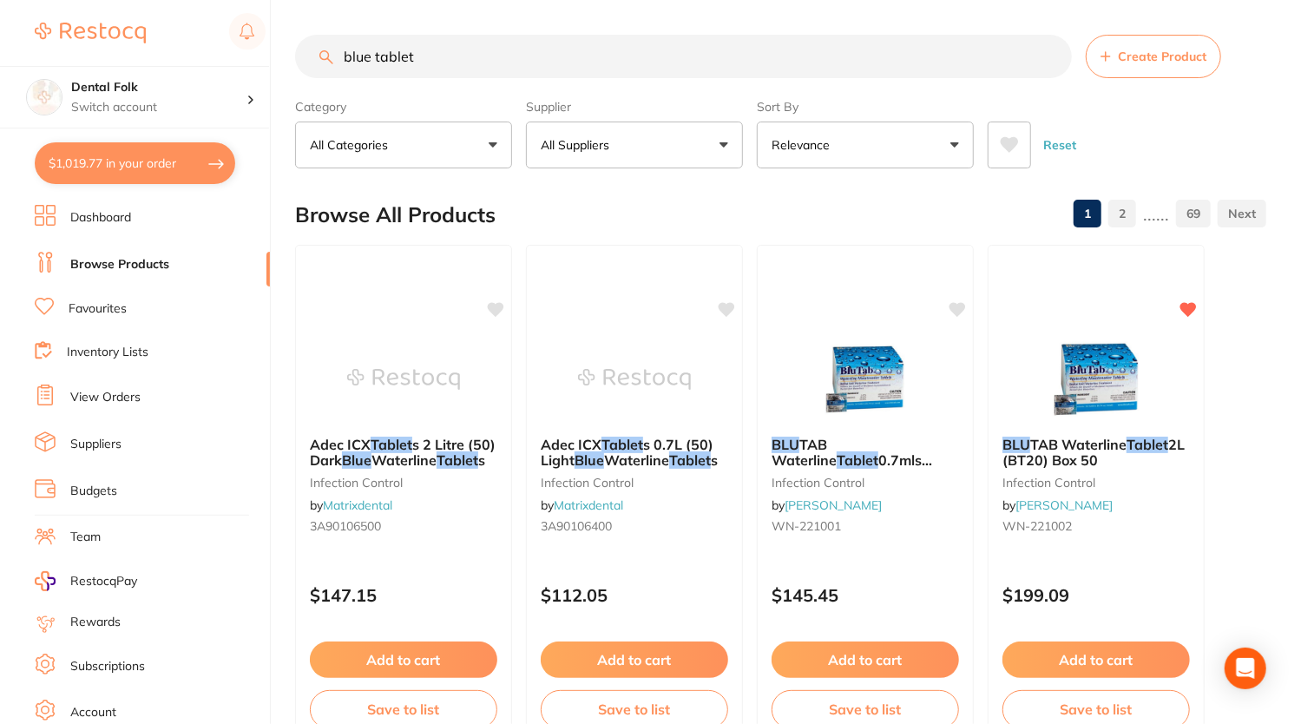
drag, startPoint x: 373, startPoint y: 34, endPoint x: 280, endPoint y: 0, distance: 98.8
click at [280, 0] on div "$1,019.77 Dental Folk Switch account Dental Folk $1,019.77 in your order Dashbo…" at bounding box center [650, 362] width 1301 height 724
type input "soflex disc"
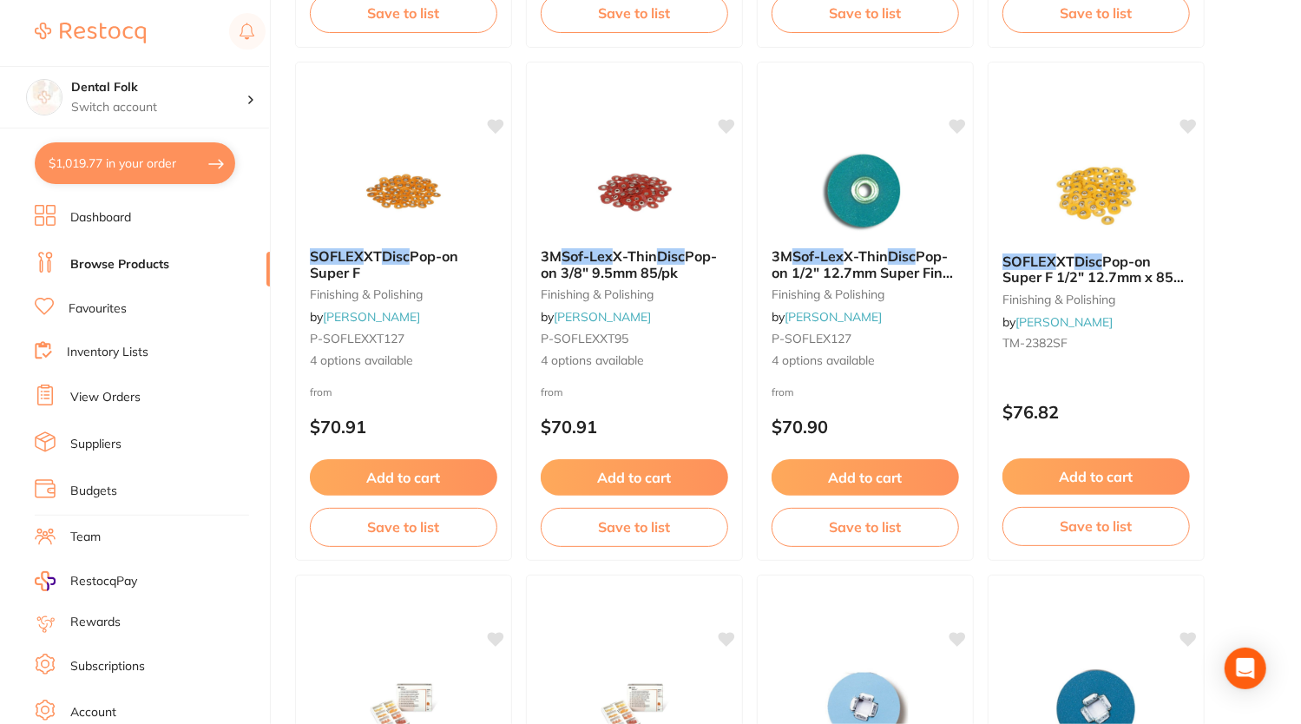
scroll to position [2777, 0]
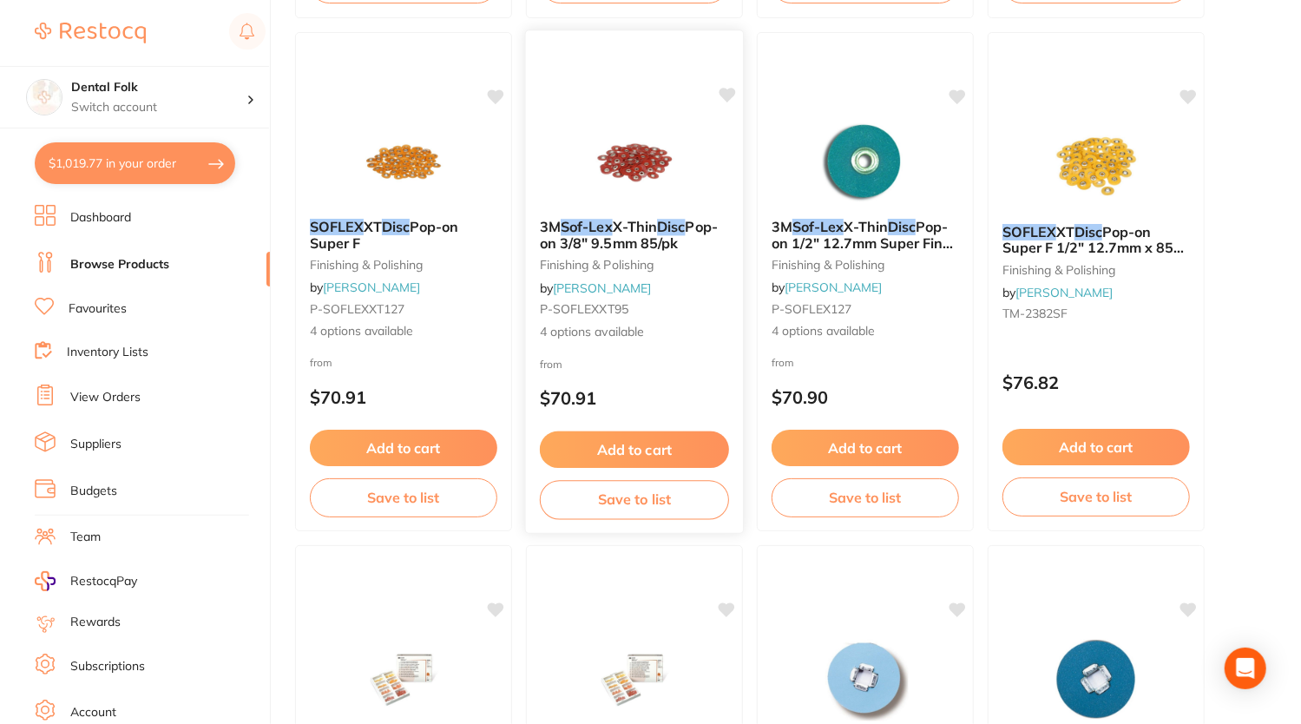
click at [663, 247] on span "Pop-on 3/8" 9.5mm 85/pk" at bounding box center [629, 235] width 178 height 34
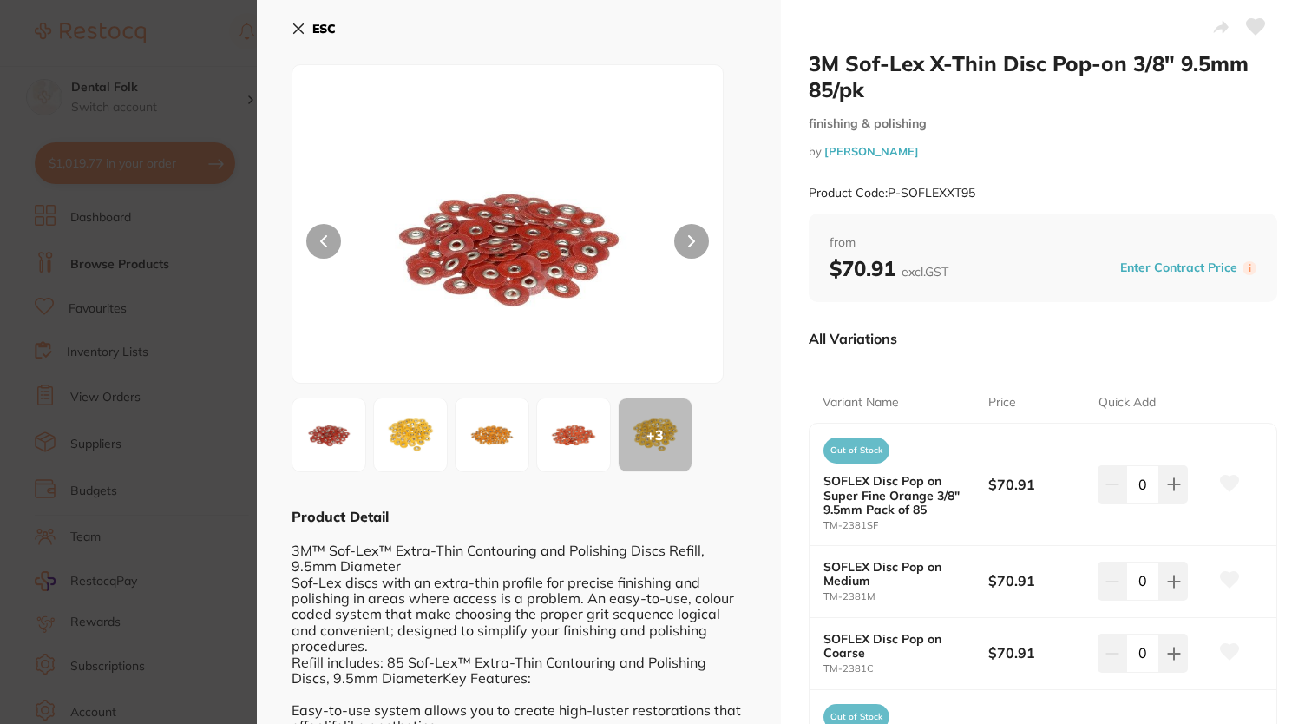
click at [299, 35] on icon at bounding box center [299, 29] width 14 height 14
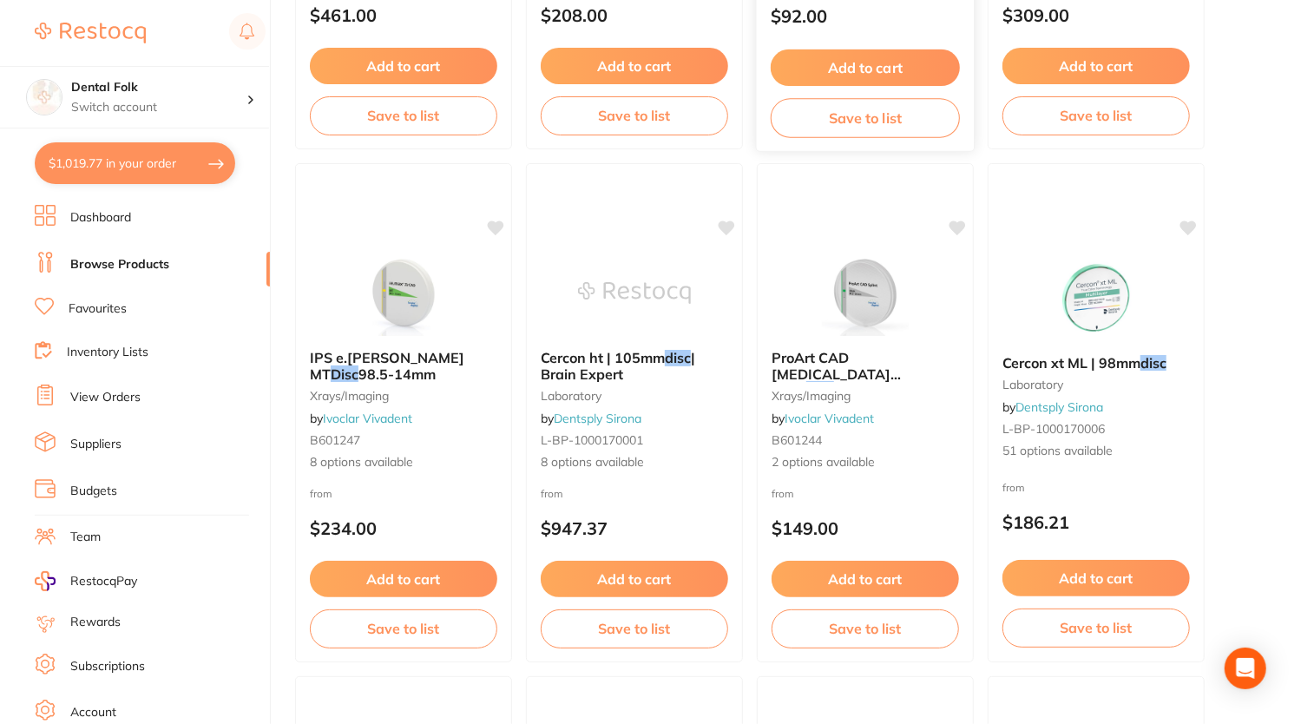
scroll to position [4772, 0]
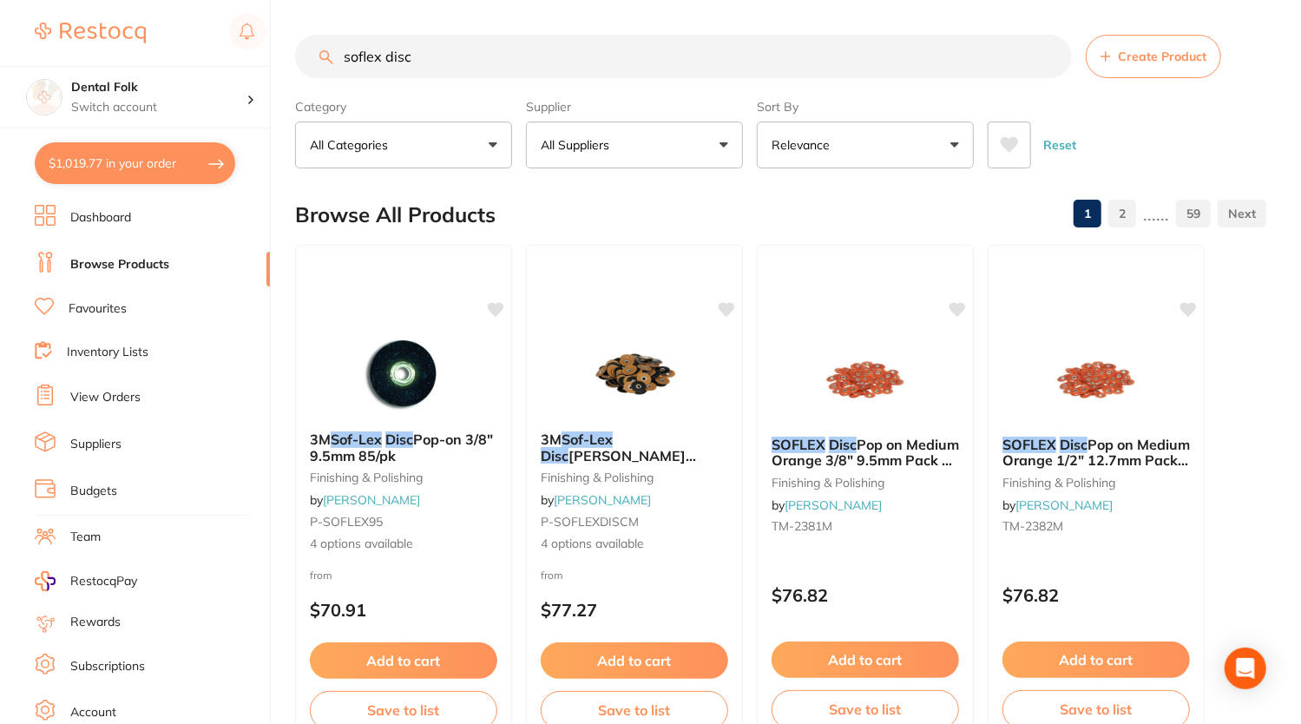
drag, startPoint x: 498, startPoint y: 43, endPoint x: 305, endPoint y: 49, distance: 192.8
click at [305, 49] on input "soflex disc" at bounding box center [683, 56] width 777 height 43
type input "erkodent"
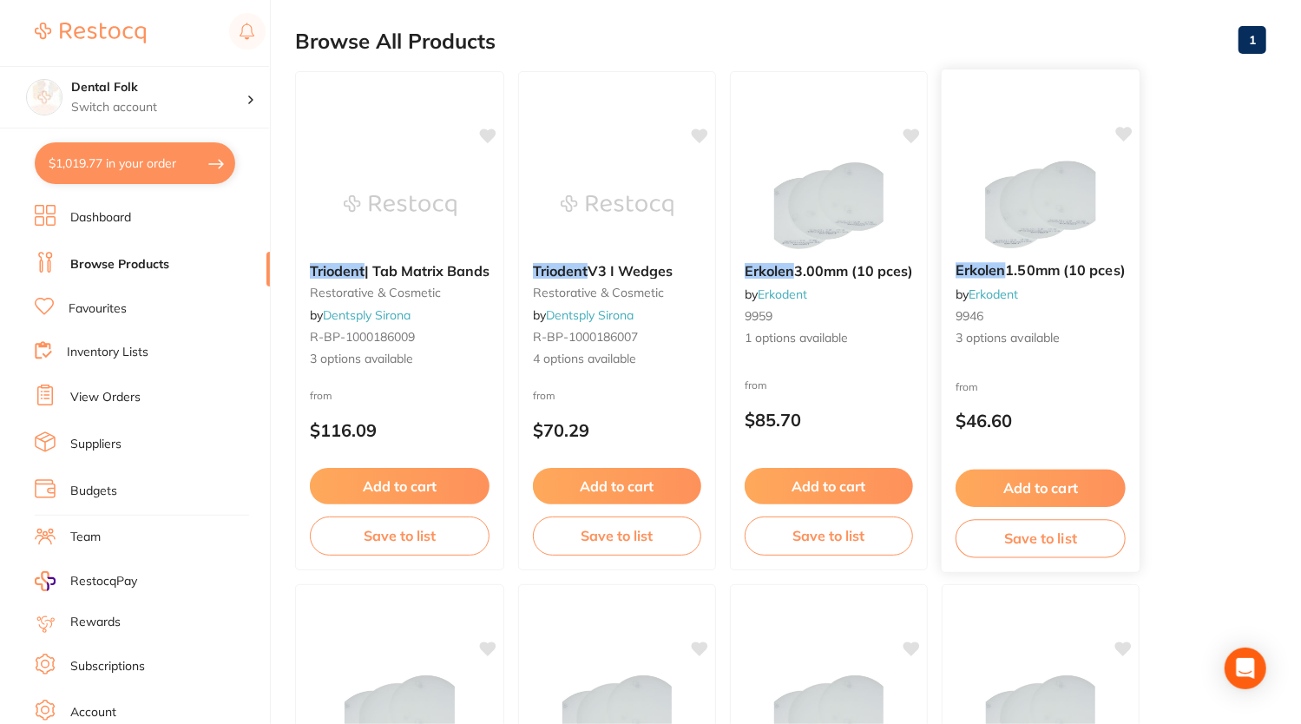
scroll to position [622, 0]
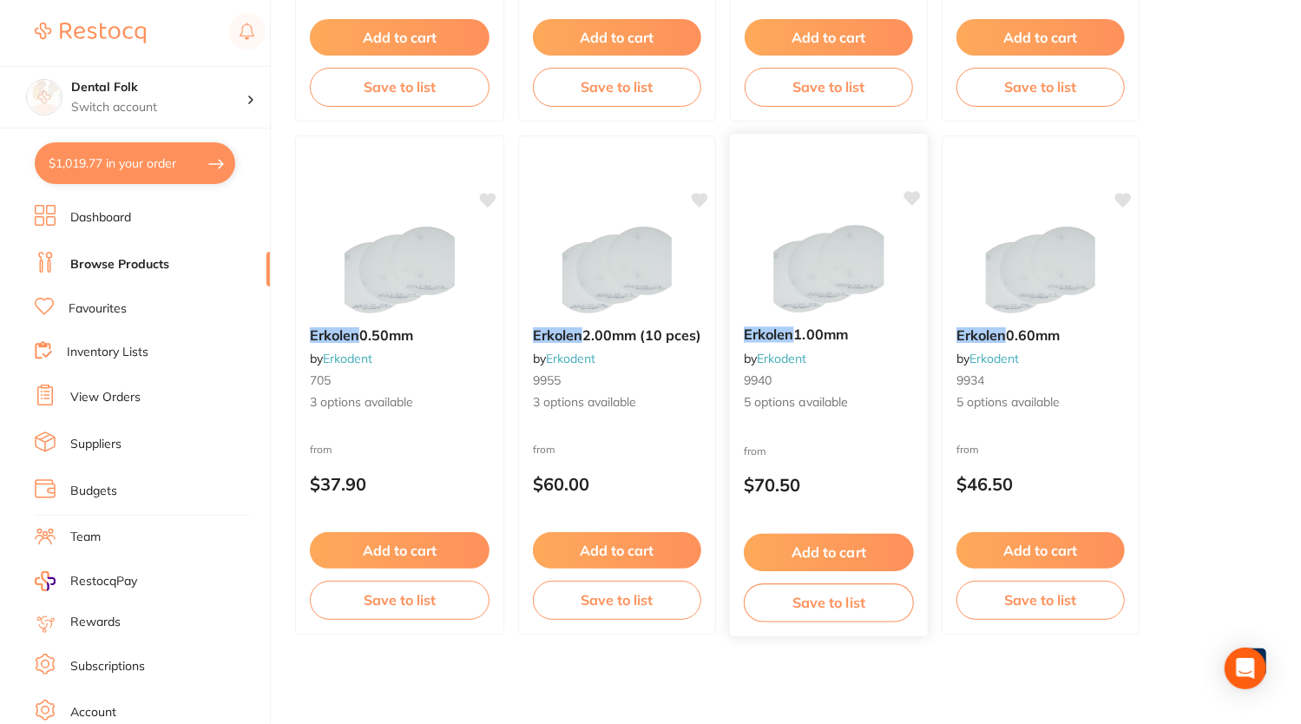
click at [805, 357] on link "Erkodent" at bounding box center [782, 359] width 50 height 16
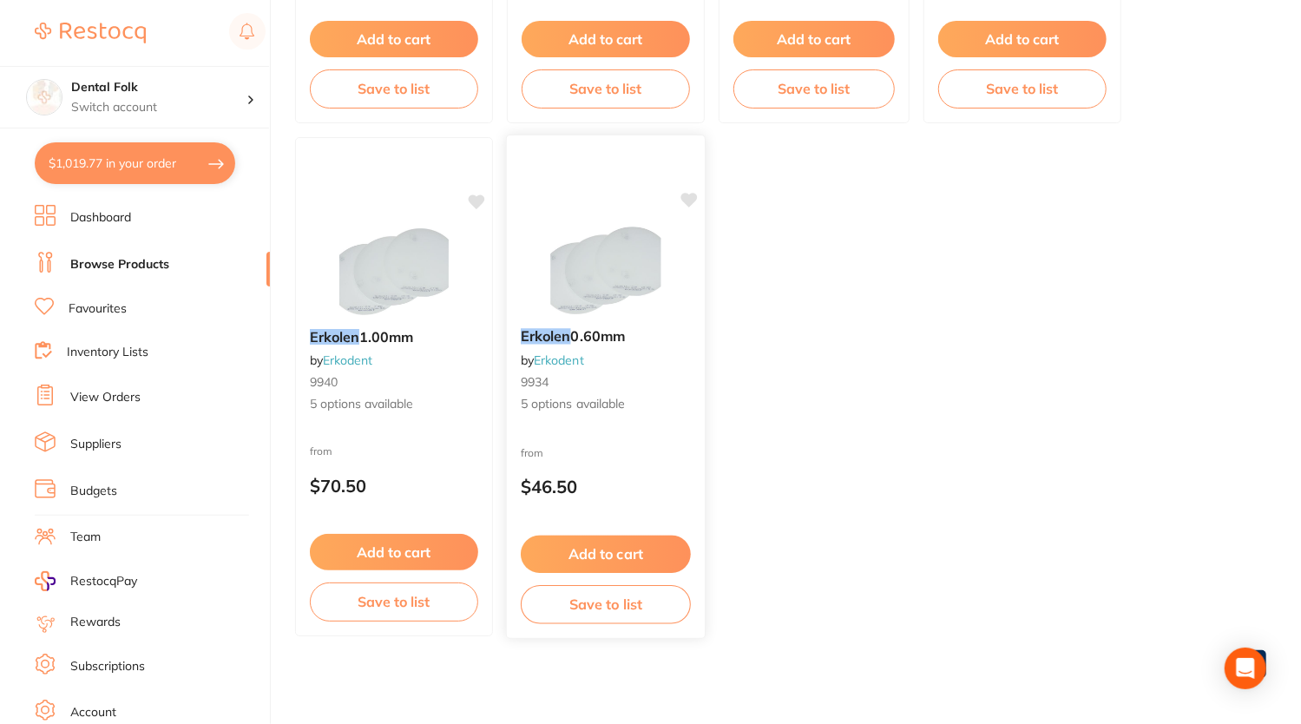
scroll to position [622, 0]
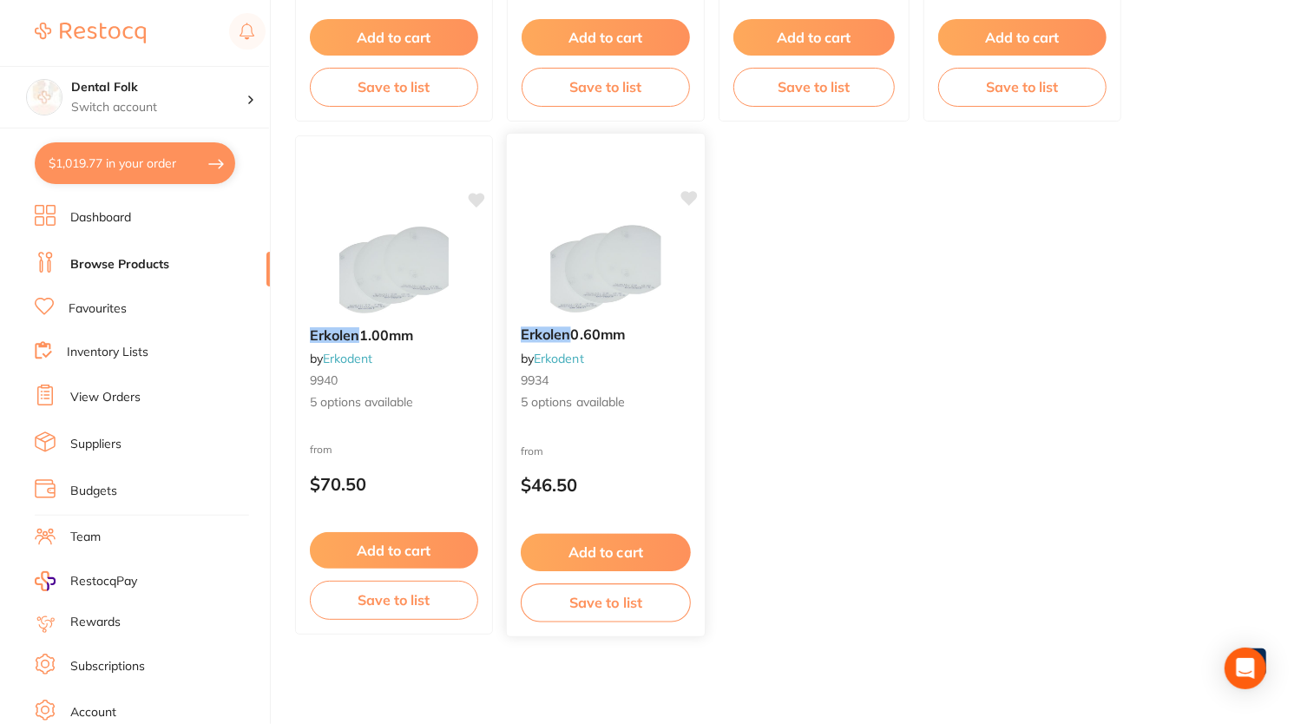
click at [694, 195] on icon at bounding box center [689, 198] width 16 height 15
click at [617, 233] on img at bounding box center [605, 269] width 114 height 88
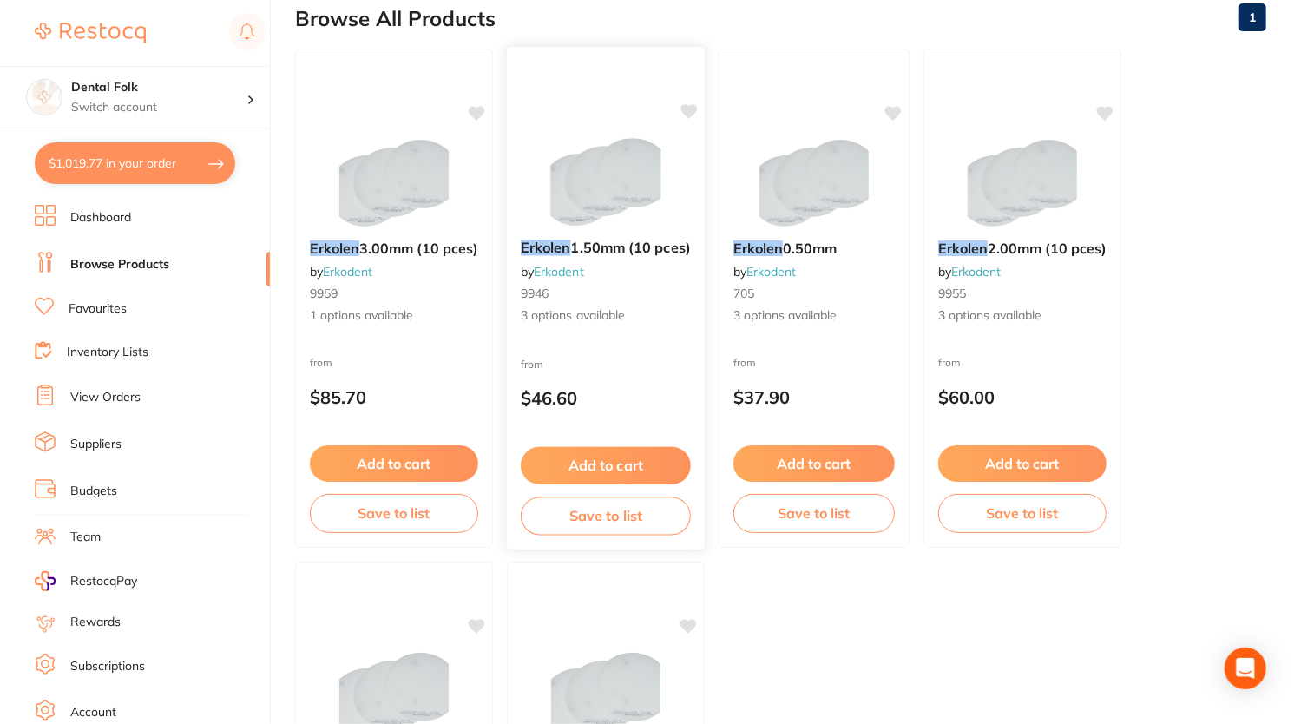
scroll to position [188, 0]
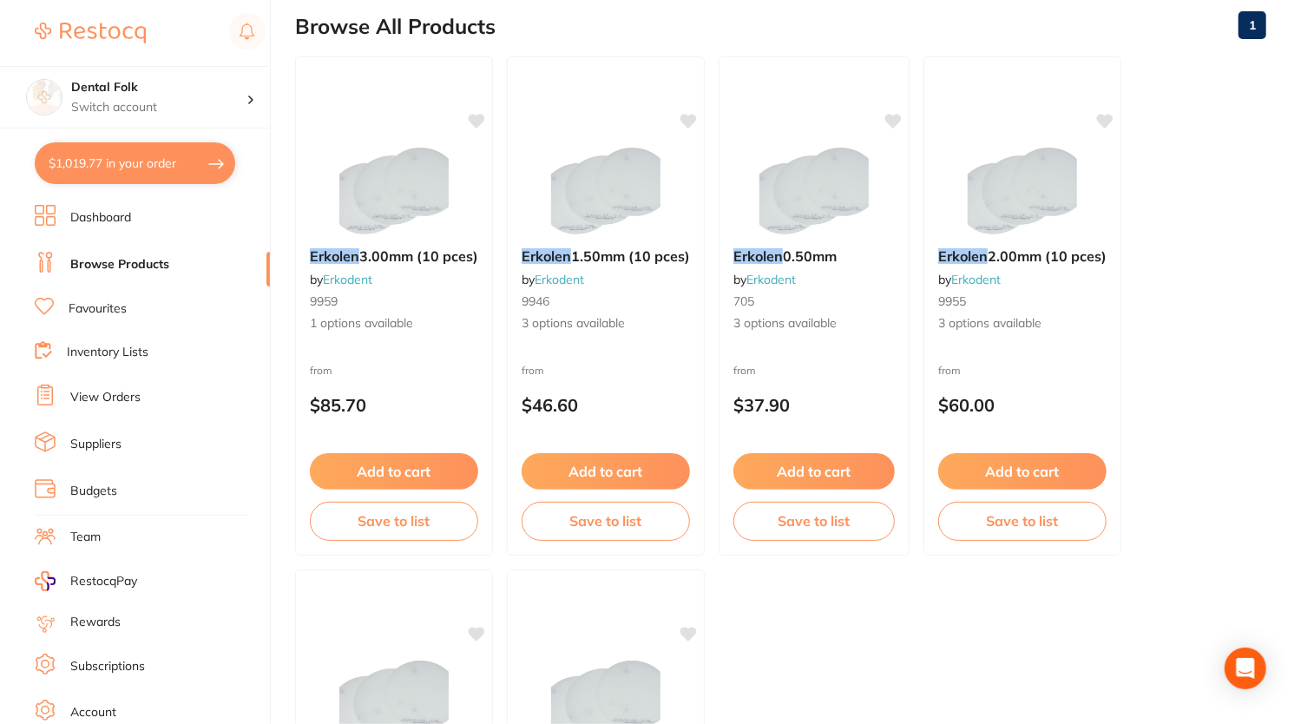
click at [823, 195] on img at bounding box center [814, 191] width 113 height 87
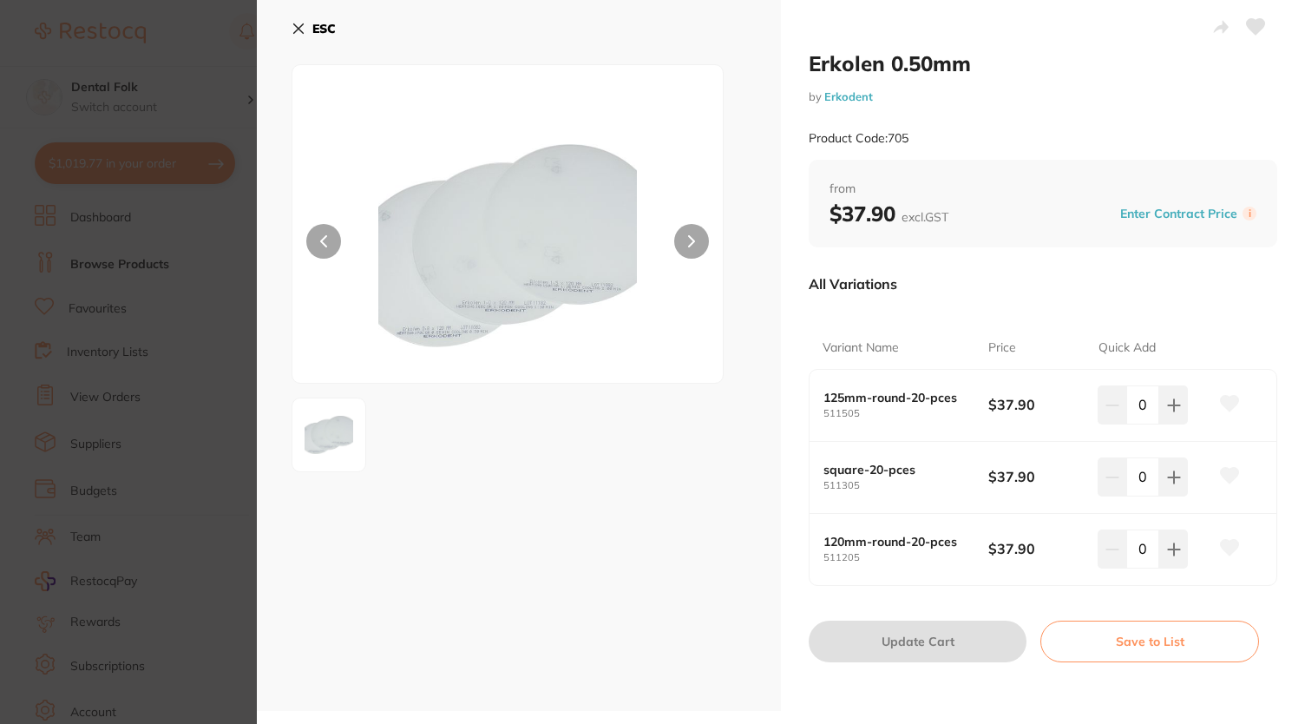
click at [305, 19] on button "ESC" at bounding box center [314, 29] width 44 height 30
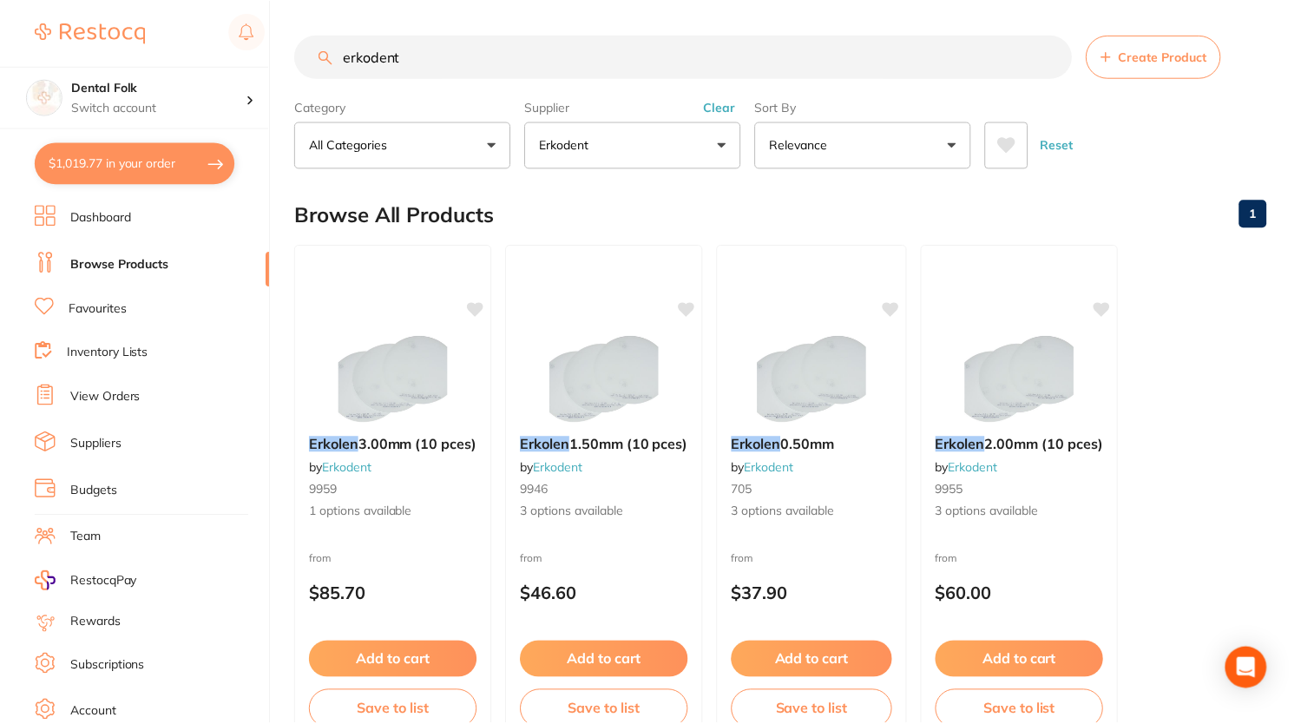
scroll to position [188, 0]
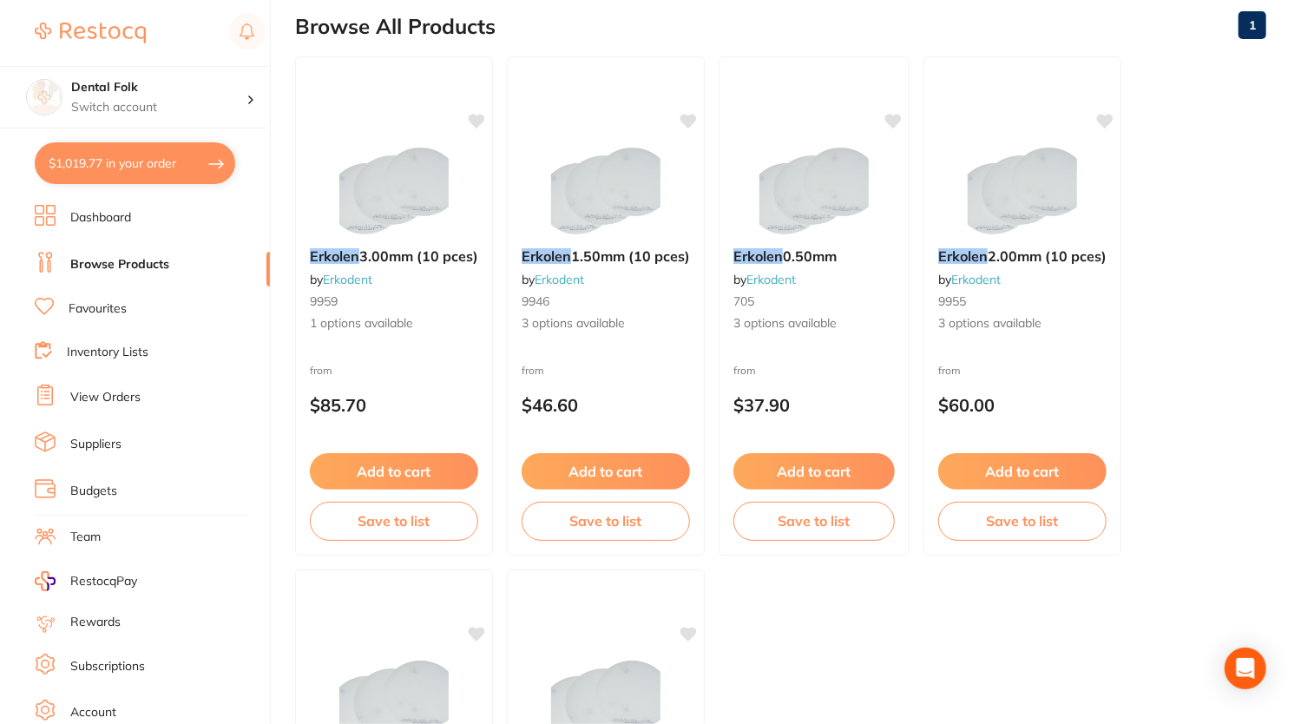
click at [132, 154] on button "$1,019.77 in your order" at bounding box center [135, 163] width 200 height 42
checkbox input "true"
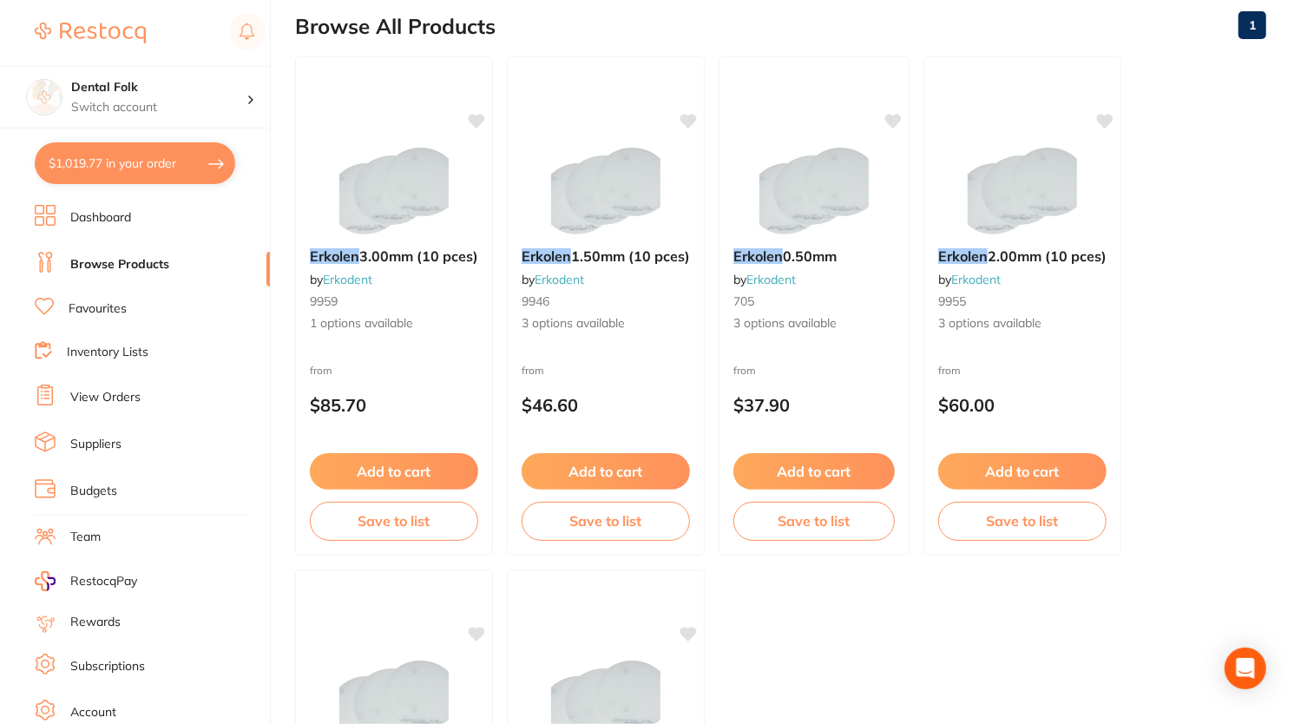
checkbox input "true"
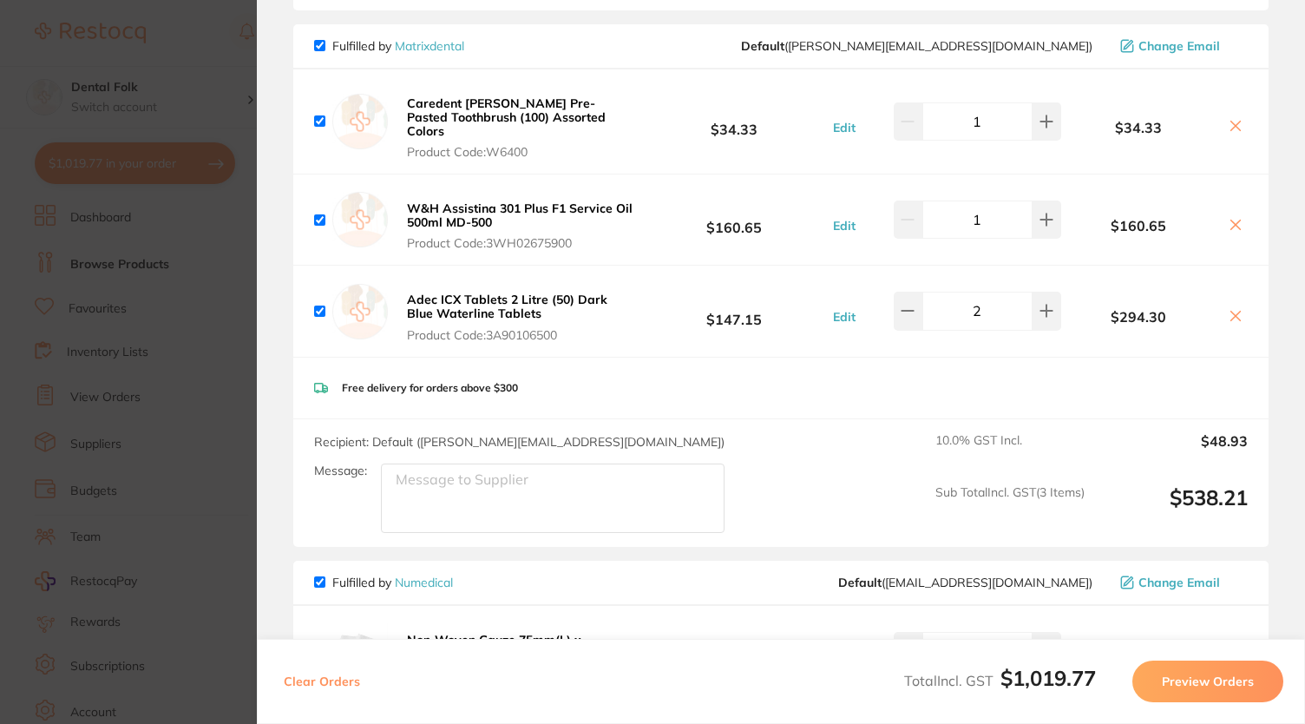
scroll to position [0, 0]
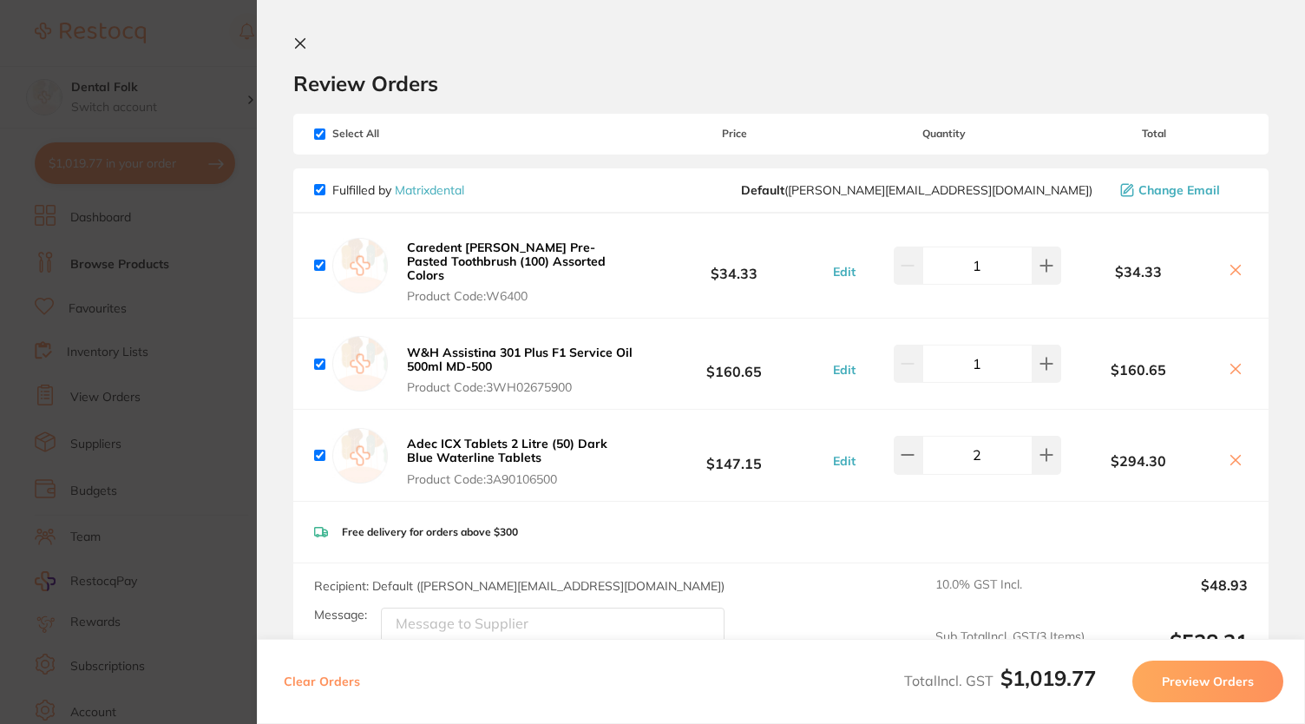
click at [293, 43] on icon at bounding box center [300, 43] width 14 height 14
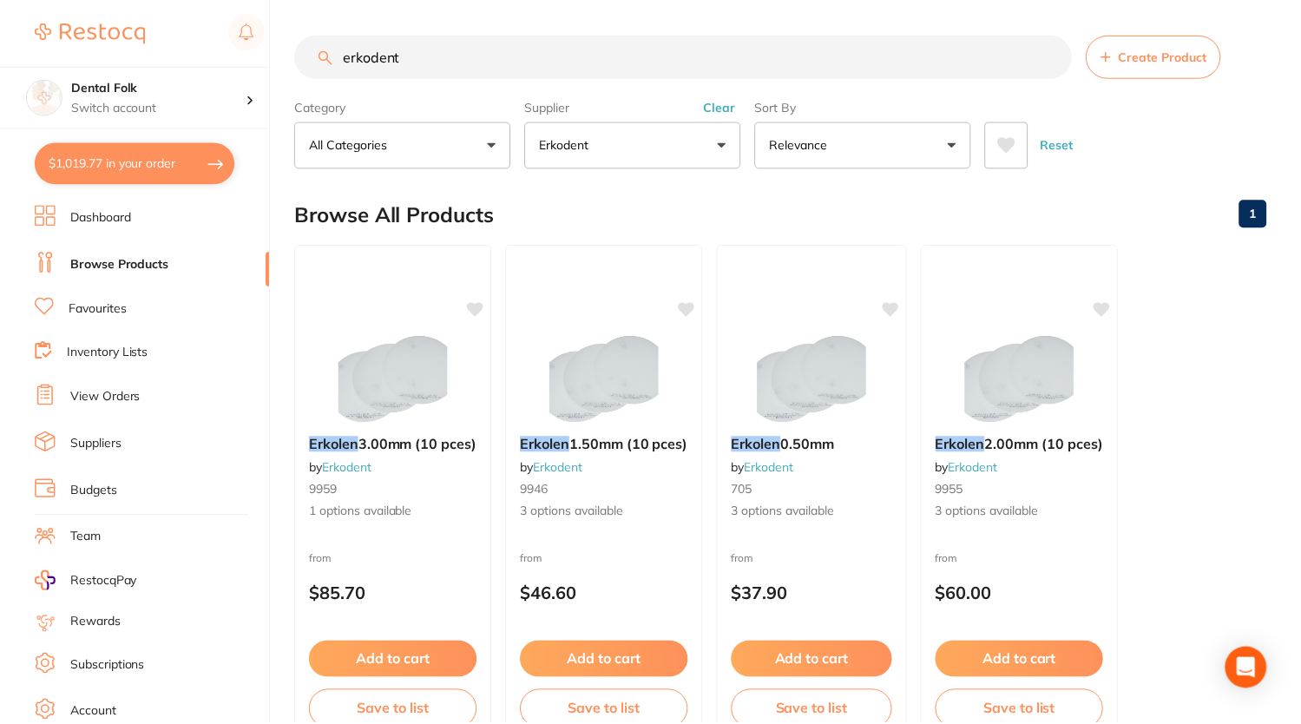
scroll to position [188, 0]
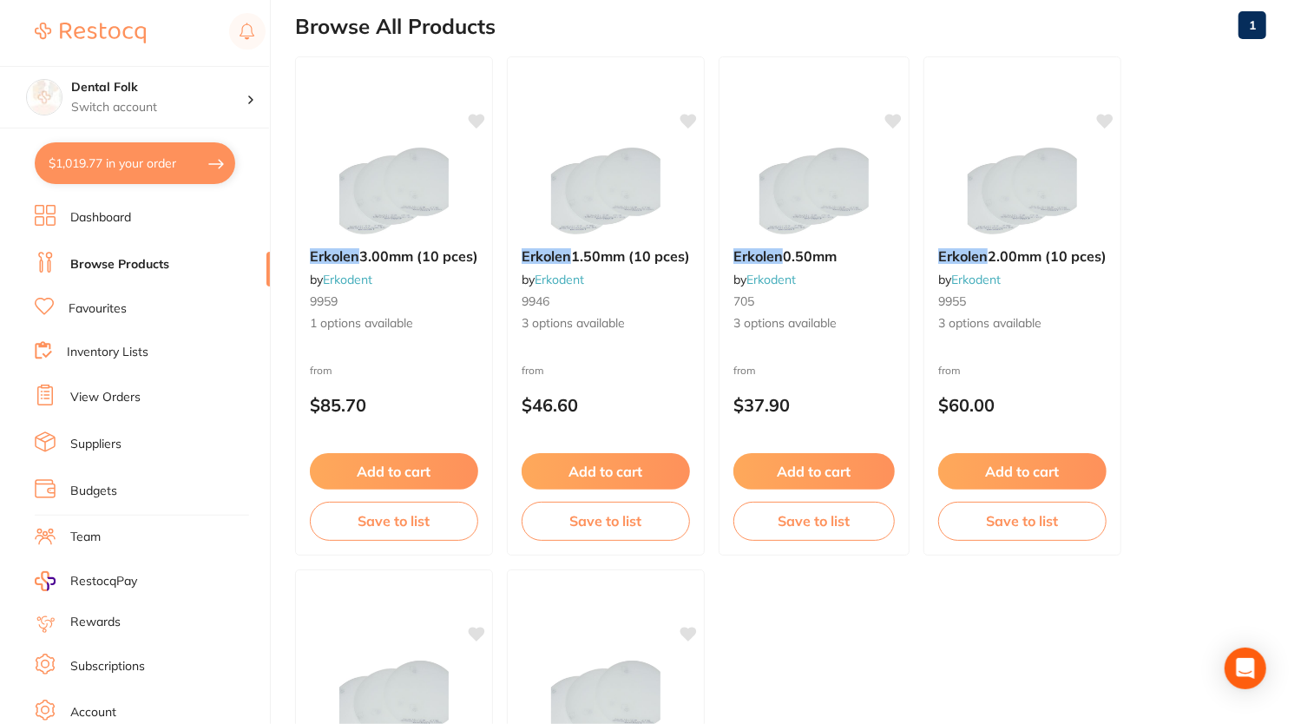
click at [134, 162] on button "$1,019.77 in your order" at bounding box center [135, 163] width 200 height 42
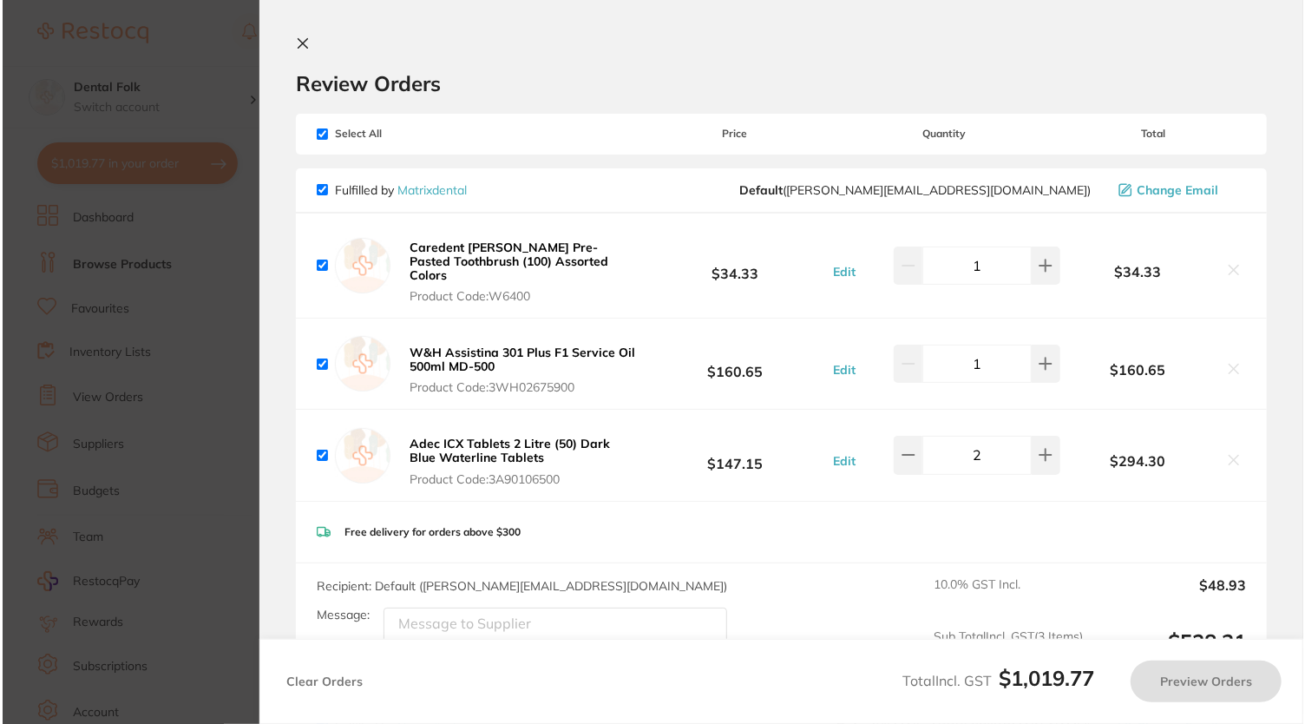
scroll to position [0, 0]
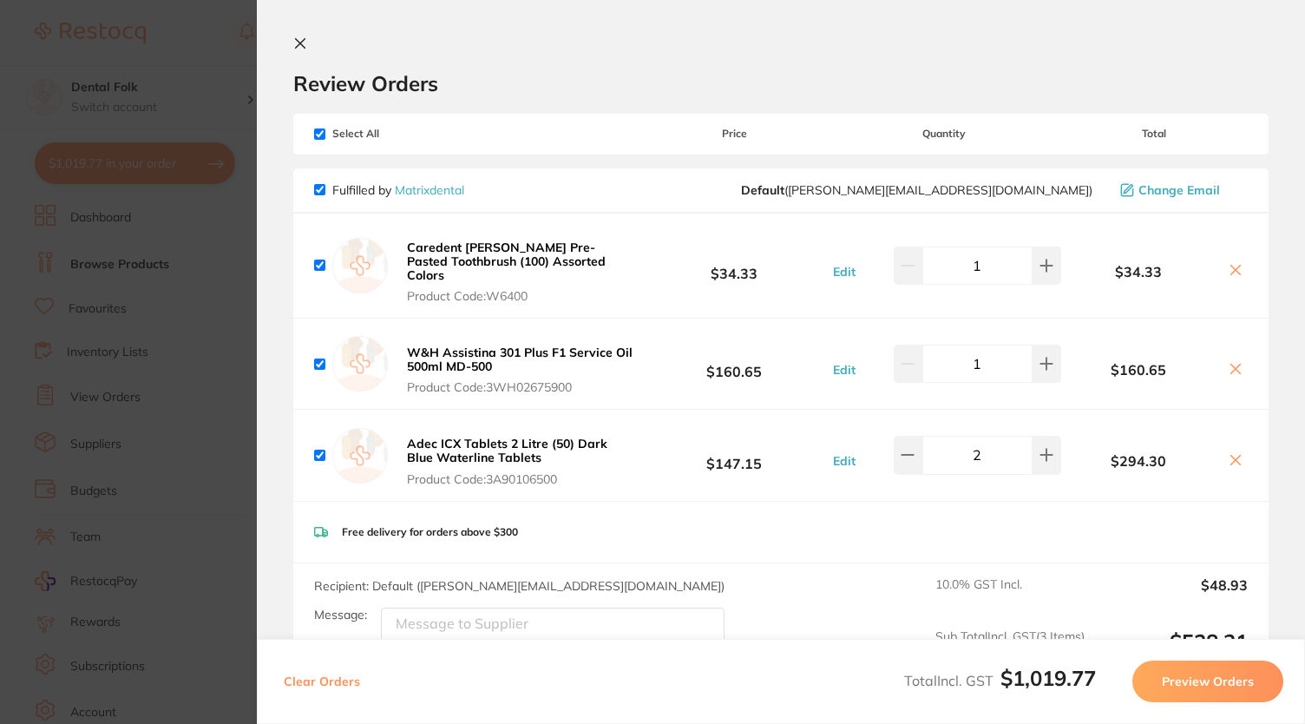
click at [1192, 672] on button "Preview Orders" at bounding box center [1207, 681] width 151 height 42
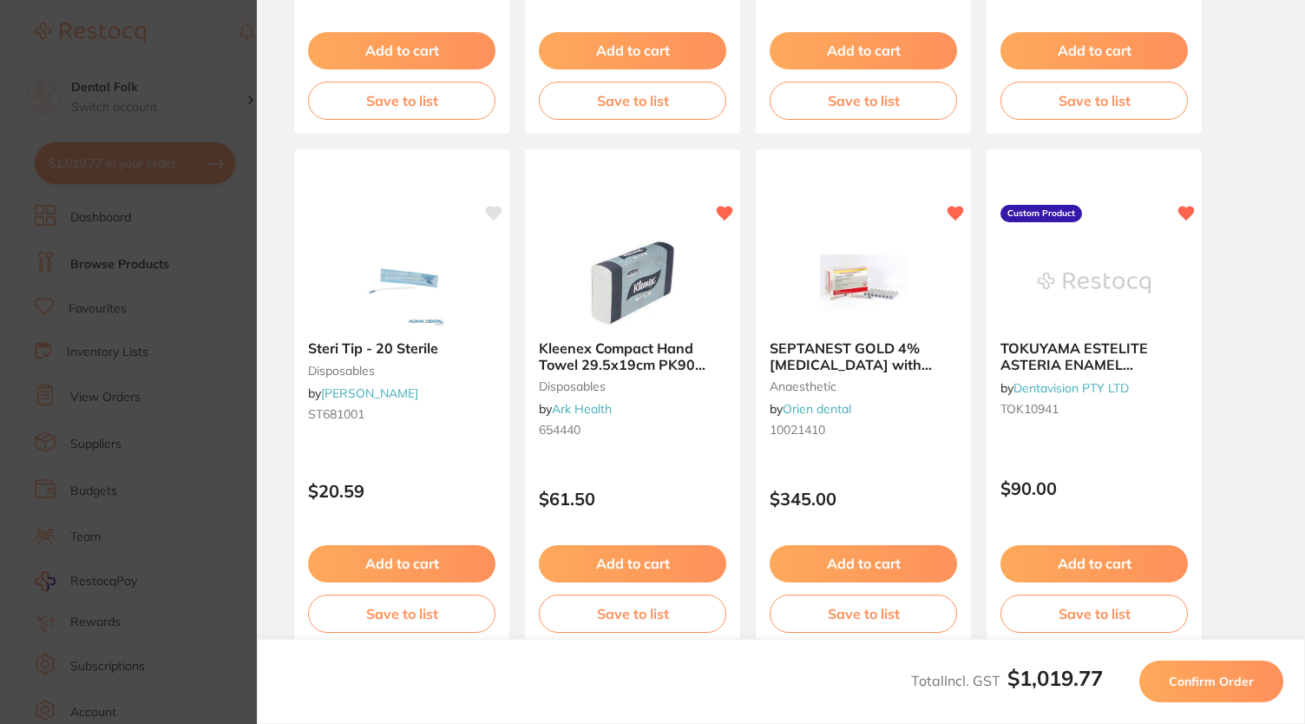
scroll to position [694, 0]
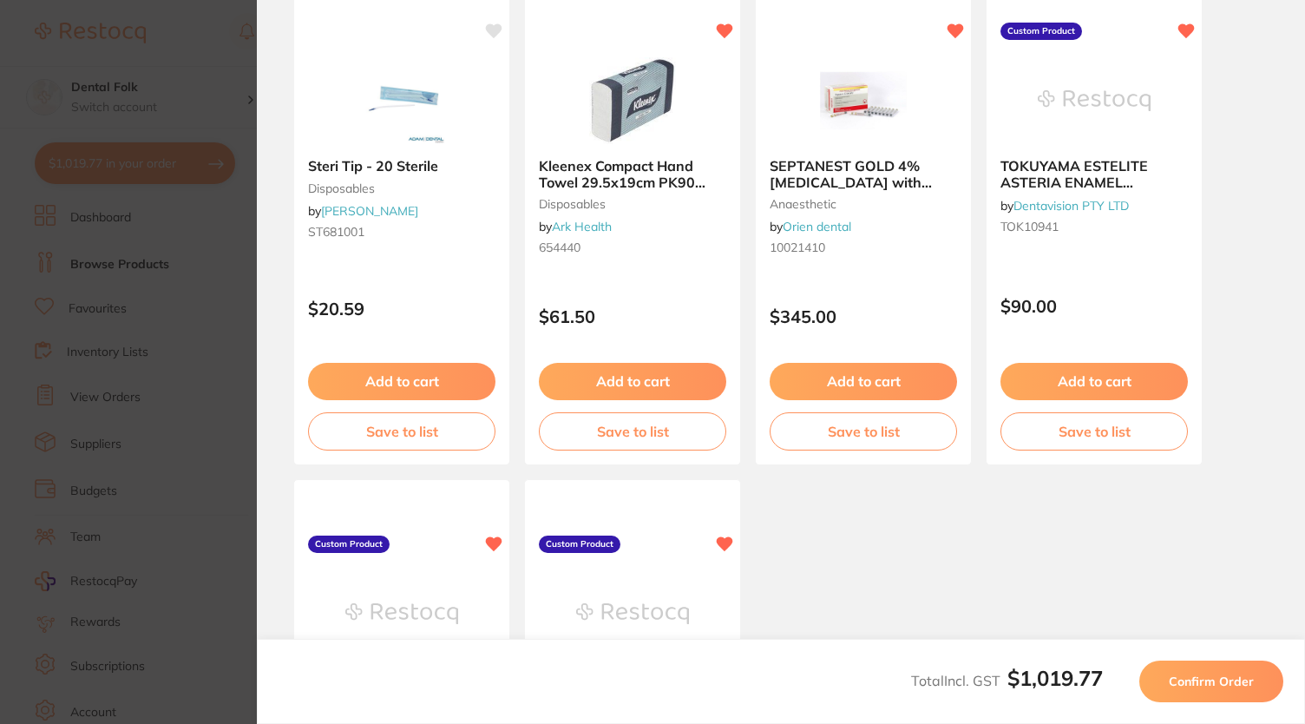
click at [1189, 685] on span "Confirm Order" at bounding box center [1211, 681] width 85 height 16
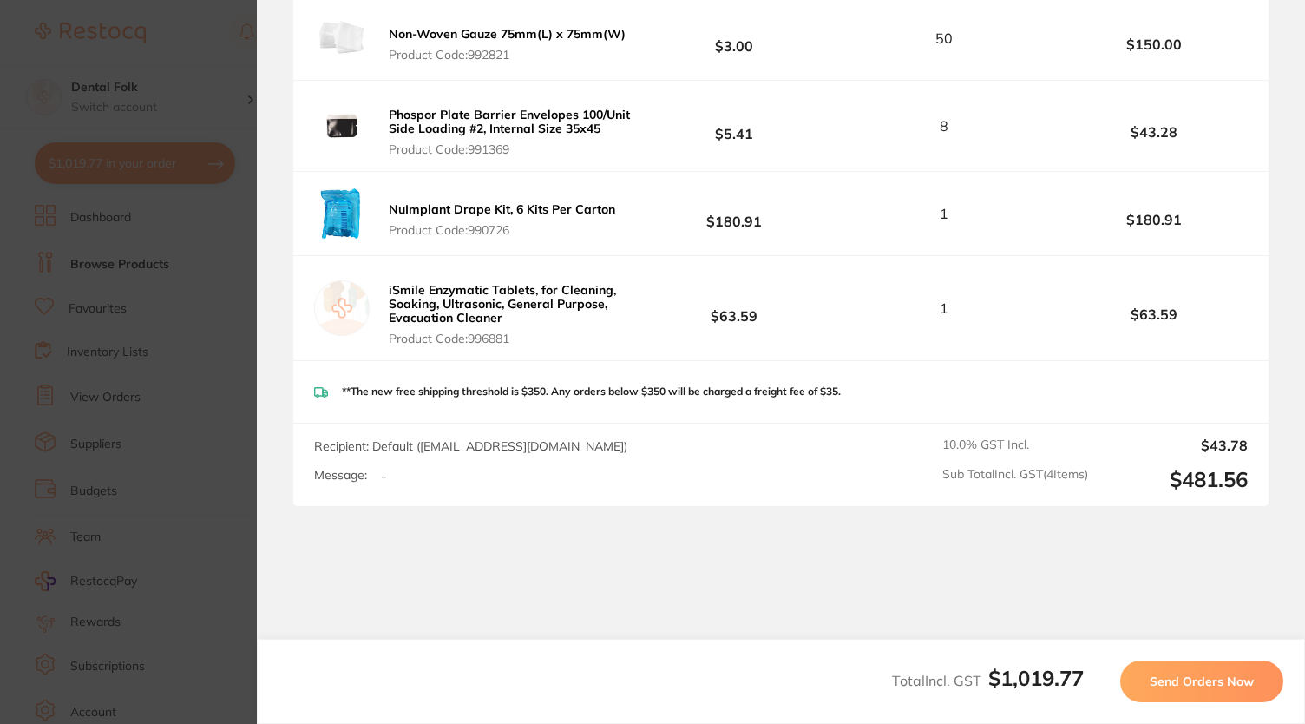
scroll to position [889, 0]
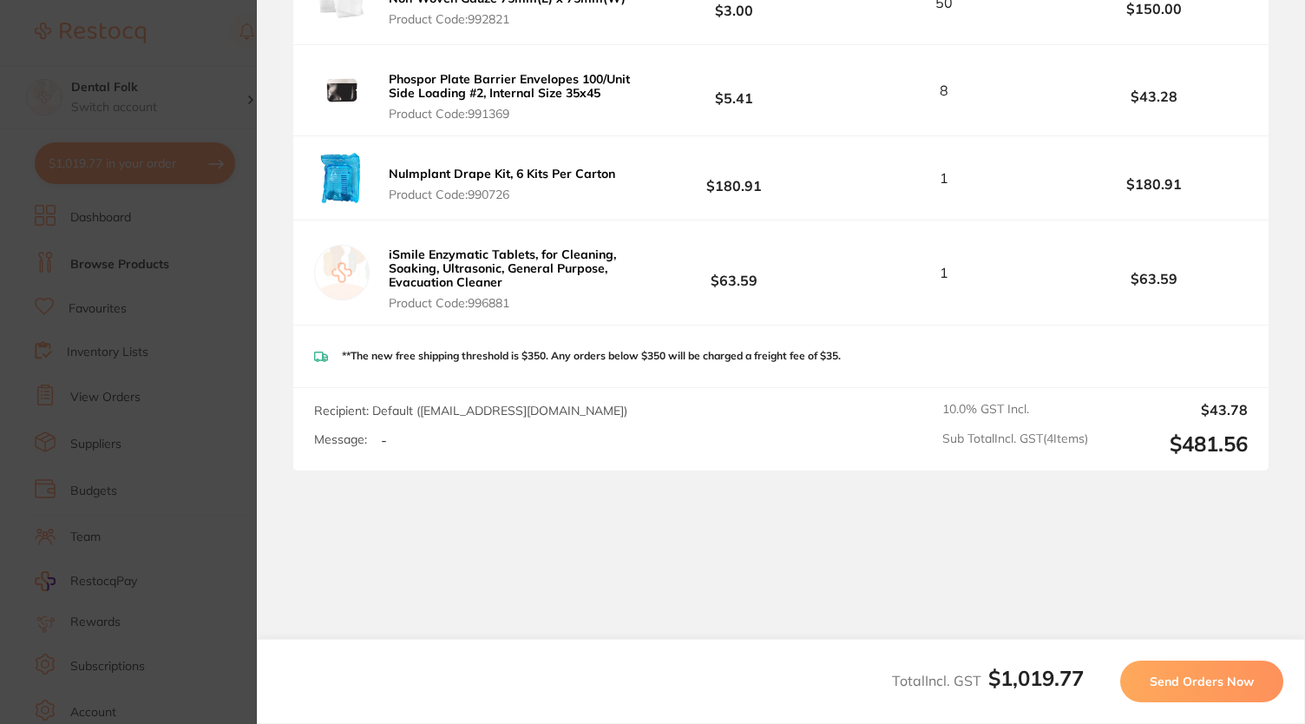
click at [1173, 682] on span "Send Orders Now" at bounding box center [1202, 681] width 104 height 16
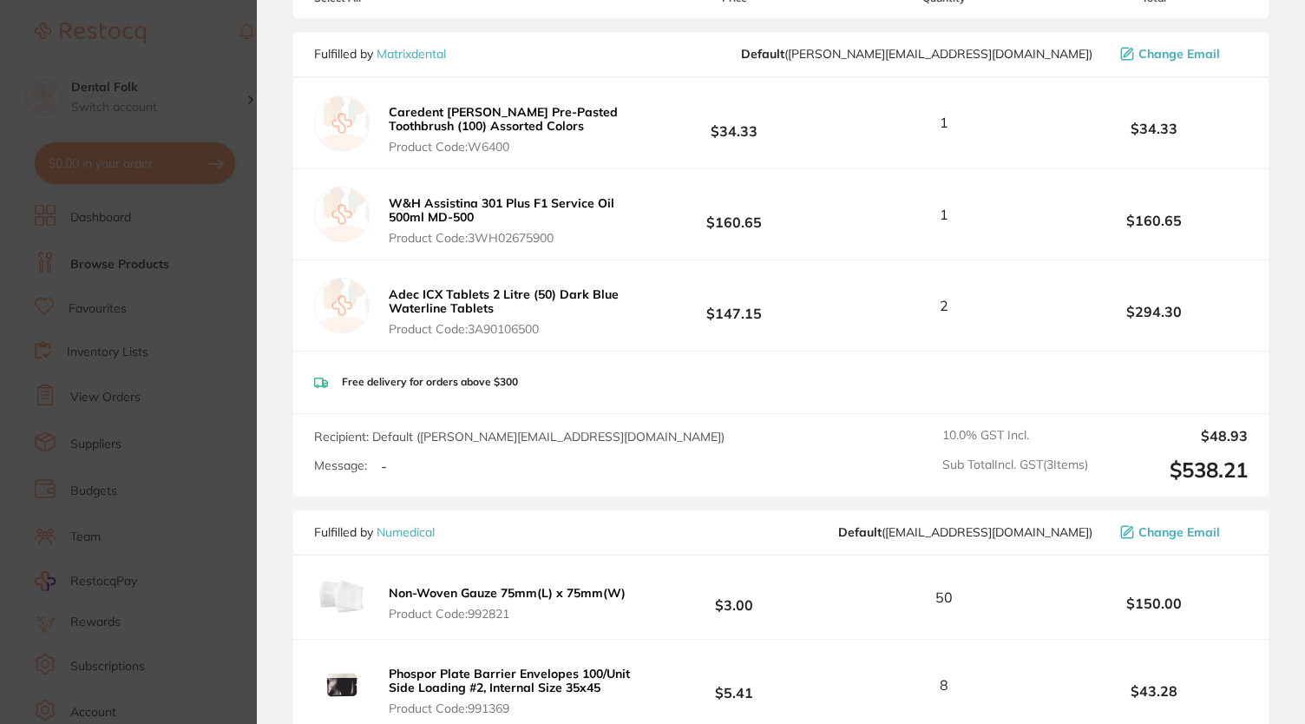
scroll to position [0, 0]
